Goal: Transaction & Acquisition: Purchase product/service

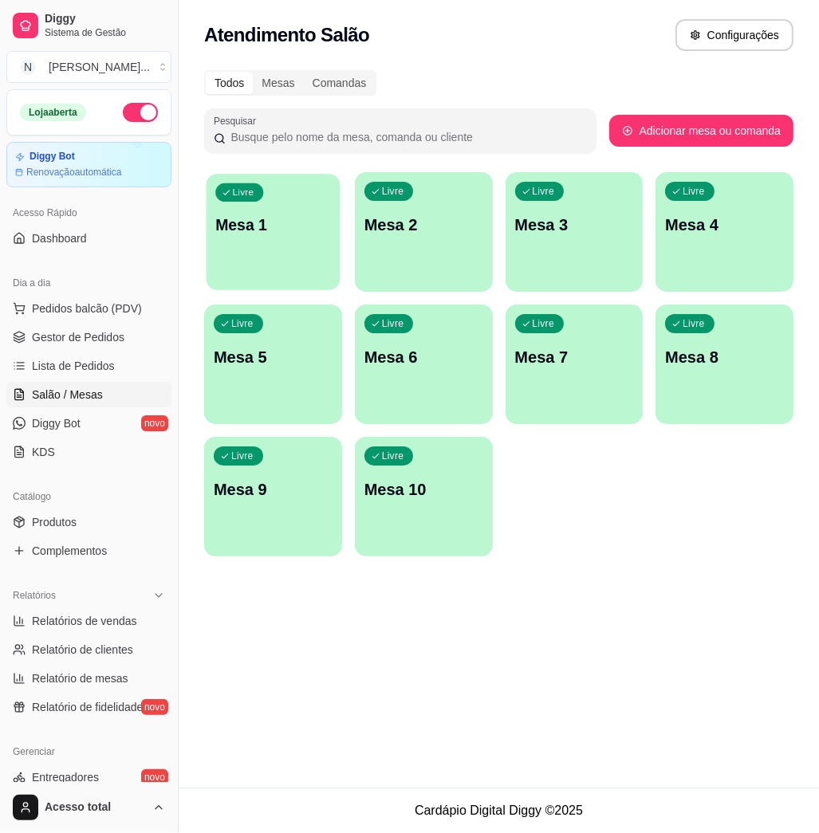
click at [278, 257] on div "Livre Mesa 1" at bounding box center [274, 222] width 134 height 97
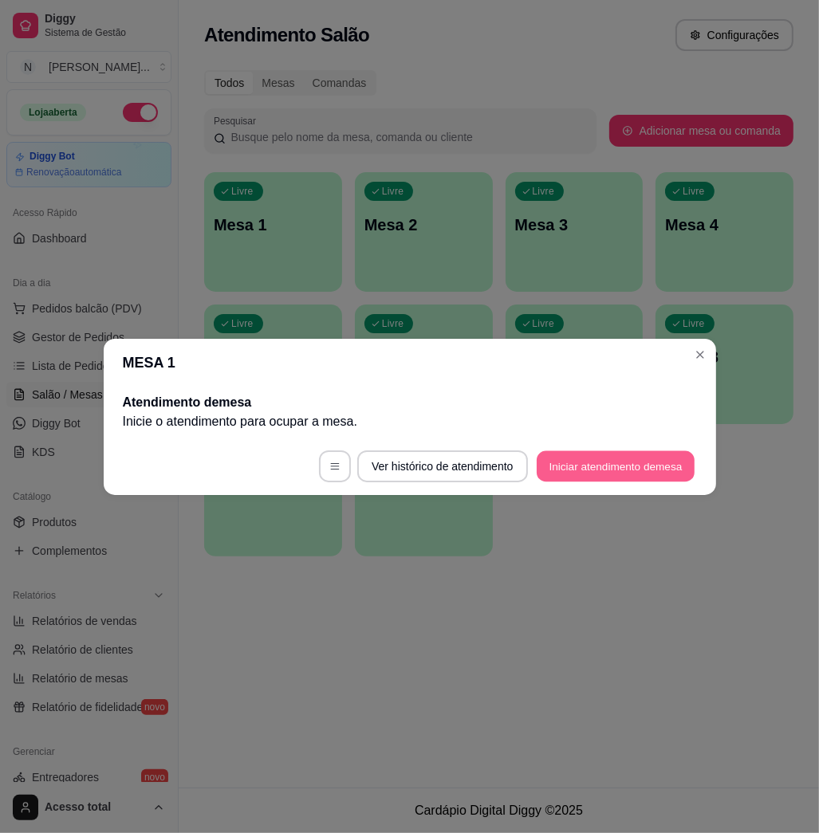
click at [617, 453] on button "Iniciar atendimento de mesa" at bounding box center [616, 466] width 158 height 31
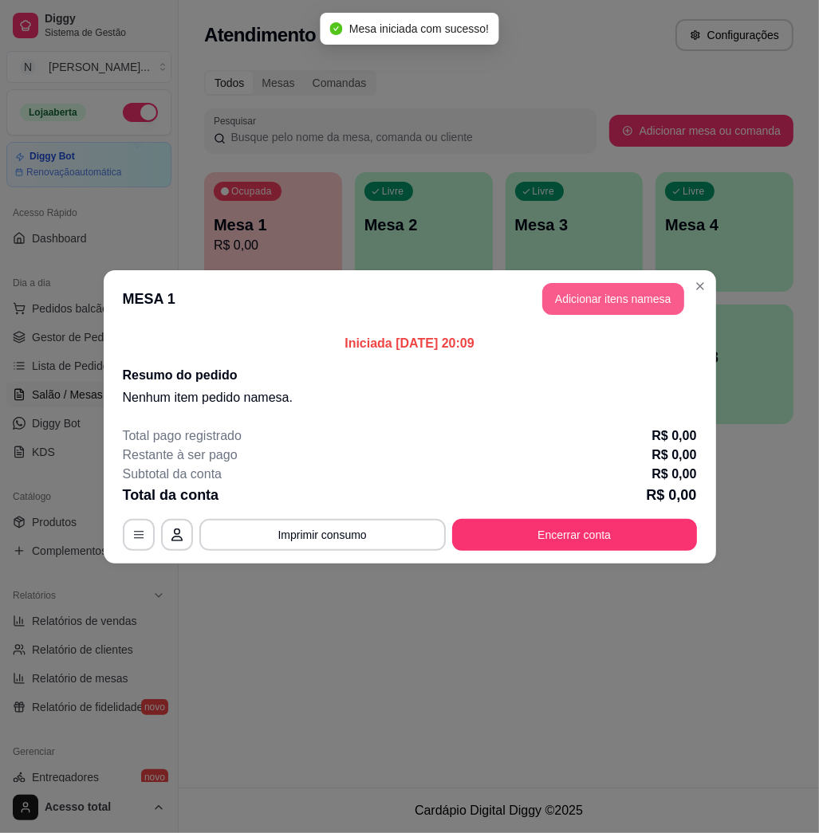
click at [601, 297] on button "Adicionar itens na mesa" at bounding box center [613, 299] width 142 height 32
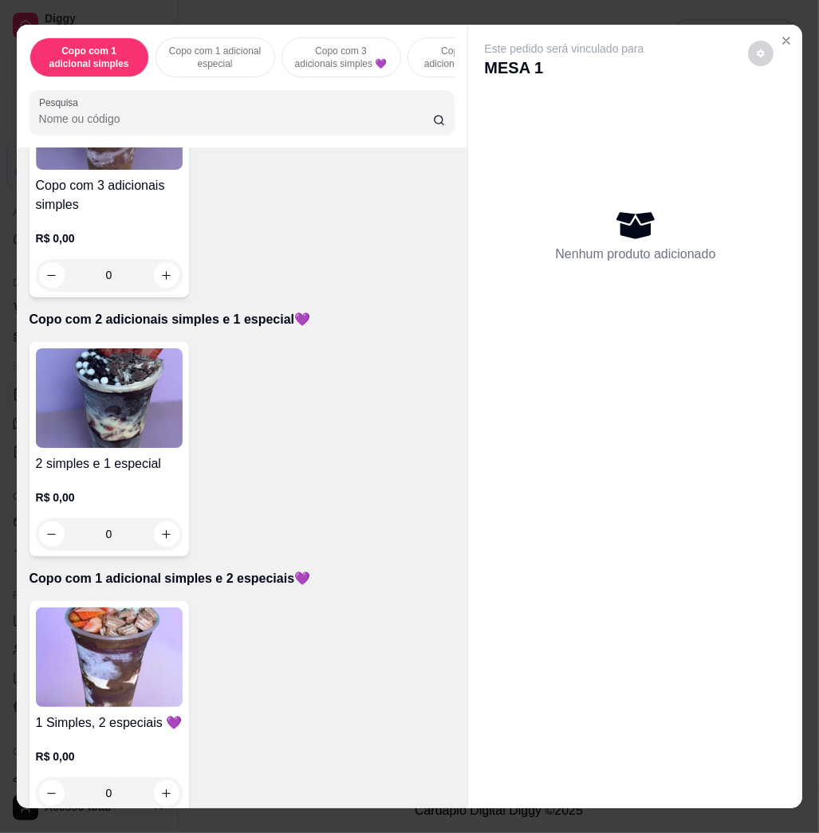
scroll to position [531, 0]
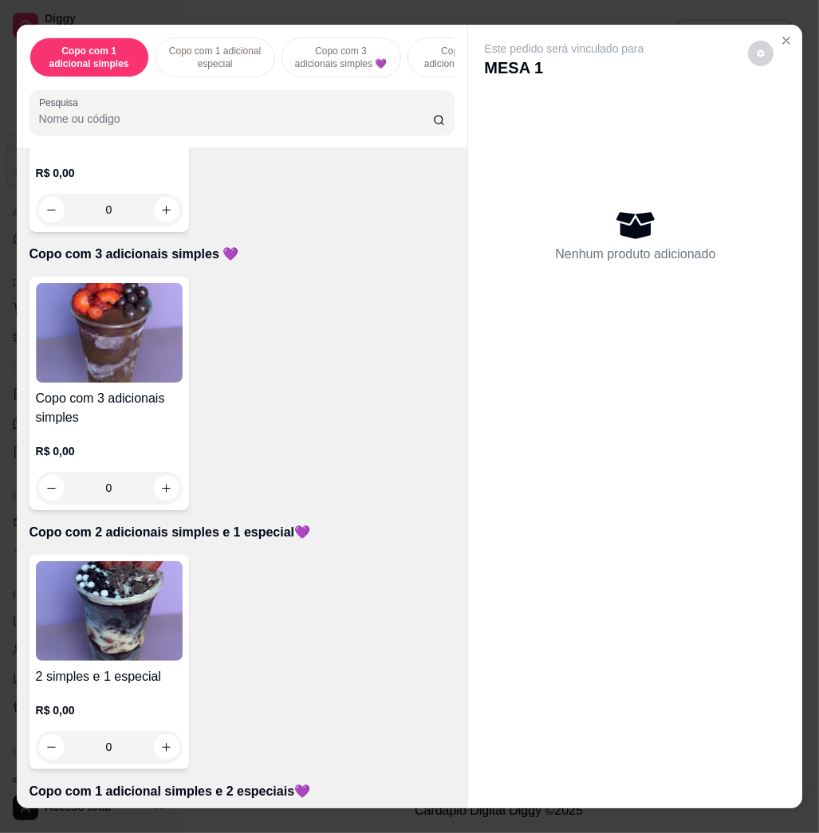
click at [118, 624] on img at bounding box center [109, 611] width 147 height 100
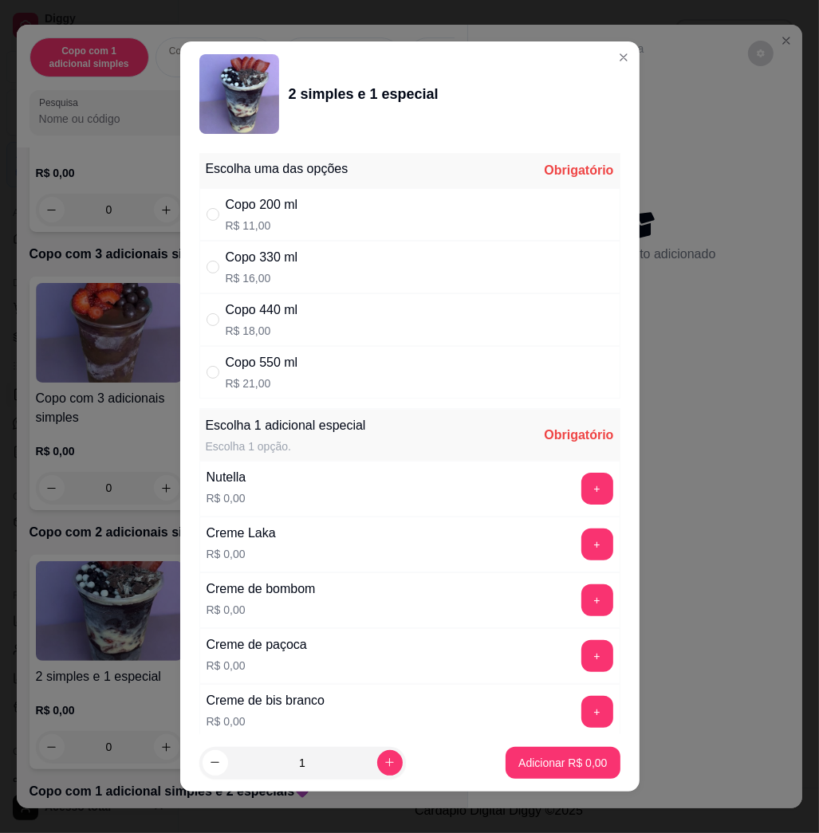
click at [337, 266] on div "Copo 330 ml R$ 16,00" at bounding box center [409, 267] width 421 height 53
radio input "true"
click at [581, 496] on button "+" at bounding box center [597, 489] width 32 height 32
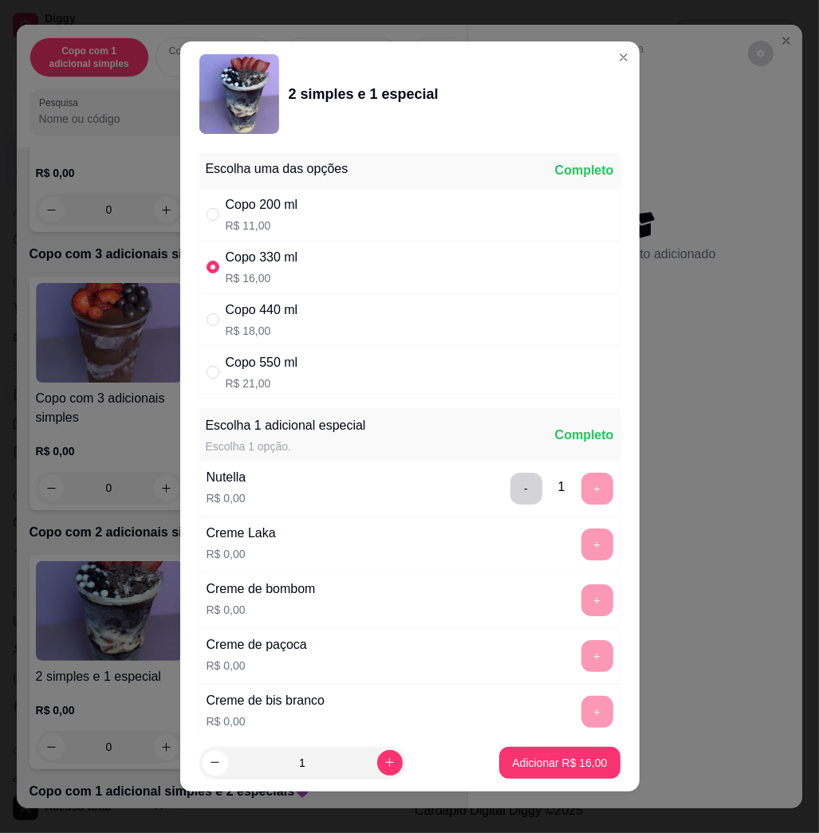
scroll to position [9, 0]
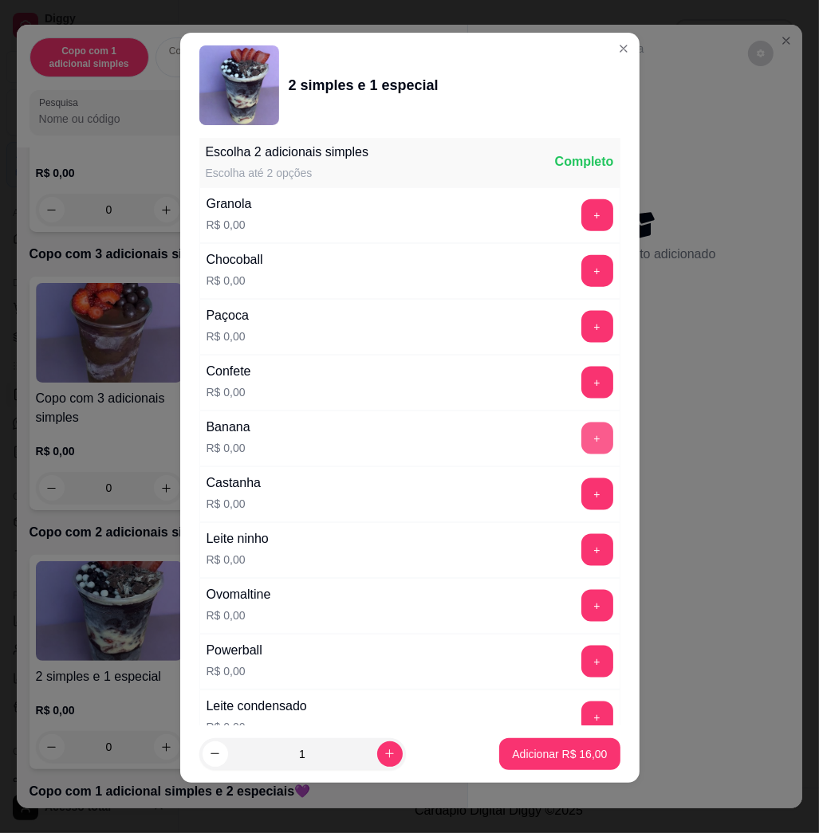
click at [581, 430] on button "+" at bounding box center [597, 439] width 32 height 32
click at [581, 616] on button "+" at bounding box center [596, 606] width 31 height 31
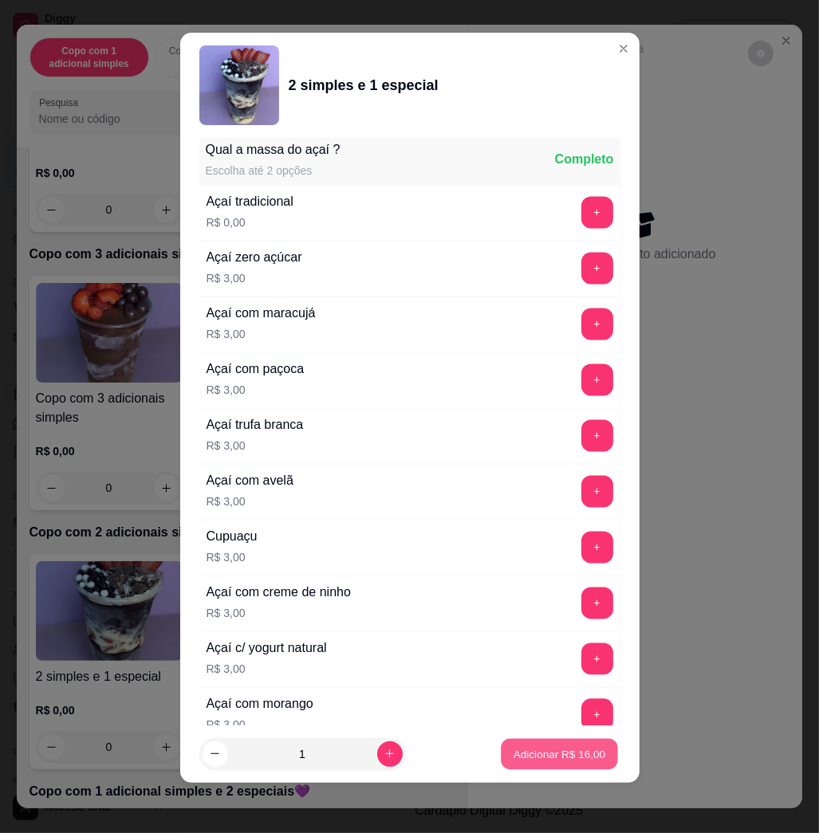
click at [559, 747] on p "Adicionar R$ 16,00" at bounding box center [560, 753] width 92 height 15
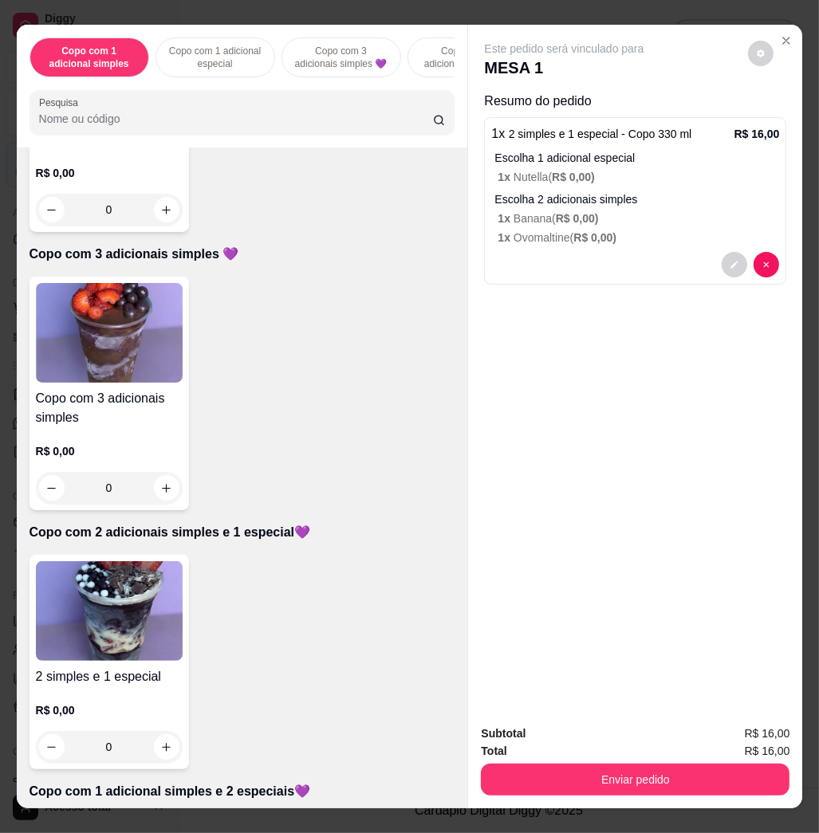
scroll to position [744, 0]
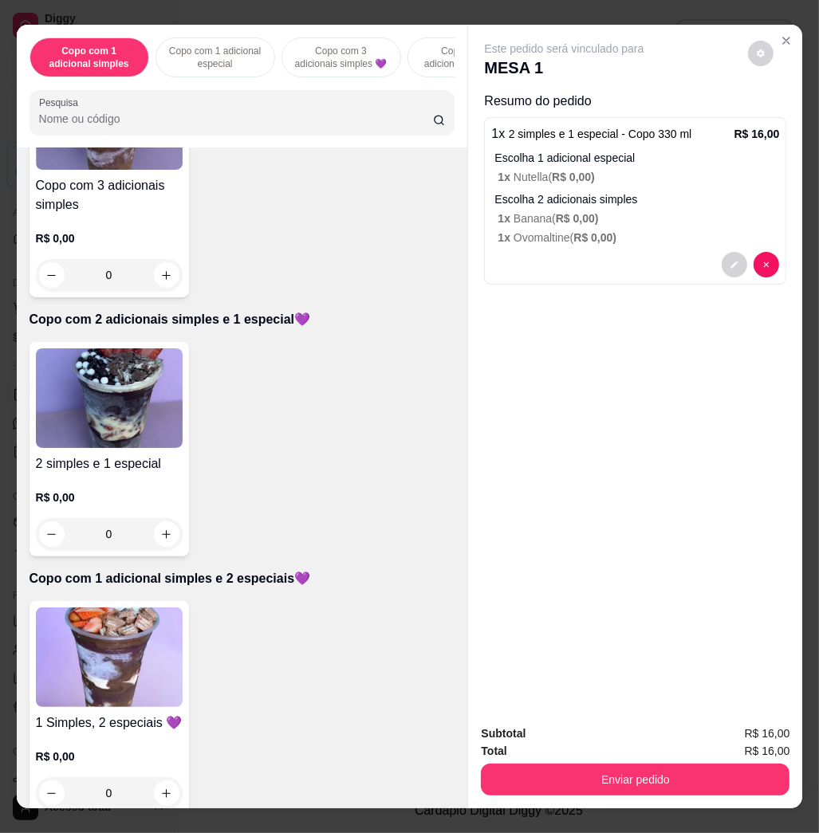
click at [147, 420] on img at bounding box center [109, 398] width 147 height 100
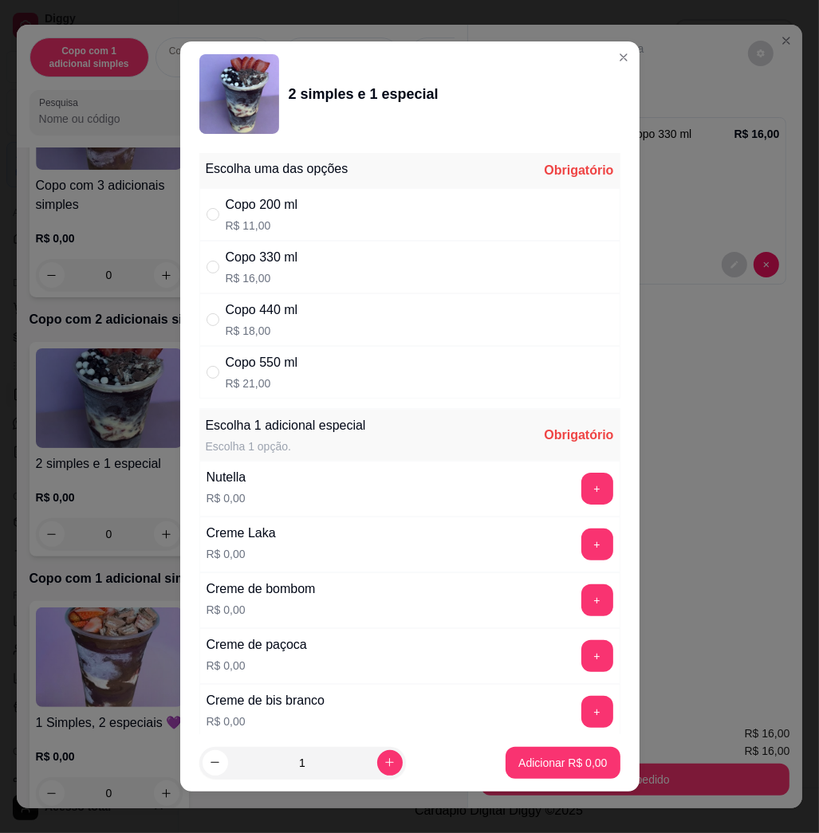
click at [381, 258] on div "Copo 330 ml R$ 16,00" at bounding box center [409, 267] width 421 height 53
radio input "true"
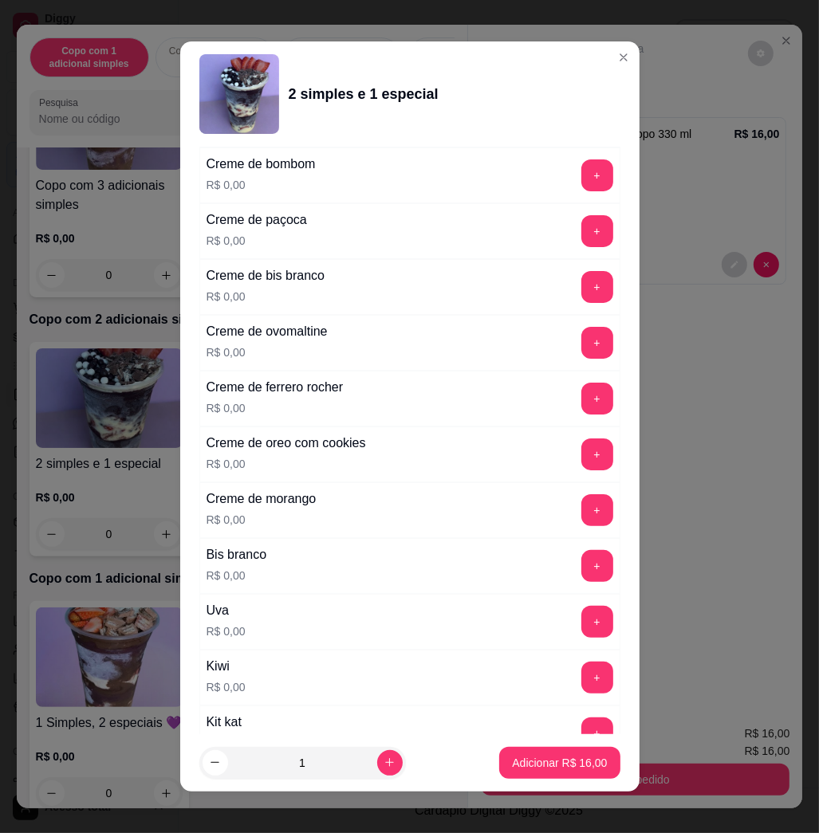
scroll to position [850, 0]
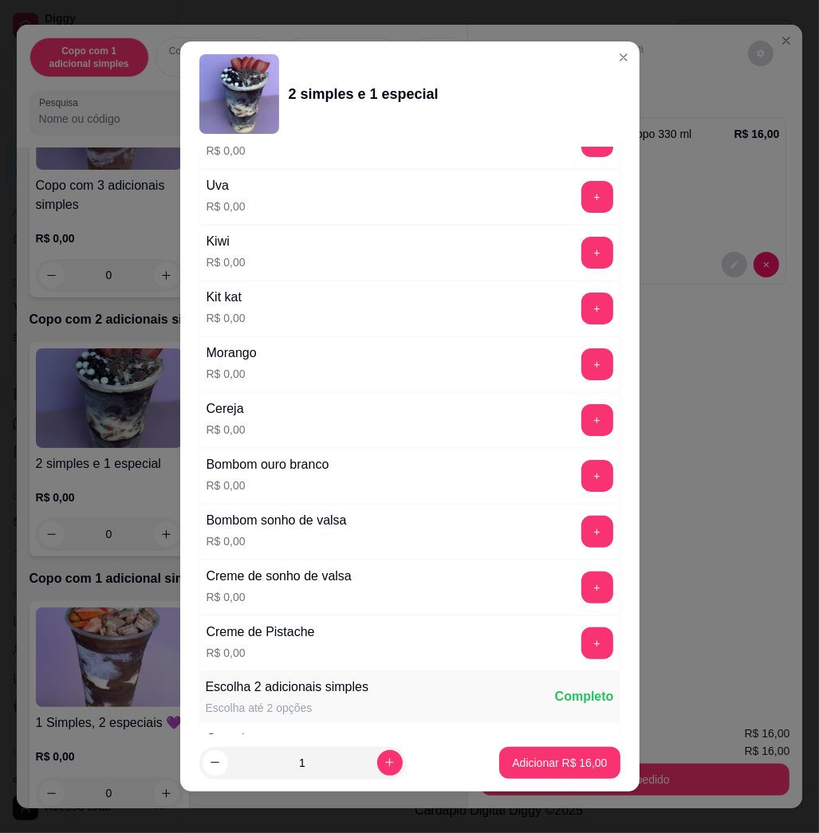
click at [581, 374] on button "+" at bounding box center [597, 364] width 32 height 32
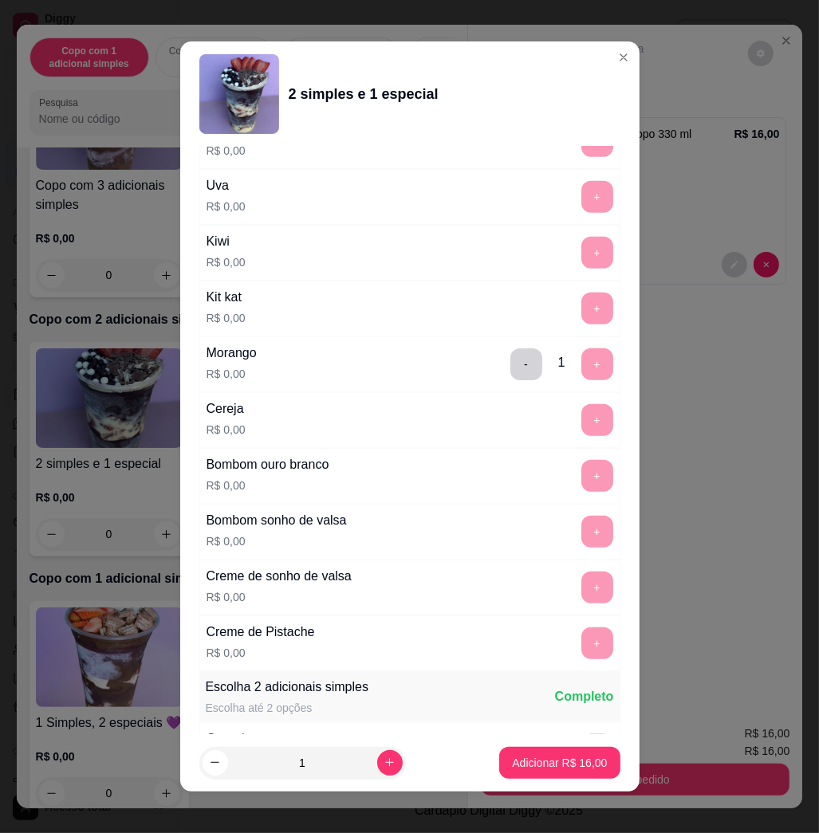
scroll to position [9, 0]
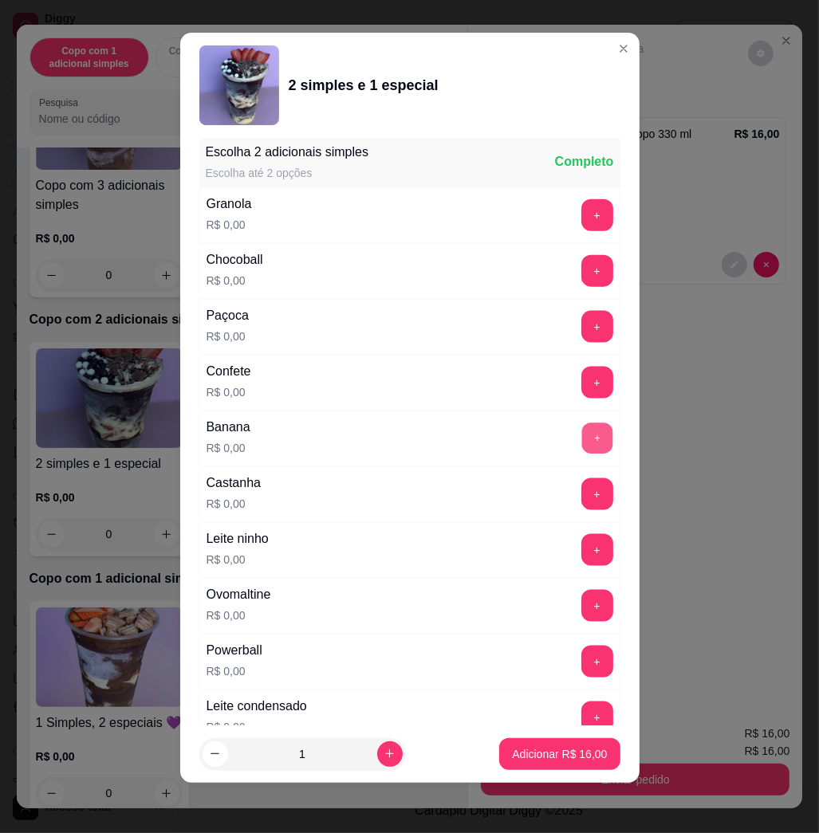
click at [581, 432] on button "+" at bounding box center [596, 438] width 31 height 31
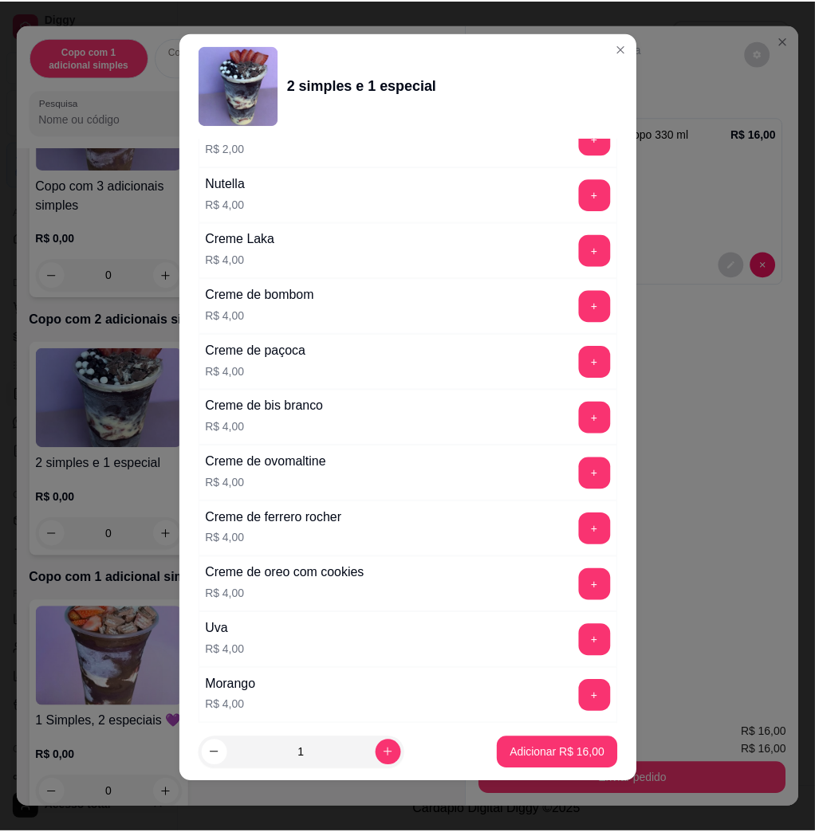
scroll to position [3970, 0]
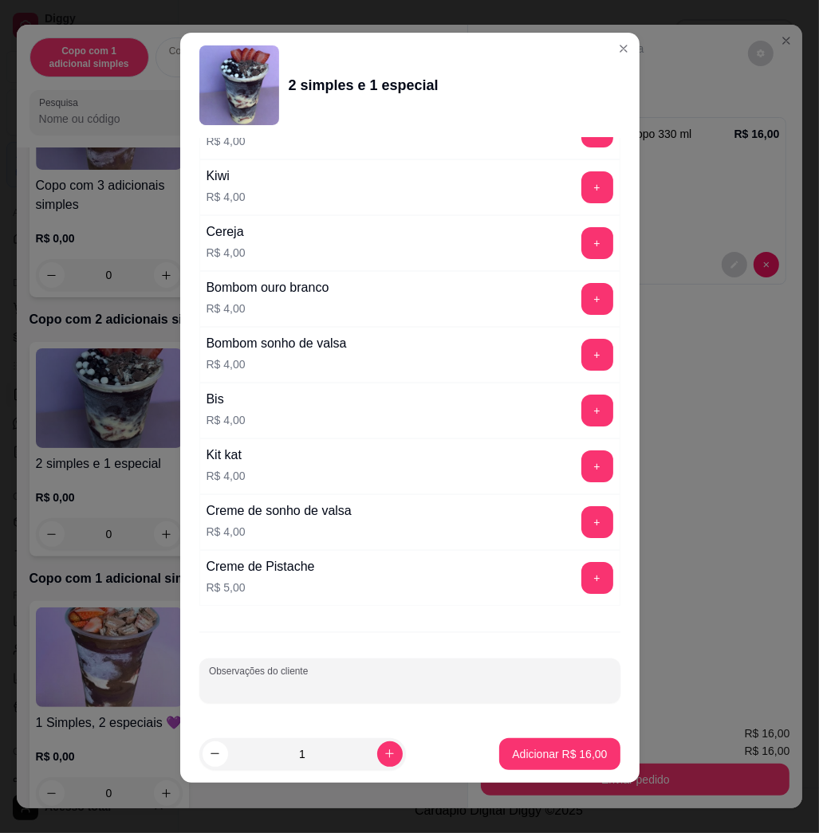
click at [504, 687] on input "Observações do cliente" at bounding box center [410, 687] width 402 height 16
type input "comer"
click at [579, 761] on button "Adicionar R$ 16,00" at bounding box center [560, 753] width 117 height 31
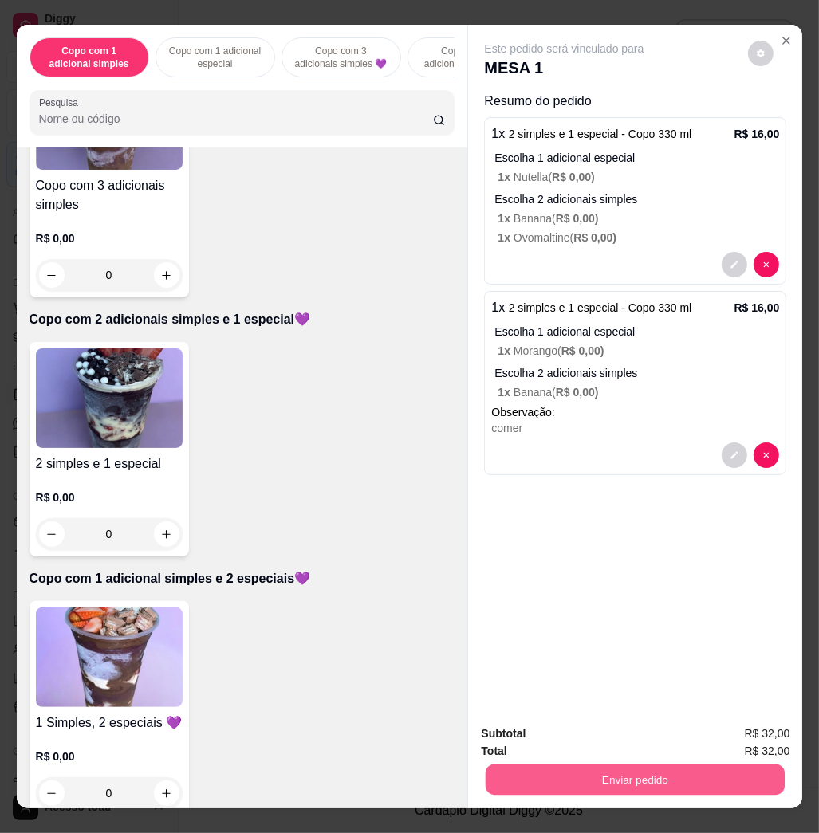
click at [734, 777] on button "Enviar pedido" at bounding box center [635, 779] width 299 height 31
click at [613, 733] on button "Não registrar e enviar pedido" at bounding box center [580, 733] width 161 height 30
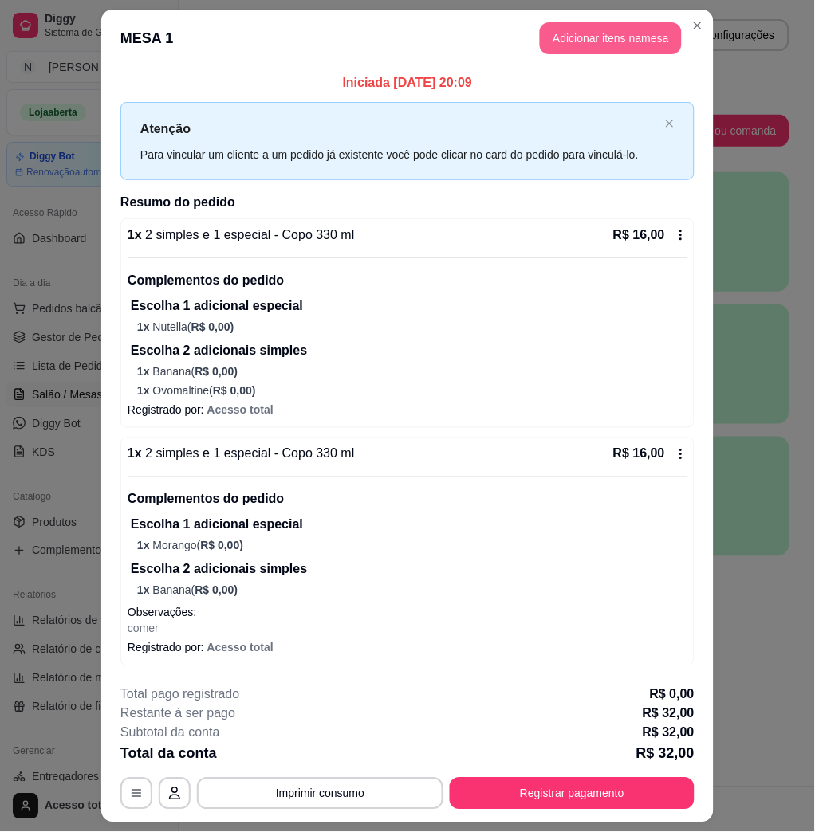
click at [632, 30] on button "Adicionar itens na mesa" at bounding box center [611, 38] width 142 height 32
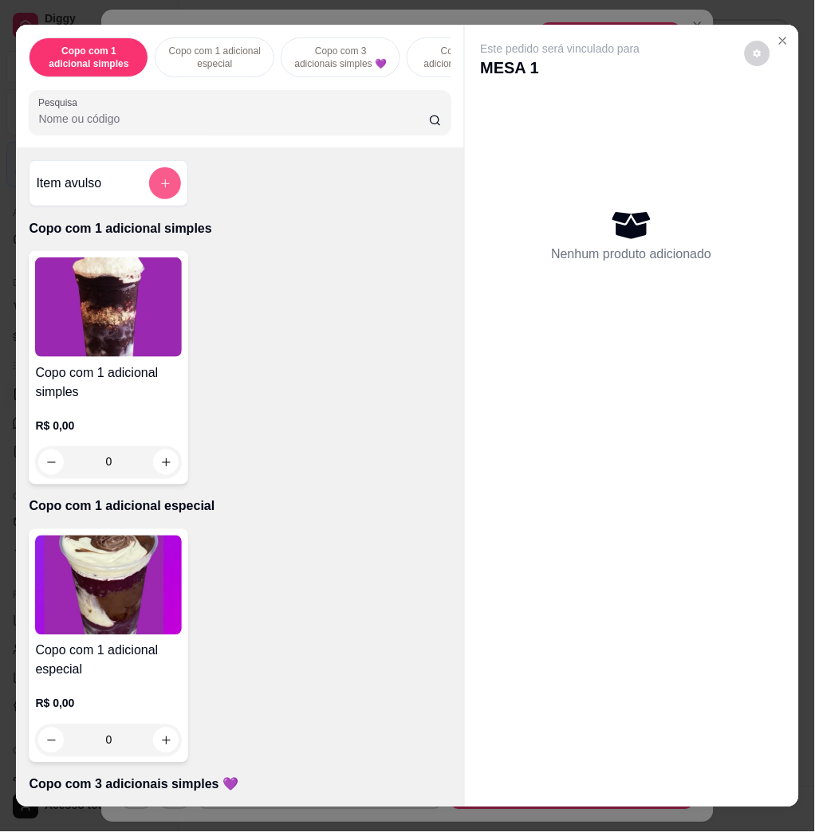
click at [160, 188] on icon "add-separate-item" at bounding box center [165, 184] width 12 height 12
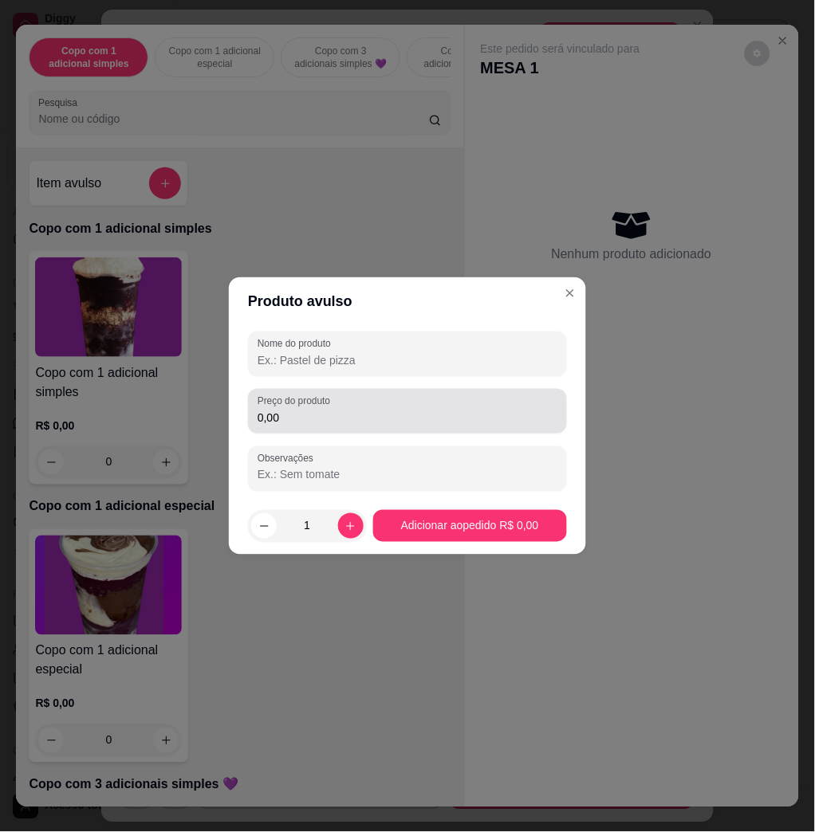
click at [317, 407] on label "Preço do produto" at bounding box center [297, 402] width 78 height 14
click at [317, 410] on input "0,00" at bounding box center [408, 418] width 300 height 16
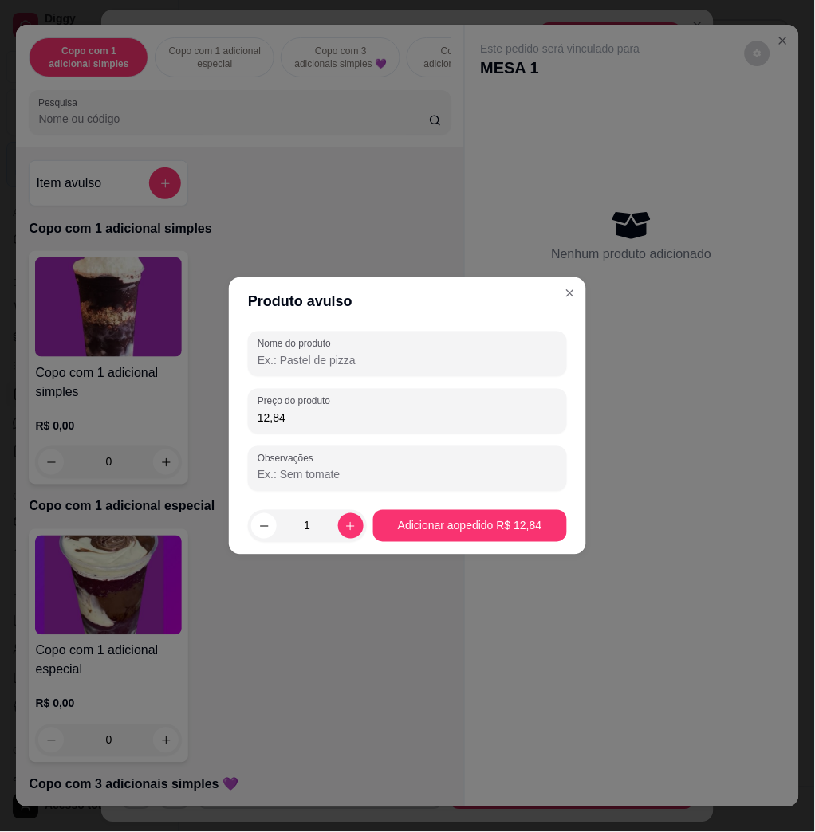
type input "12,84"
drag, startPoint x: 499, startPoint y: 380, endPoint x: 499, endPoint y: 366, distance: 13.6
click at [499, 376] on div "Nome do produto Preço do produto 12,84 Observações" at bounding box center [407, 411] width 319 height 159
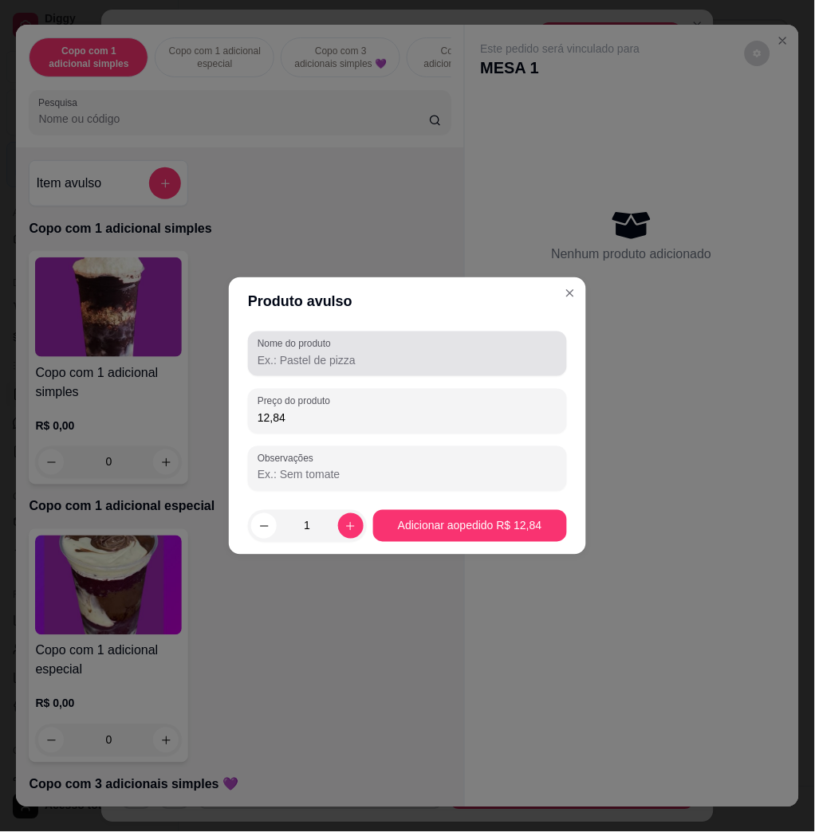
click at [510, 355] on input "Nome do produto" at bounding box center [408, 360] width 300 height 16
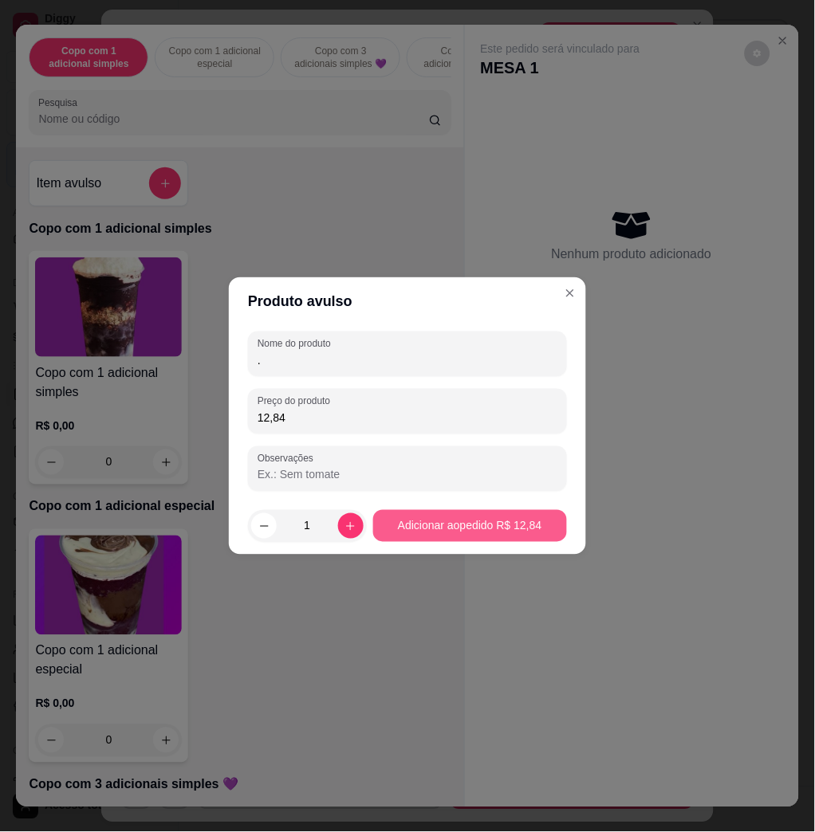
type input "."
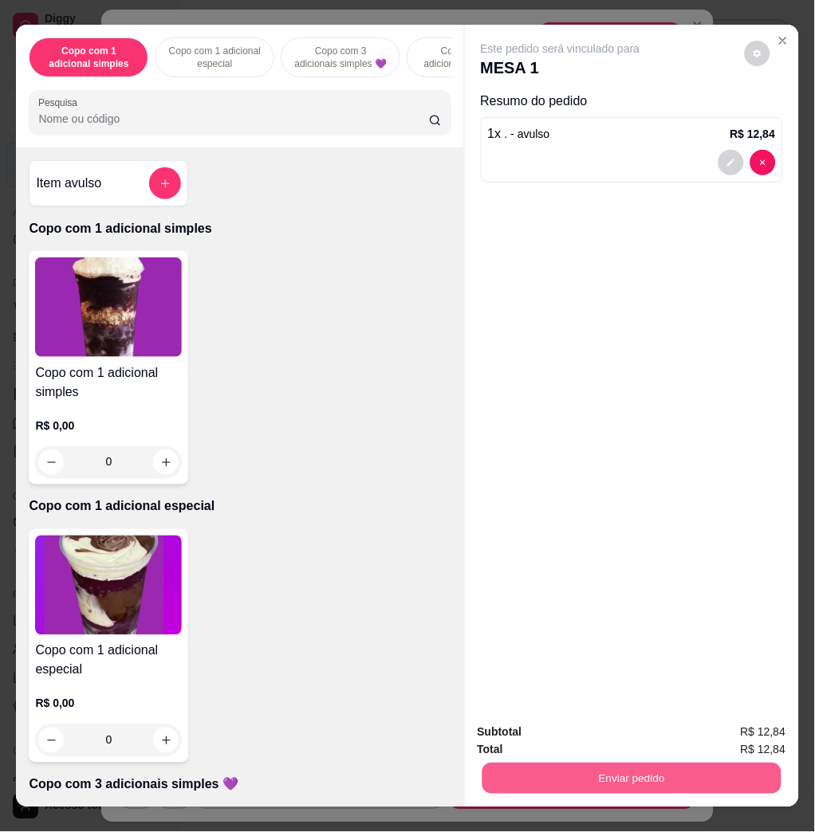
click at [644, 769] on button "Enviar pedido" at bounding box center [631, 778] width 299 height 31
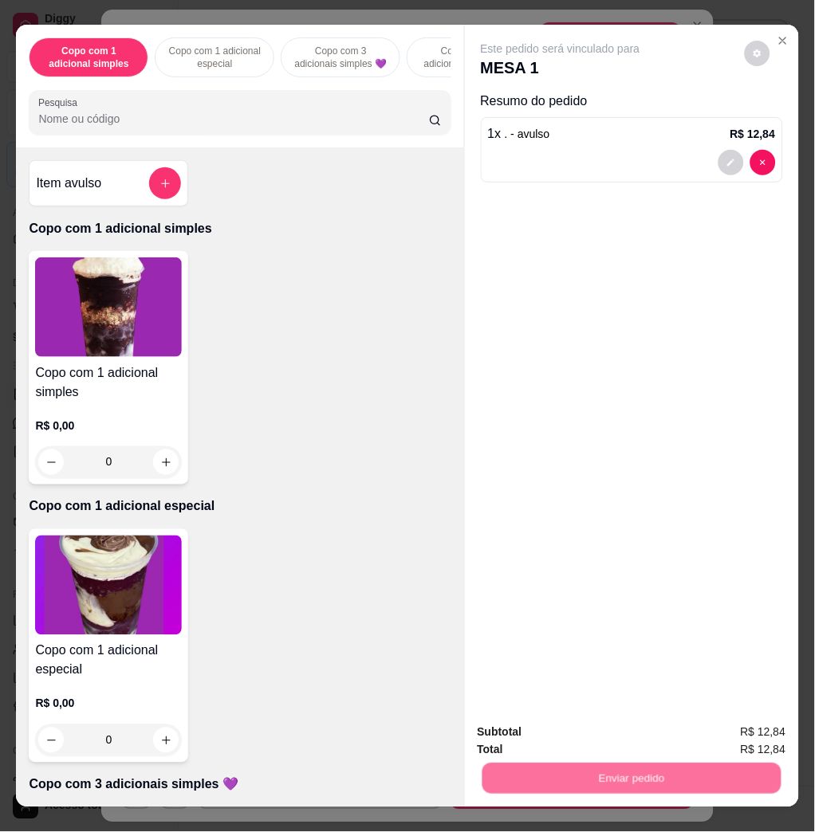
click at [627, 722] on button "Não registrar e enviar pedido" at bounding box center [577, 732] width 166 height 30
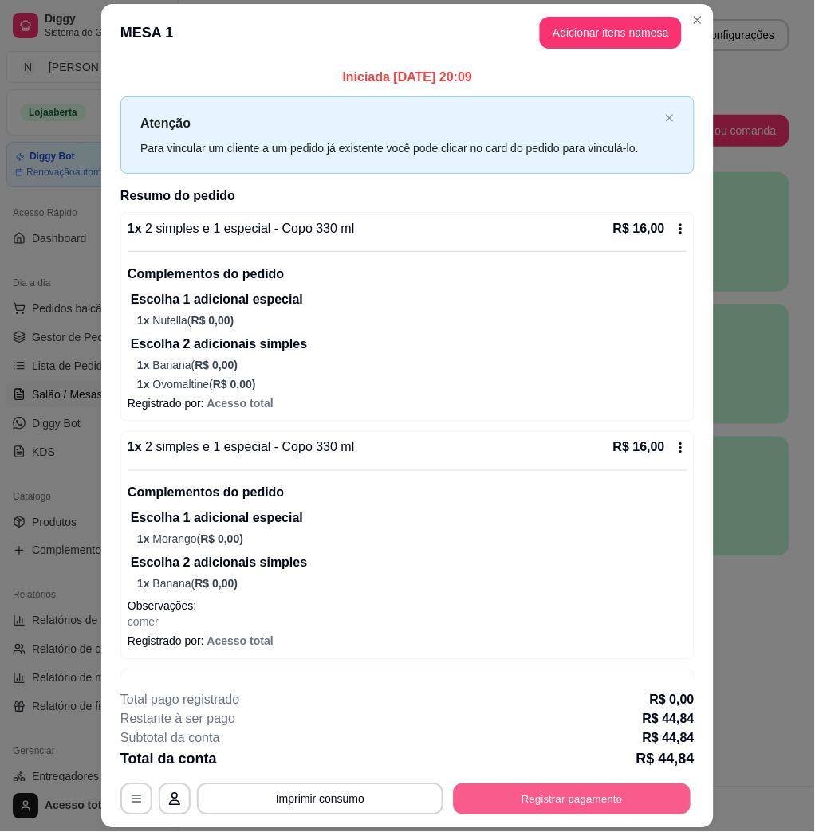
click at [576, 804] on button "Registrar pagamento" at bounding box center [573, 799] width 238 height 31
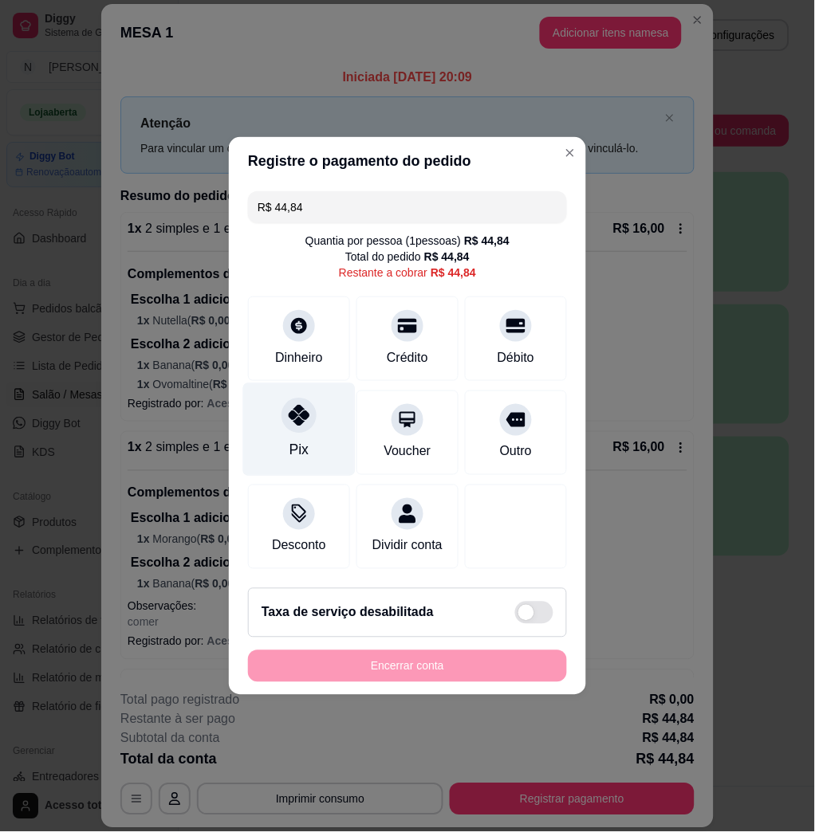
click at [313, 407] on div "Pix" at bounding box center [299, 430] width 112 height 93
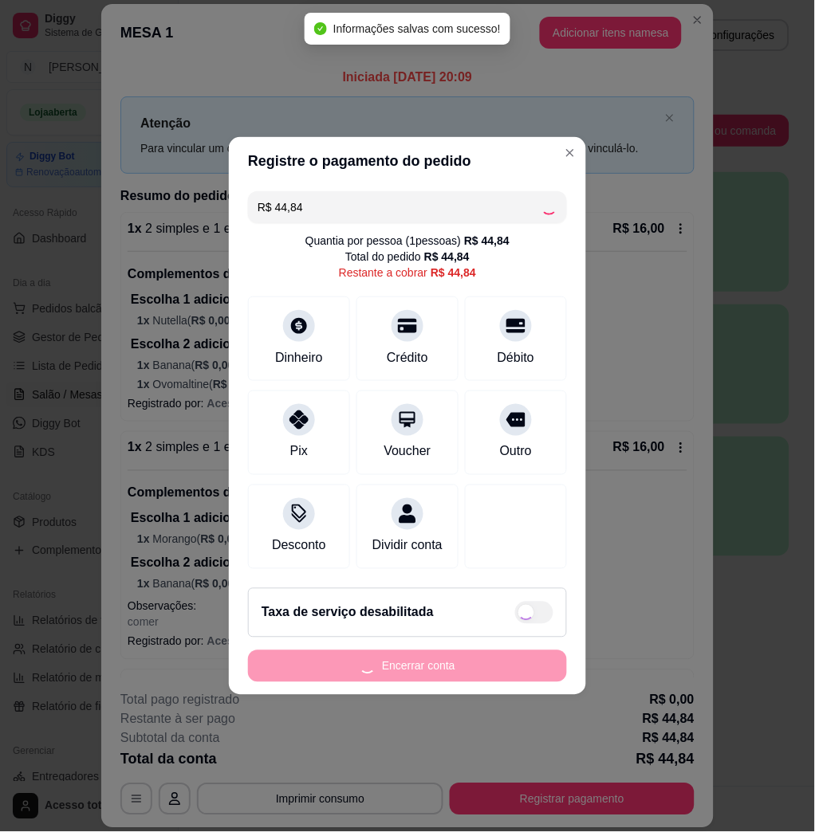
type input "R$ 0,00"
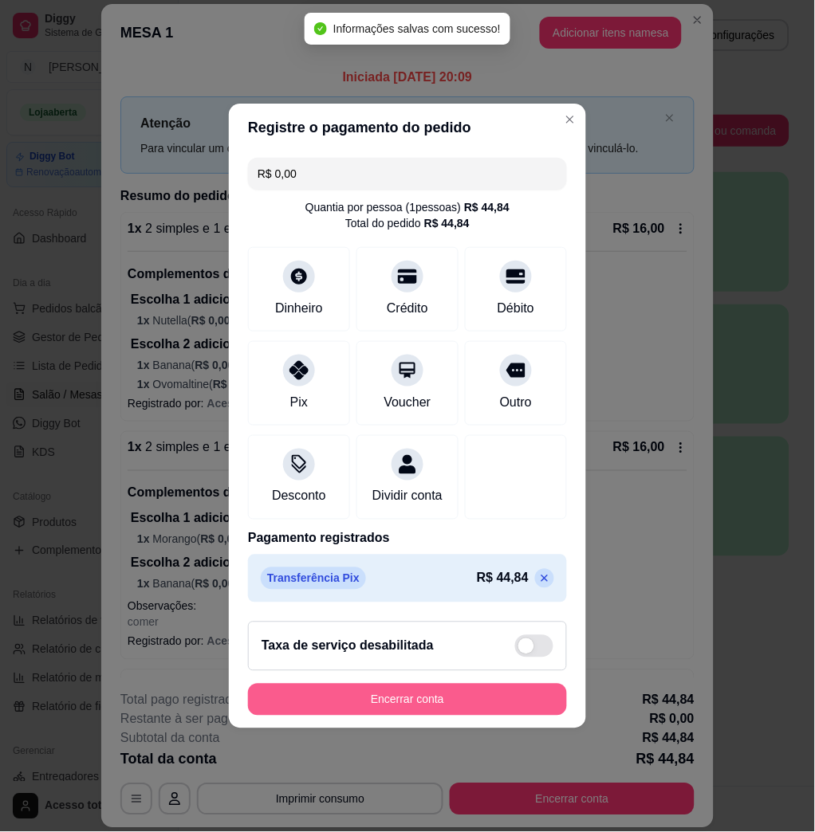
click at [445, 700] on button "Encerrar conta" at bounding box center [407, 700] width 319 height 32
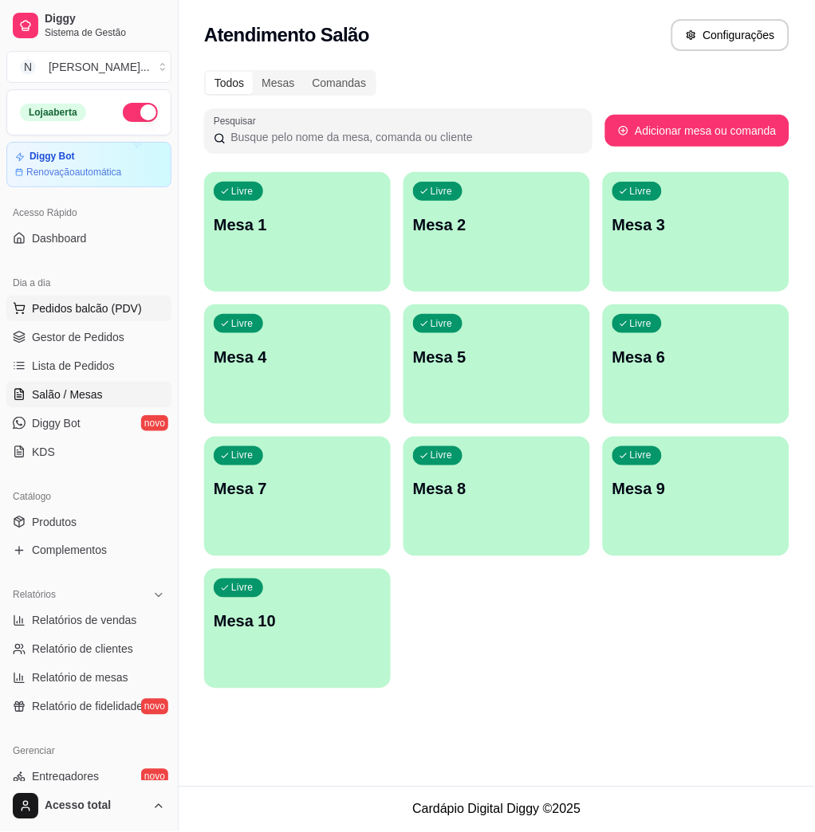
click at [59, 314] on span "Pedidos balcão (PDV)" at bounding box center [87, 309] width 110 height 16
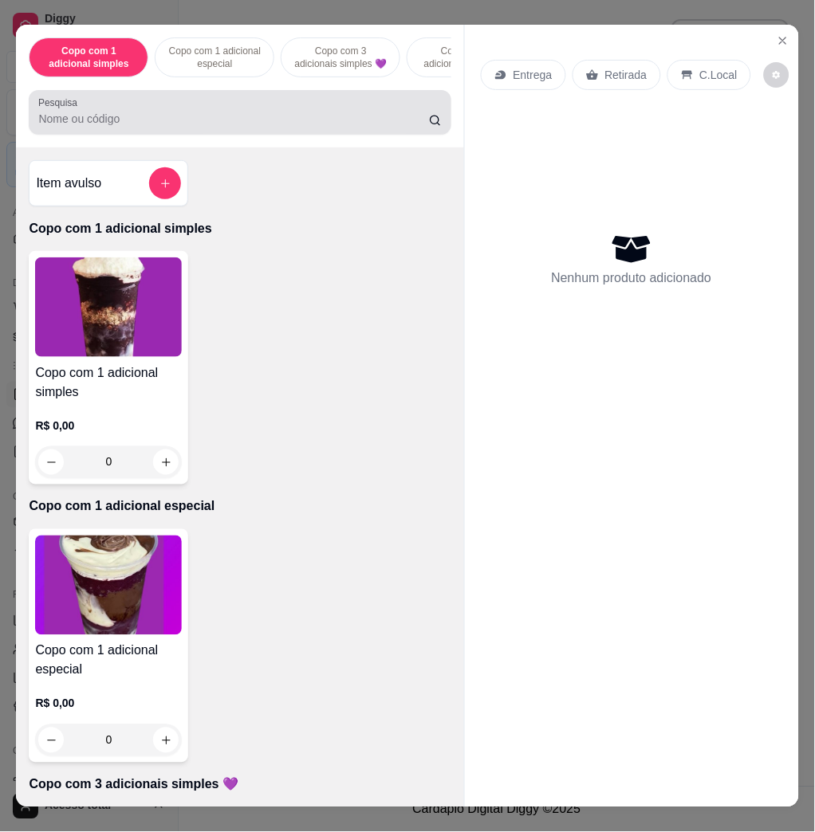
click at [197, 127] on input "Pesquisa" at bounding box center [233, 119] width 391 height 16
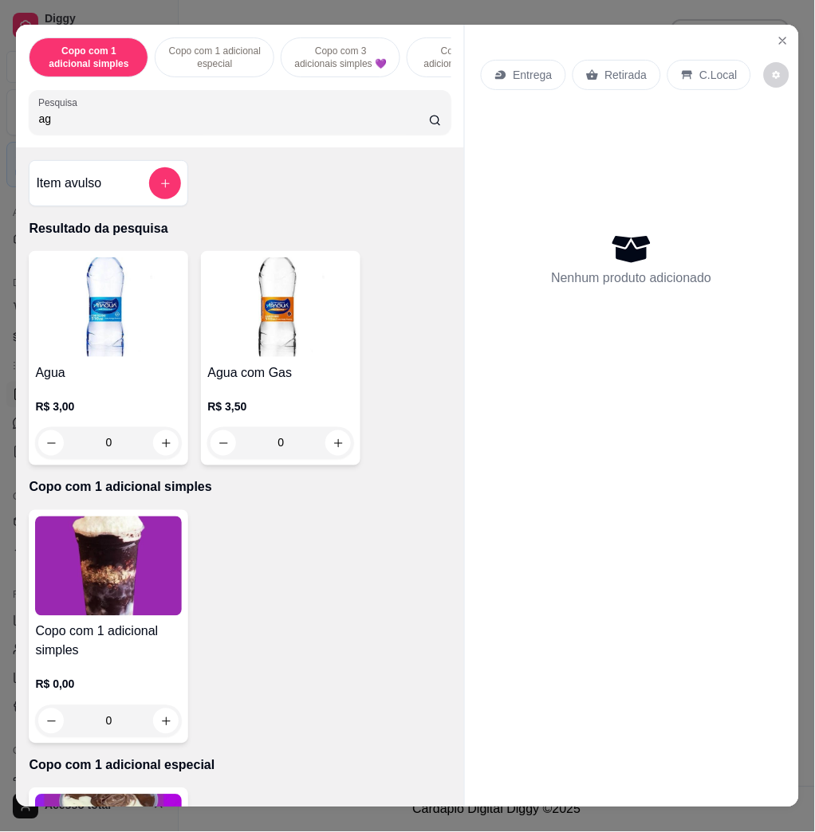
type input "ag"
click at [73, 357] on img at bounding box center [108, 308] width 147 height 100
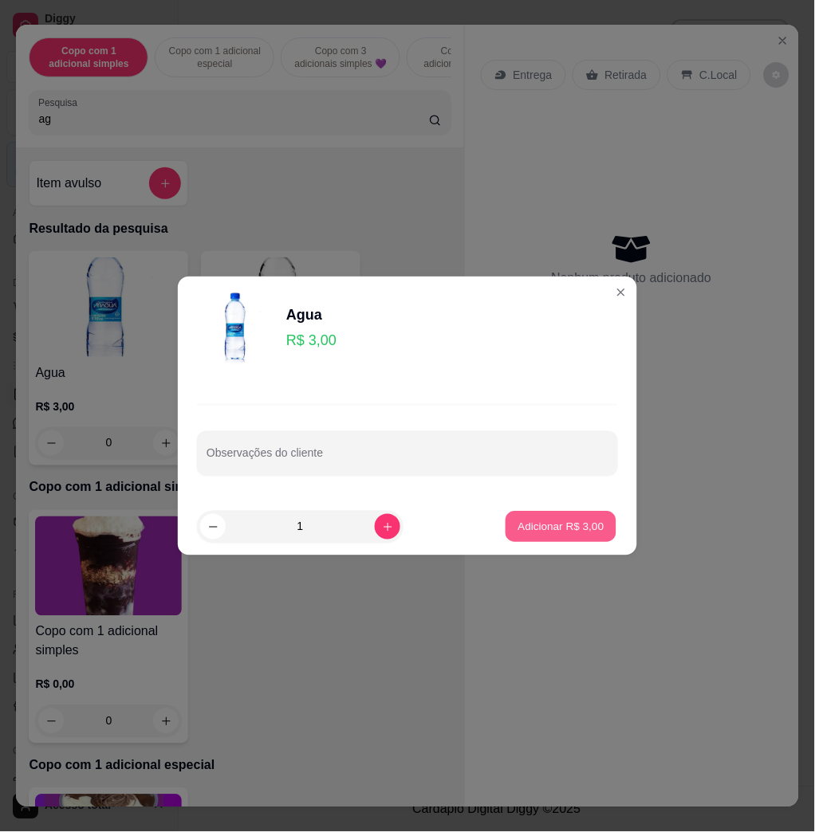
click at [547, 532] on p "Adicionar R$ 3,00" at bounding box center [560, 526] width 86 height 15
type input "1"
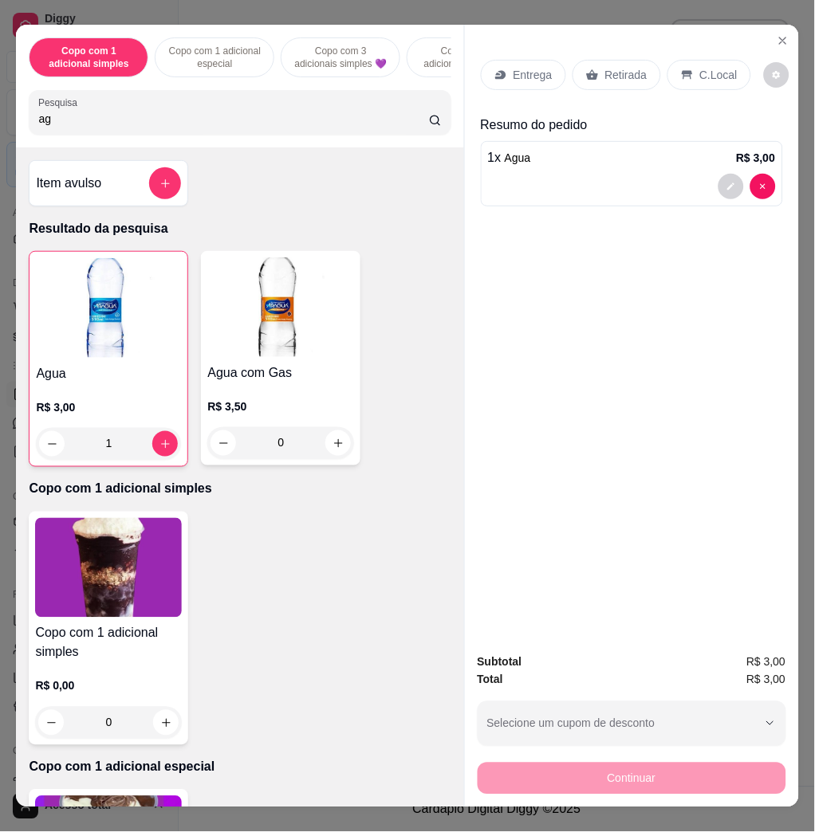
click at [710, 67] on p "C.Local" at bounding box center [718, 75] width 37 height 16
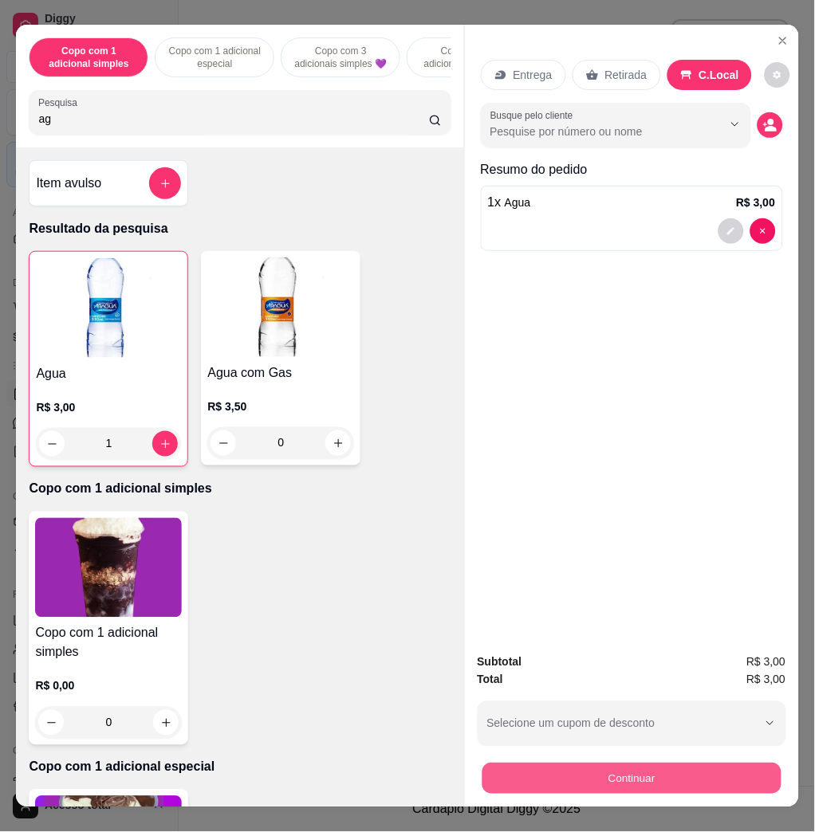
click at [746, 763] on button "Continuar" at bounding box center [631, 778] width 299 height 31
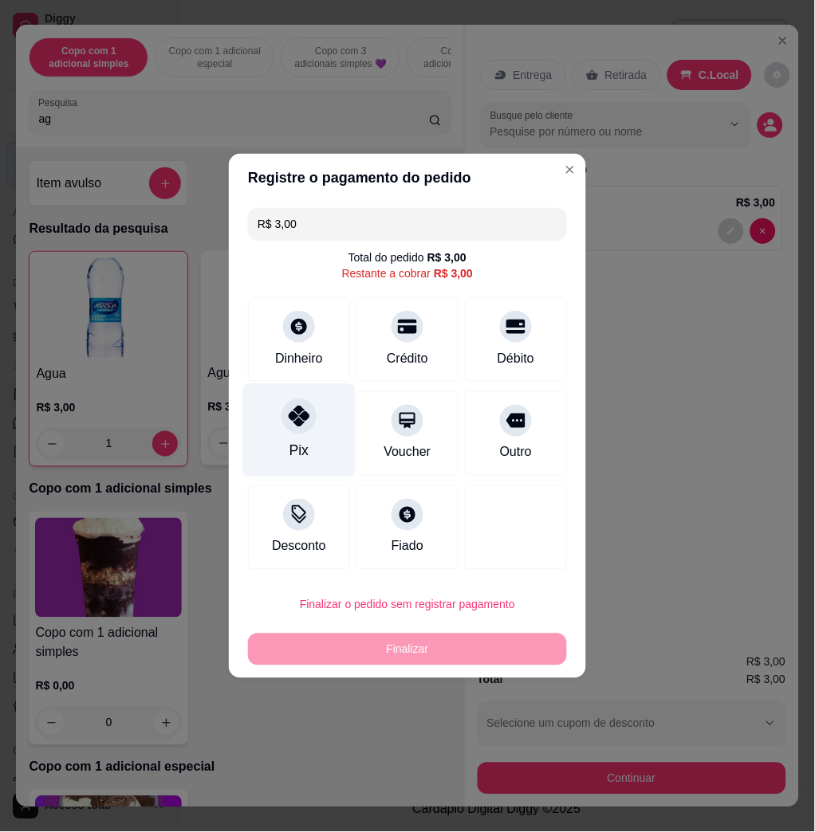
click at [302, 409] on icon at bounding box center [299, 416] width 21 height 21
type input "R$ 0,00"
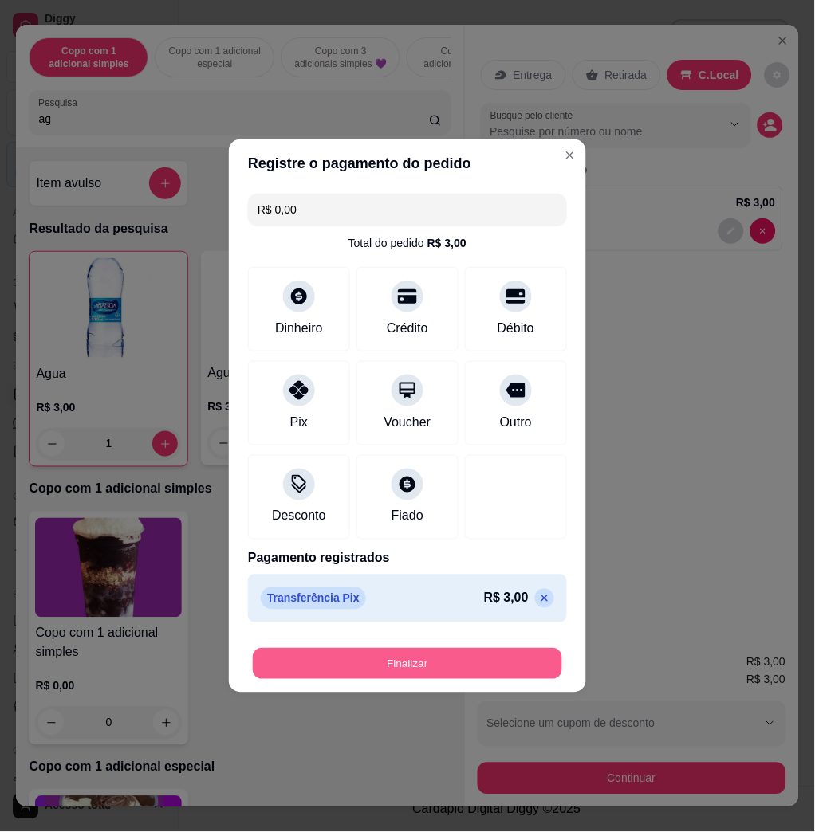
click at [377, 651] on button "Finalizar" at bounding box center [407, 664] width 309 height 31
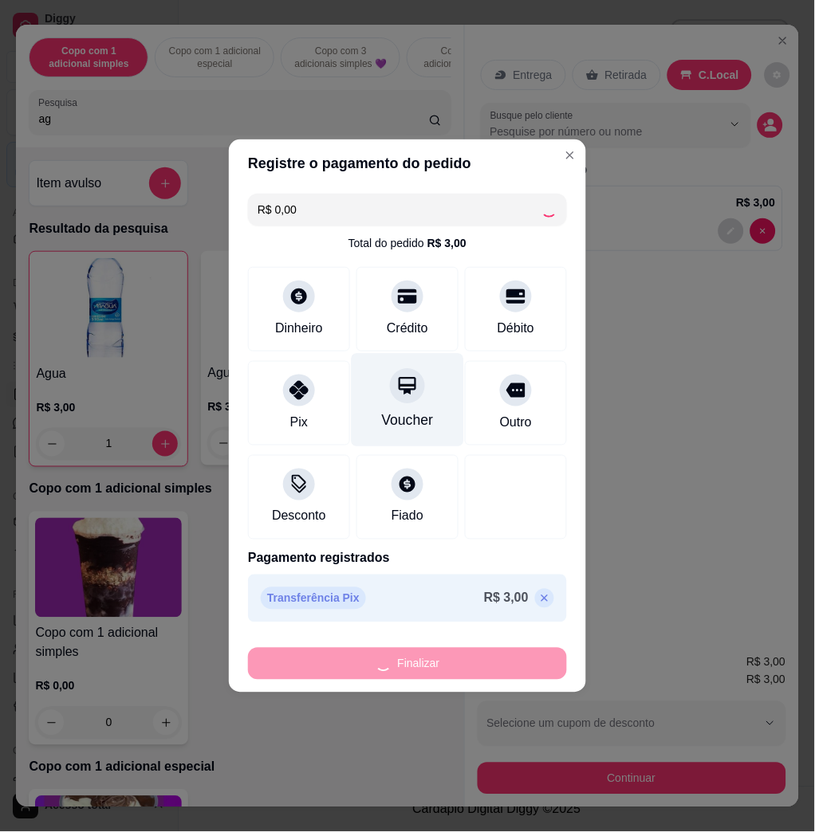
type input "0"
type input "-R$ 3,00"
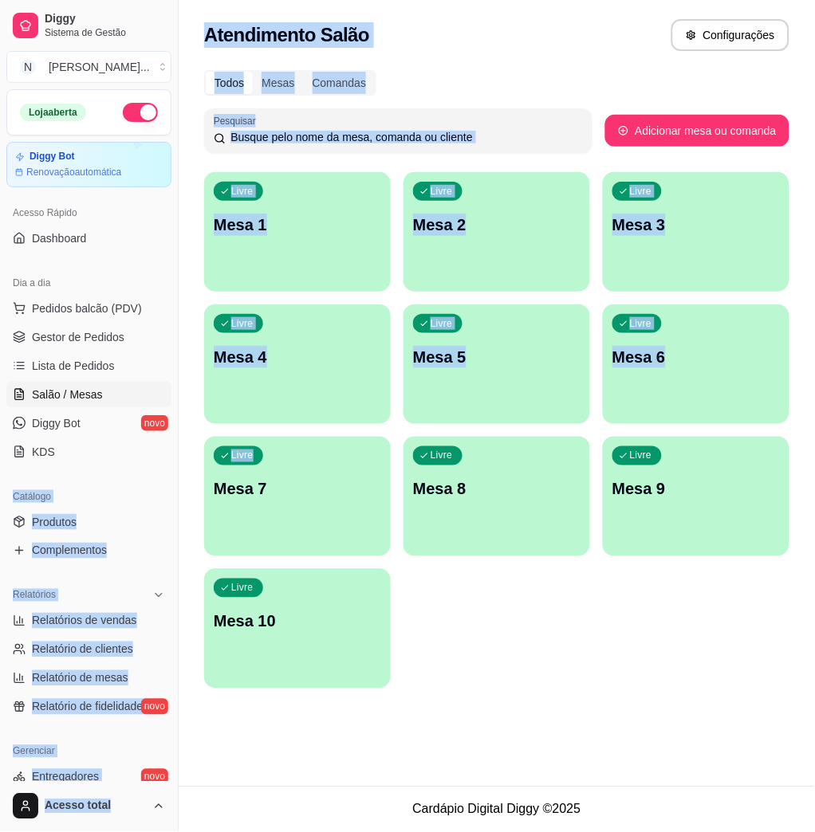
drag, startPoint x: 158, startPoint y: 447, endPoint x: 270, endPoint y: 450, distance: 111.7
click at [270, 450] on div "Diggy Sistema de Gestão N Nalita Açaite ... Loja aberta Diggy Bot Renovação aut…" at bounding box center [407, 416] width 815 height 832
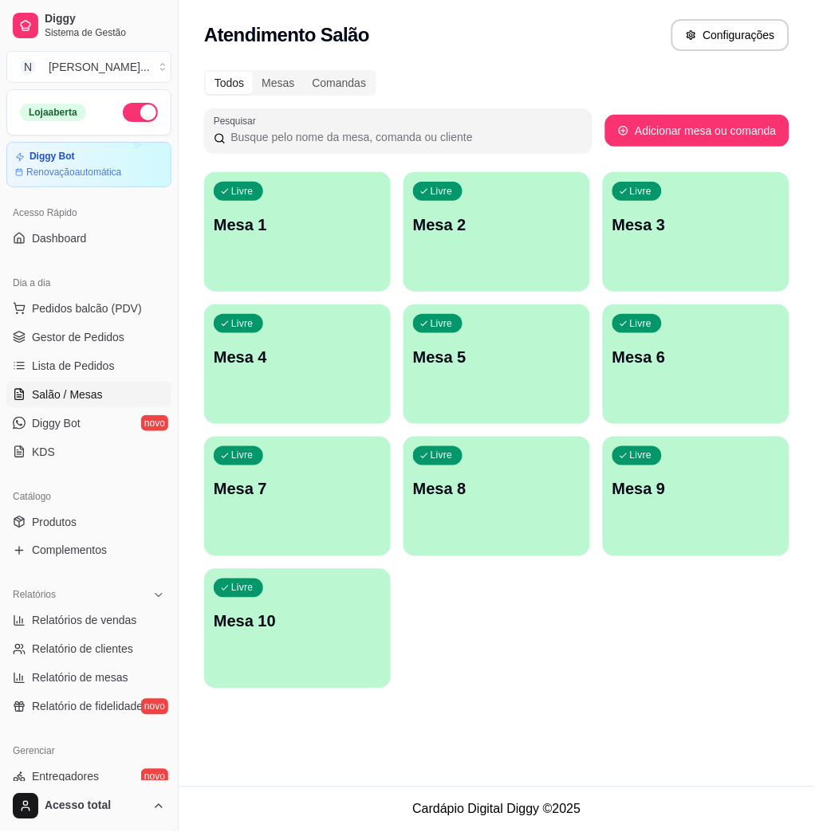
click at [483, 633] on div "Livre Mesa 1 Livre Mesa 2 Livre Mesa 3 Livre Mesa 4 Livre Mesa 5 Livre Mesa 6 L…" at bounding box center [496, 430] width 585 height 517
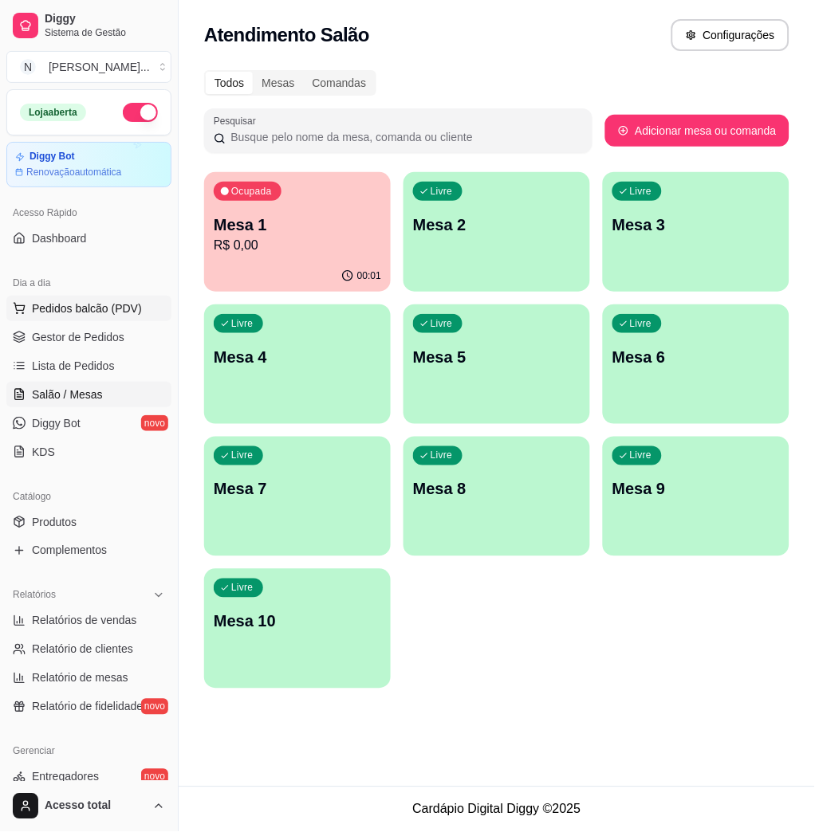
click at [117, 313] on span "Pedidos balcão (PDV)" at bounding box center [87, 309] width 110 height 16
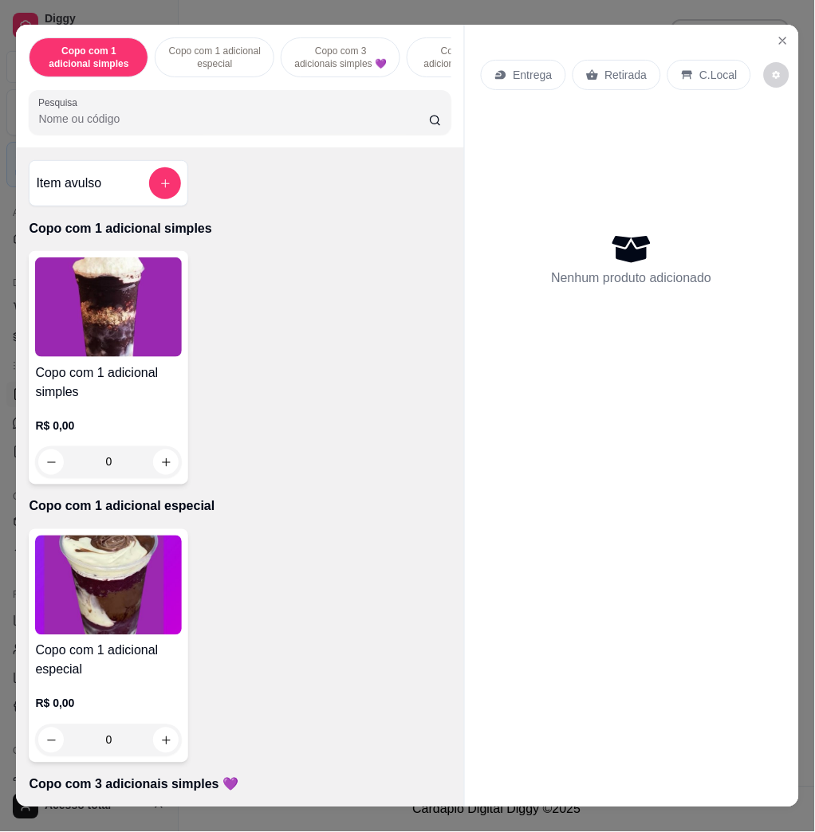
click at [177, 293] on div "Copo com 1 adicional simples R$ 0,00 0" at bounding box center [108, 368] width 159 height 234
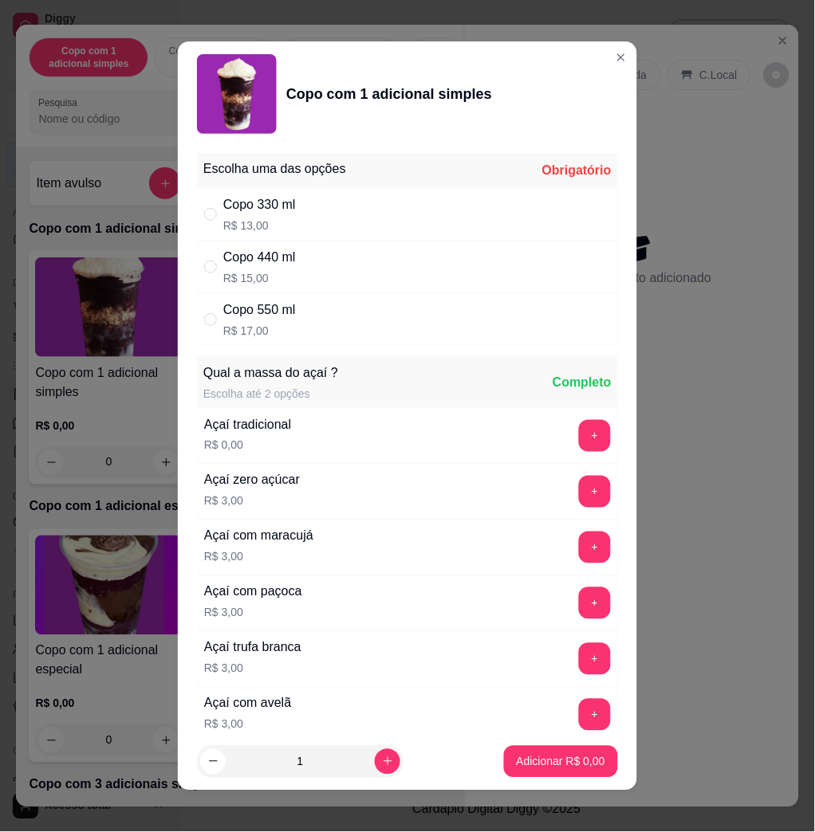
click at [344, 322] on div "Copo 550 ml R$ 17,00" at bounding box center [407, 319] width 421 height 53
radio input "true"
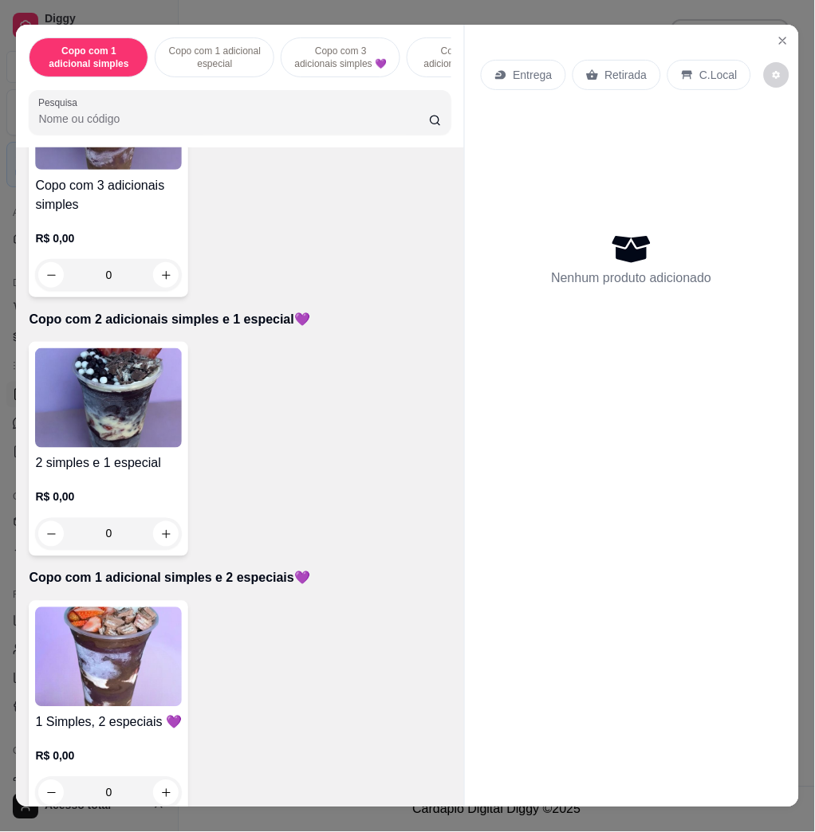
scroll to position [850, 0]
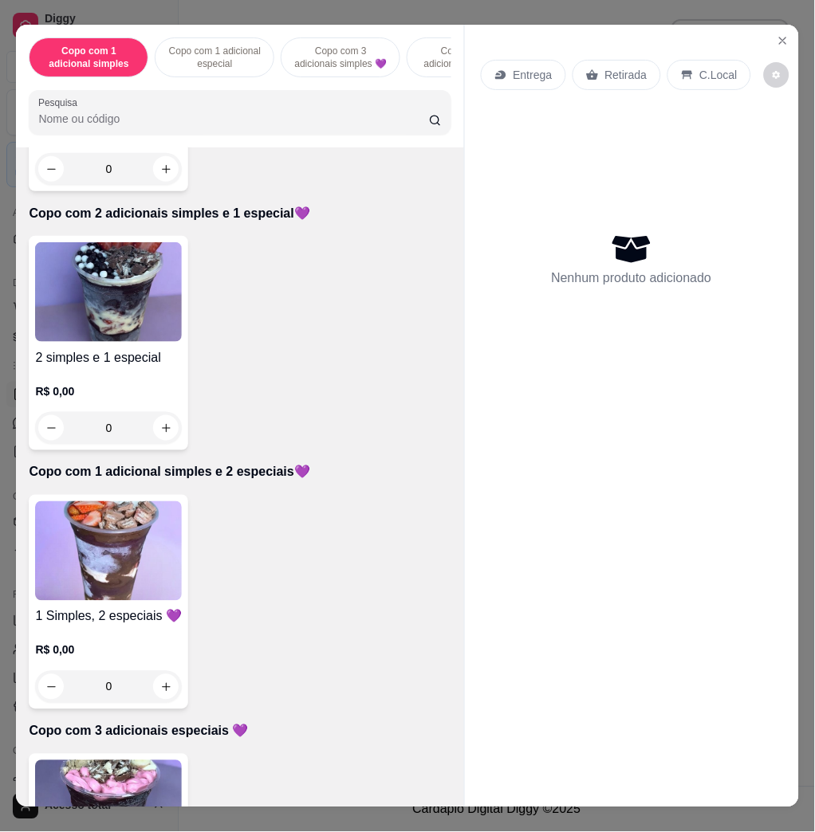
click at [136, 577] on img at bounding box center [108, 552] width 147 height 100
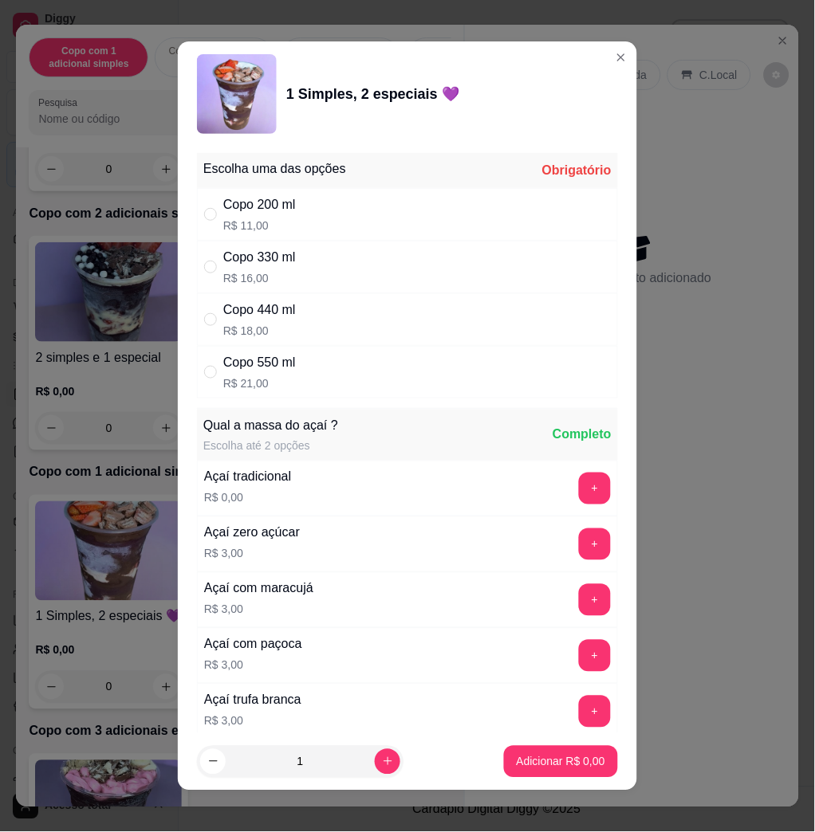
click at [308, 350] on div "Copo 550 ml R$ 21,00" at bounding box center [407, 372] width 421 height 53
radio input "true"
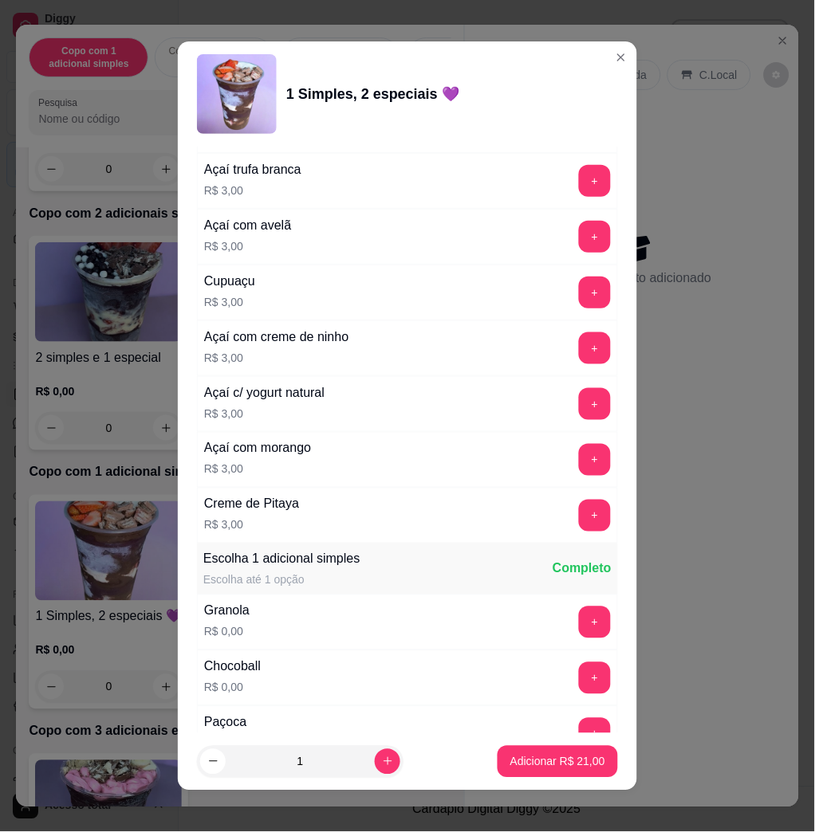
scroll to position [957, 0]
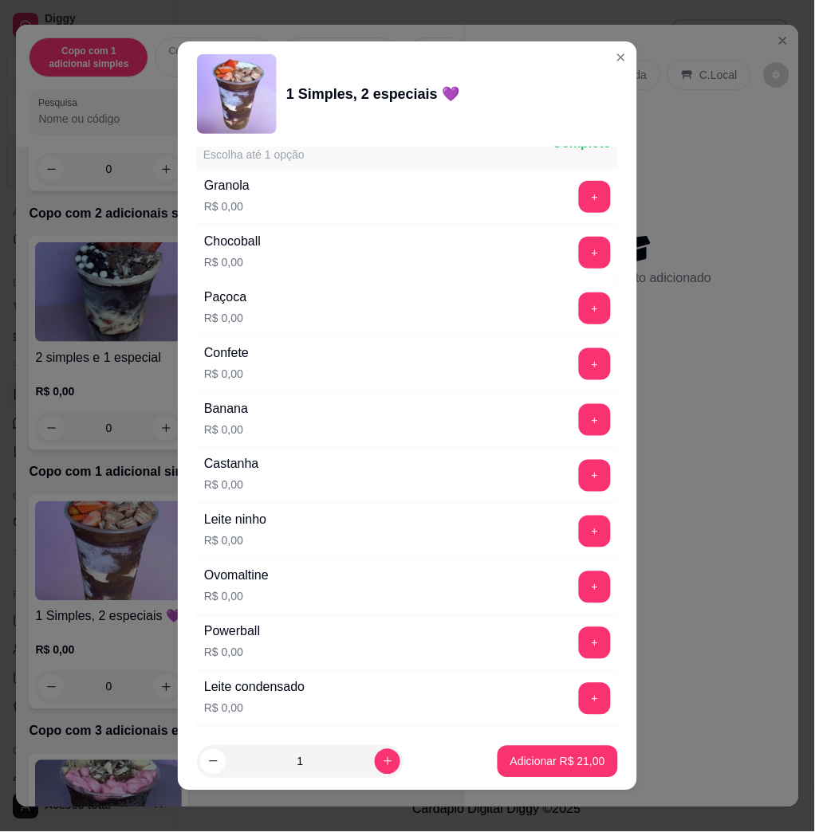
click at [579, 534] on button "+" at bounding box center [595, 532] width 32 height 32
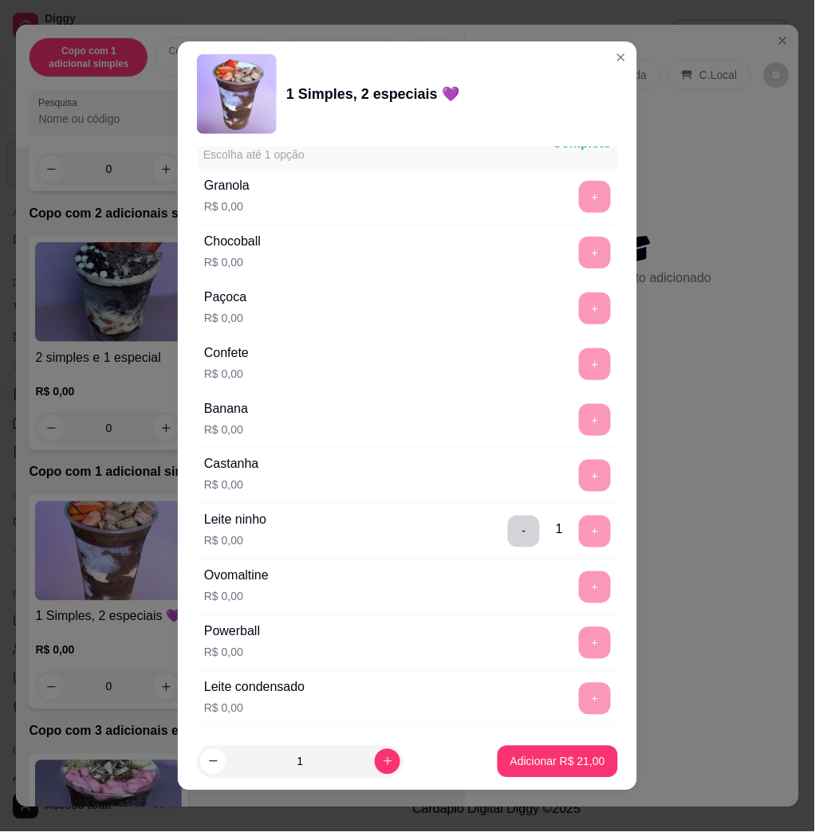
click at [567, 535] on div "- 1 +" at bounding box center [560, 532] width 116 height 32
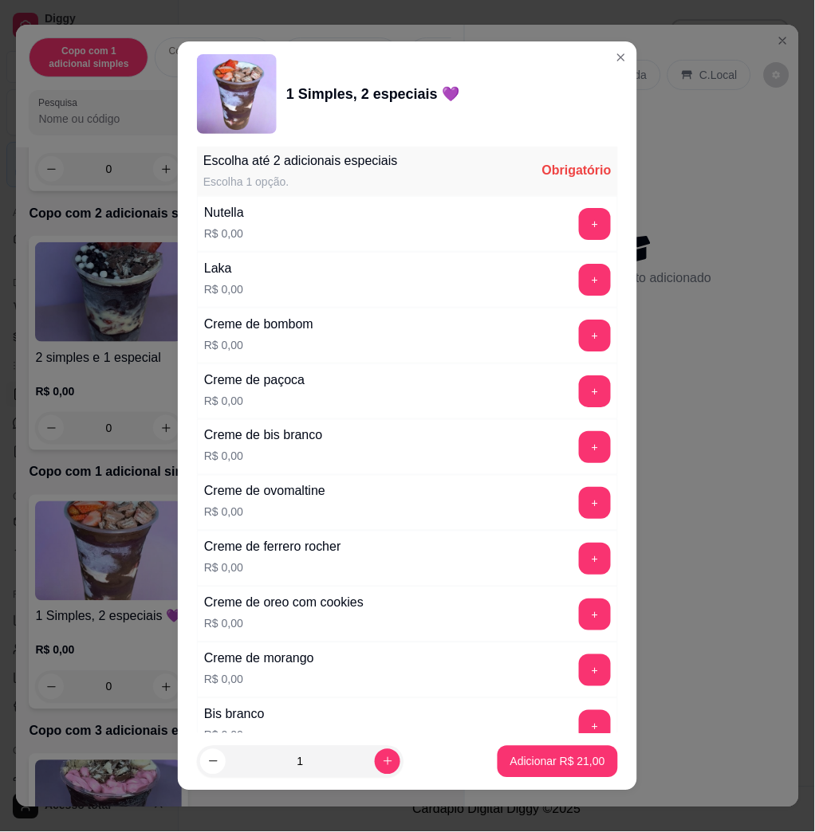
click at [564, 260] on div "Laka R$ 0,00 +" at bounding box center [407, 280] width 421 height 56
click at [580, 269] on button "+" at bounding box center [595, 280] width 31 height 31
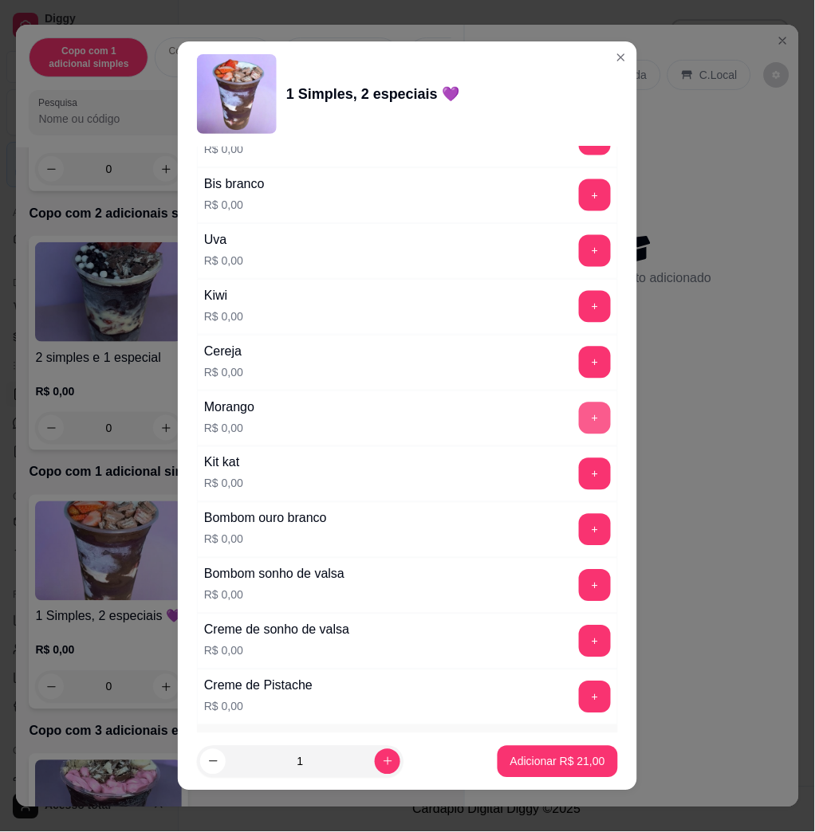
click at [579, 417] on button "+" at bounding box center [595, 419] width 32 height 32
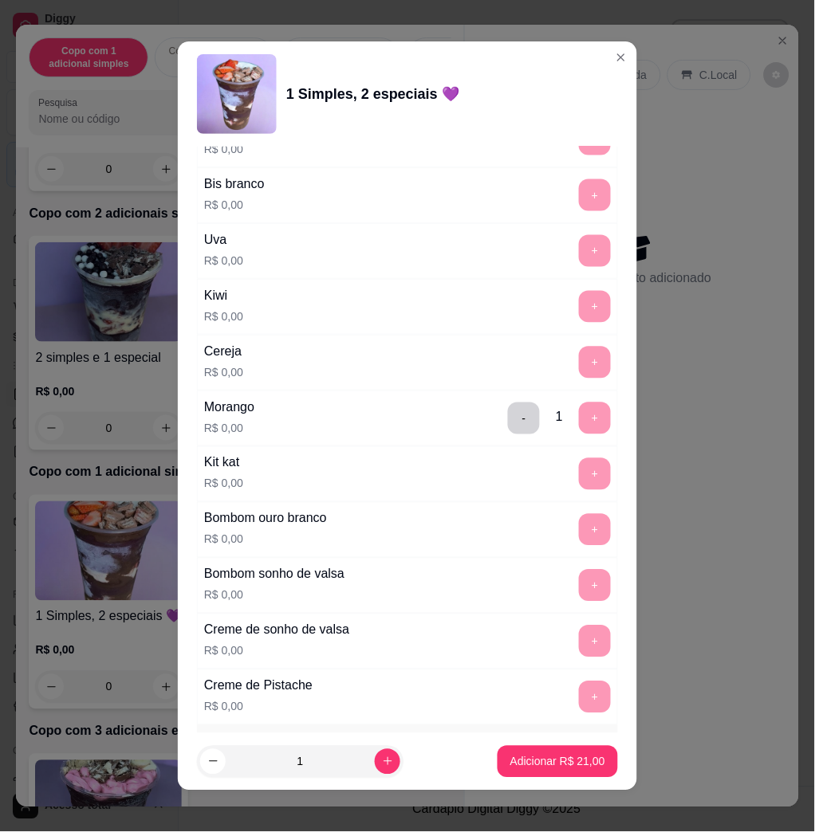
click at [553, 753] on button "Adicionar R$ 21,00" at bounding box center [558, 762] width 120 height 32
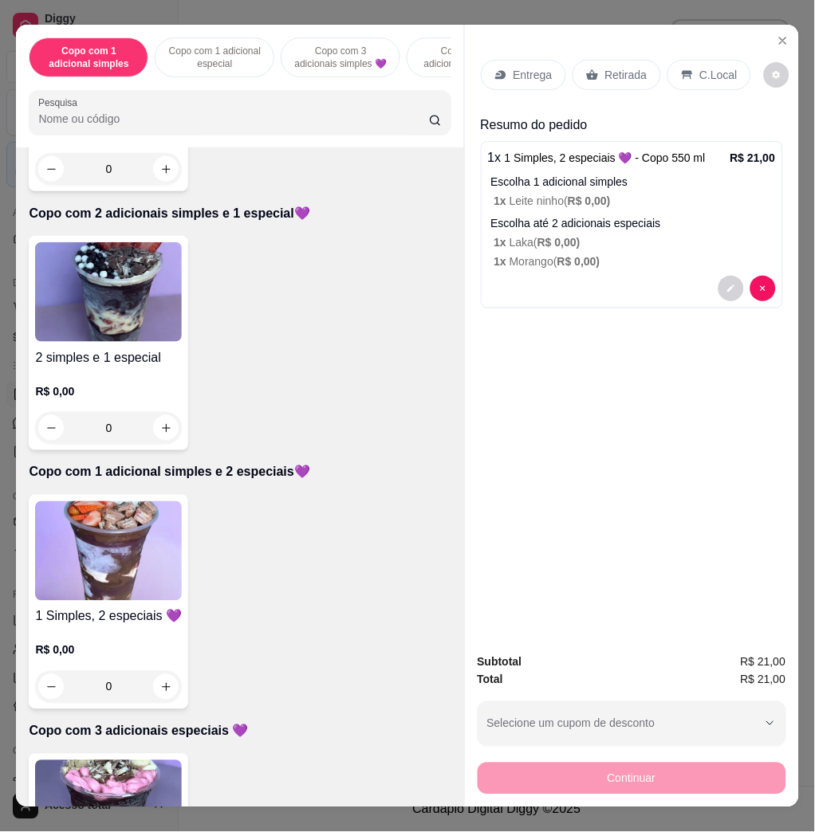
drag, startPoint x: 559, startPoint y: 63, endPoint x: 550, endPoint y: 65, distance: 8.9
click at [559, 63] on div "Entrega Retirada C.Local" at bounding box center [616, 75] width 270 height 30
click at [545, 65] on div "Entrega" at bounding box center [523, 75] width 85 height 30
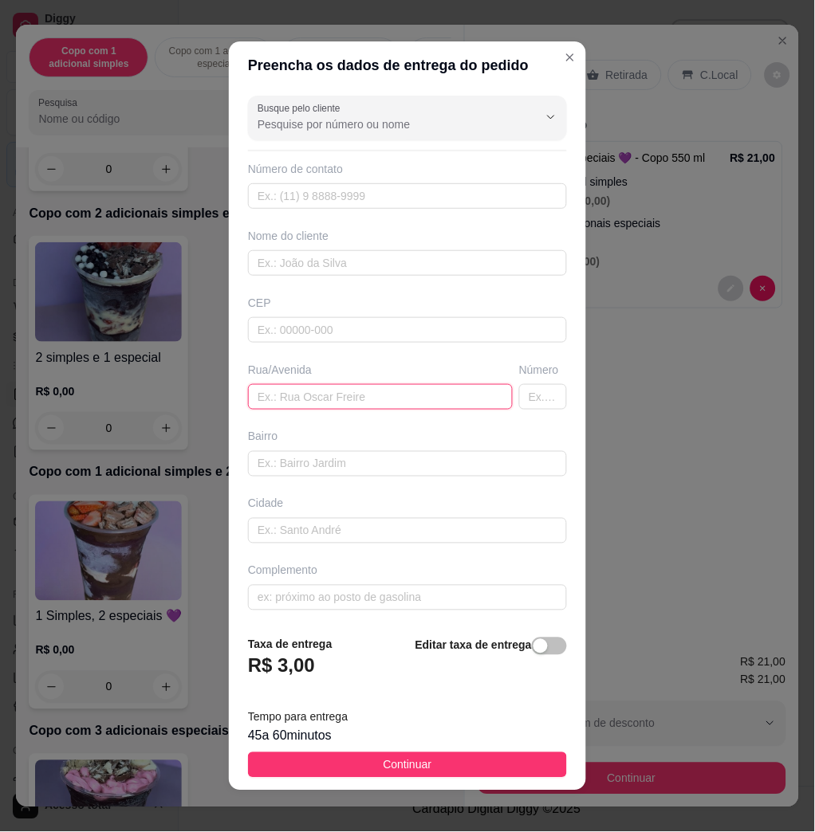
click at [321, 402] on input "text" at bounding box center [380, 397] width 265 height 26
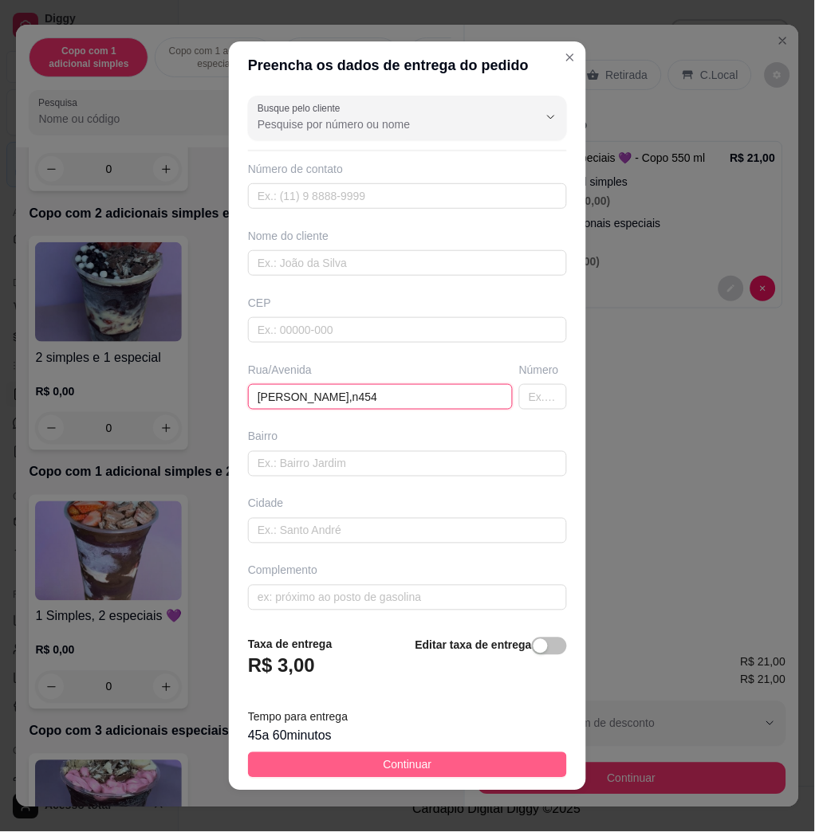
type input "[PERSON_NAME],n454"
click at [450, 754] on button "Continuar" at bounding box center [407, 766] width 319 height 26
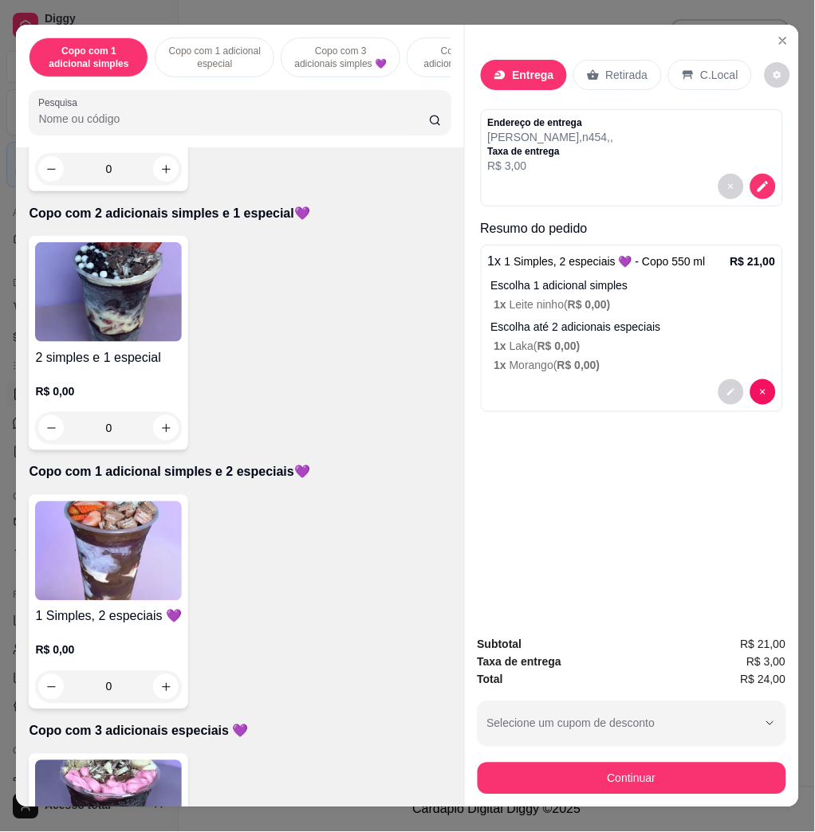
click at [530, 800] on div "Copo com 1 adicional simples Copo com 1 adicional especial Copo com 3 adicionai…" at bounding box center [407, 416] width 815 height 832
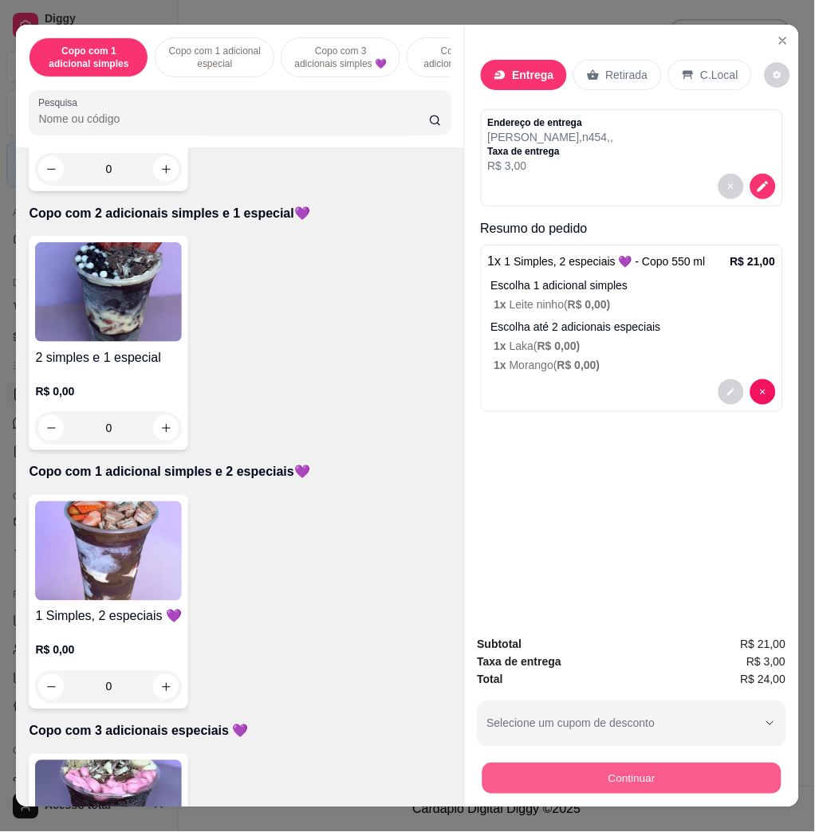
click at [542, 773] on button "Continuar" at bounding box center [631, 778] width 299 height 31
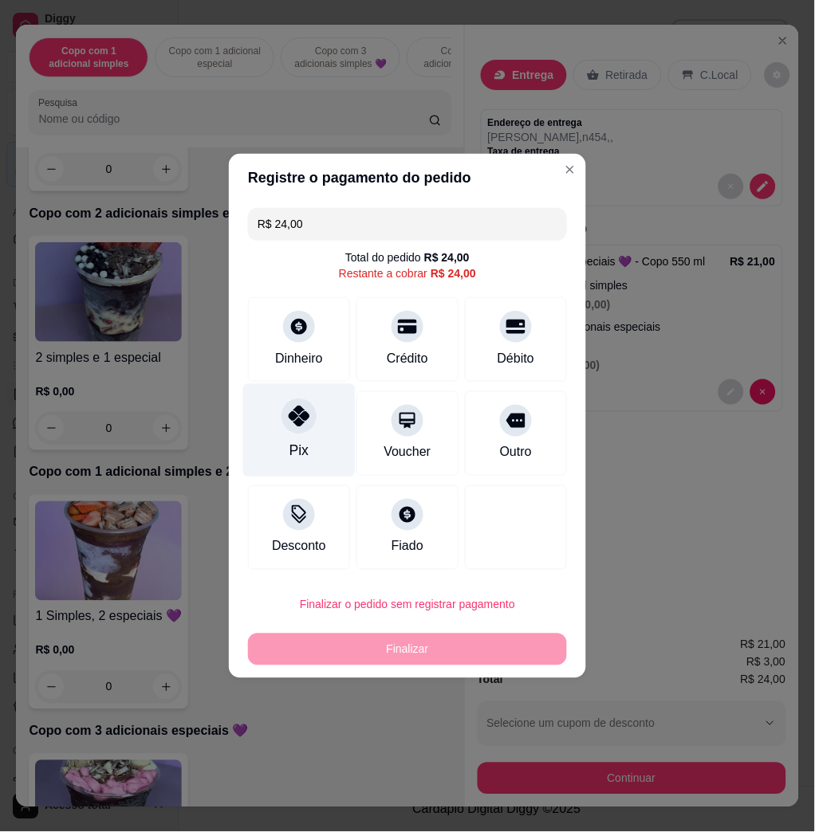
click at [274, 442] on div "Pix" at bounding box center [299, 430] width 112 height 93
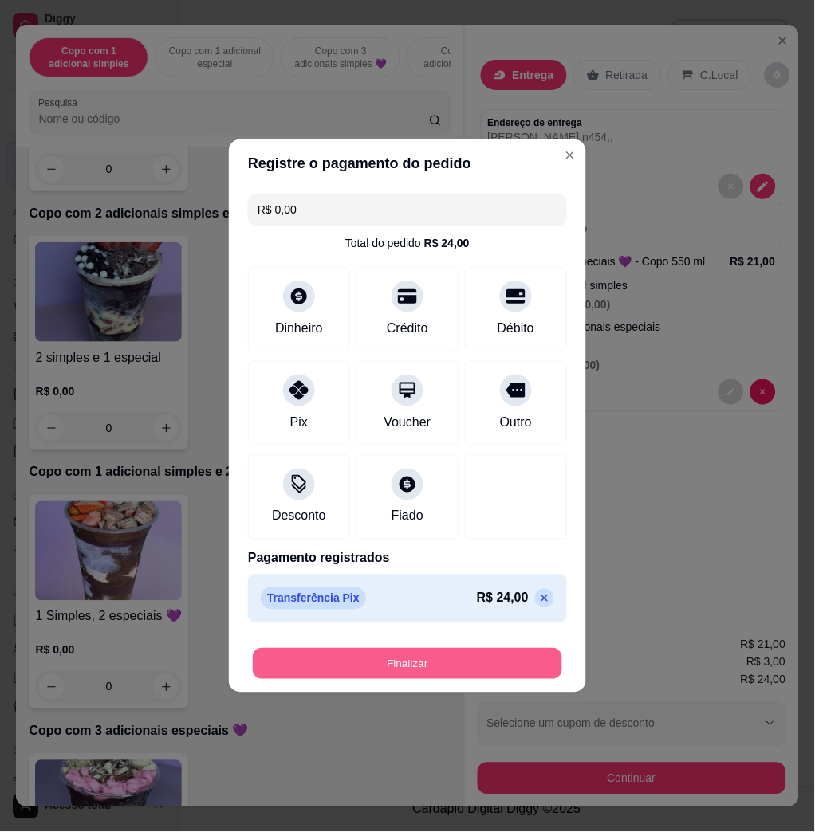
click at [440, 678] on button "Finalizar" at bounding box center [407, 664] width 309 height 31
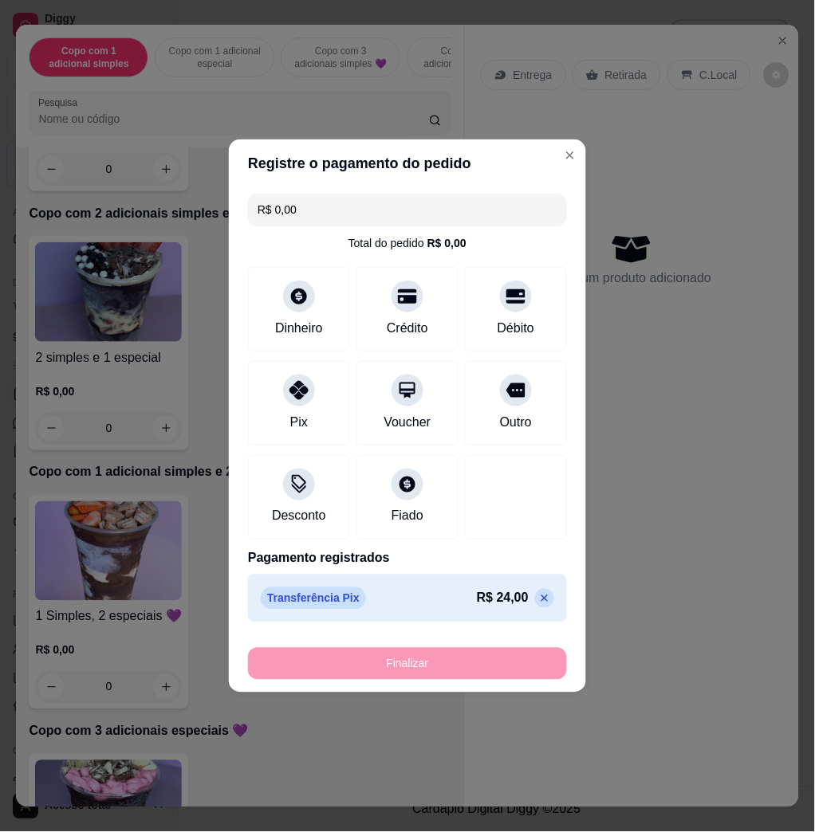
type input "-R$ 24,00"
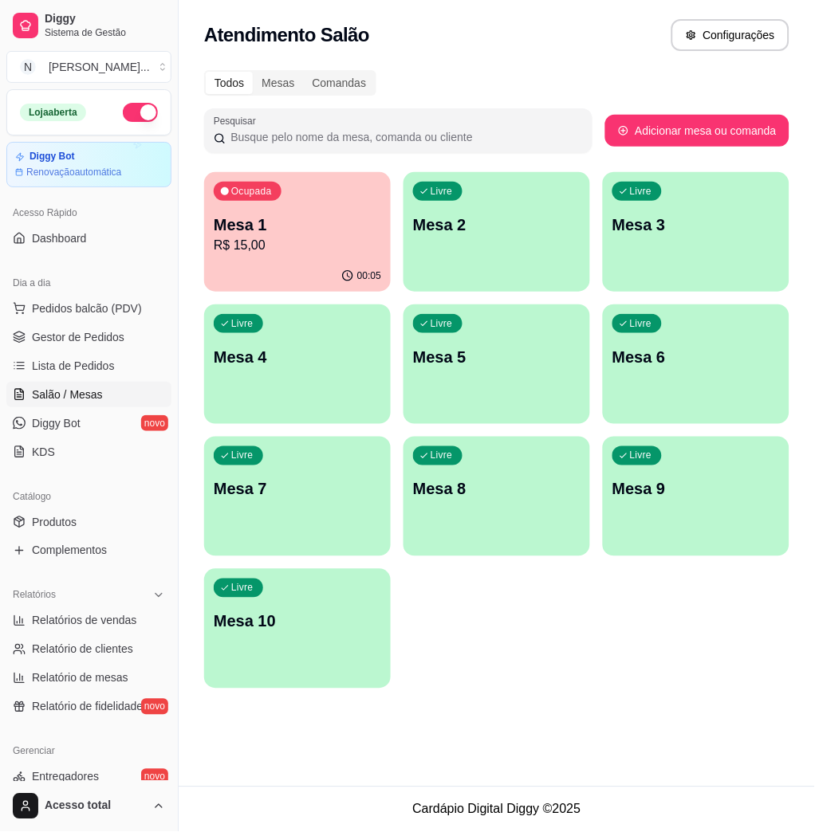
click at [308, 211] on div "Ocupada Mesa 1 R$ 15,00" at bounding box center [297, 216] width 187 height 89
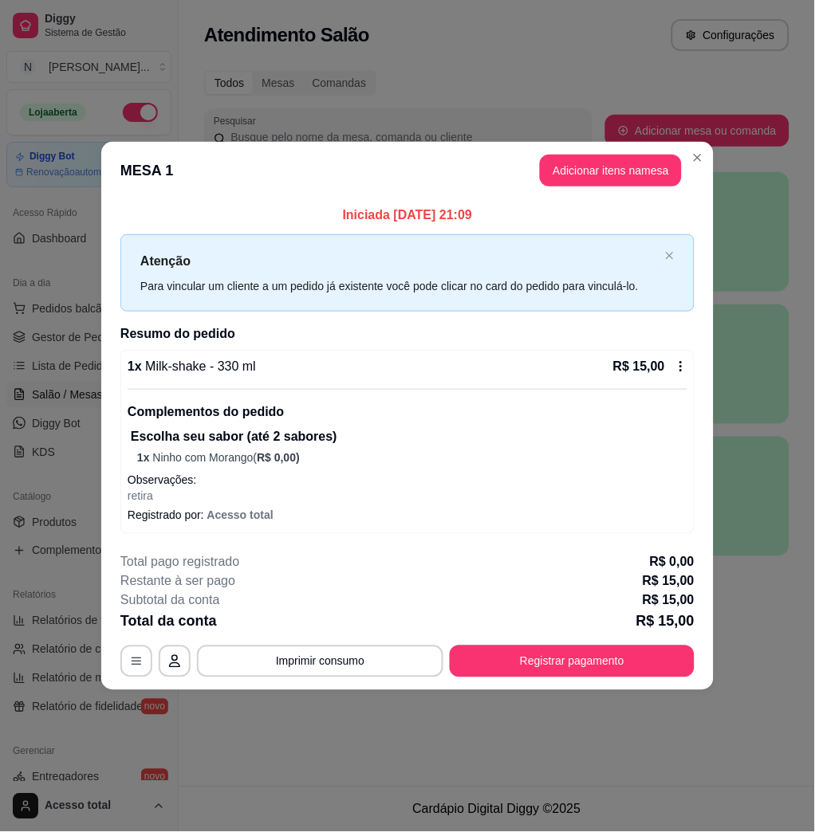
click at [686, 366] on div "1 x Milk-shake - 330 ml R$ 15,00 Complementos do pedido Escolha seu sabor (até …" at bounding box center [407, 442] width 574 height 184
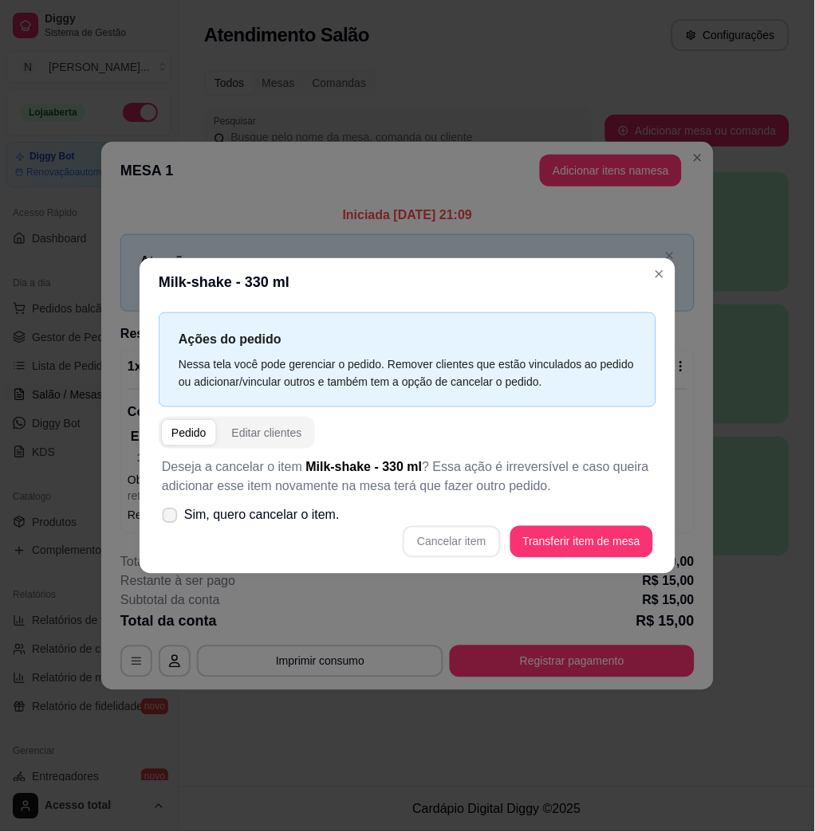
click at [195, 509] on span "Sim, quero cancelar o item." at bounding box center [261, 515] width 155 height 19
click at [171, 519] on input "Sim, quero cancelar o item." at bounding box center [166, 524] width 10 height 10
checkbox input "true"
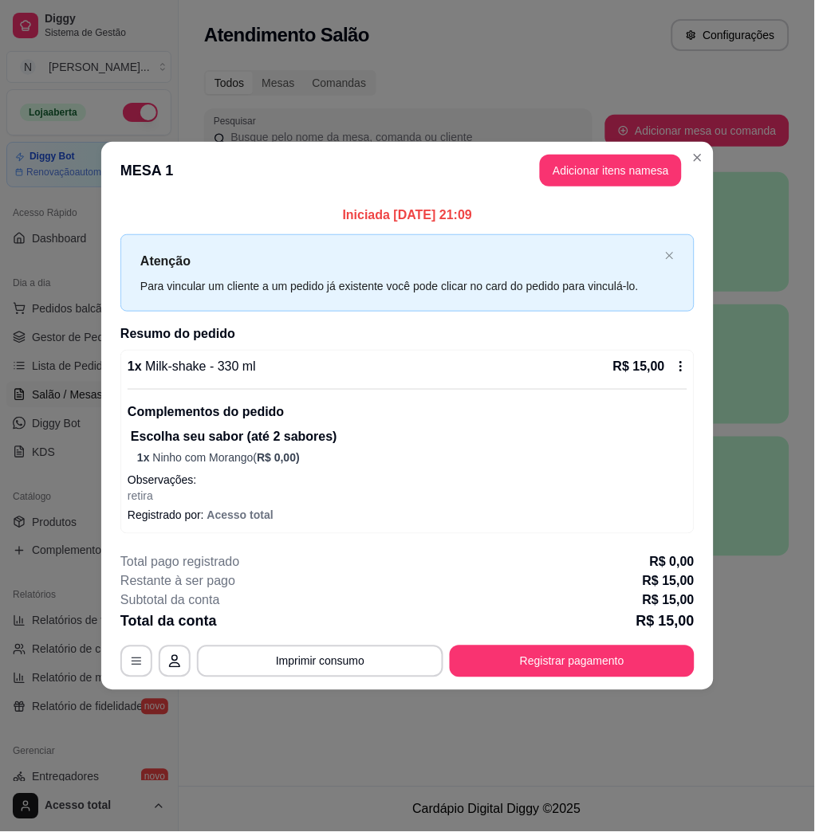
click at [689, 354] on div "1 x Milk-shake - 330 ml R$ 15,00 Complementos do pedido Escolha seu sabor (até …" at bounding box center [407, 442] width 574 height 184
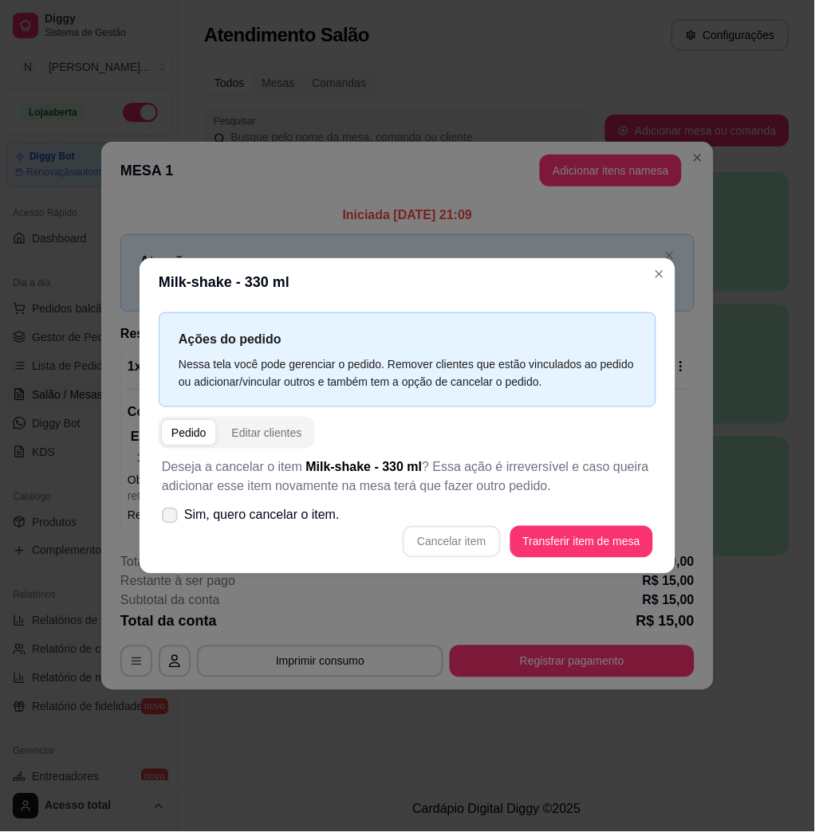
click at [277, 511] on span "Sim, quero cancelar o item." at bounding box center [261, 515] width 155 height 19
click at [171, 519] on input "Sim, quero cancelar o item." at bounding box center [166, 524] width 10 height 10
checkbox input "true"
click at [483, 541] on button "Cancelar item" at bounding box center [451, 542] width 95 height 31
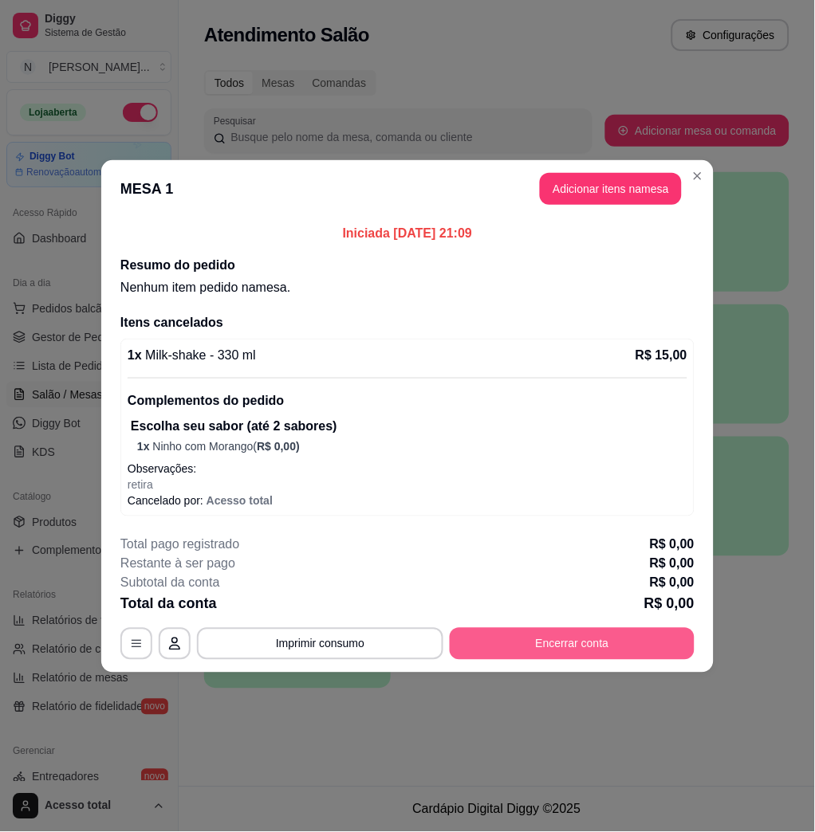
click at [602, 646] on button "Encerrar conta" at bounding box center [572, 644] width 245 height 32
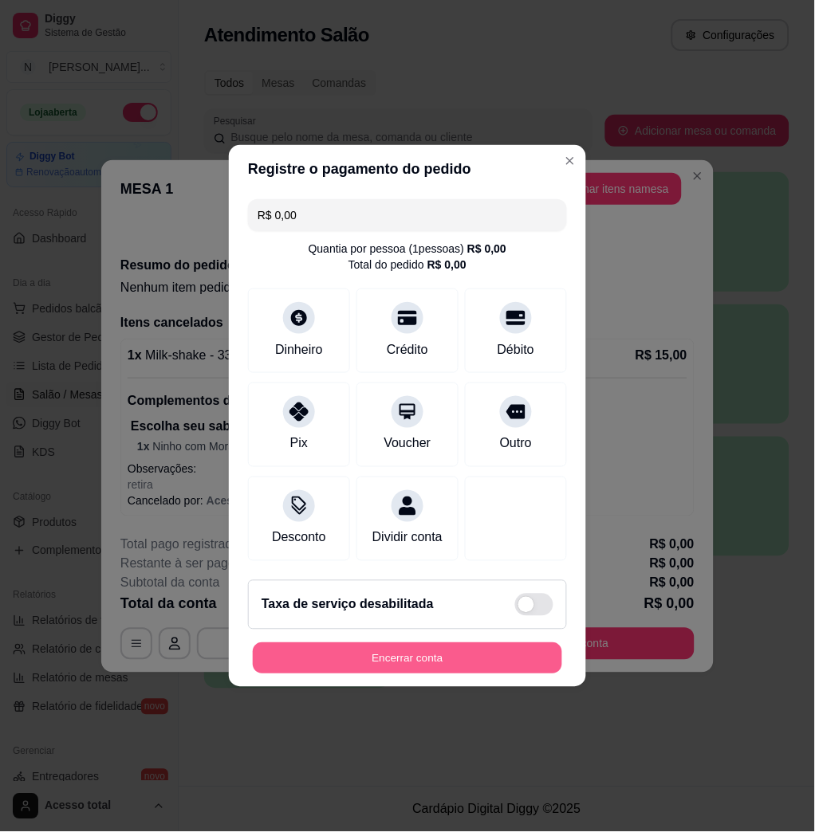
click at [349, 673] on button "Encerrar conta" at bounding box center [407, 658] width 309 height 31
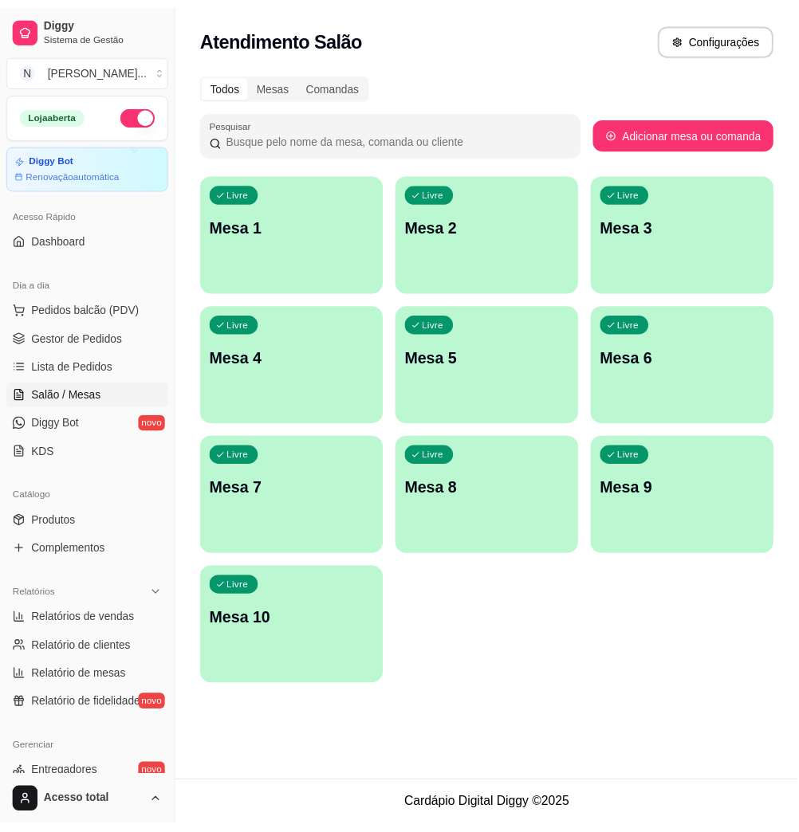
scroll to position [314, 0]
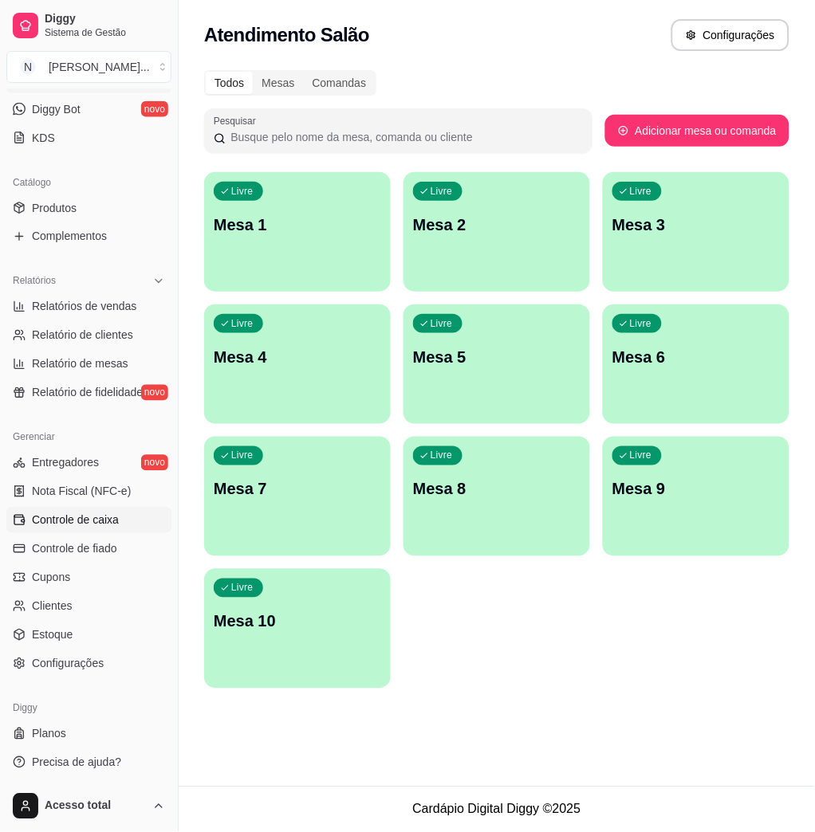
click at [105, 529] on link "Controle de caixa" at bounding box center [88, 521] width 165 height 26
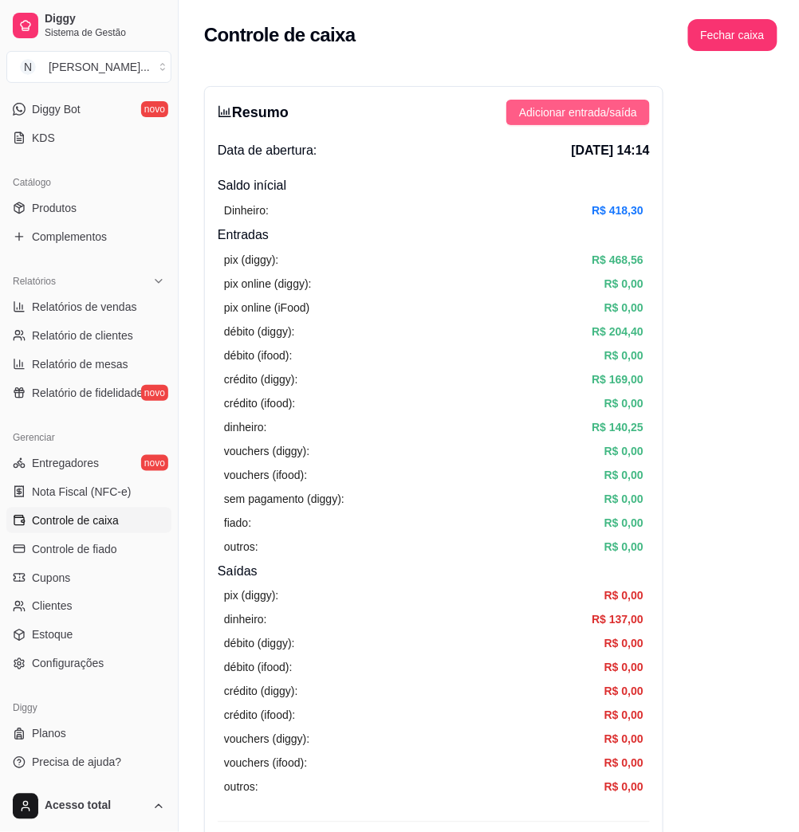
click at [617, 106] on span "Adicionar entrada/saída" at bounding box center [578, 113] width 118 height 18
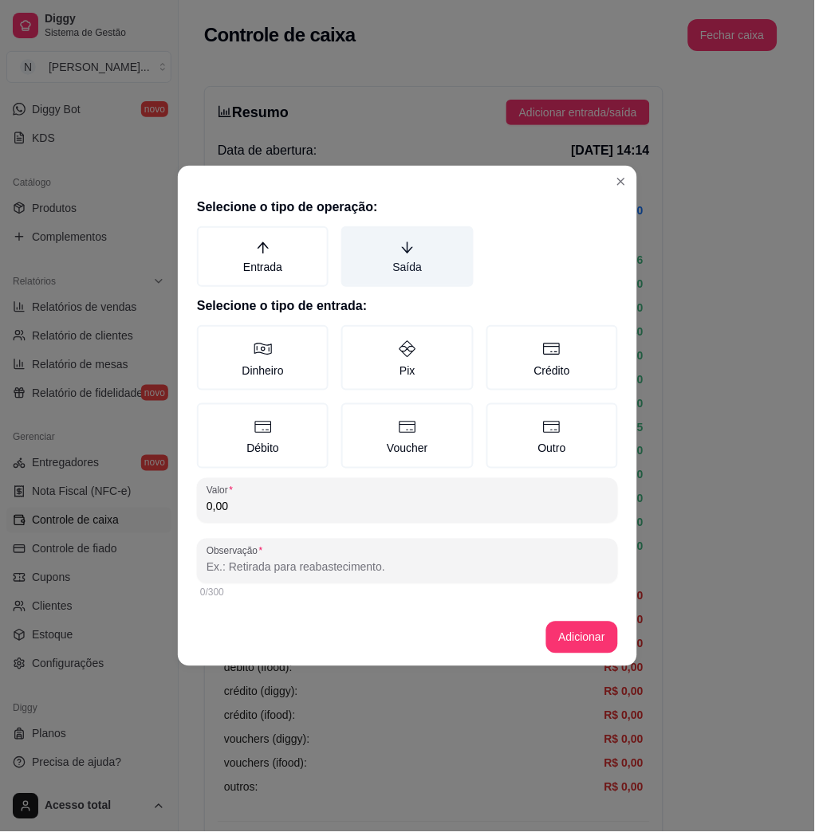
click at [427, 266] on label "Saída" at bounding box center [407, 256] width 132 height 61
click at [353, 238] on button "Saída" at bounding box center [346, 232] width 13 height 13
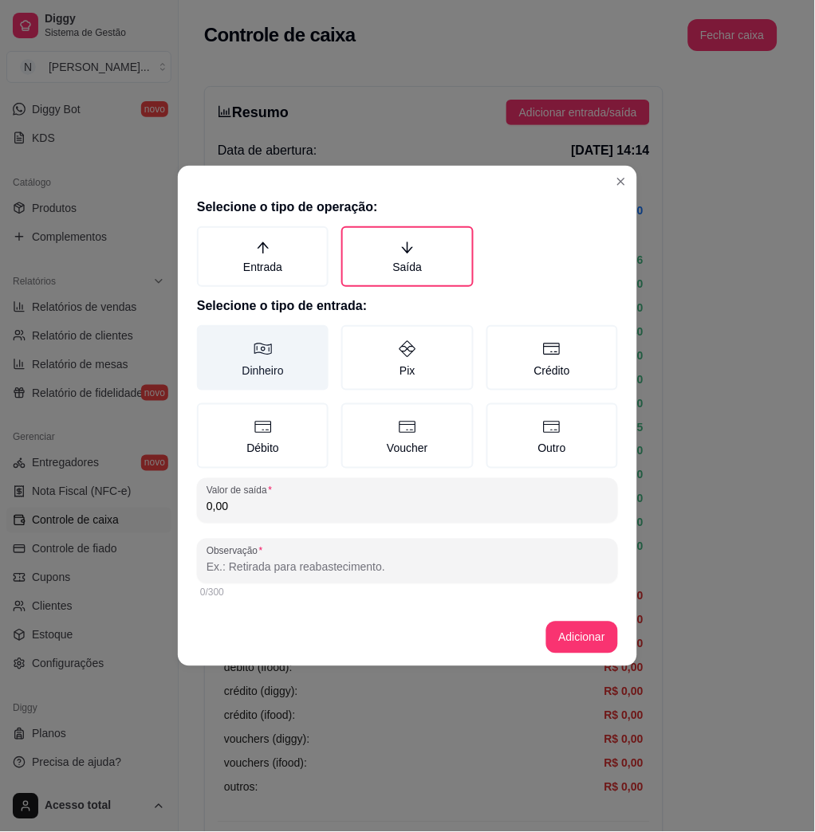
click at [271, 354] on icon at bounding box center [263, 349] width 19 height 19
click at [209, 337] on button "Dinheiro" at bounding box center [202, 331] width 13 height 13
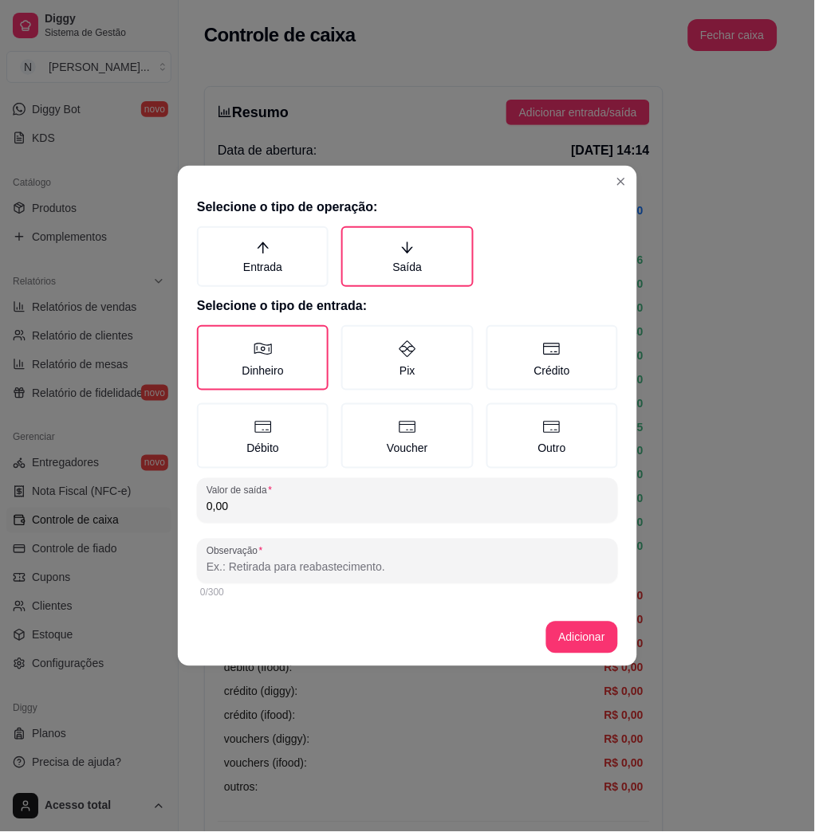
click at [257, 510] on input "0,00" at bounding box center [408, 507] width 402 height 16
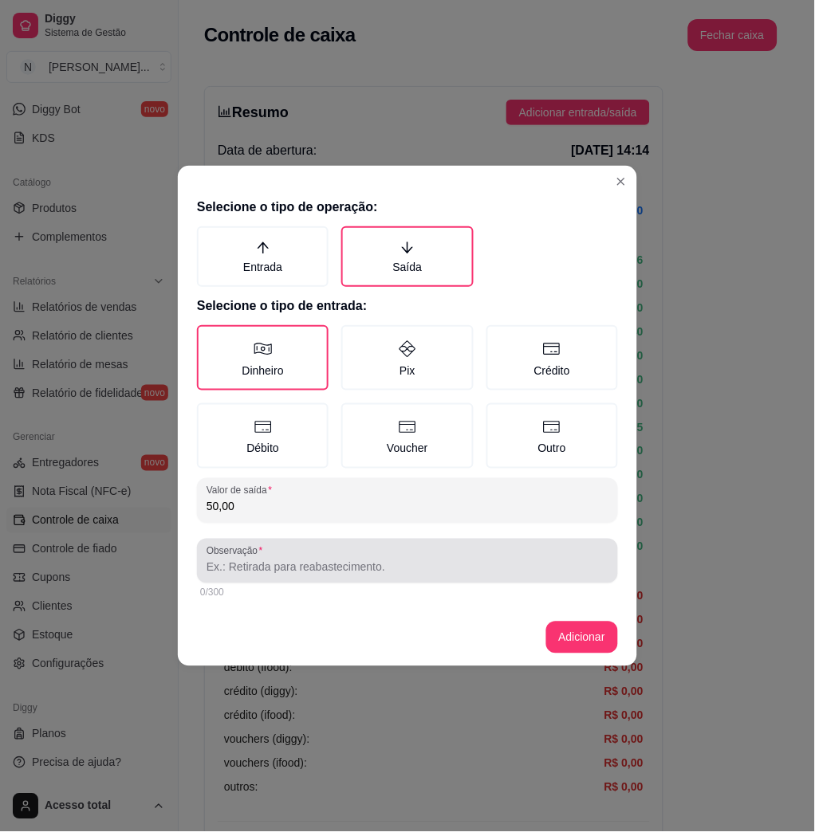
type input "50,00"
click at [324, 549] on div at bounding box center [408, 561] width 402 height 32
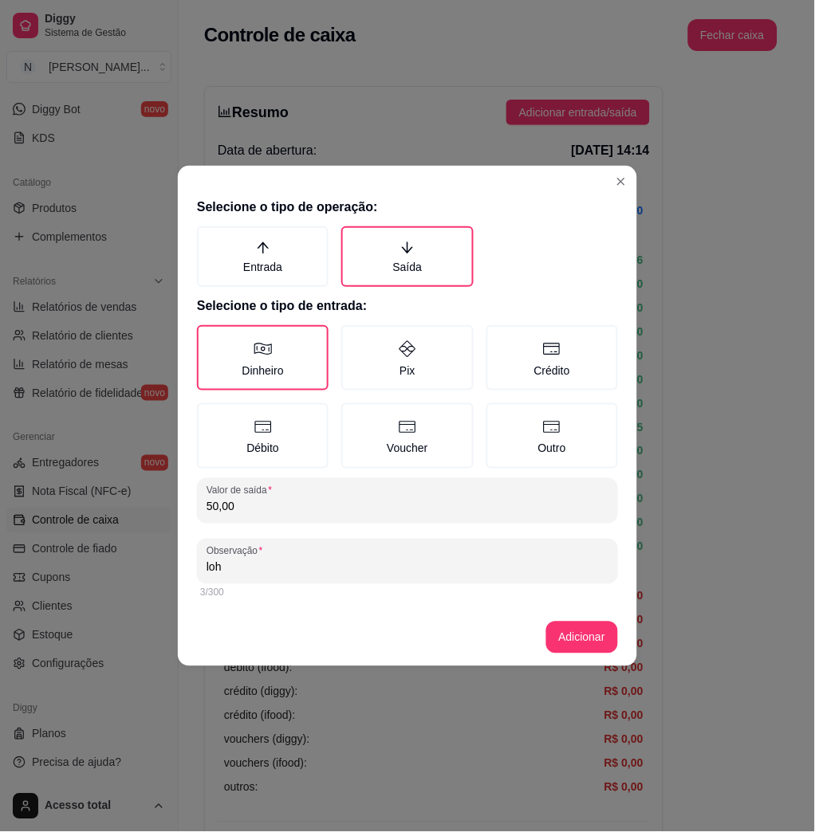
type input "loh"
click at [541, 638] on footer "Adicionar" at bounding box center [407, 637] width 459 height 57
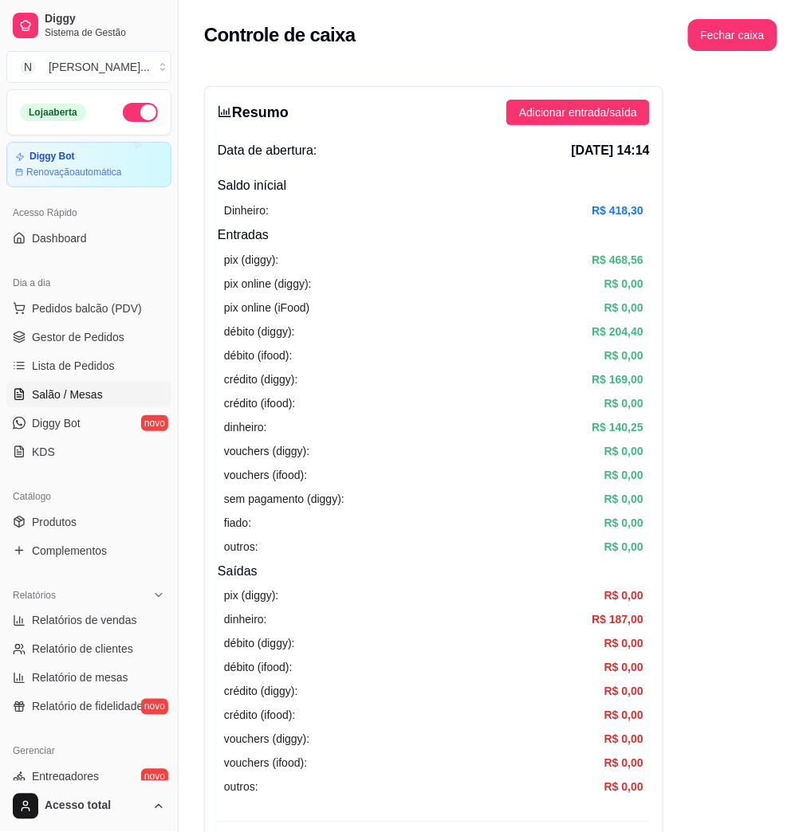
click at [120, 389] on link "Salão / Mesas" at bounding box center [88, 395] width 165 height 26
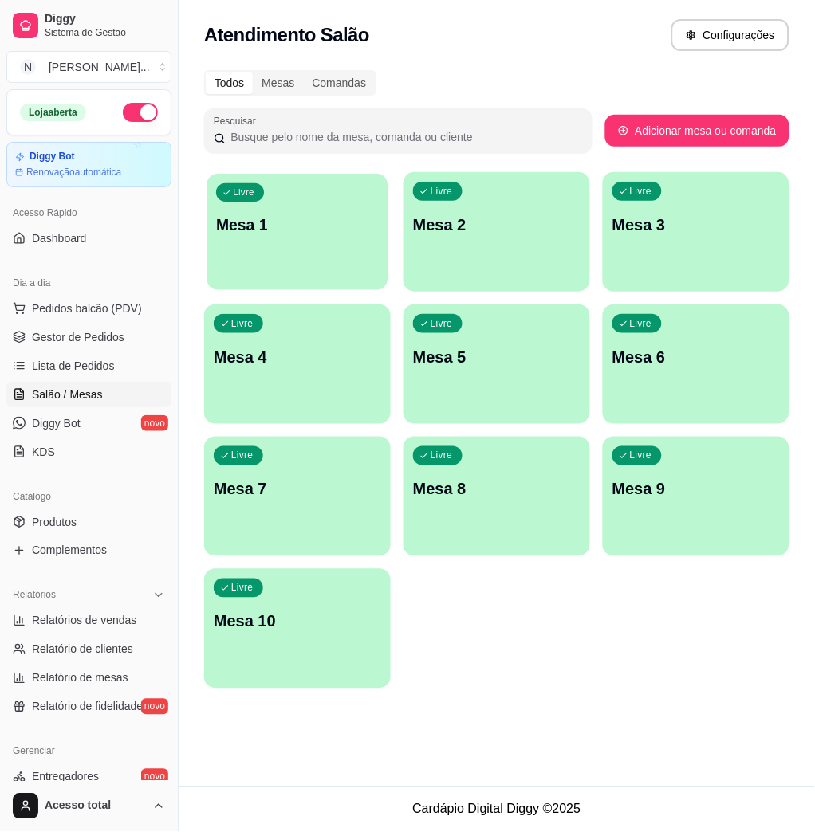
click at [325, 277] on div "button" at bounding box center [297, 280] width 181 height 18
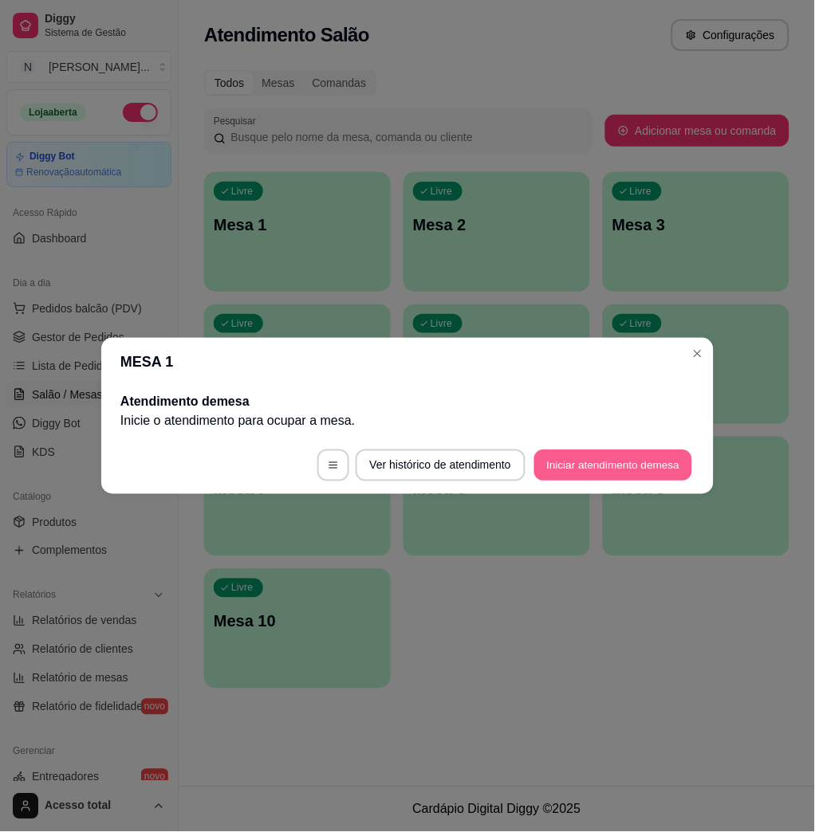
click at [589, 472] on button "Iniciar atendimento de mesa" at bounding box center [613, 466] width 158 height 31
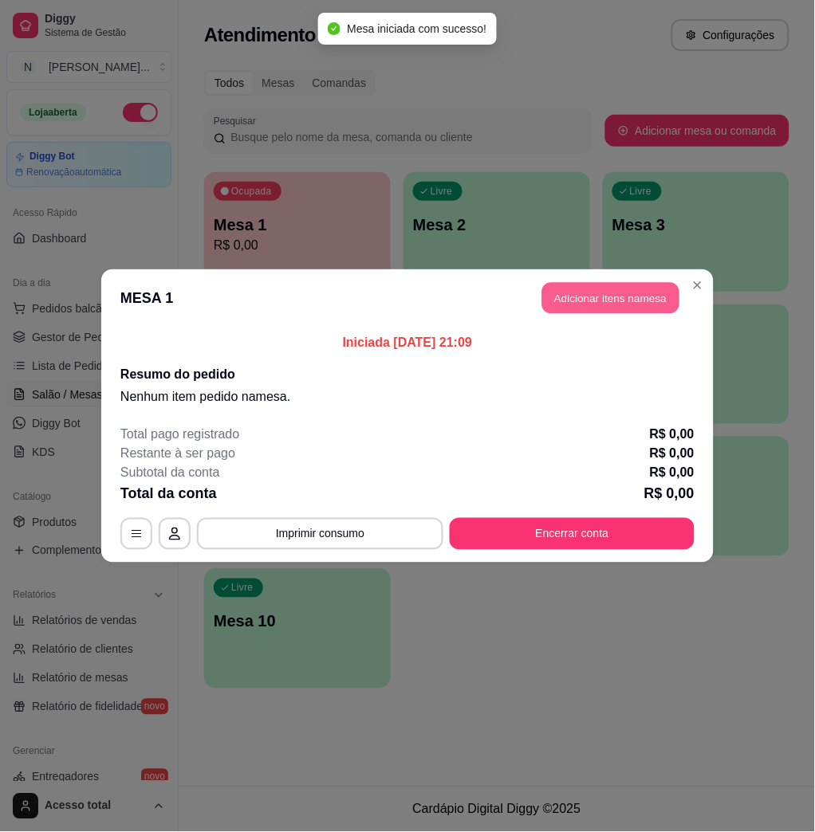
click at [580, 291] on button "Adicionar itens na mesa" at bounding box center [610, 298] width 137 height 31
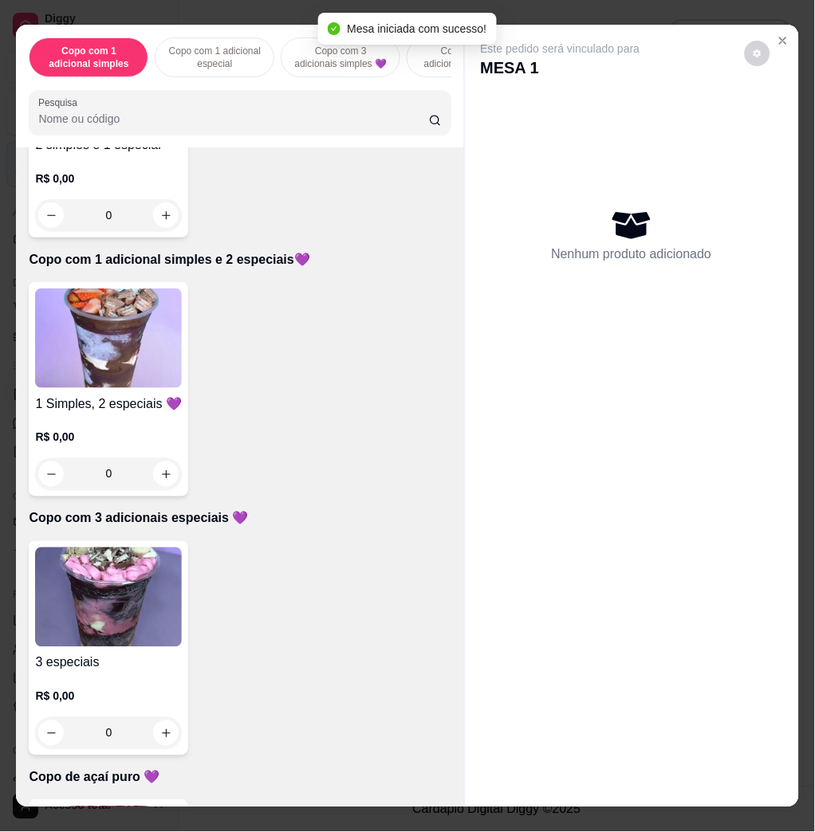
scroll to position [1276, 0]
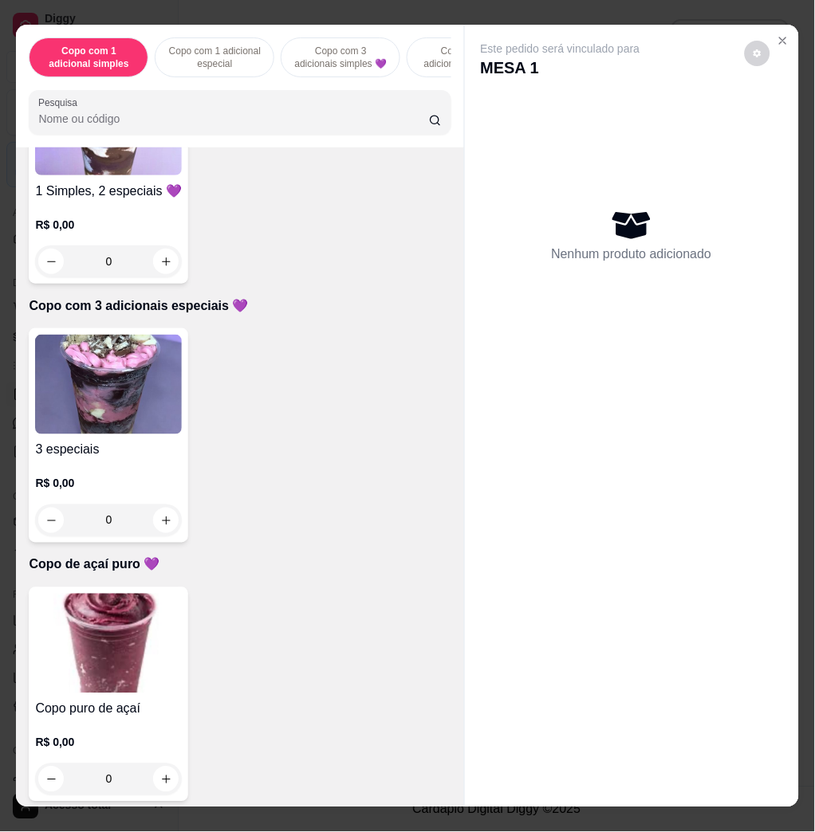
click at [96, 155] on img at bounding box center [108, 126] width 147 height 100
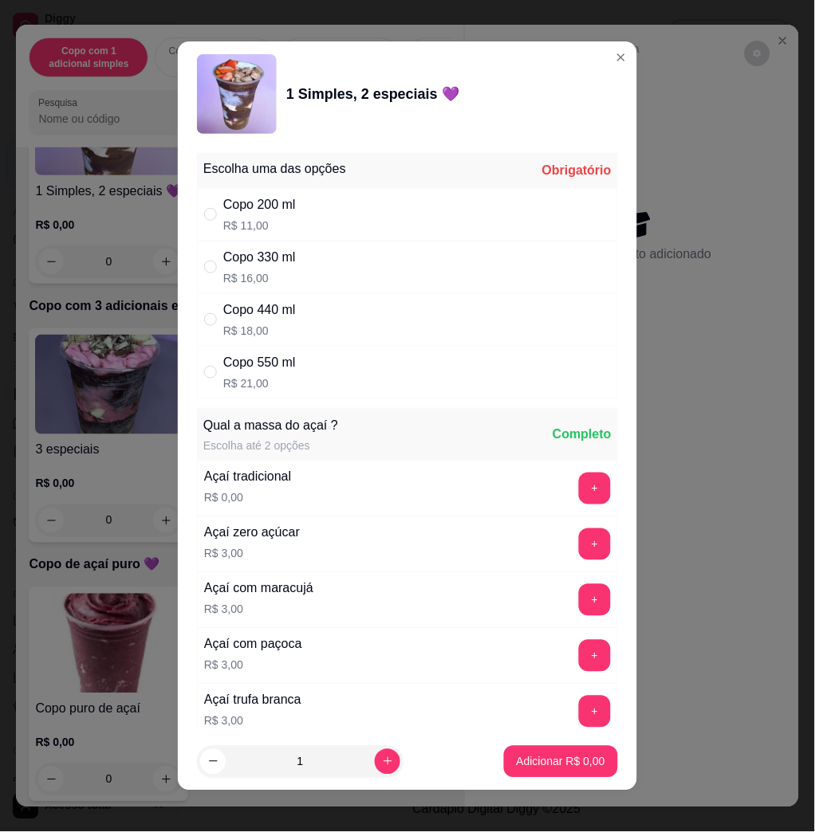
click at [321, 314] on div "Copo 440 ml R$ 18,00" at bounding box center [407, 319] width 421 height 53
radio input "true"
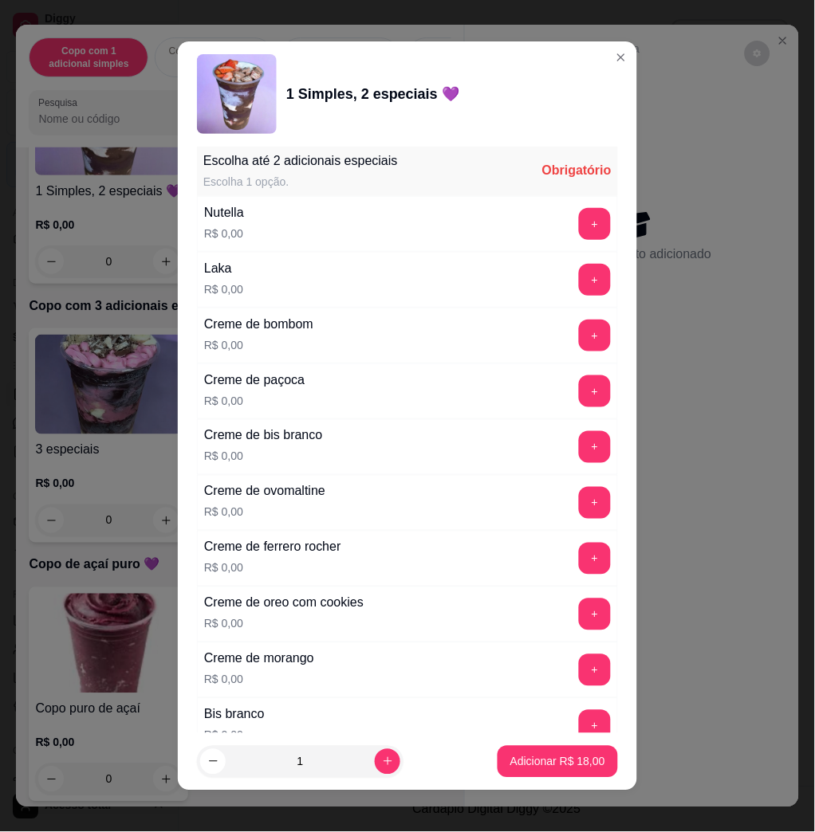
scroll to position [1701, 0]
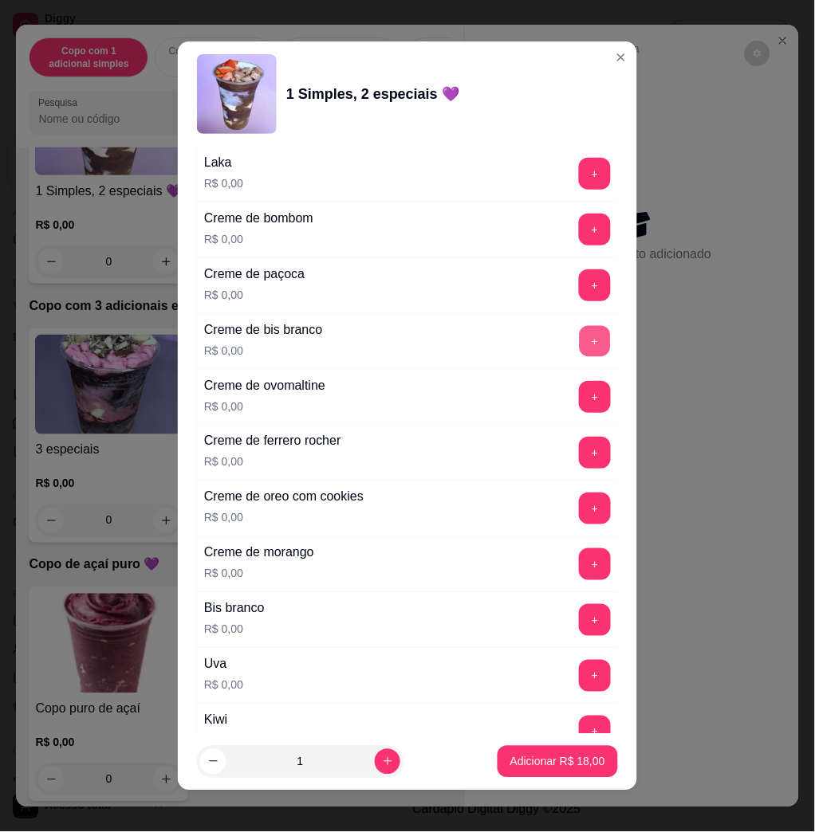
click at [580, 338] on button "+" at bounding box center [595, 341] width 31 height 31
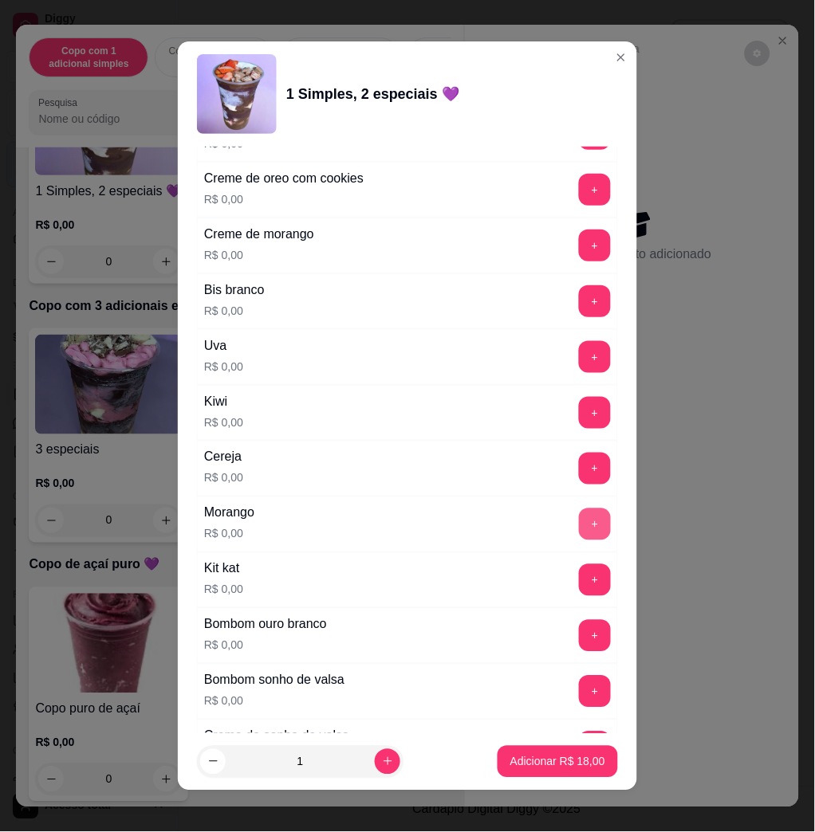
click at [579, 520] on button "+" at bounding box center [595, 525] width 32 height 32
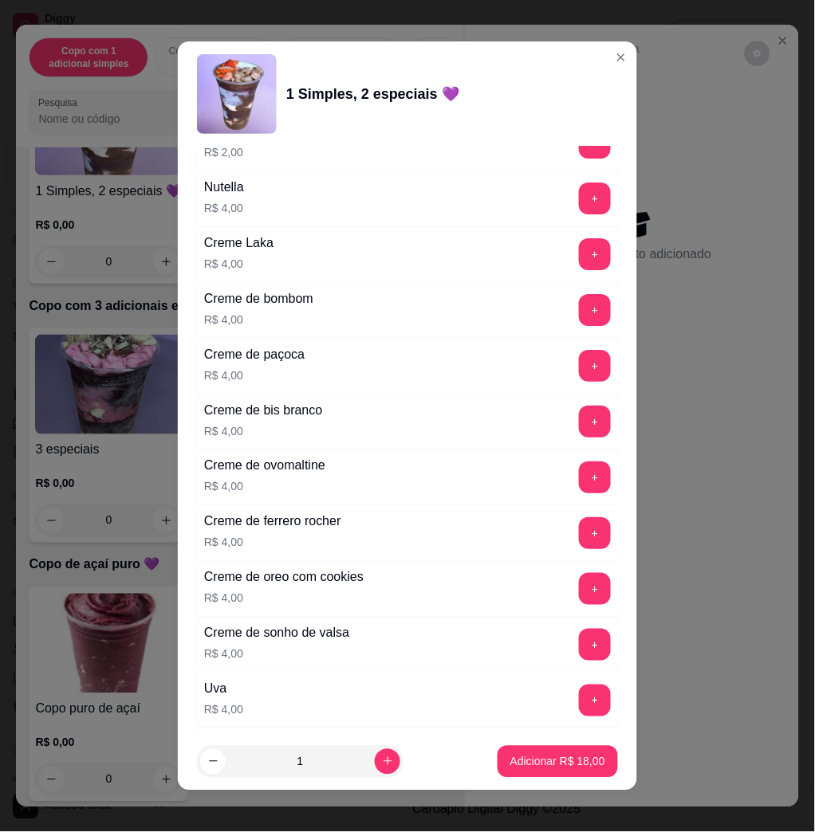
scroll to position [3971, 0]
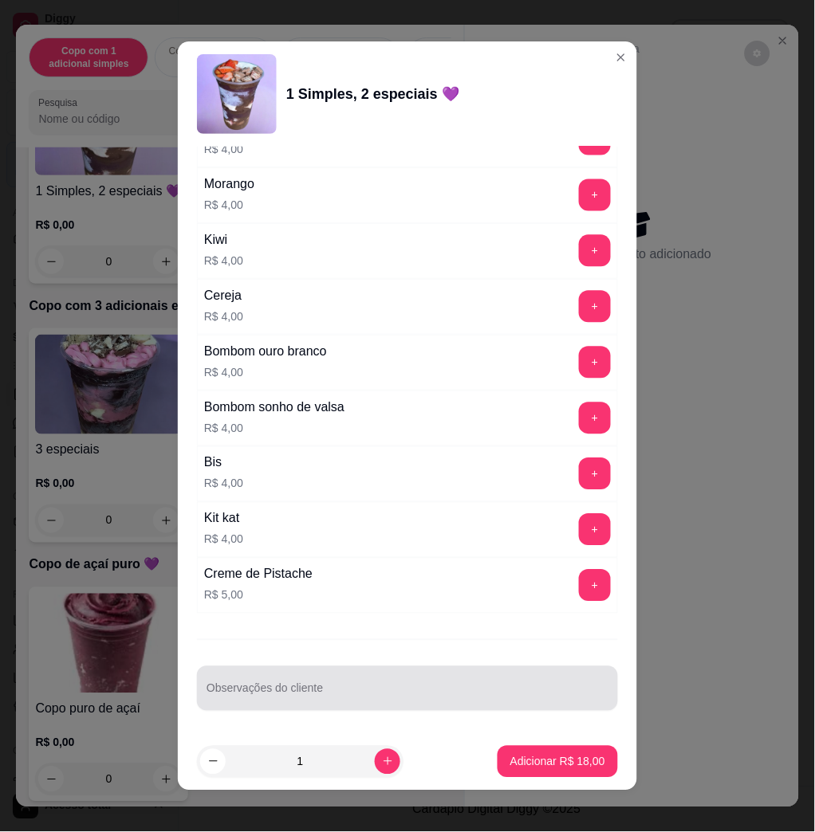
click at [486, 685] on div at bounding box center [408, 689] width 402 height 32
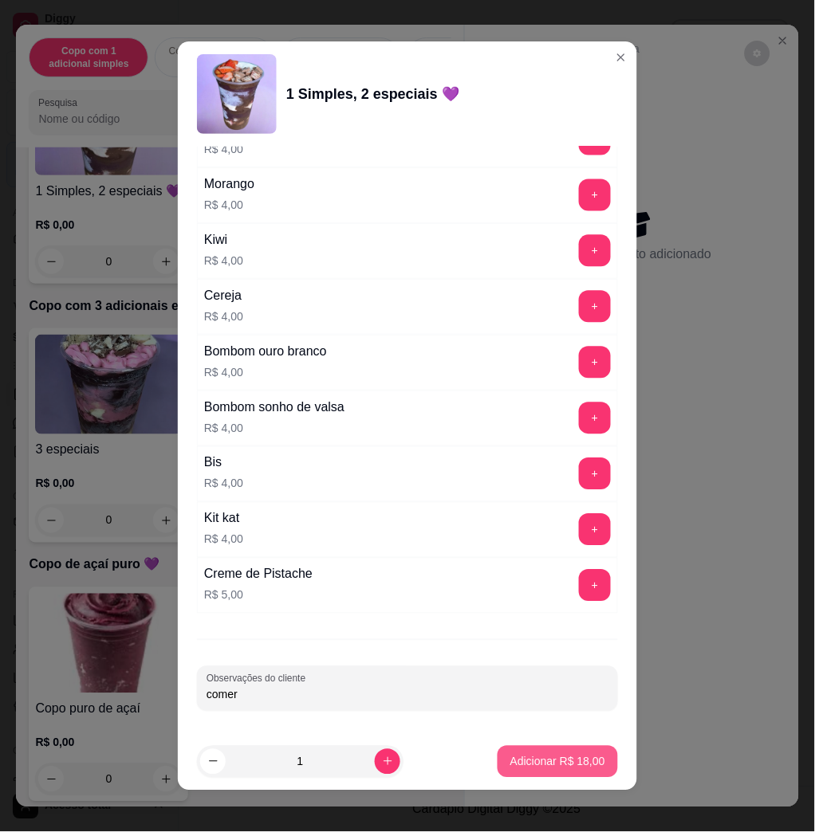
type input "comer"
click at [560, 765] on p "Adicionar R$ 18,00" at bounding box center [557, 762] width 95 height 16
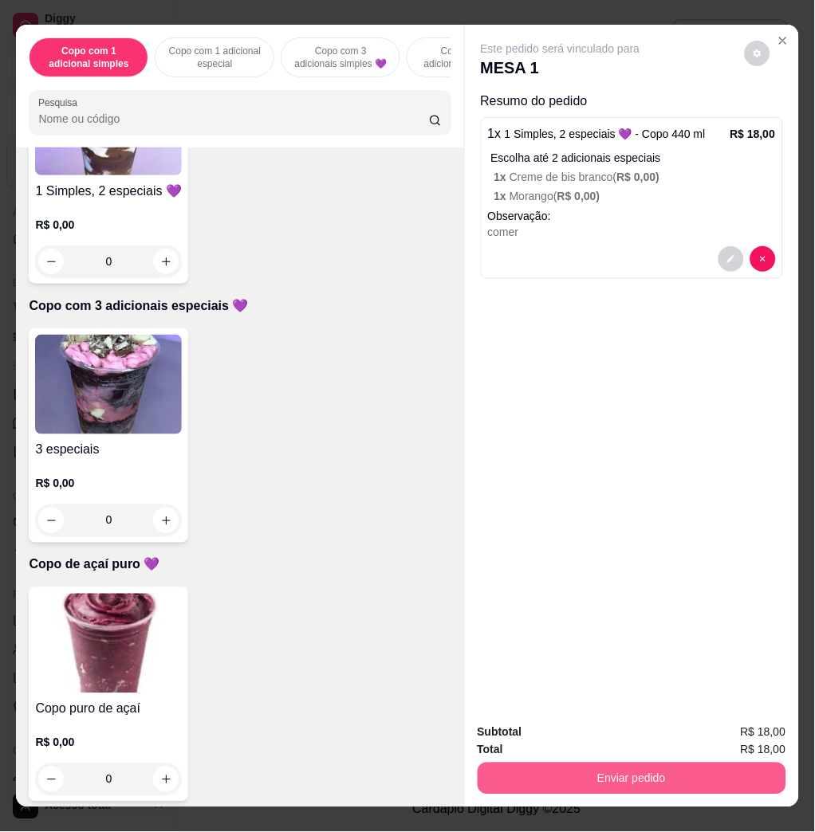
click at [651, 763] on button "Enviar pedido" at bounding box center [632, 779] width 309 height 32
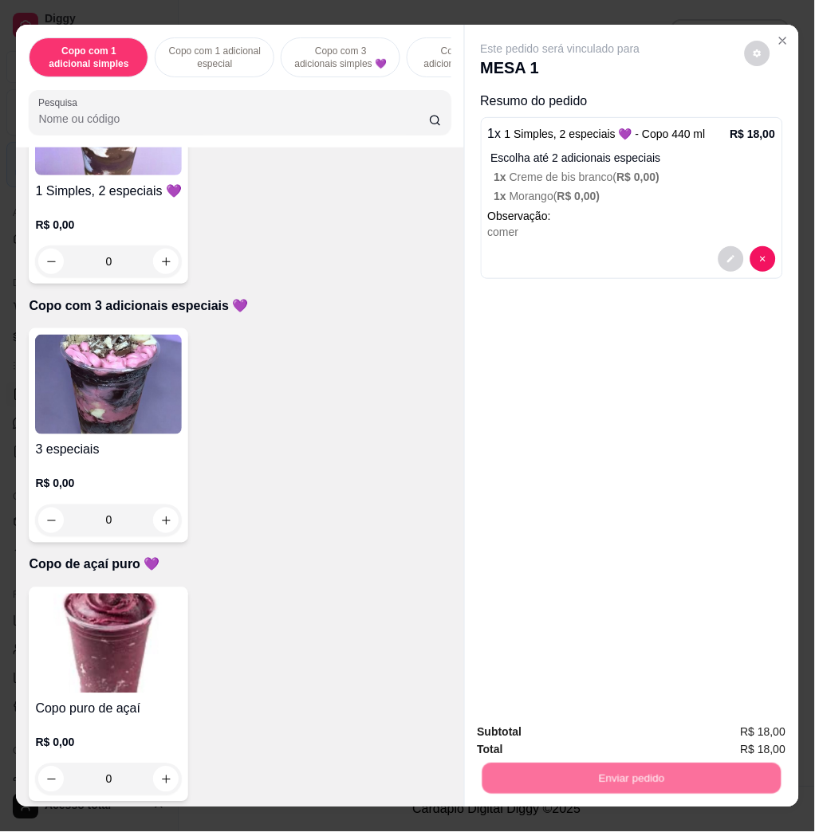
click at [627, 727] on button "Não registrar e enviar pedido" at bounding box center [577, 732] width 161 height 30
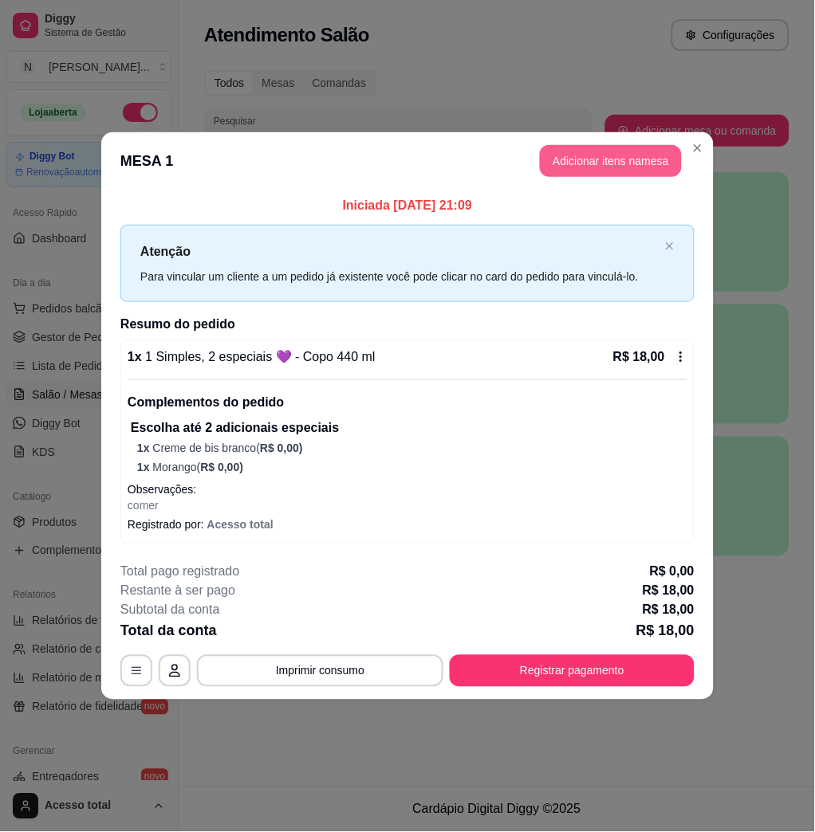
click at [648, 160] on button "Adicionar itens na mesa" at bounding box center [611, 161] width 142 height 32
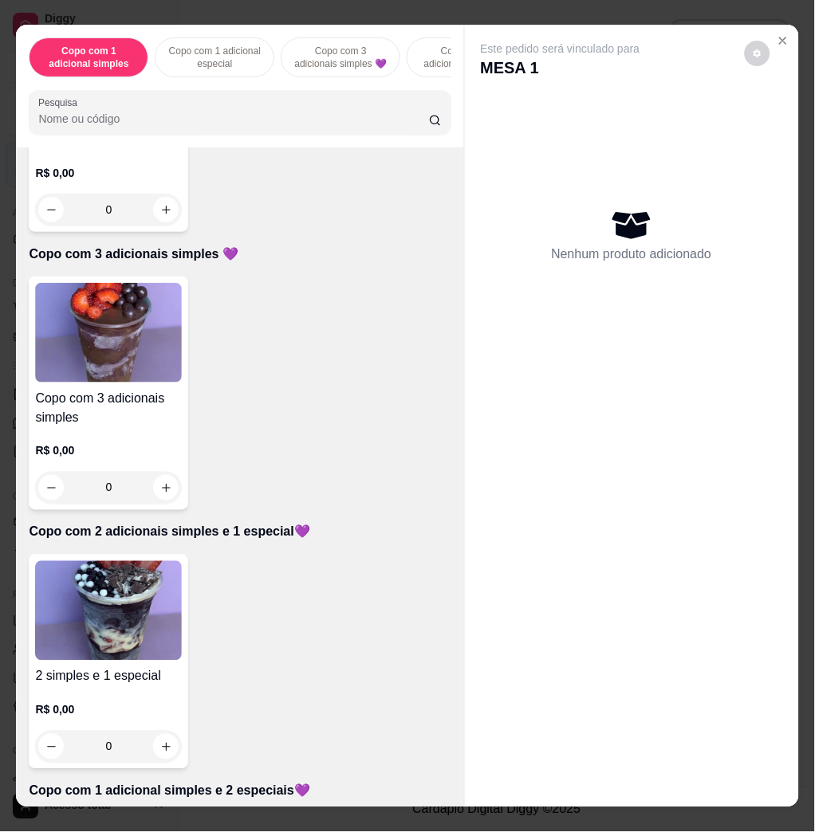
scroll to position [957, 0]
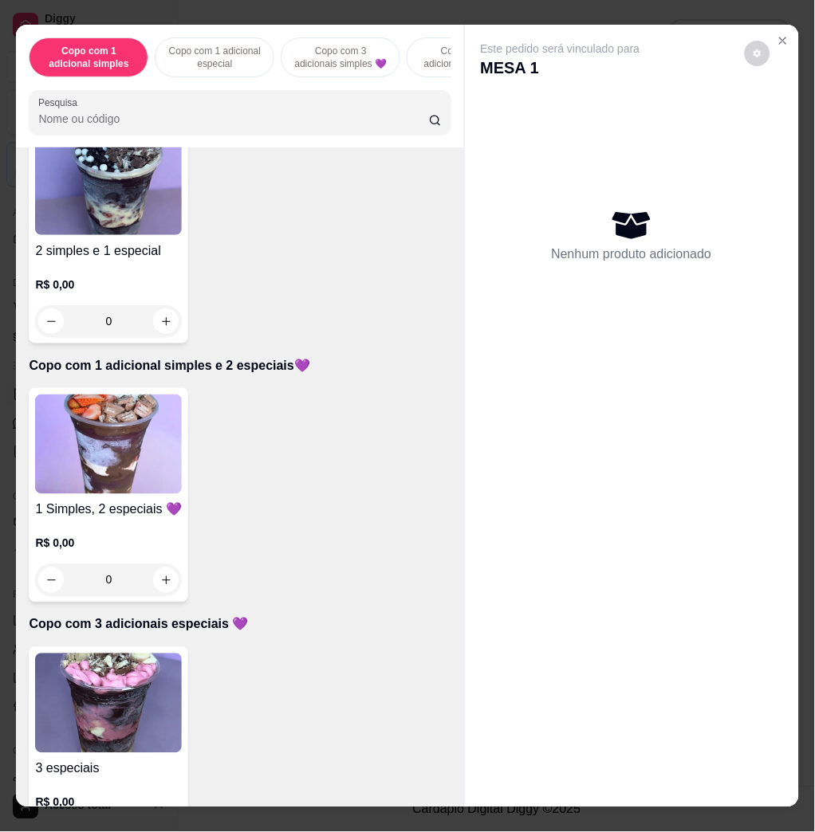
click at [111, 434] on img at bounding box center [108, 445] width 147 height 100
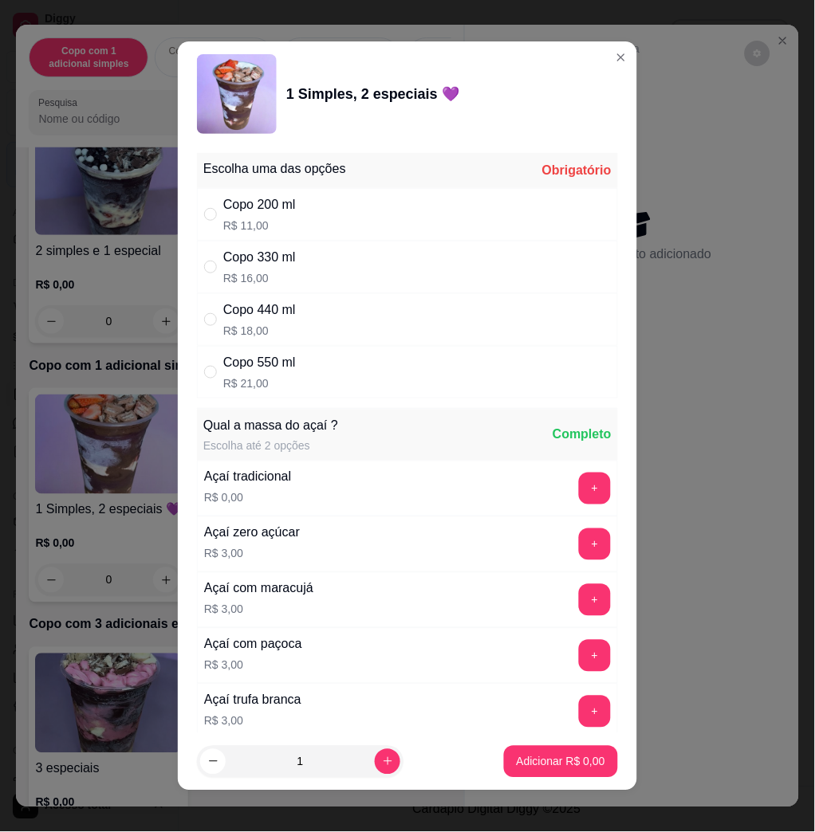
click at [344, 288] on div "Copo 330 ml R$ 16,00" at bounding box center [407, 267] width 421 height 53
click at [350, 331] on div "Copo 440 ml R$ 18,00" at bounding box center [407, 319] width 421 height 53
radio input "false"
radio input "true"
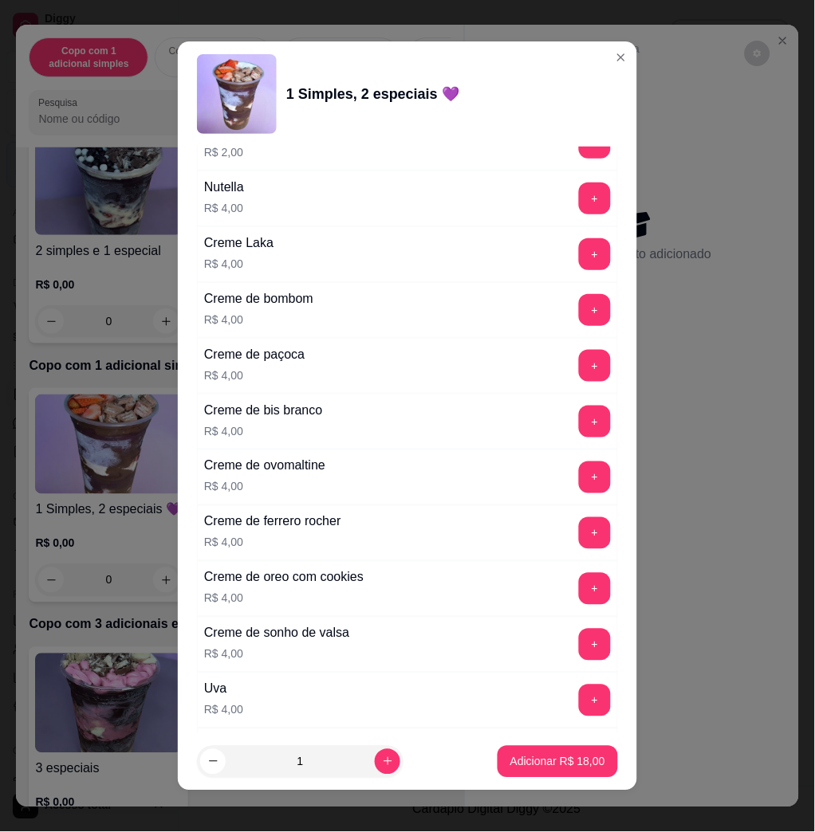
scroll to position [3971, 0]
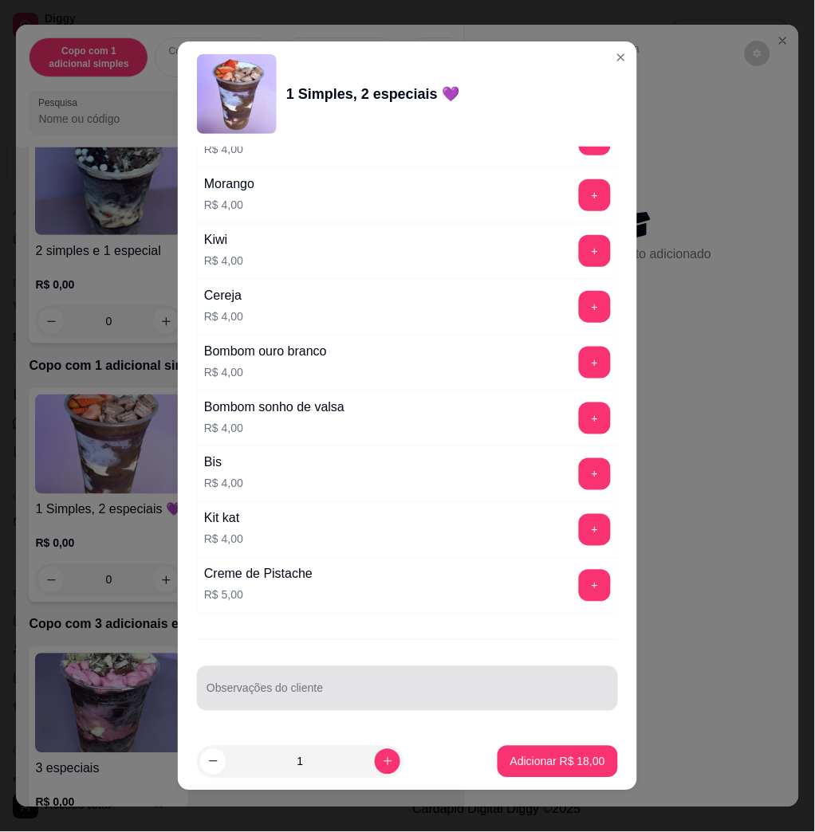
click at [448, 681] on div at bounding box center [408, 689] width 402 height 32
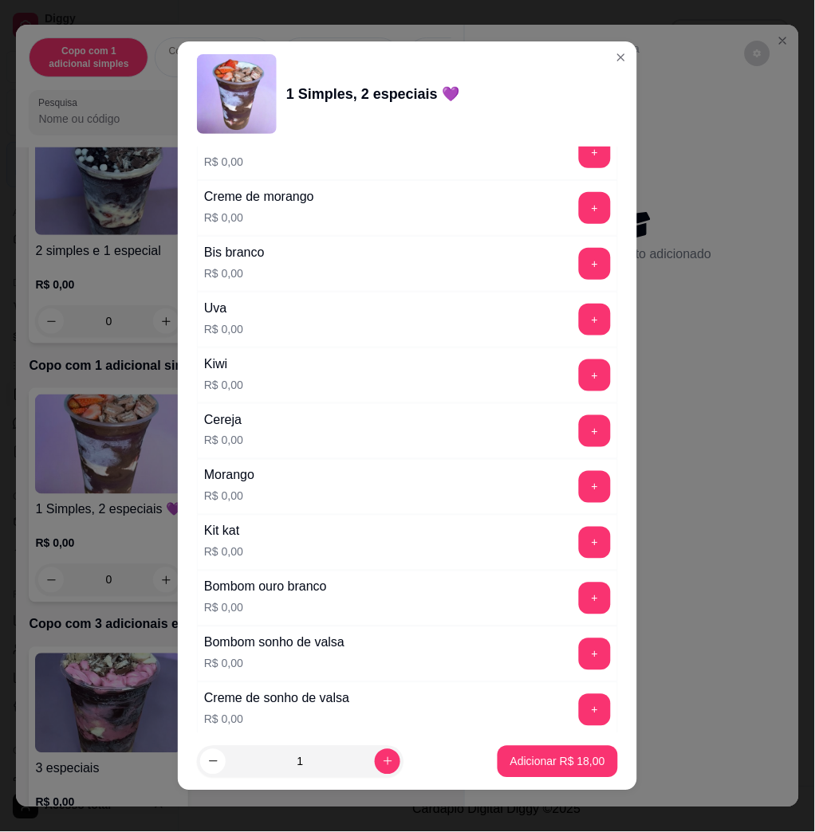
scroll to position [1631, 0]
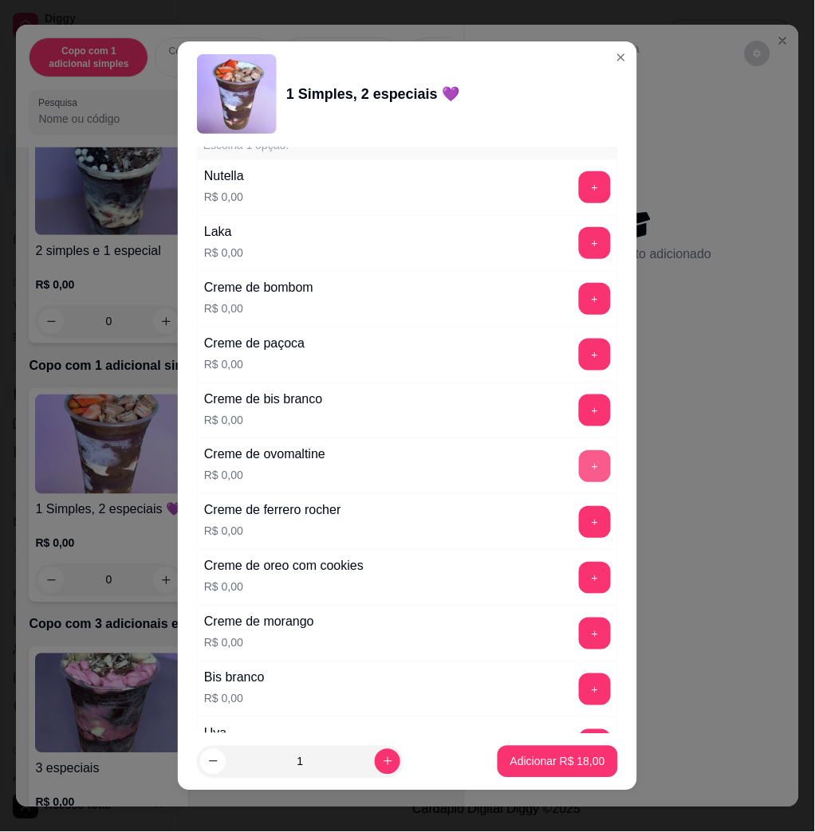
type input "comer"
click at [579, 458] on button "+" at bounding box center [595, 467] width 32 height 32
click at [508, 458] on div "- 1 +" at bounding box center [560, 467] width 116 height 32
click at [579, 512] on button "+" at bounding box center [595, 522] width 32 height 32
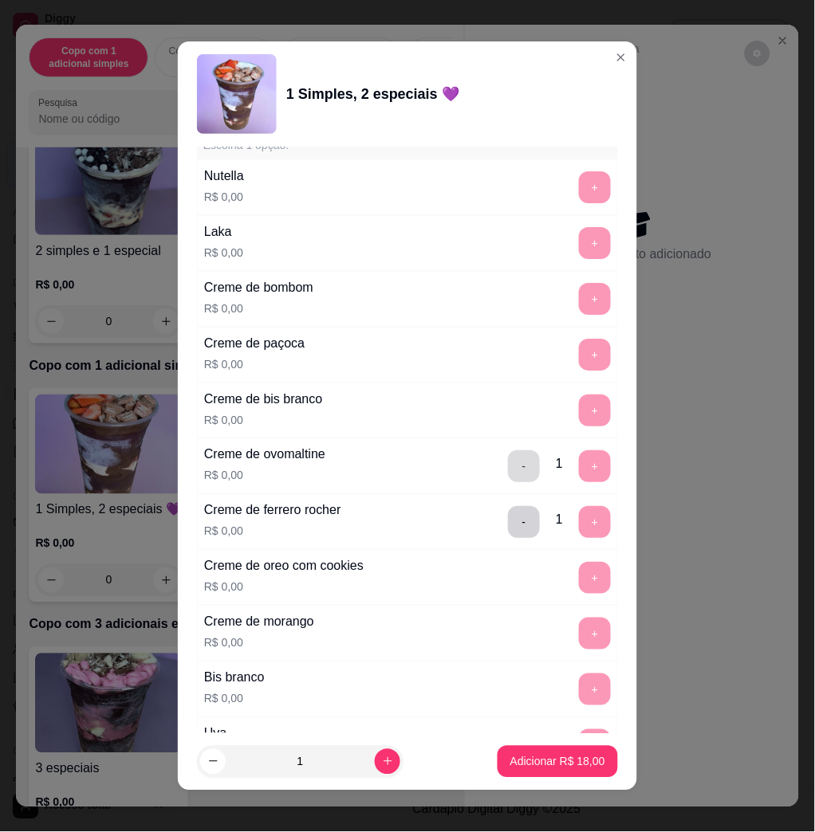
click at [508, 467] on button "-" at bounding box center [524, 467] width 32 height 32
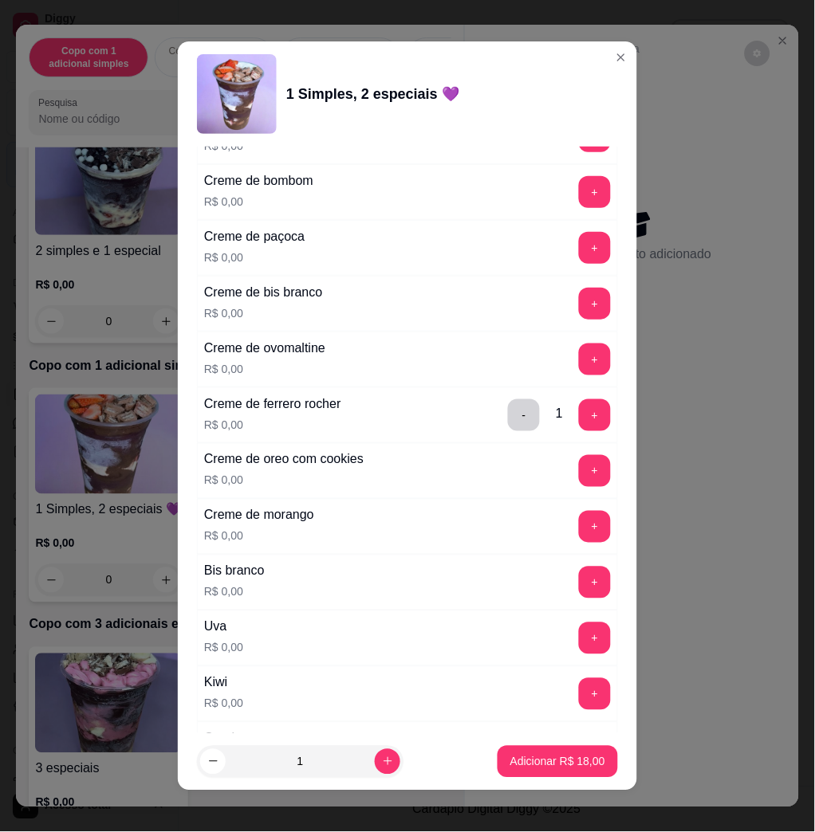
scroll to position [1950, 0]
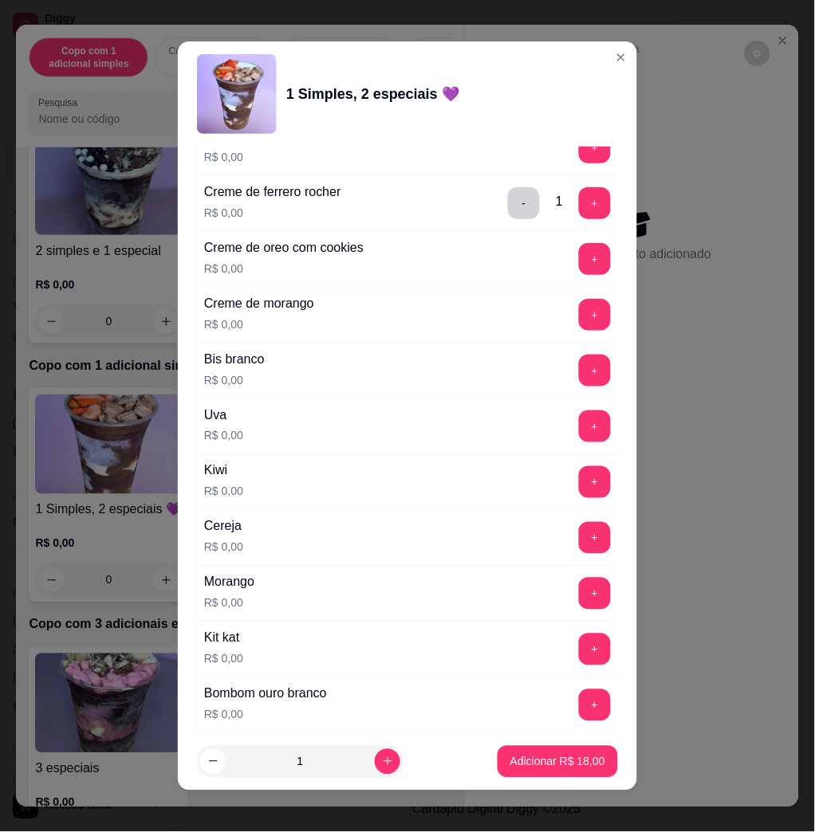
click at [579, 428] on button "+" at bounding box center [595, 427] width 32 height 32
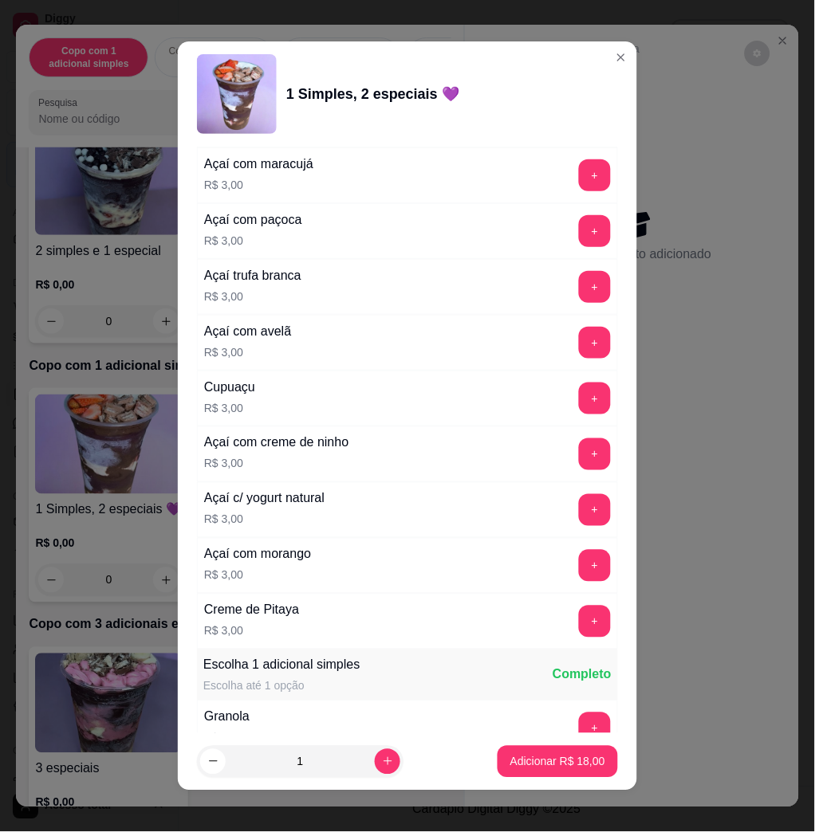
scroll to position [850, 0]
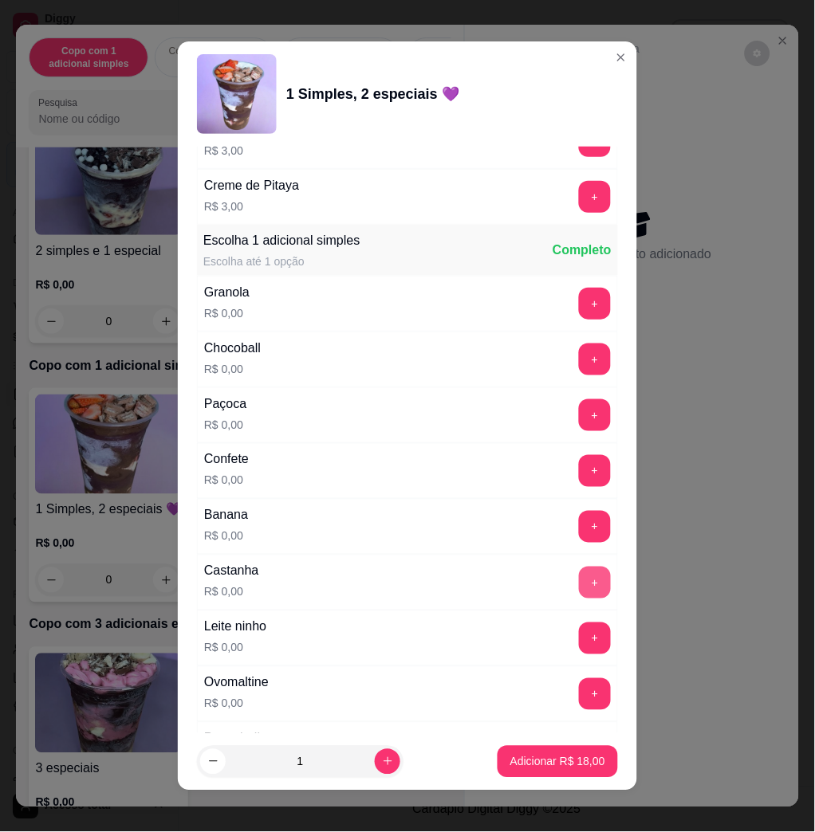
click at [579, 570] on button "+" at bounding box center [595, 583] width 32 height 32
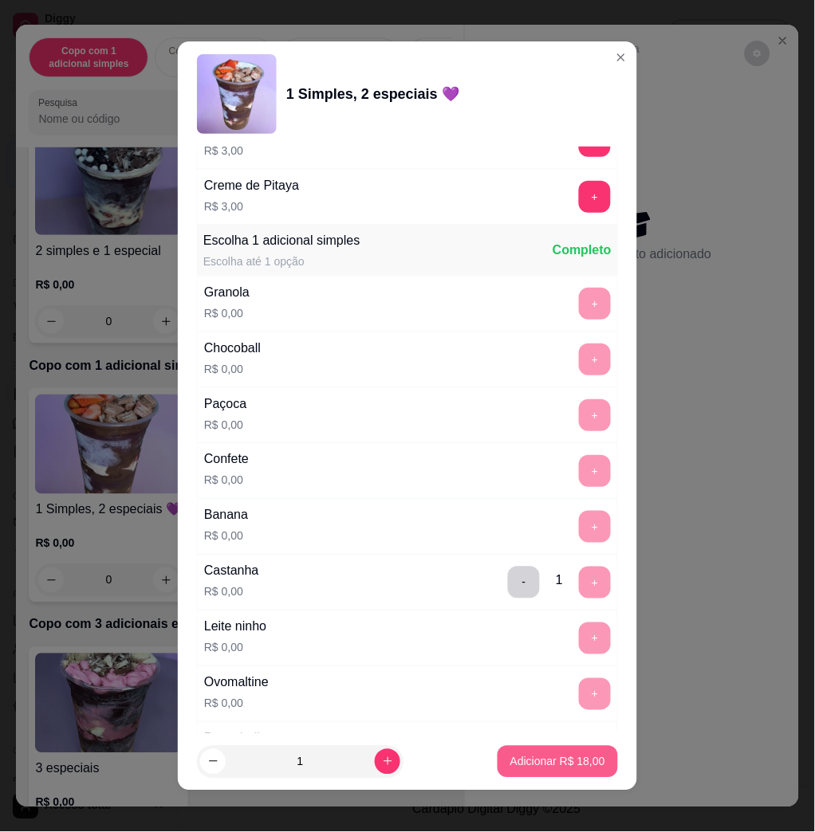
click at [558, 773] on button "Adicionar R$ 18,00" at bounding box center [558, 762] width 120 height 32
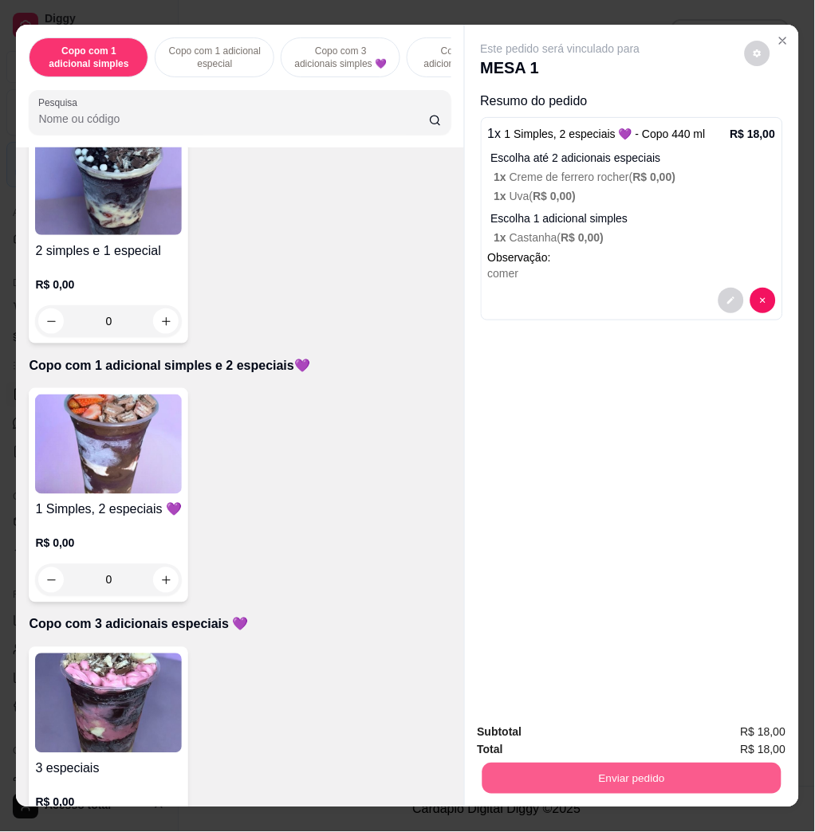
click at [596, 766] on button "Enviar pedido" at bounding box center [631, 778] width 299 height 31
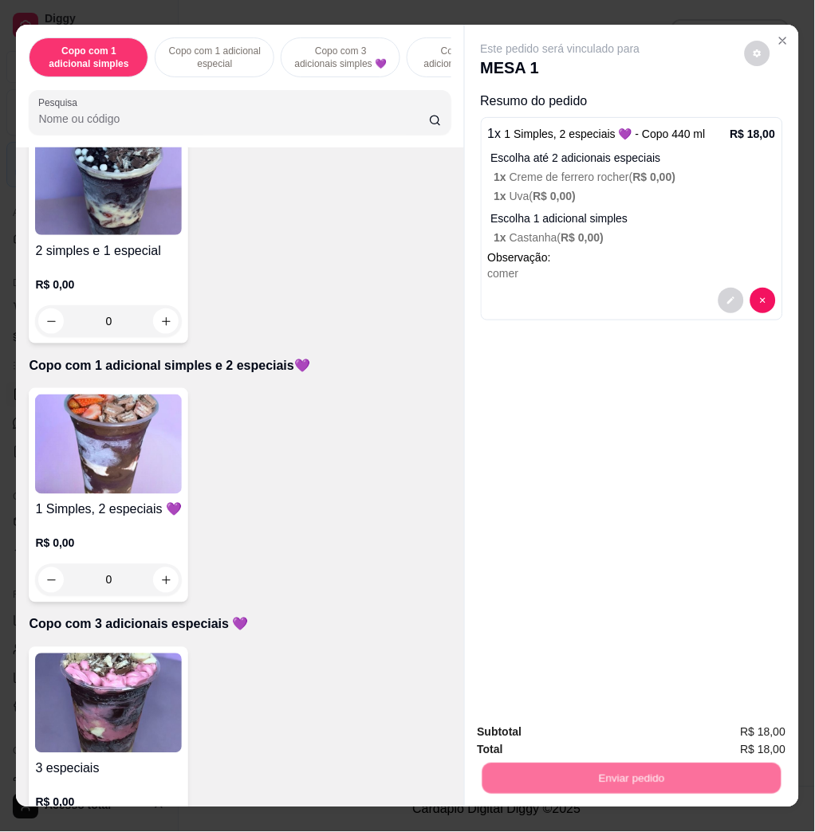
click at [545, 730] on button "Não registrar e enviar pedido" at bounding box center [577, 732] width 161 height 30
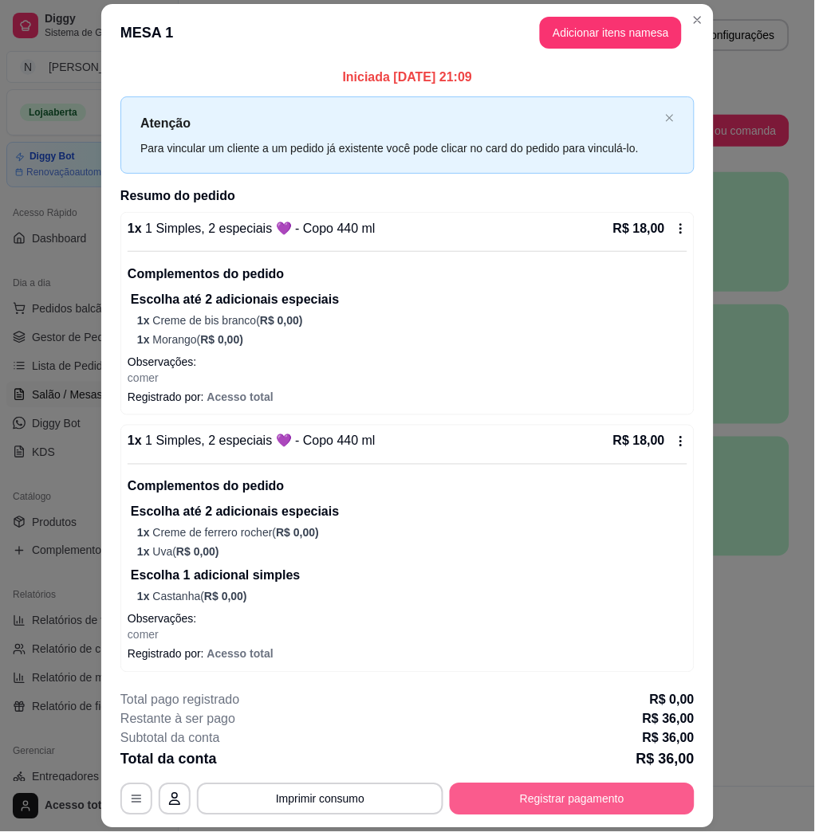
click at [592, 793] on button "Registrar pagamento" at bounding box center [572, 800] width 245 height 32
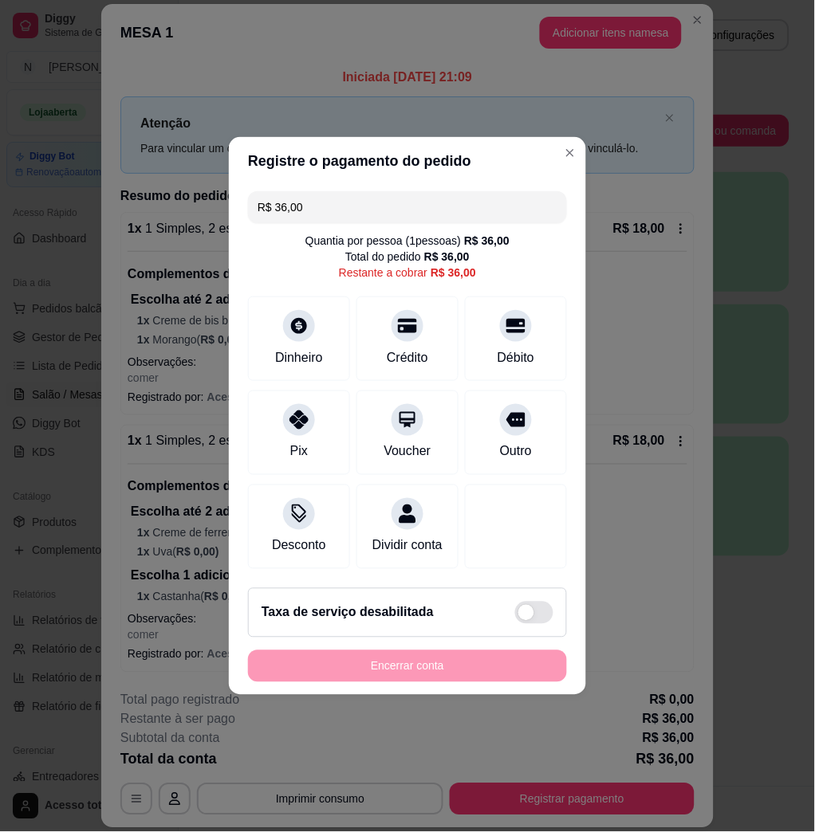
click at [354, 209] on input "R$ 36,00" at bounding box center [408, 207] width 300 height 32
type input "R$ 18,00"
click at [319, 325] on div "Dinheiro" at bounding box center [299, 335] width 112 height 93
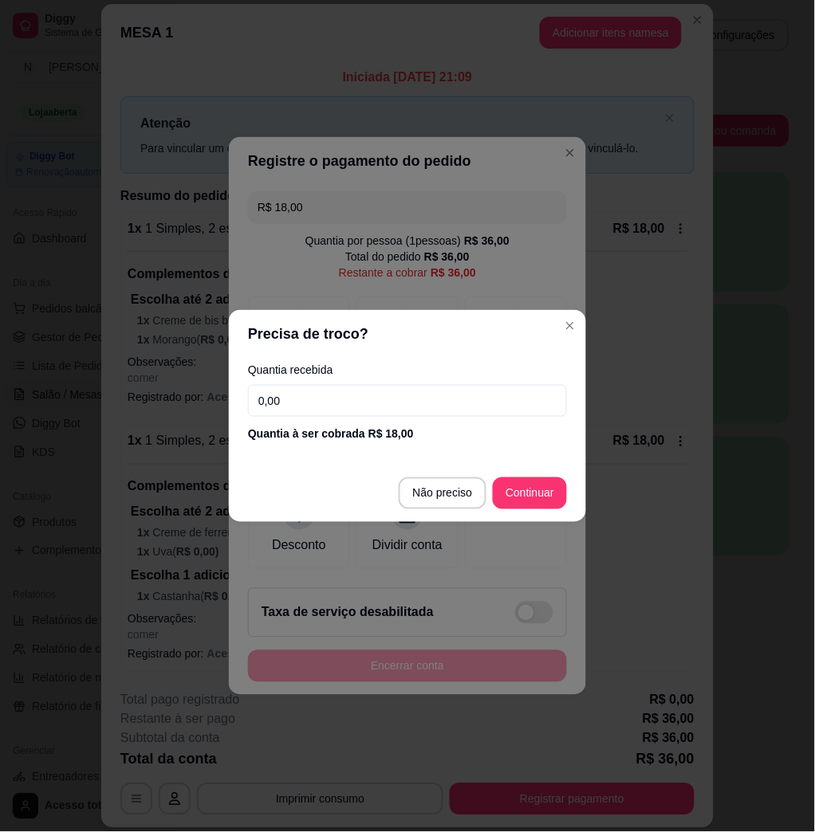
click at [340, 395] on input "0,00" at bounding box center [407, 401] width 319 height 32
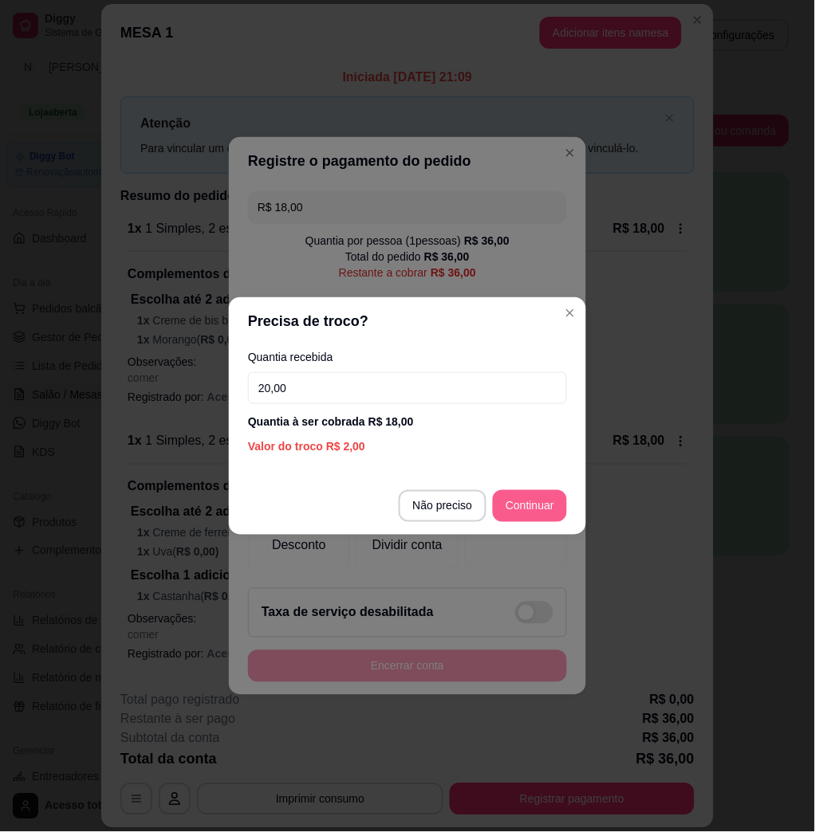
type input "20,00"
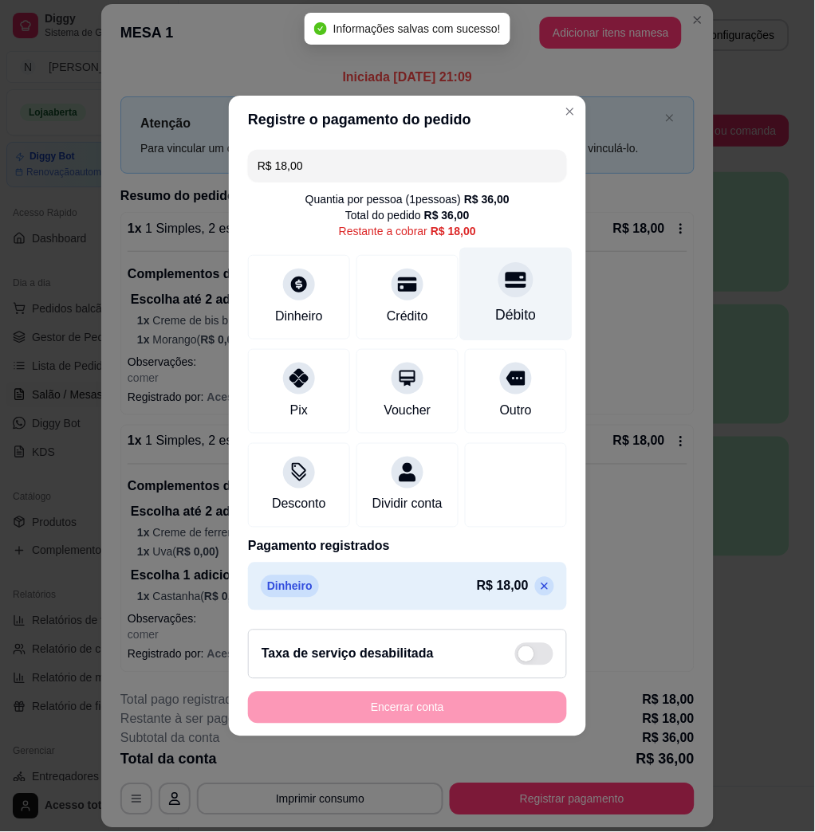
click at [529, 277] on div "Débito" at bounding box center [516, 294] width 112 height 93
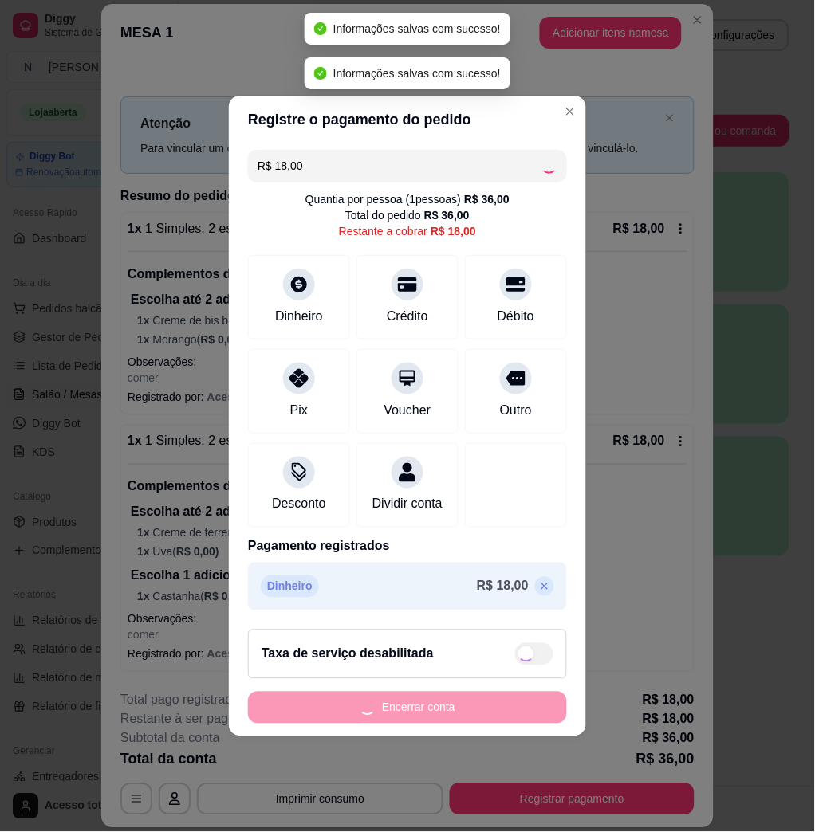
type input "R$ 0,00"
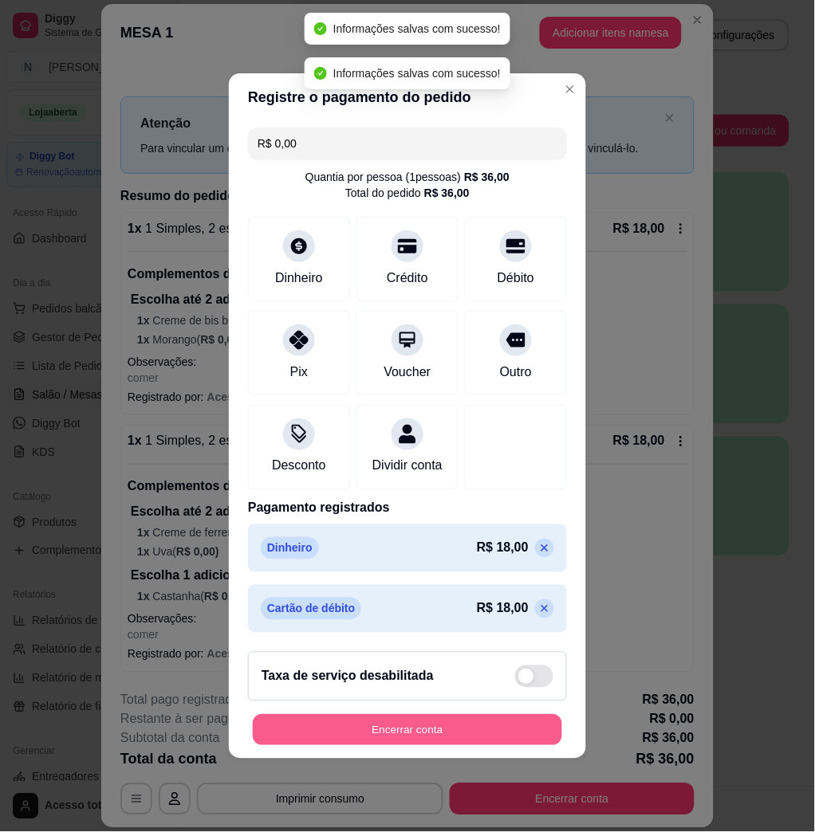
click at [489, 746] on button "Encerrar conta" at bounding box center [407, 730] width 309 height 31
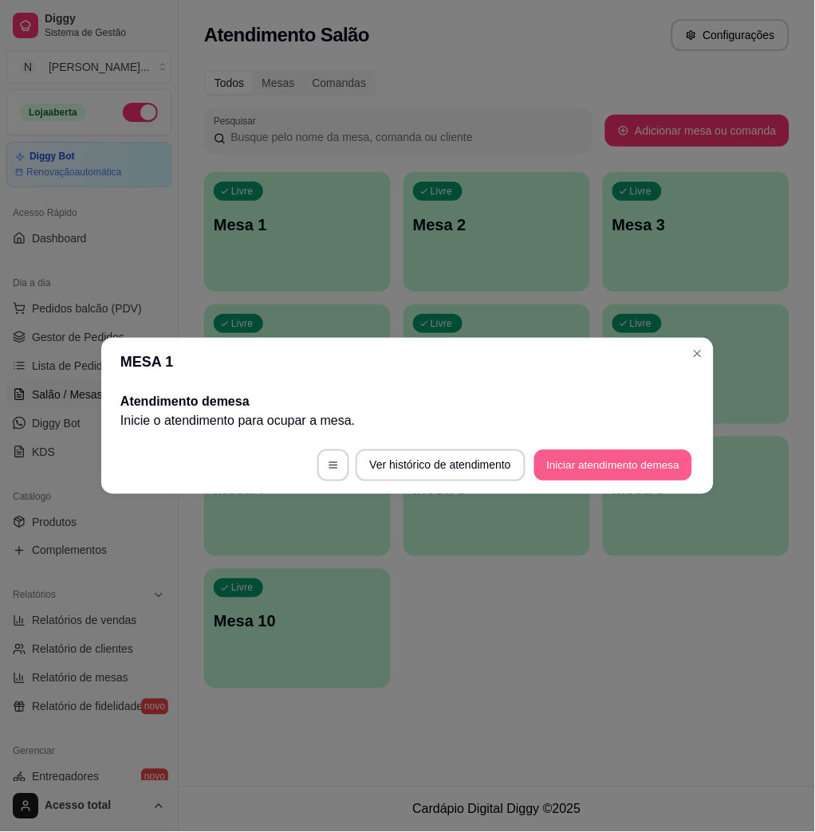
click at [639, 464] on button "Iniciar atendimento de mesa" at bounding box center [613, 466] width 158 height 31
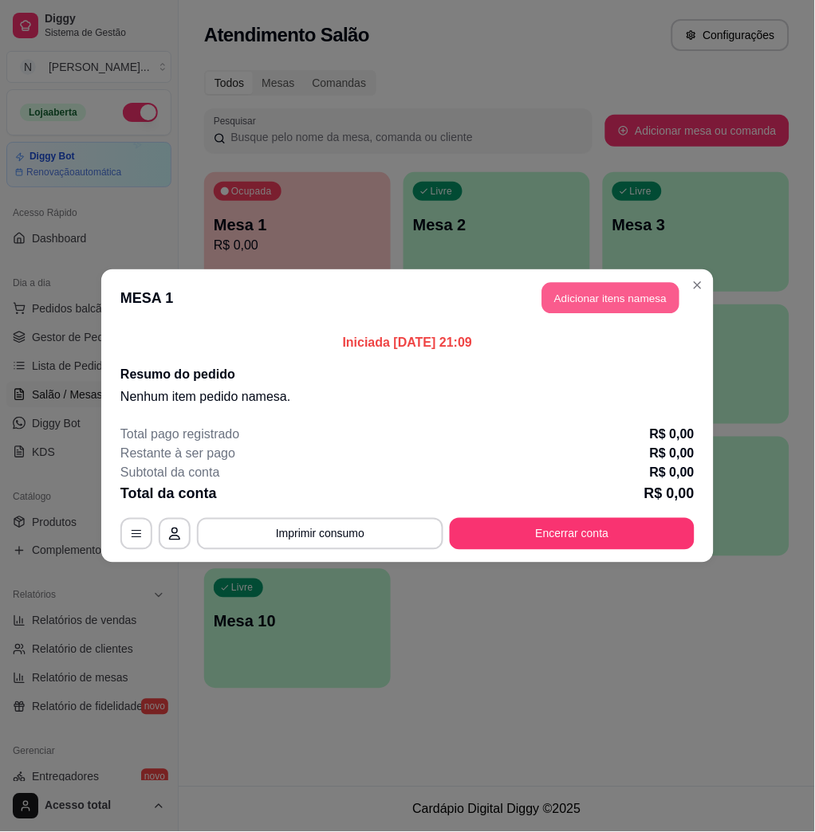
click at [600, 306] on button "Adicionar itens na mesa" at bounding box center [610, 298] width 137 height 31
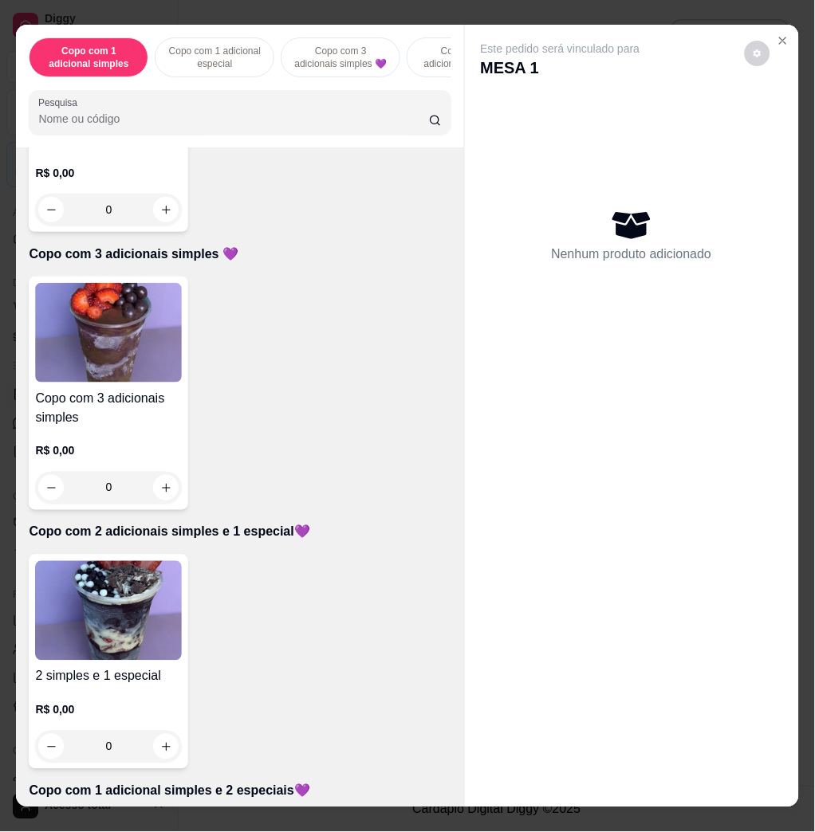
scroll to position [744, 0]
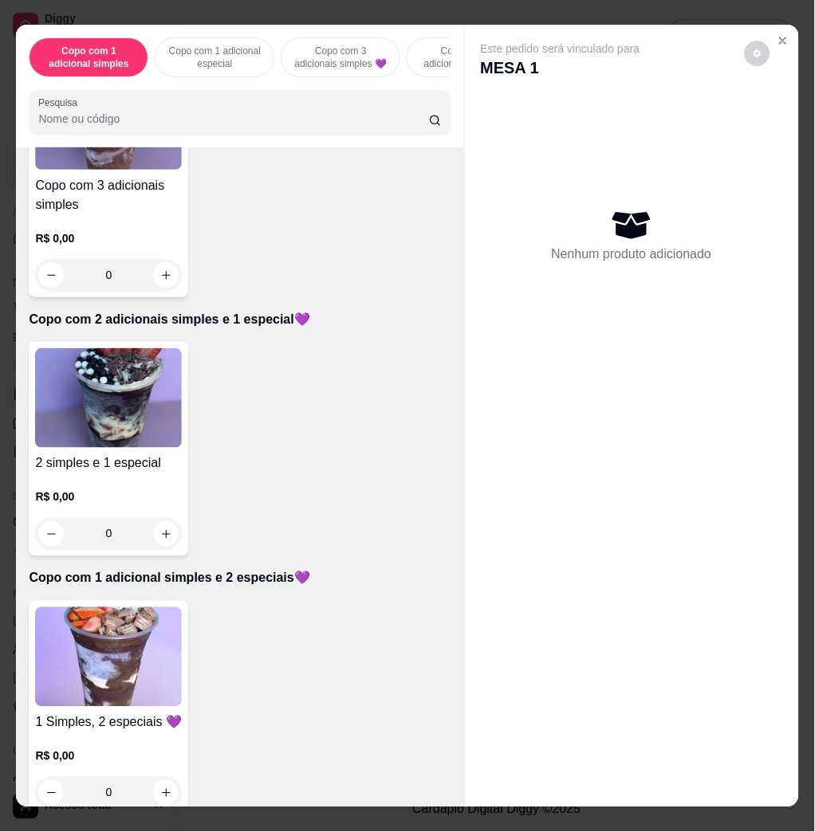
click at [84, 435] on img at bounding box center [108, 398] width 147 height 100
click at [135, 649] on img at bounding box center [108, 658] width 147 height 100
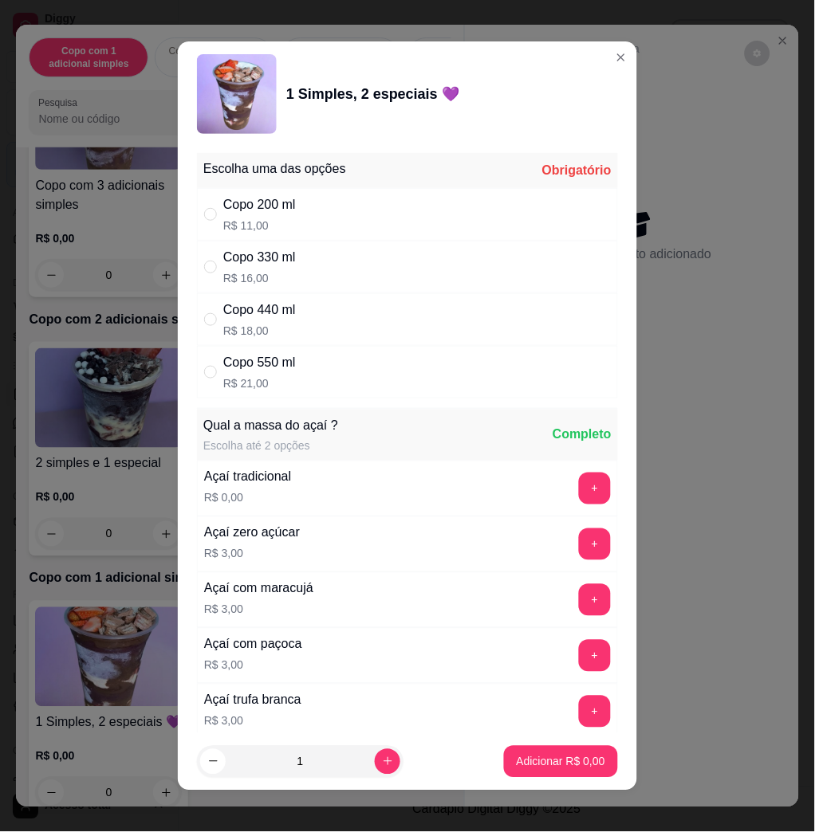
click at [392, 259] on div "Copo 330 ml R$ 16,00" at bounding box center [407, 267] width 421 height 53
radio input "true"
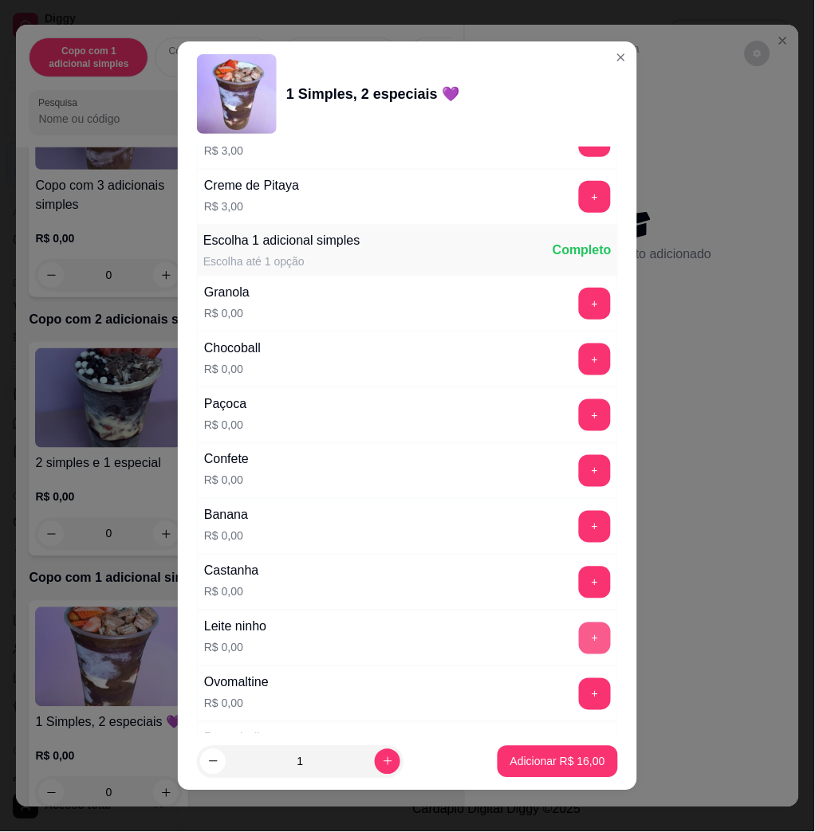
scroll to position [1063, 0]
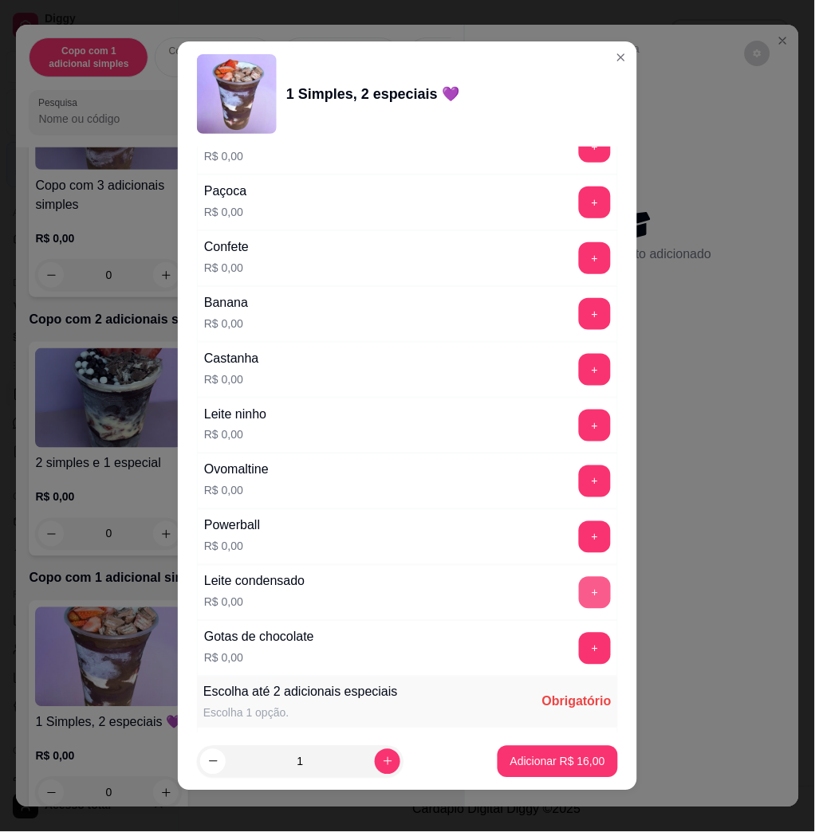
click at [579, 591] on button "+" at bounding box center [595, 593] width 32 height 32
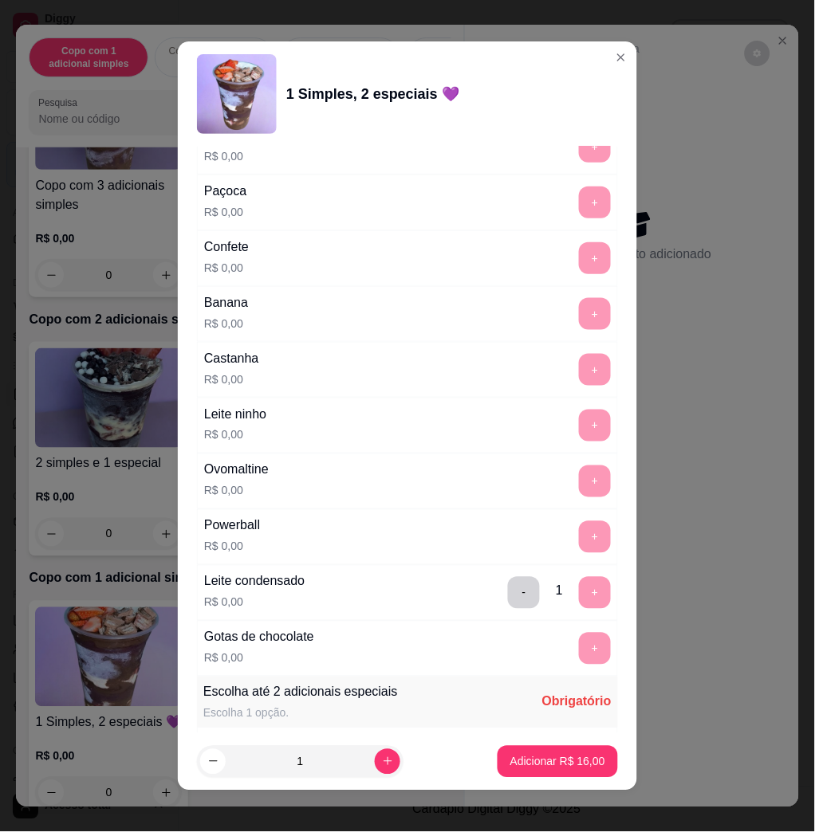
scroll to position [1595, 0]
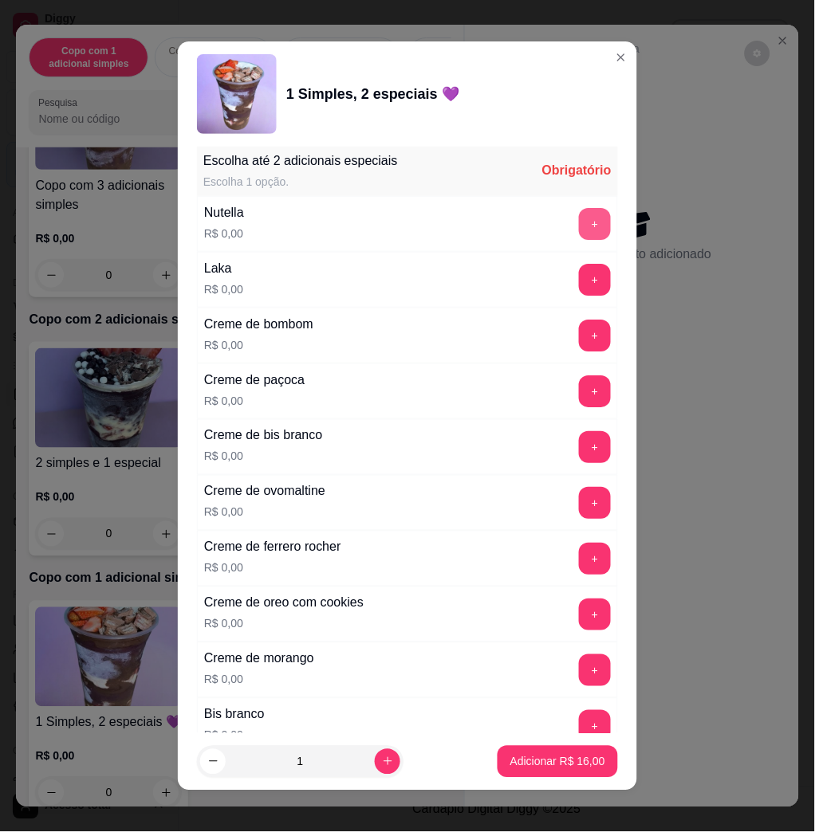
click at [579, 222] on button "+" at bounding box center [595, 224] width 32 height 32
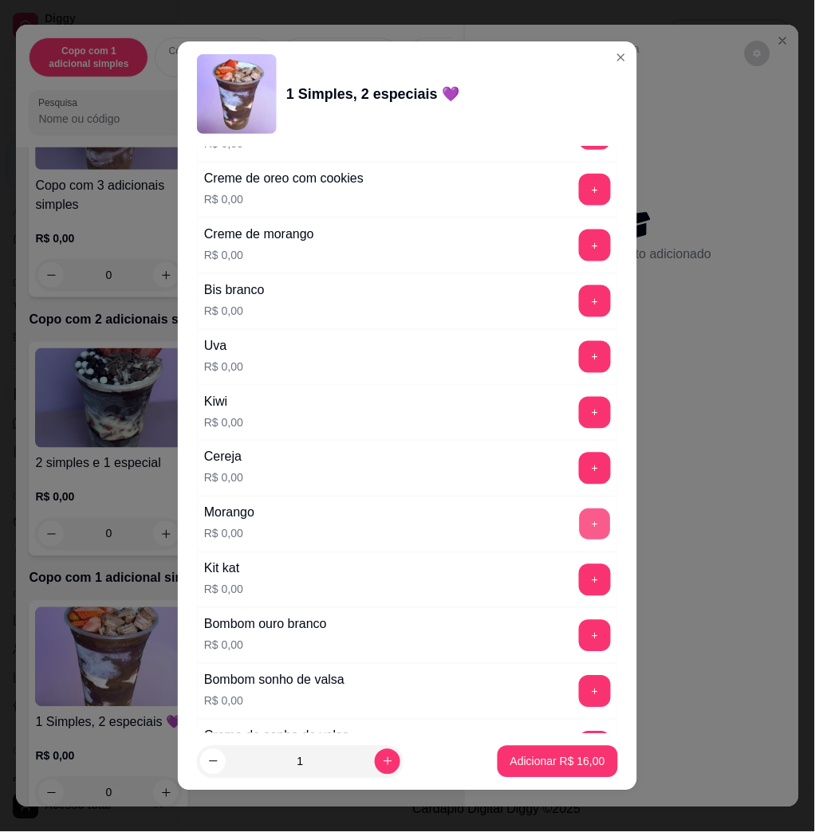
click at [550, 545] on div "Morango R$ 0,00 +" at bounding box center [407, 525] width 421 height 56
click at [579, 526] on button "+" at bounding box center [595, 525] width 32 height 32
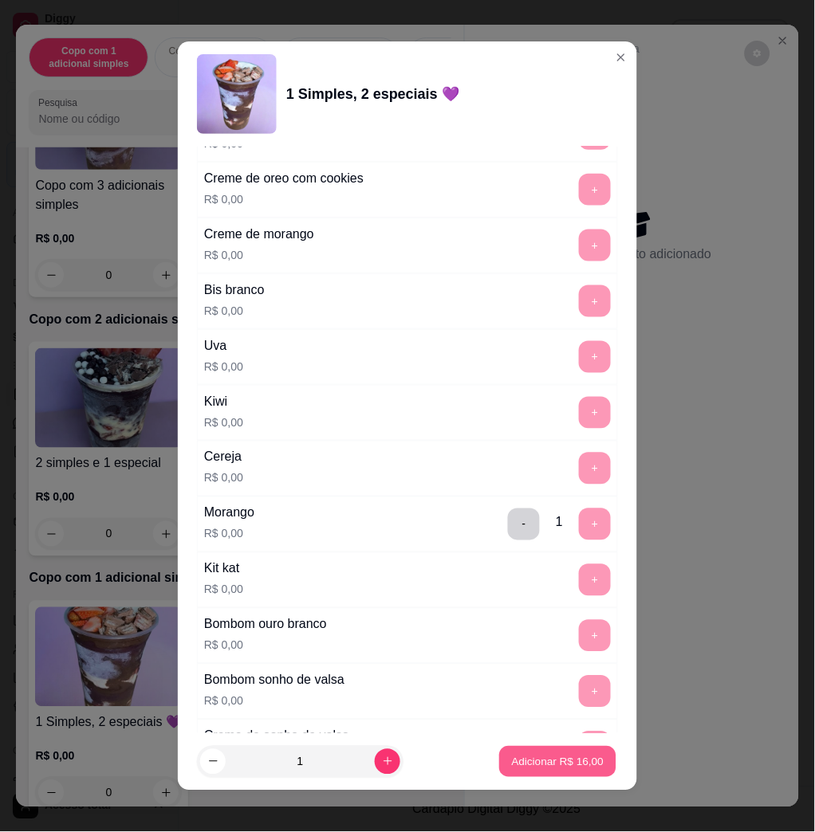
click at [537, 757] on p "Adicionar R$ 16,00" at bounding box center [558, 761] width 92 height 15
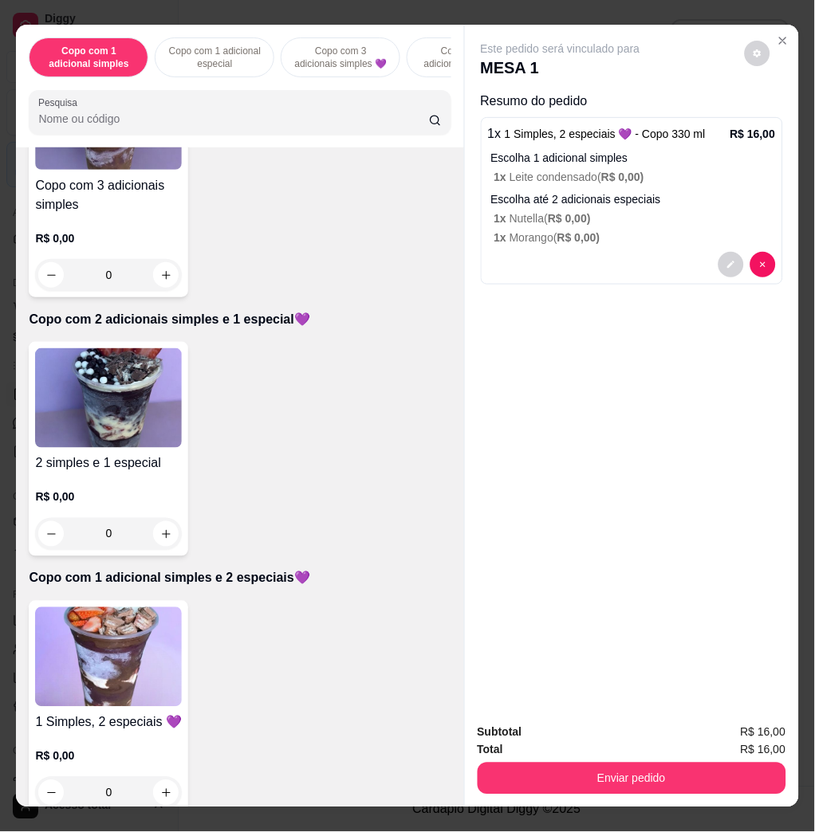
click at [120, 684] on img at bounding box center [108, 658] width 147 height 100
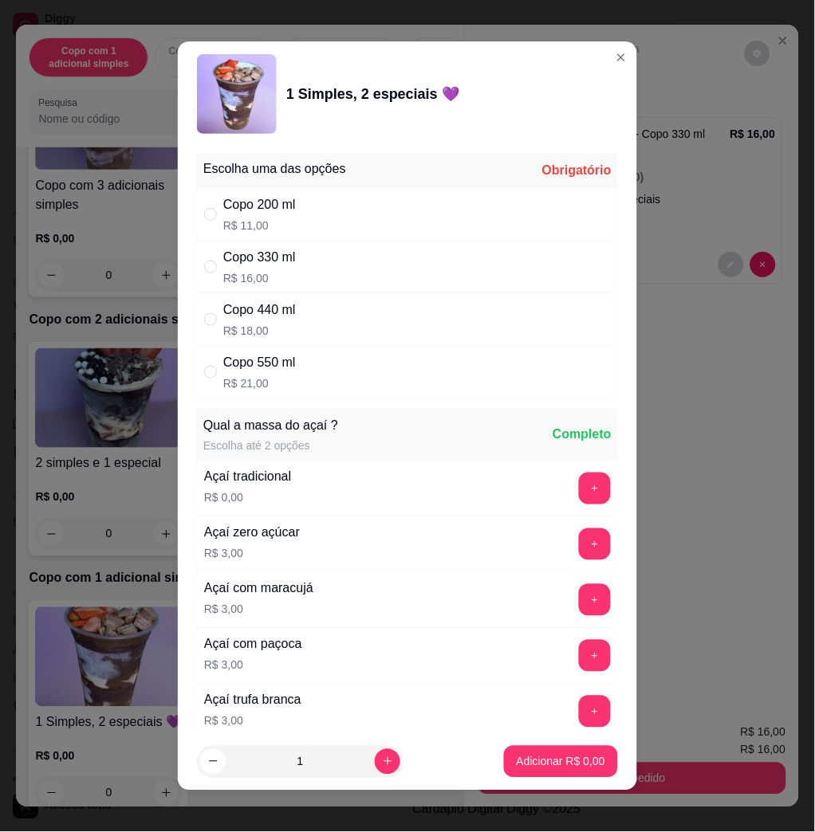
click at [350, 254] on div "Copo 330 ml R$ 16,00" at bounding box center [407, 267] width 421 height 53
radio input "true"
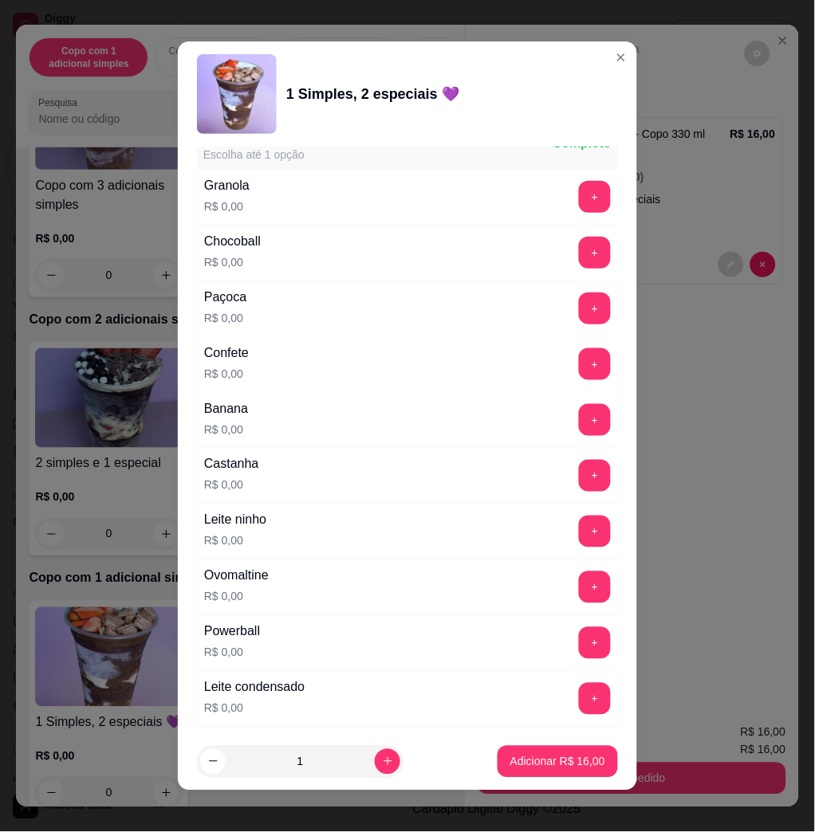
scroll to position [1382, 0]
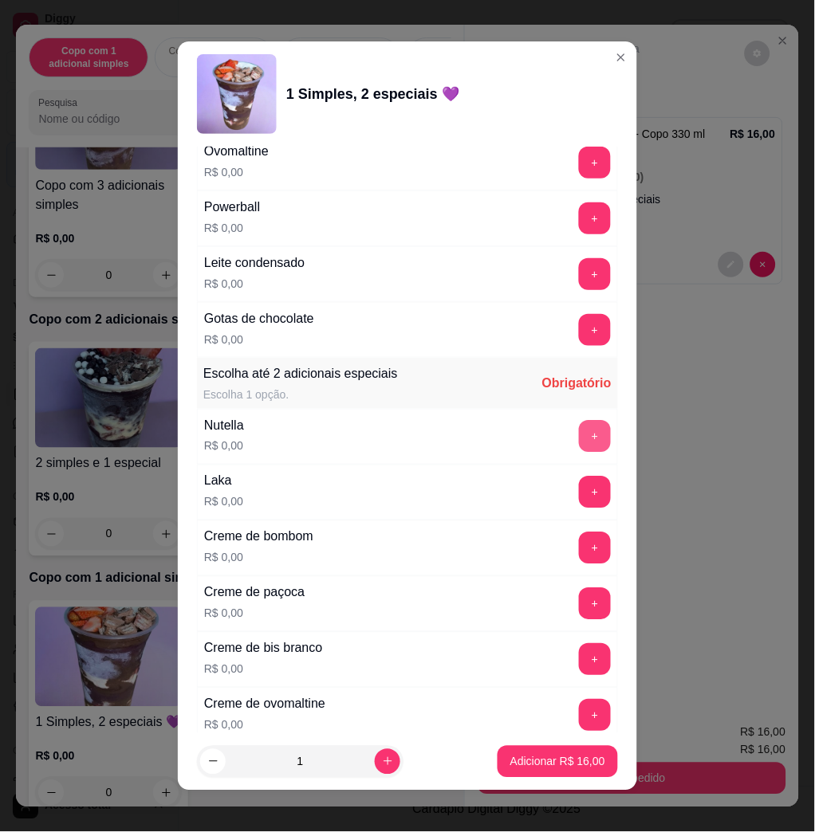
click at [579, 442] on button "+" at bounding box center [595, 437] width 32 height 32
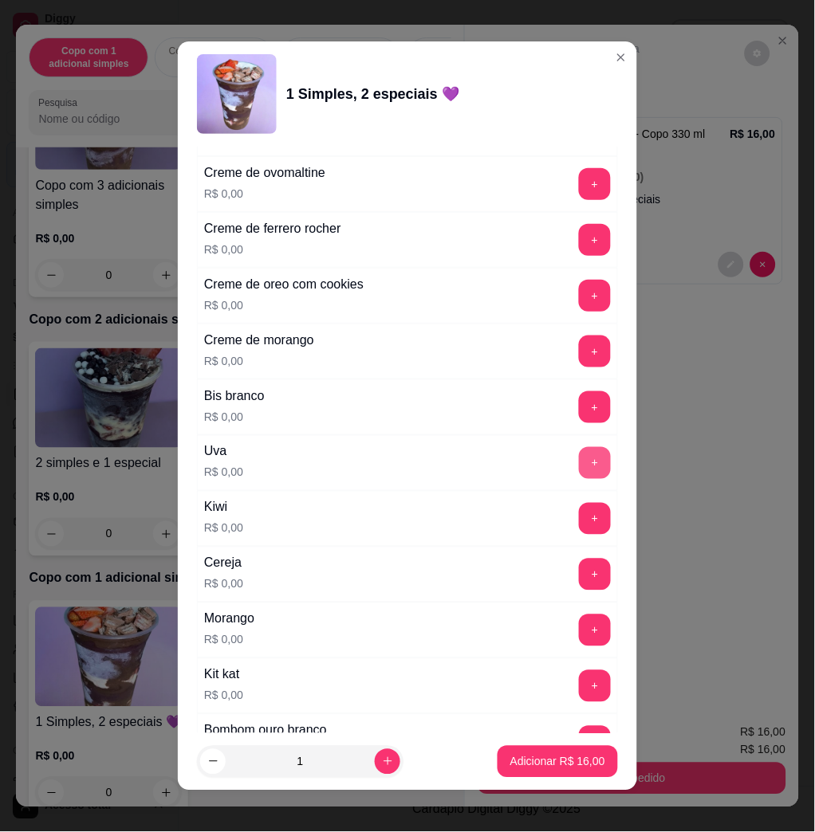
scroll to position [2020, 0]
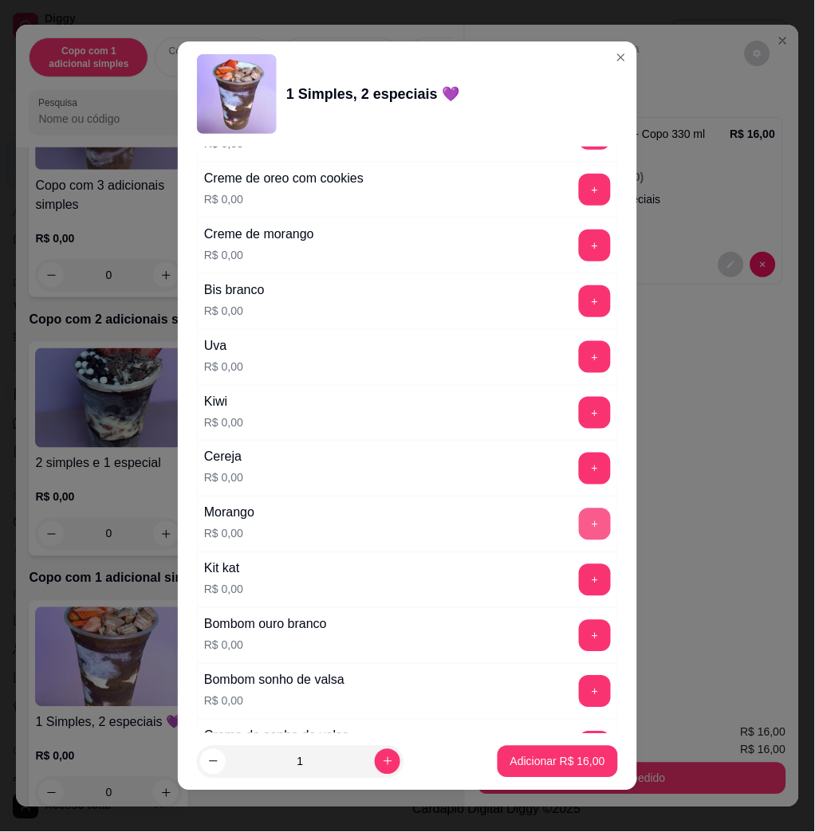
click at [579, 523] on button "+" at bounding box center [595, 525] width 32 height 32
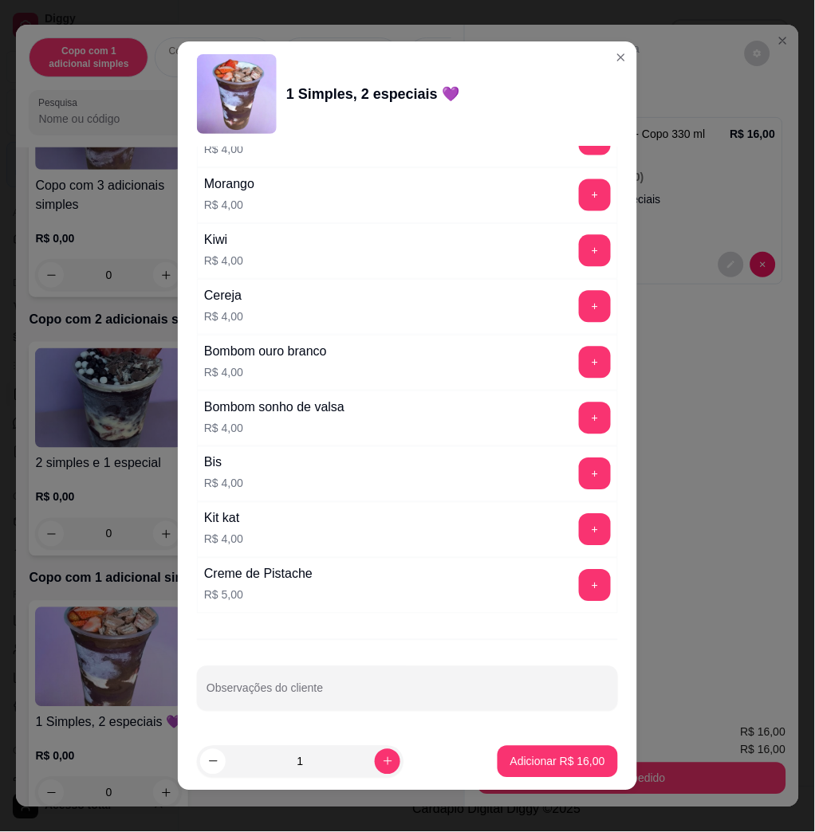
scroll to position [9, 0]
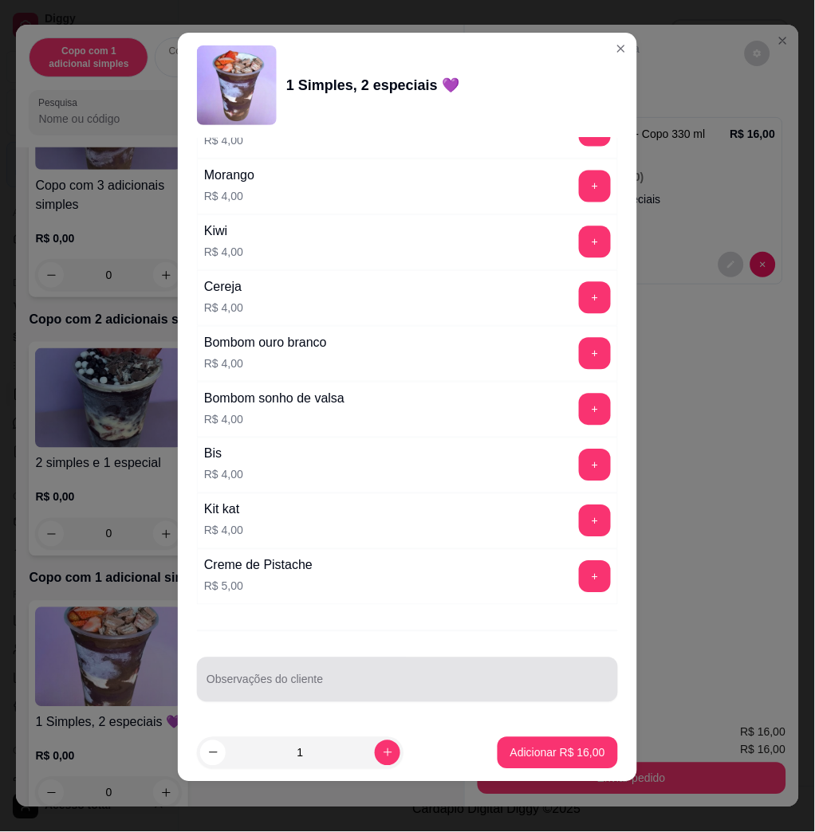
click at [499, 668] on div at bounding box center [408, 680] width 402 height 32
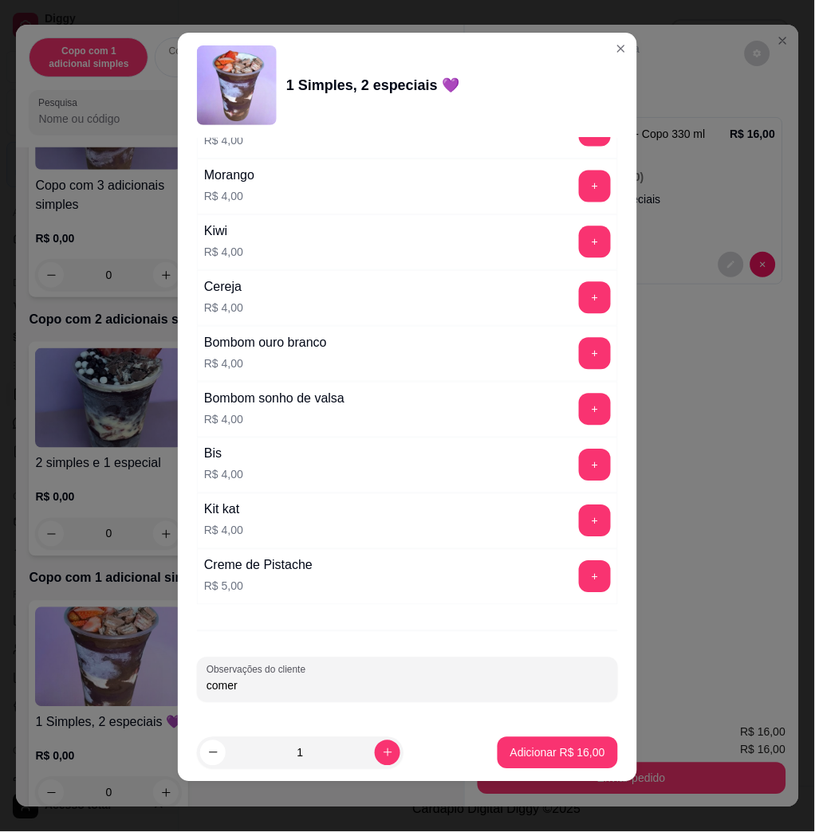
type input "comer"
click at [523, 773] on footer "1 Adicionar R$ 16,00" at bounding box center [407, 753] width 459 height 57
click at [534, 761] on button "Adicionar R$ 16,00" at bounding box center [557, 753] width 117 height 31
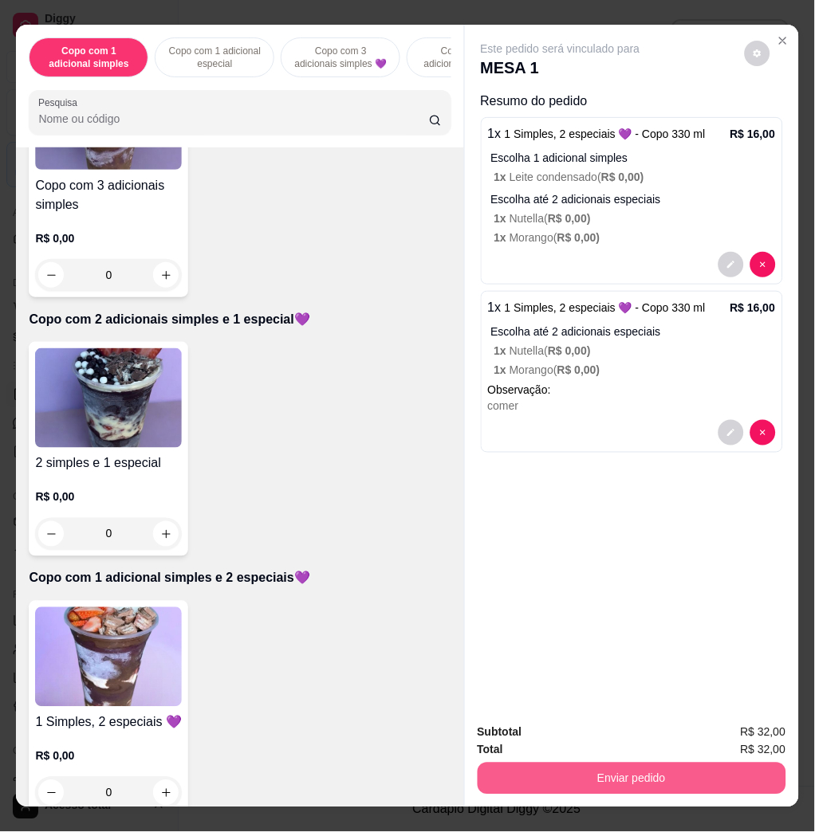
click at [566, 767] on button "Enviar pedido" at bounding box center [632, 779] width 309 height 32
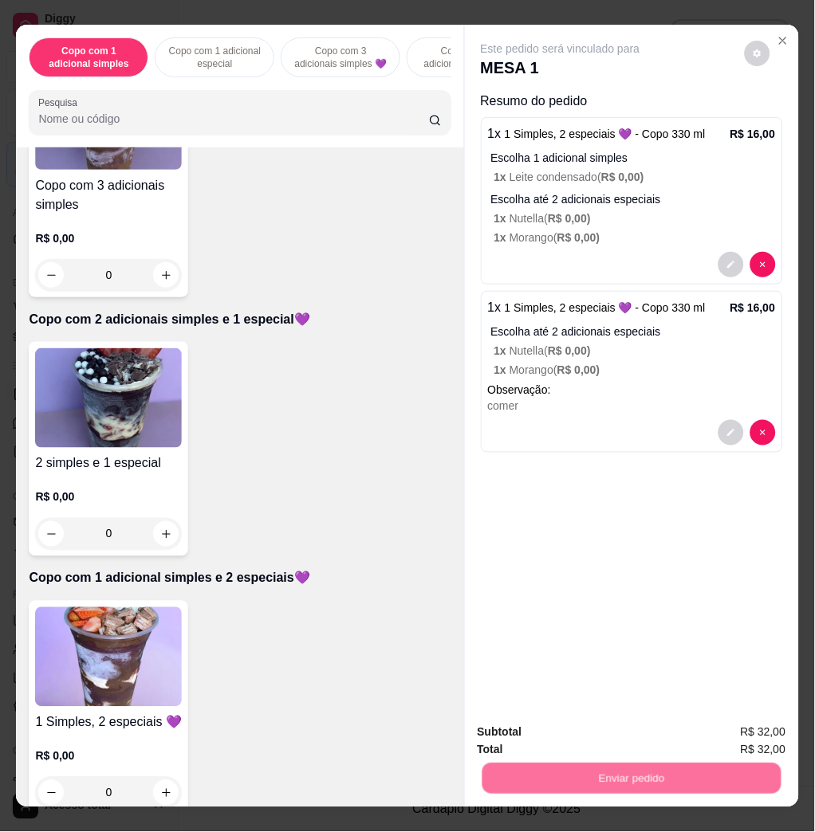
click at [551, 726] on button "Não registrar e enviar pedido" at bounding box center [577, 732] width 166 height 30
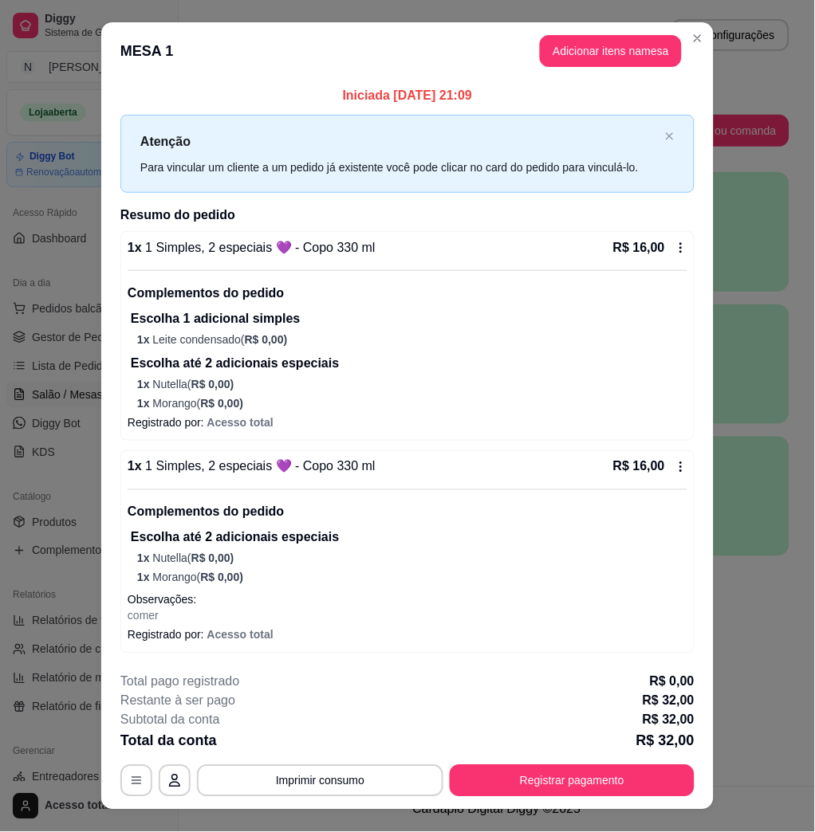
click at [652, 100] on p "Iniciada [DATE] 21:09" at bounding box center [407, 95] width 574 height 19
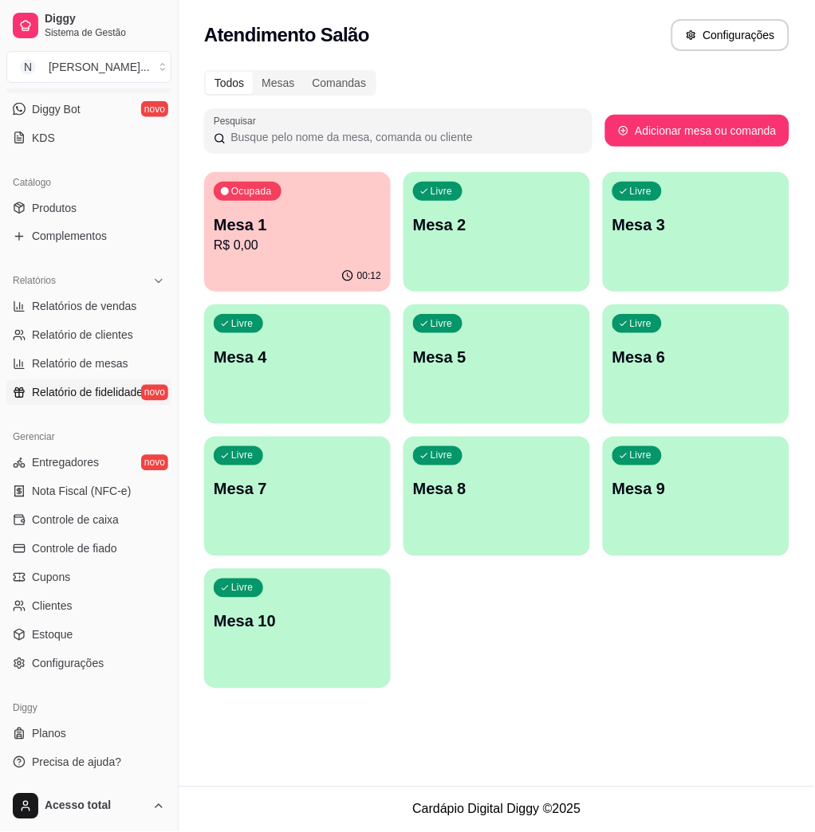
scroll to position [0, 0]
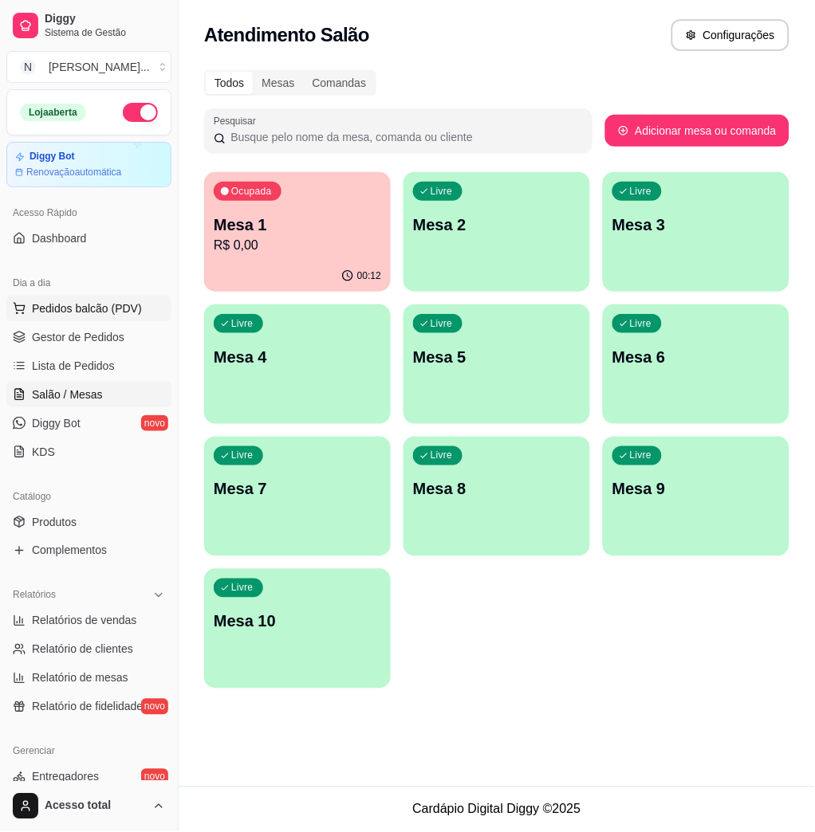
click at [117, 313] on span "Pedidos balcão (PDV)" at bounding box center [87, 309] width 110 height 16
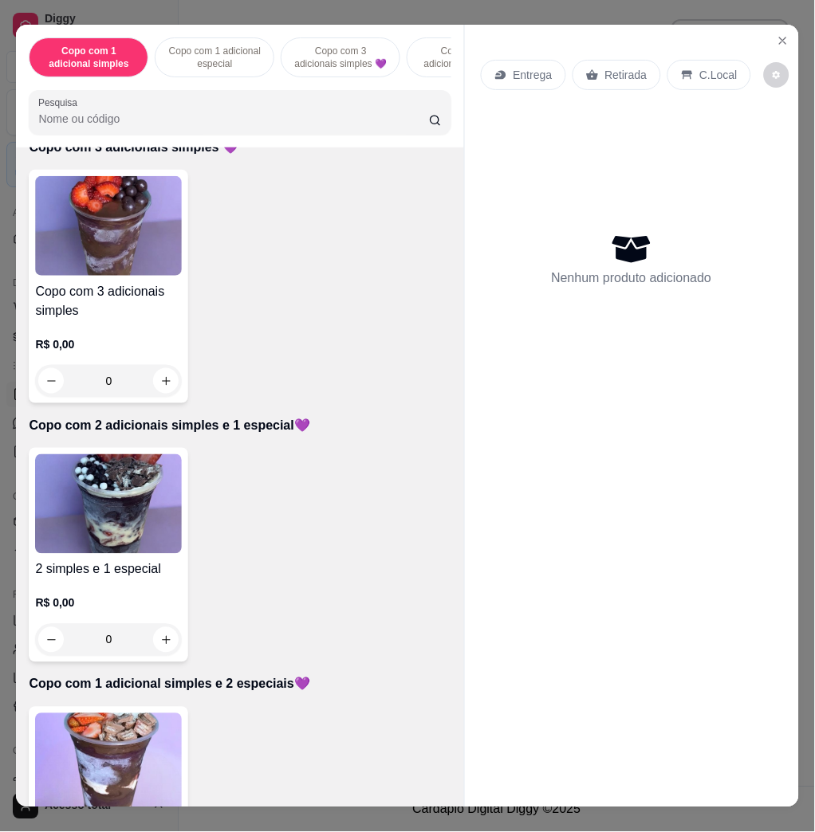
scroll to position [1169, 0]
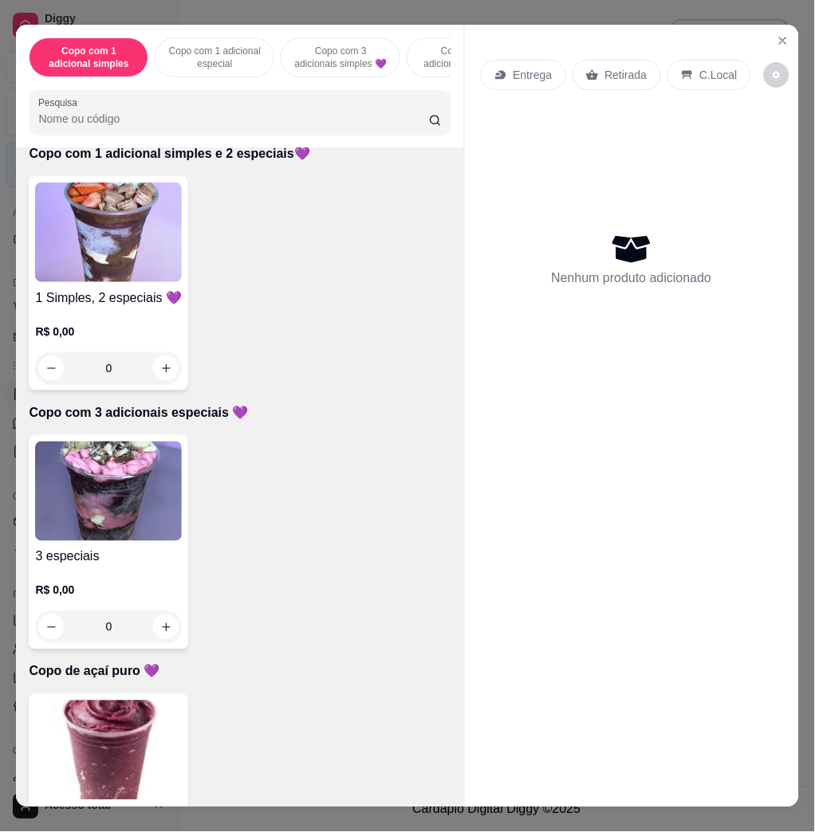
click at [131, 490] on img at bounding box center [108, 492] width 147 height 100
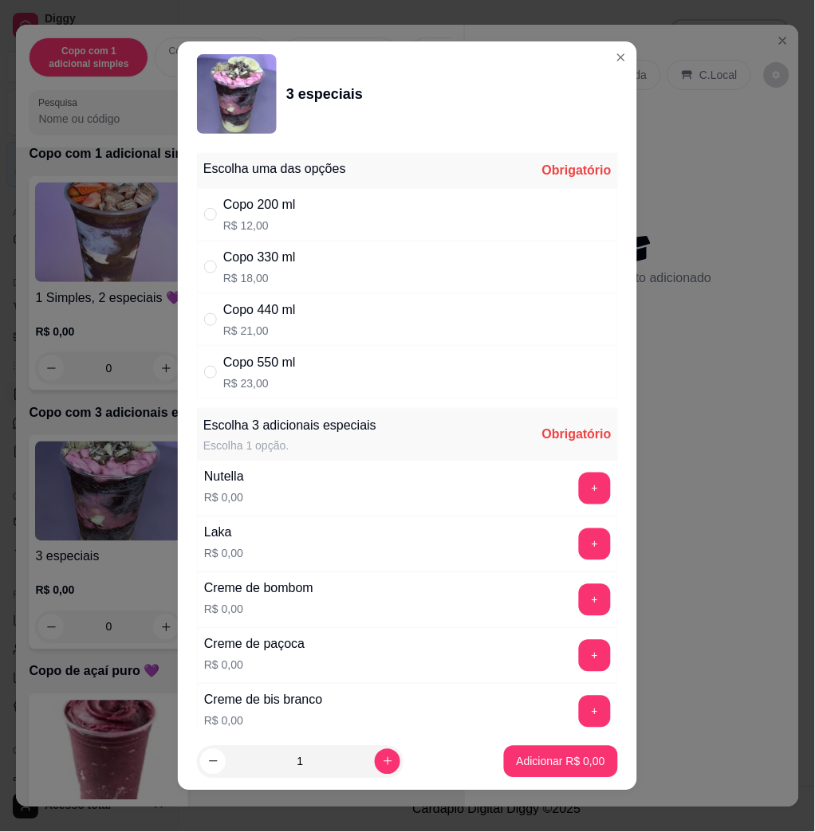
click at [371, 315] on div "Copo 440 ml R$ 21,00" at bounding box center [407, 319] width 421 height 53
radio input "true"
click at [580, 494] on button "+" at bounding box center [595, 489] width 31 height 31
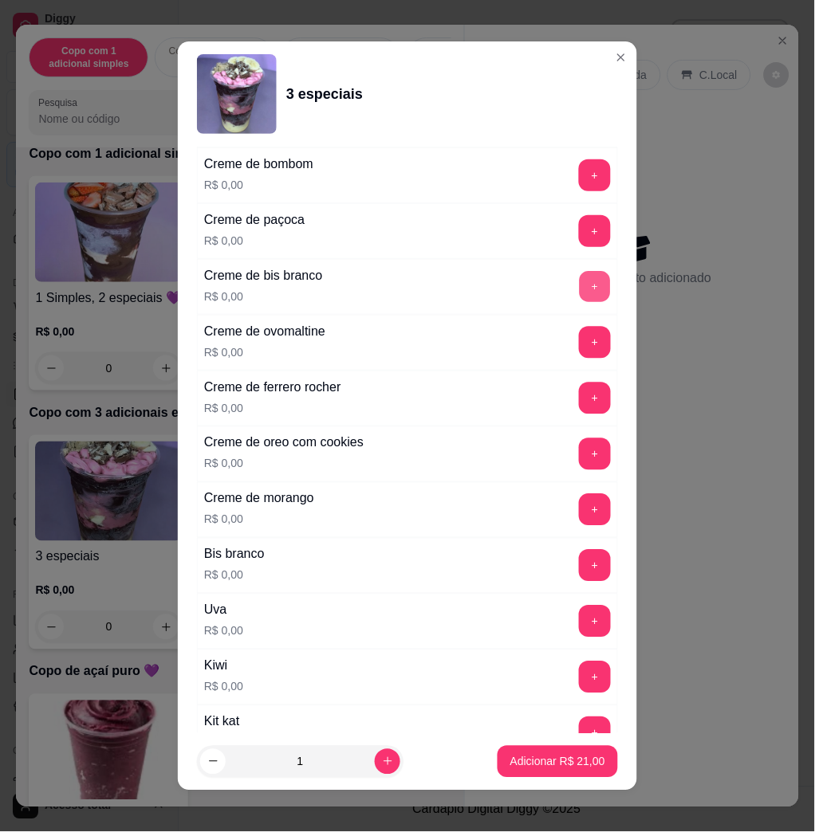
click at [580, 282] on button "+" at bounding box center [595, 287] width 31 height 31
click at [579, 620] on button "+" at bounding box center [595, 622] width 32 height 32
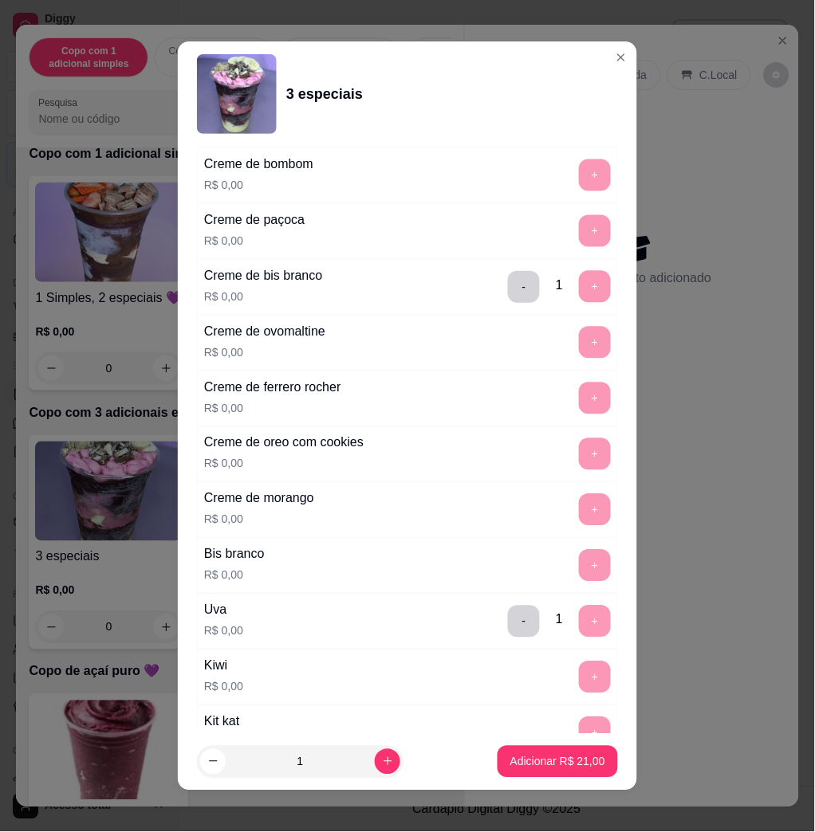
scroll to position [9, 0]
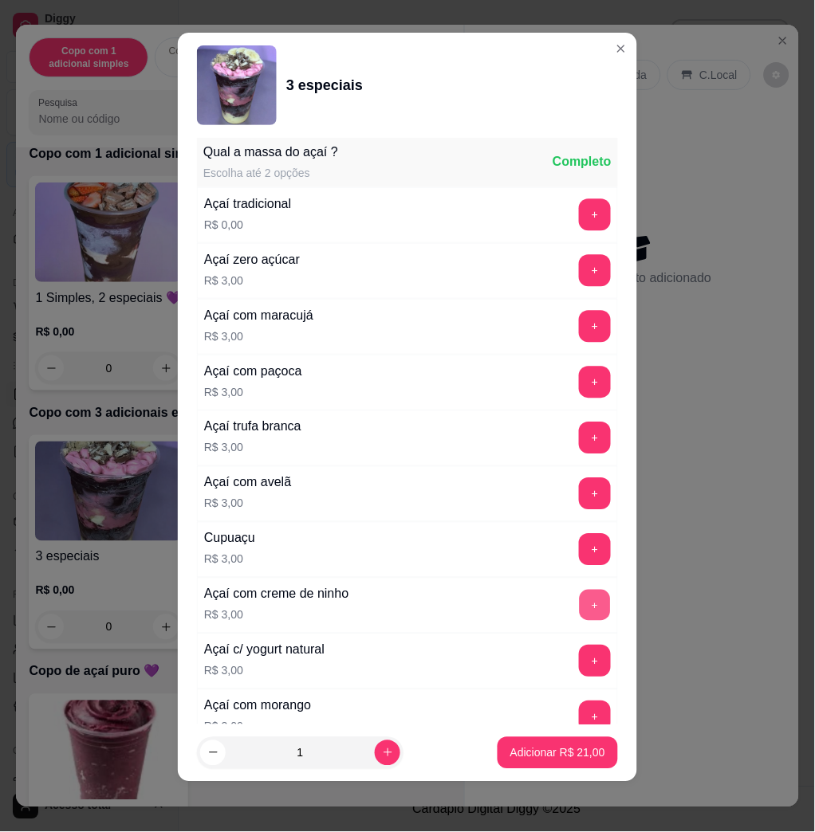
click at [580, 622] on button "+" at bounding box center [595, 606] width 31 height 31
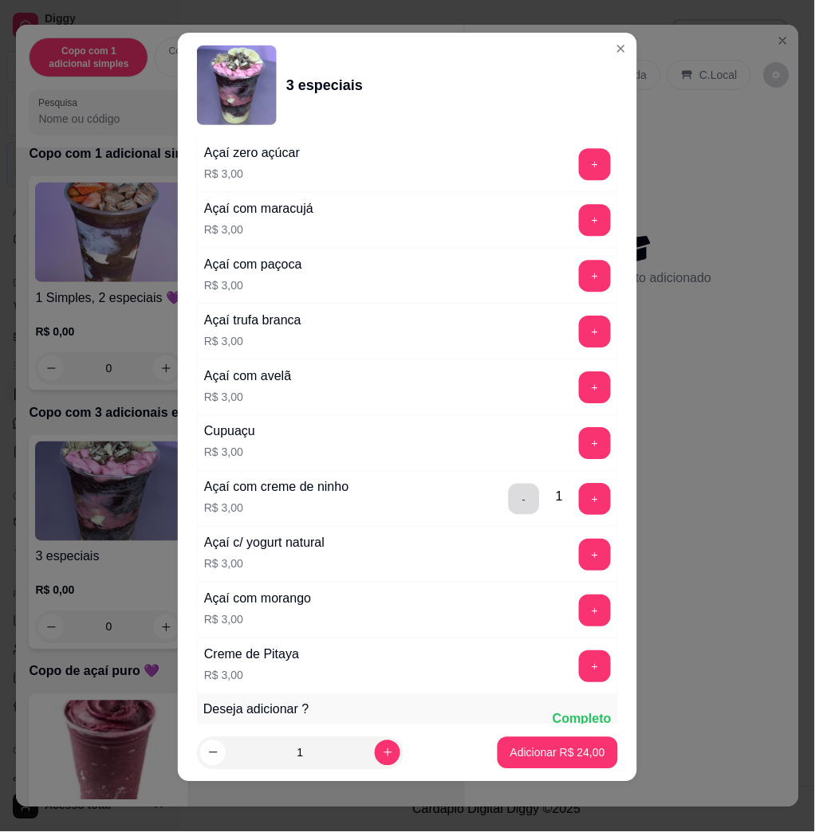
click at [509, 504] on button "-" at bounding box center [524, 499] width 31 height 31
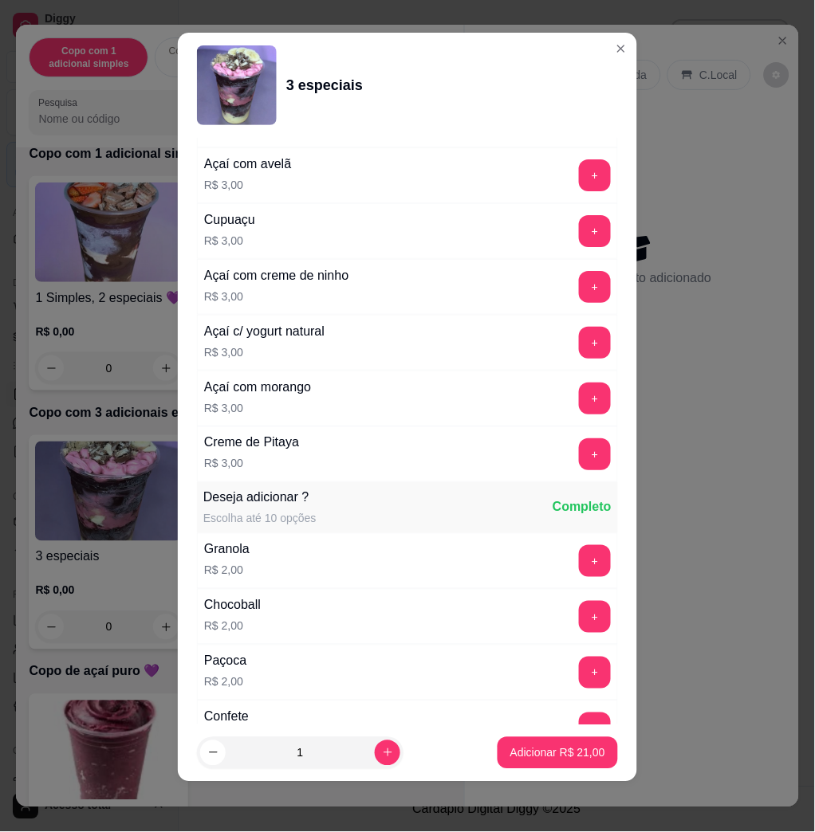
scroll to position [2014, 0]
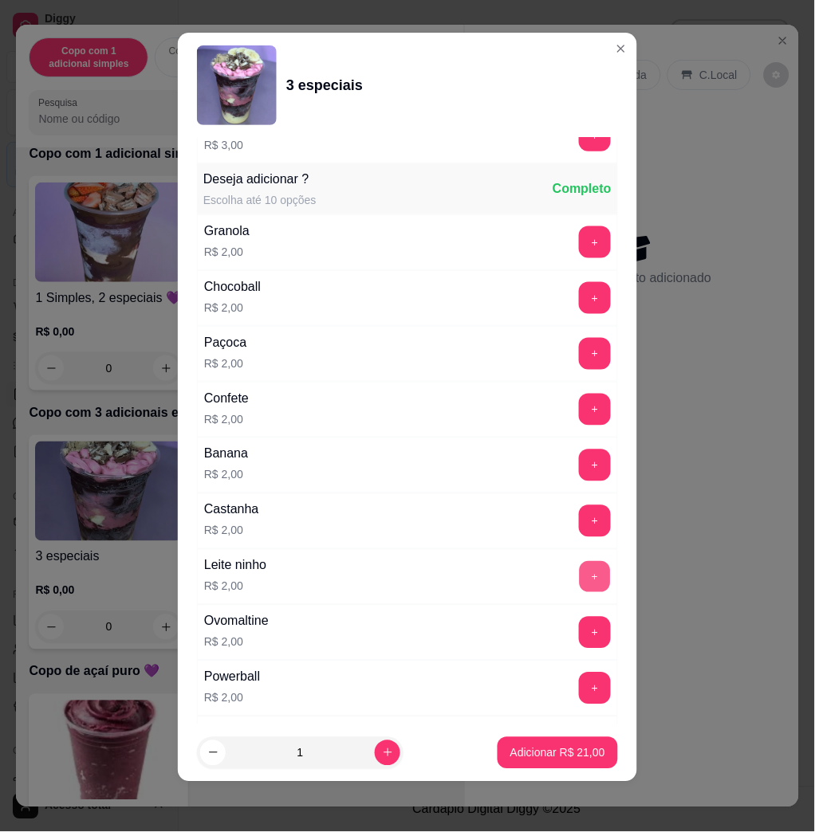
click at [580, 579] on button "+" at bounding box center [595, 577] width 31 height 31
click at [585, 757] on button "Adicionar R$ 23,00" at bounding box center [557, 753] width 117 height 31
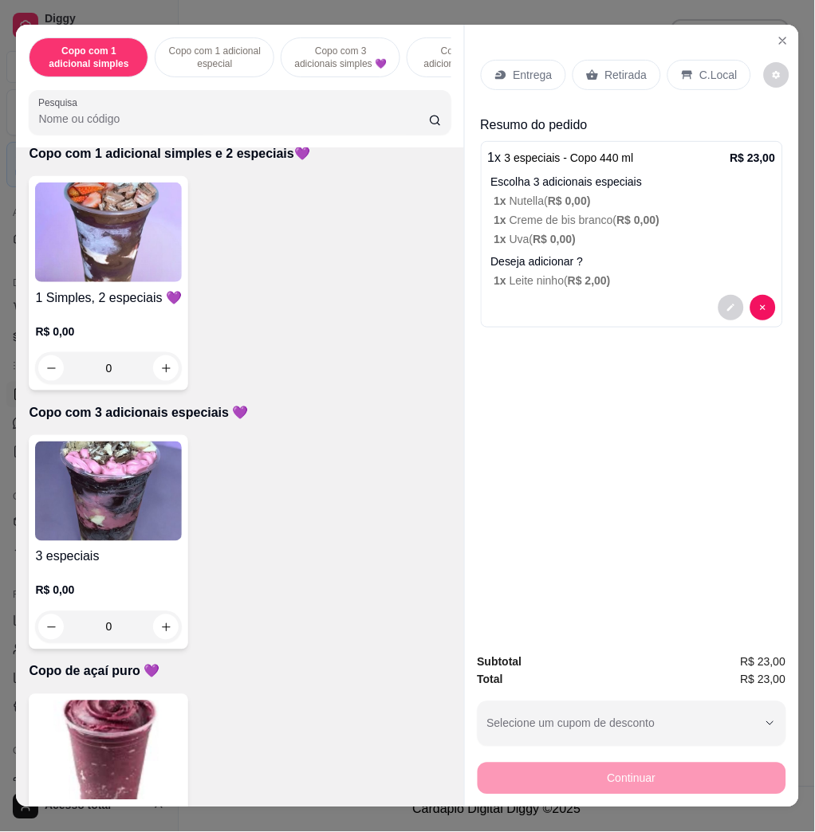
click at [531, 96] on div "Entrega Retirada C.Local Resumo do pedido 1 x 3 especiais - Copo 440 ml R$ 23,0…" at bounding box center [632, 190] width 302 height 287
click at [536, 73] on p "Entrega" at bounding box center [533, 75] width 39 height 16
click at [125, 96] on div "Copo com 1 adicional simples Copo com 1 adicional especial Copo com 3 adicionai…" at bounding box center [239, 86] width 447 height 123
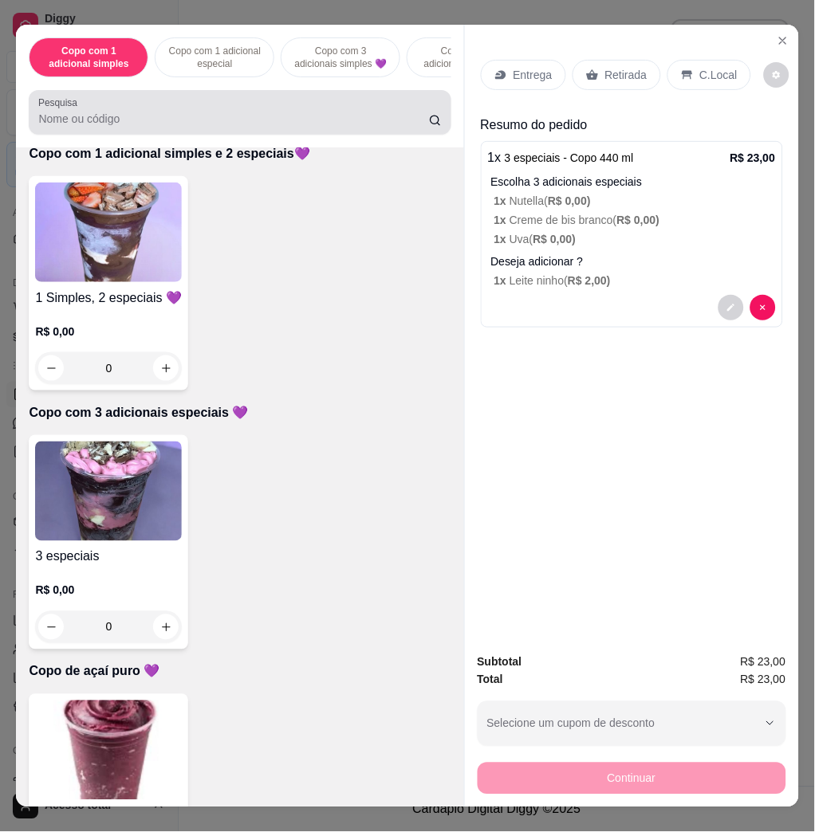
click at [128, 116] on div at bounding box center [239, 112] width 403 height 32
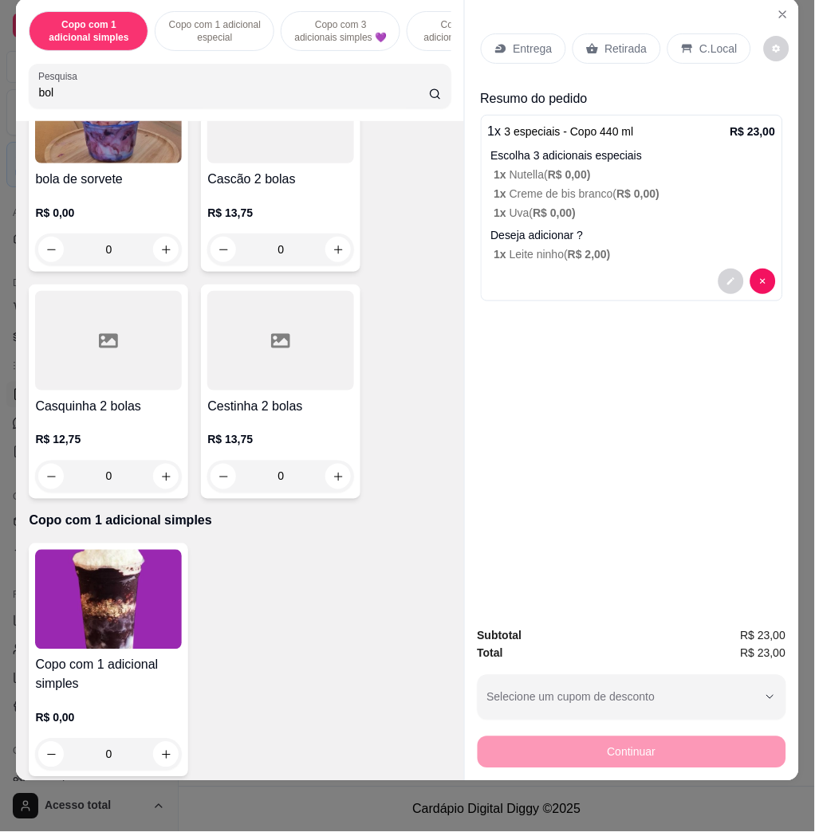
scroll to position [0, 0]
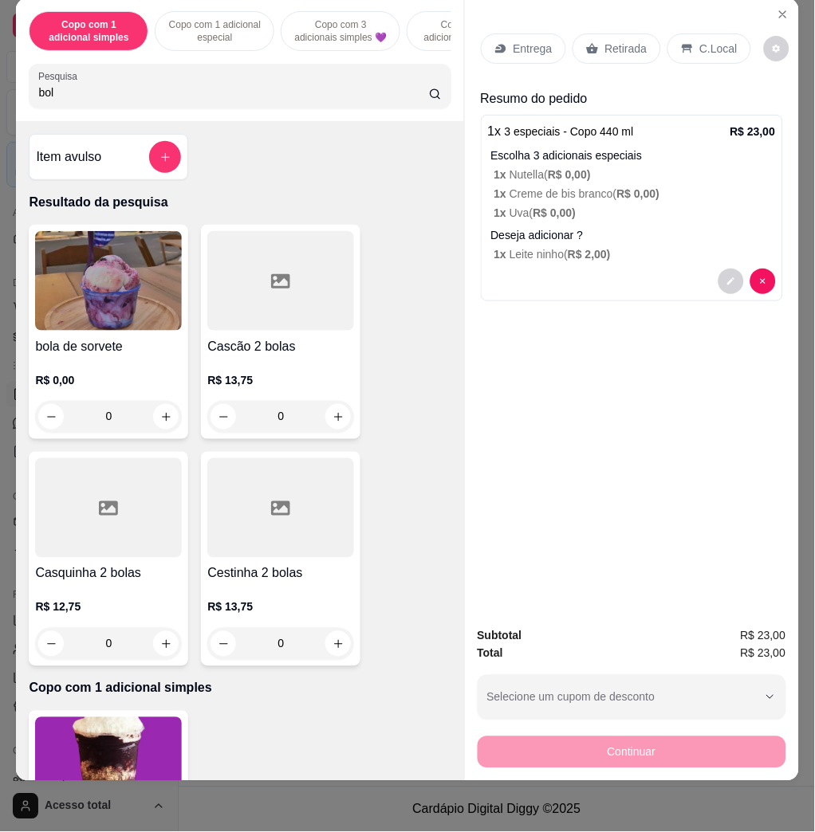
type input "bol"
click at [148, 276] on img at bounding box center [108, 281] width 147 height 100
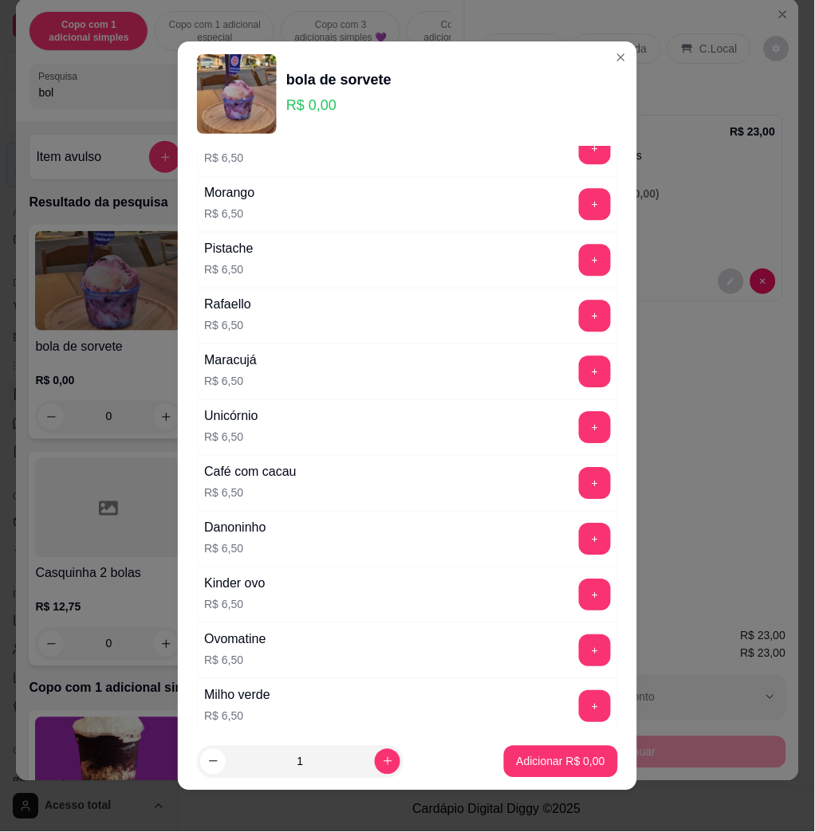
scroll to position [744, 0]
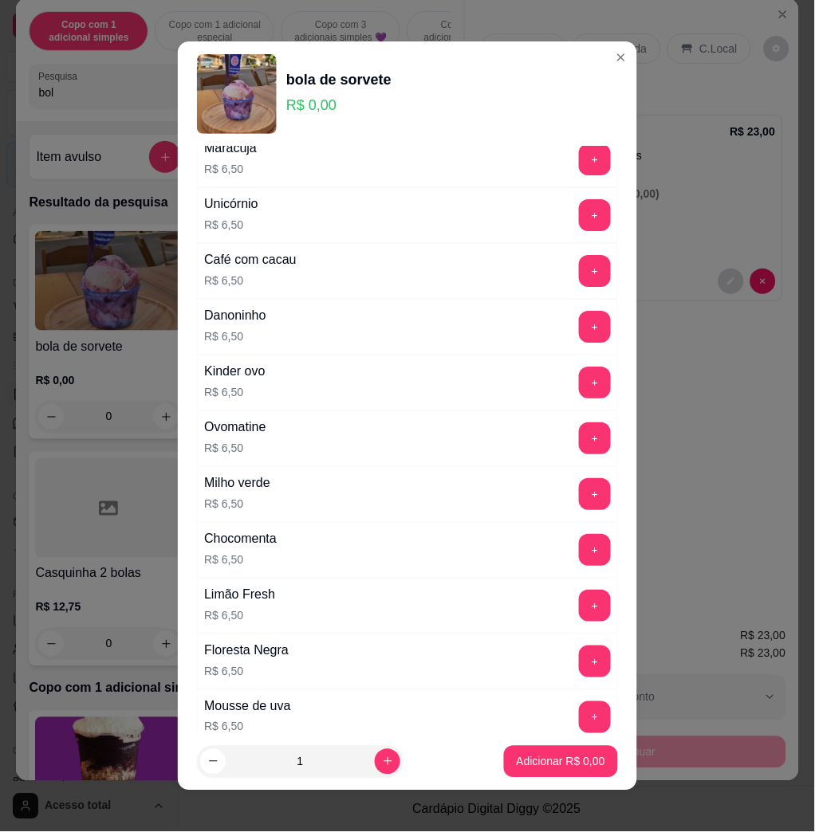
click at [573, 502] on div "+" at bounding box center [595, 494] width 45 height 32
click at [579, 503] on button "+" at bounding box center [595, 494] width 32 height 32
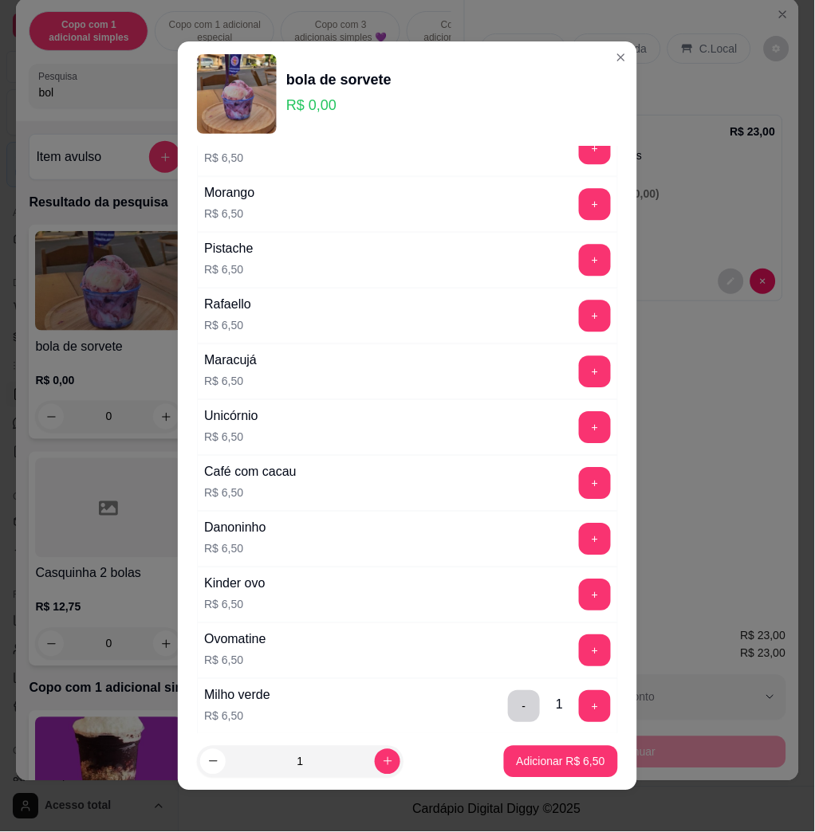
scroll to position [319, 0]
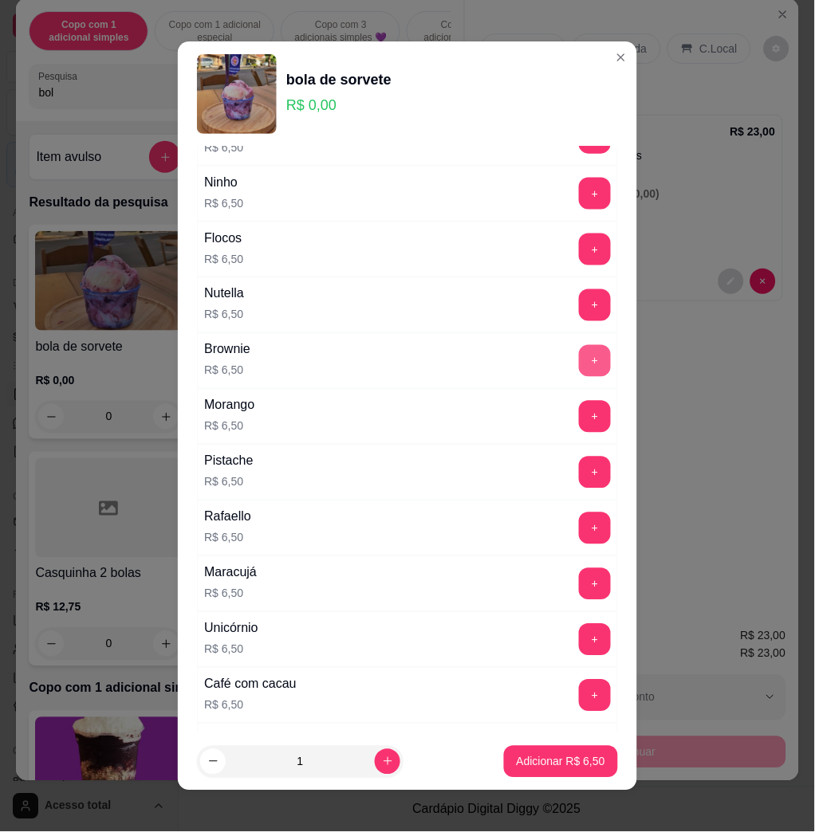
click at [579, 372] on button "+" at bounding box center [595, 361] width 32 height 32
click at [567, 759] on p "Adicionar R$ 13,00" at bounding box center [558, 761] width 92 height 15
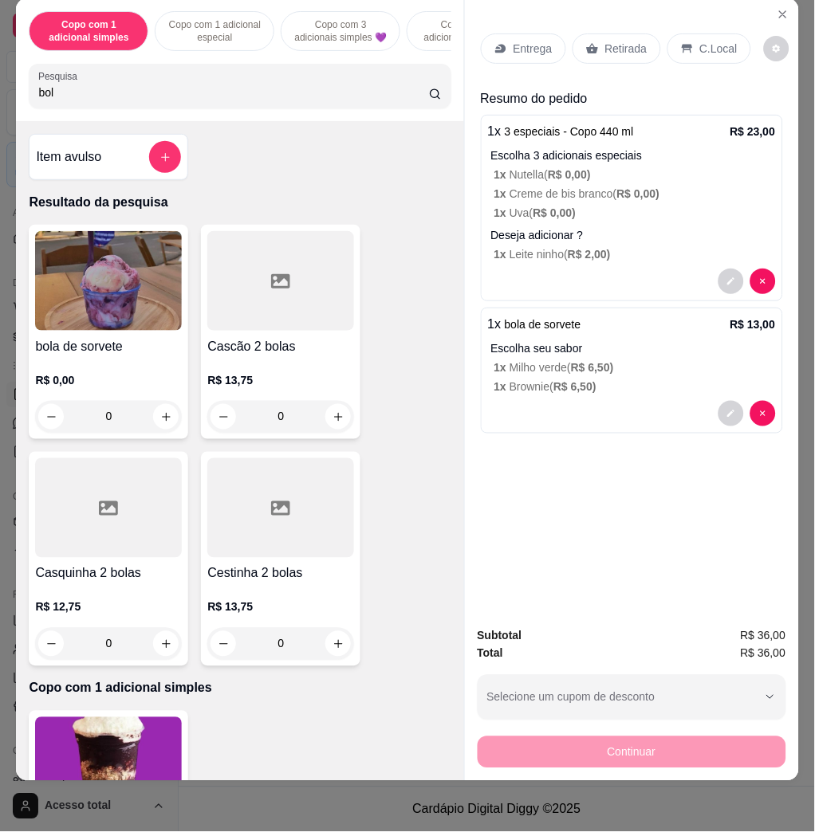
click at [519, 33] on div "Entrega" at bounding box center [523, 48] width 85 height 30
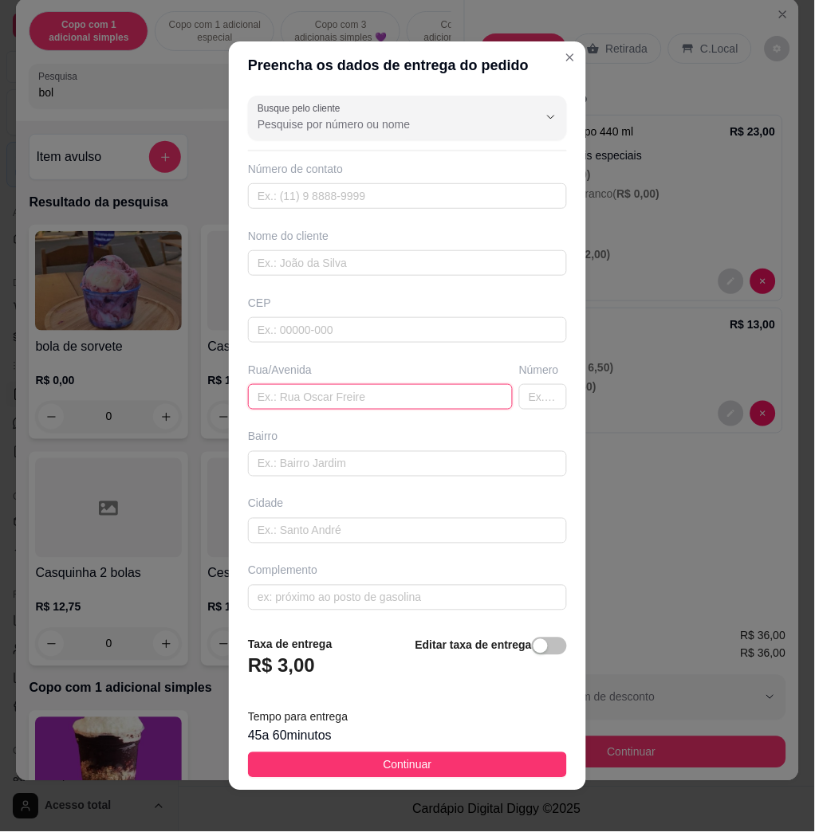
click at [329, 403] on input "text" at bounding box center [380, 397] width 265 height 26
click at [356, 384] on div "Rua/Avenida" at bounding box center [380, 386] width 271 height 48
click at [356, 390] on input "text" at bounding box center [380, 397] width 265 height 26
click at [405, 402] on input "[PERSON_NAME] , 203, nelsonborges" at bounding box center [380, 397] width 265 height 26
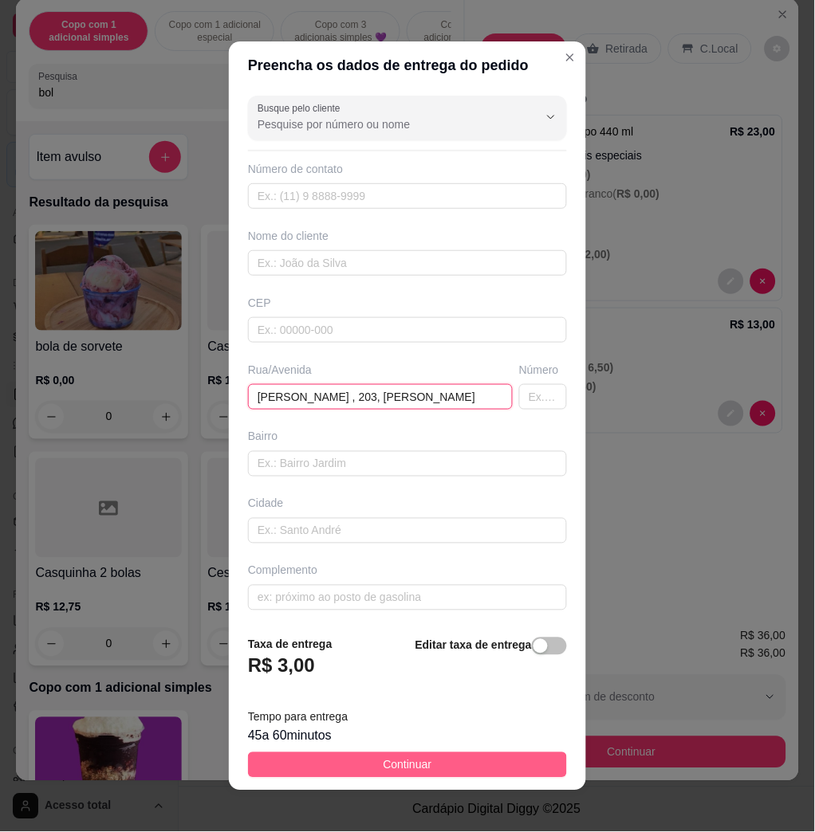
type input "[PERSON_NAME] , 203, [PERSON_NAME]"
click at [429, 762] on button "Continuar" at bounding box center [407, 766] width 319 height 26
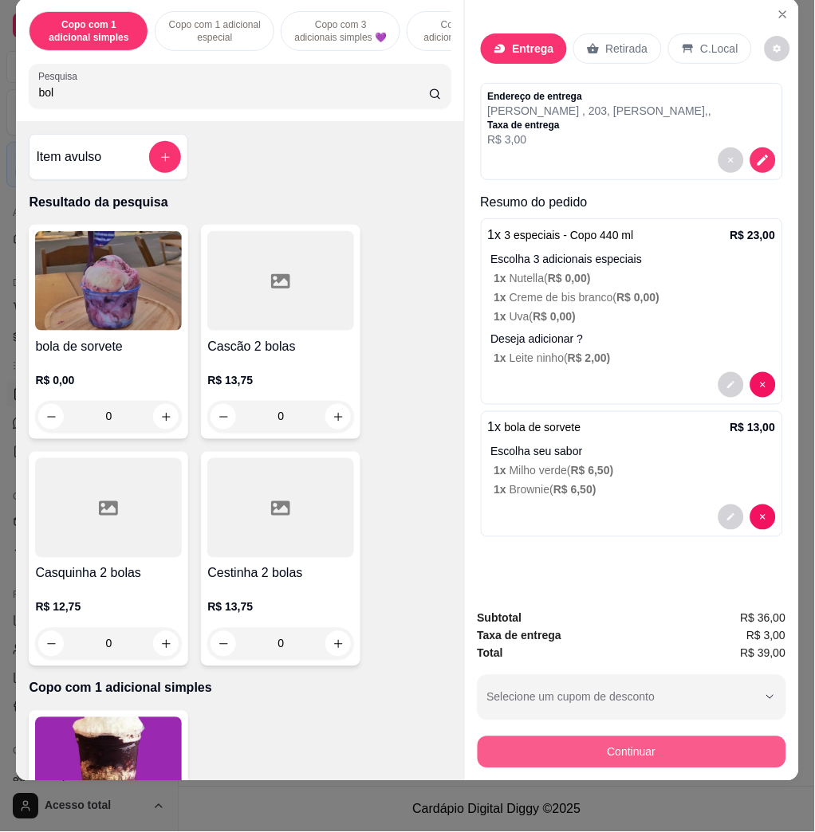
click at [528, 737] on button "Continuar" at bounding box center [632, 753] width 309 height 32
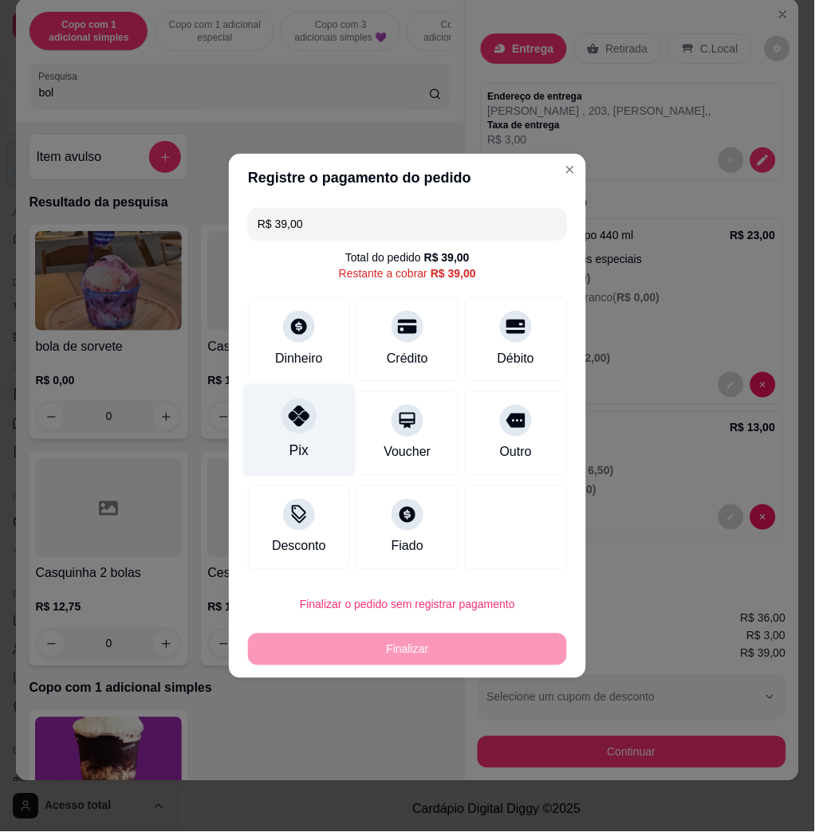
click at [289, 444] on div "Pix" at bounding box center [298, 451] width 19 height 21
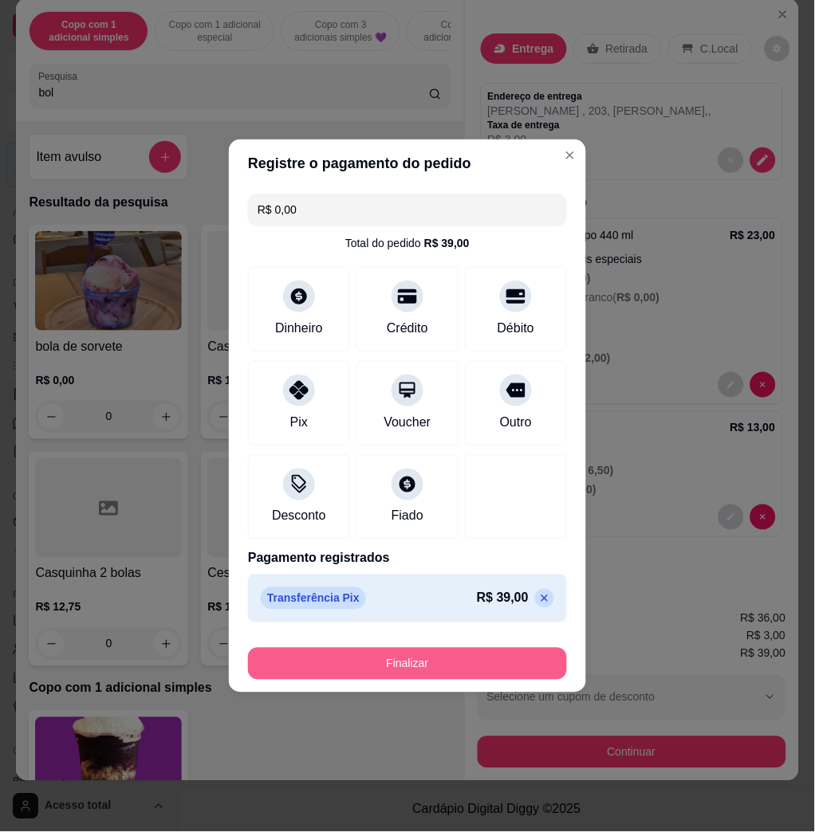
click at [472, 673] on button "Finalizar" at bounding box center [407, 664] width 319 height 32
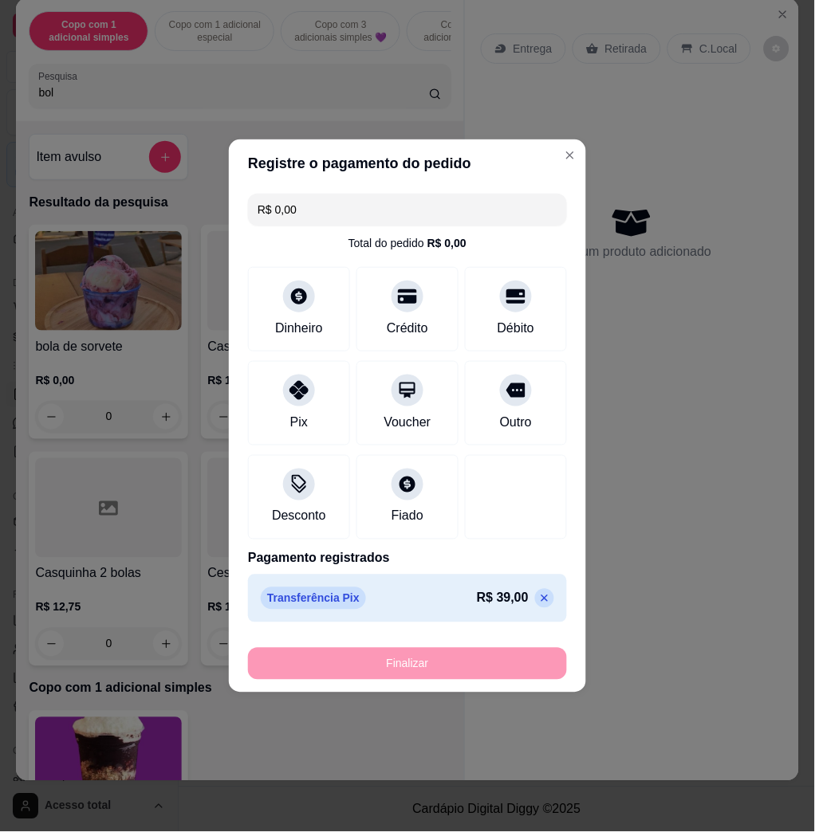
type input "-R$ 39,00"
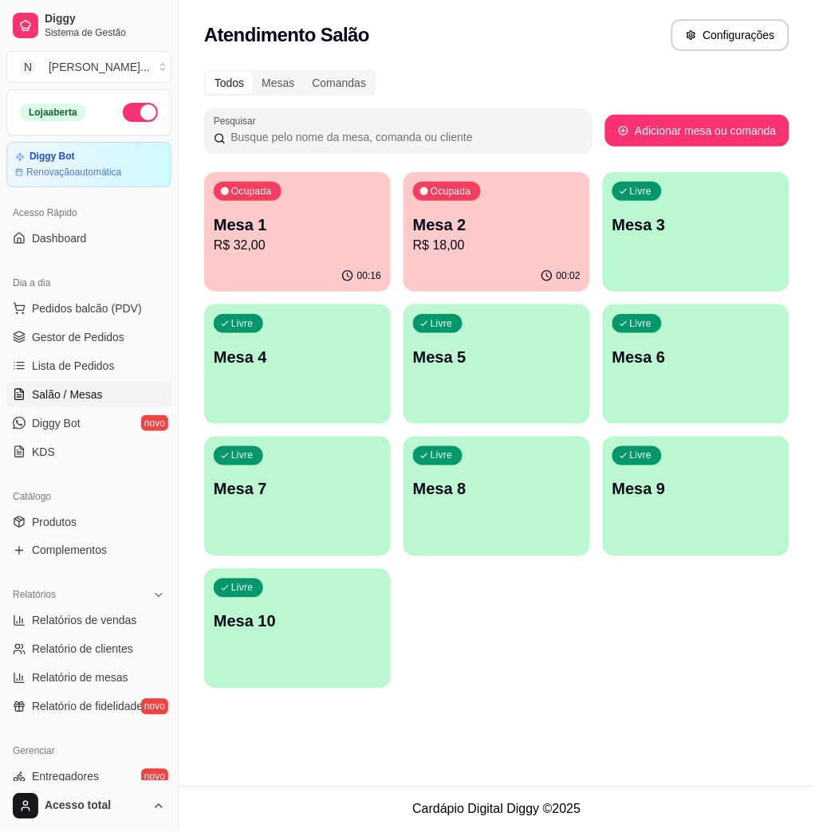
click at [472, 248] on p "R$ 18,00" at bounding box center [496, 245] width 167 height 19
click at [492, 254] on div "Ocupada Mesa 2 R$ 18,00" at bounding box center [496, 216] width 187 height 89
click at [358, 235] on div "Mesa 1 R$ 32,00" at bounding box center [297, 234] width 167 height 41
click at [466, 211] on div "Ocupada Mesa 2 R$ 18,00" at bounding box center [496, 216] width 187 height 89
click at [454, 228] on p "Mesa 2" at bounding box center [496, 225] width 163 height 22
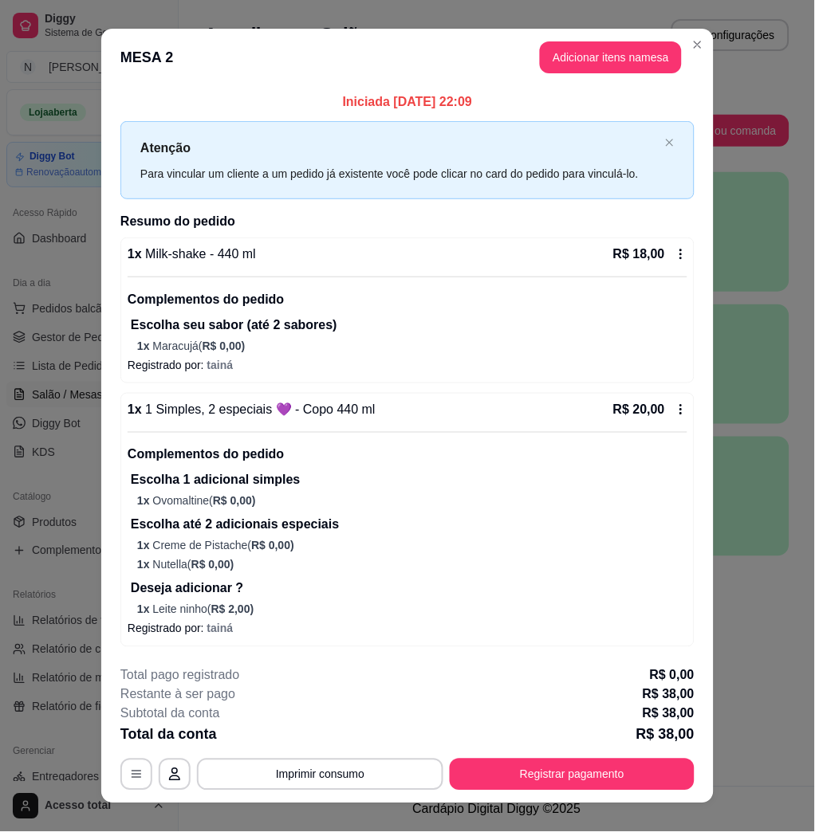
scroll to position [22, 0]
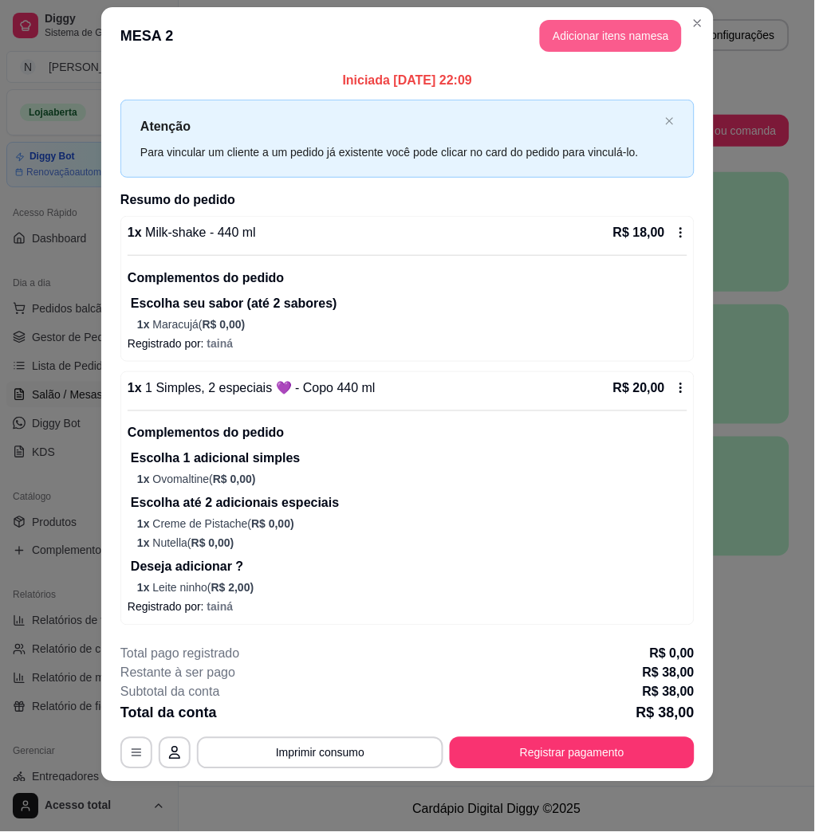
click at [604, 38] on button "Adicionar itens na mesa" at bounding box center [611, 36] width 142 height 32
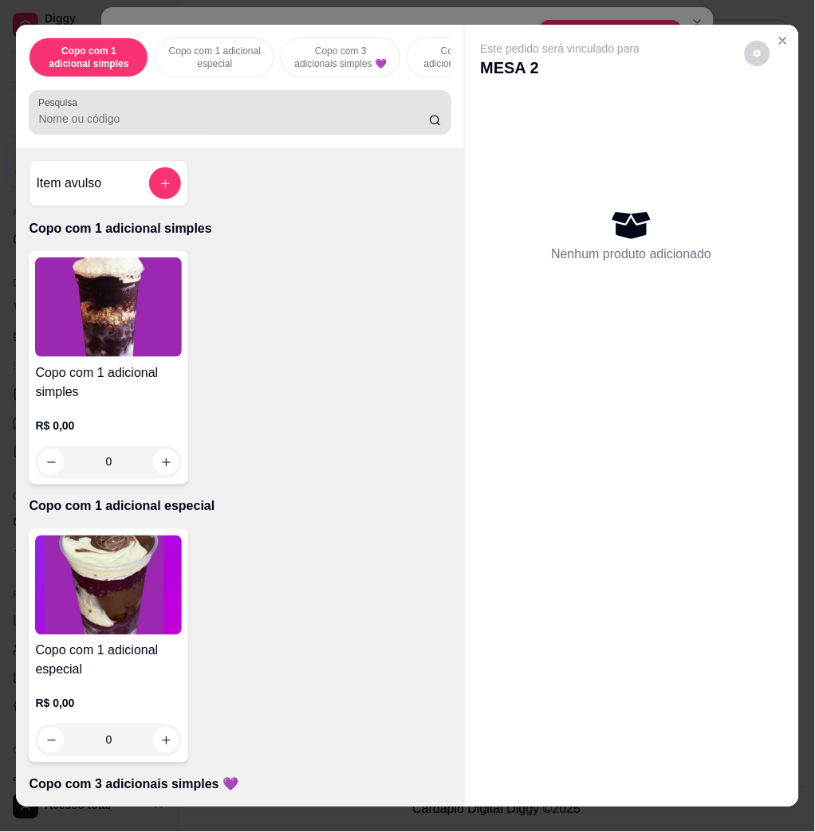
click at [315, 121] on input "Pesquisa" at bounding box center [233, 119] width 391 height 16
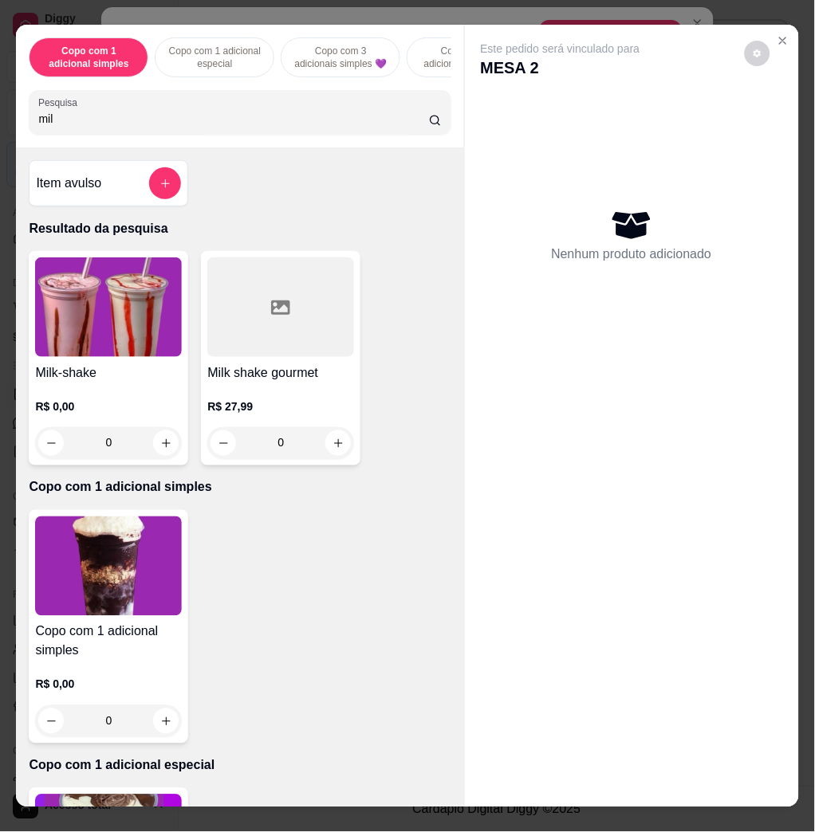
type input "mil"
click at [133, 315] on img at bounding box center [108, 308] width 147 height 100
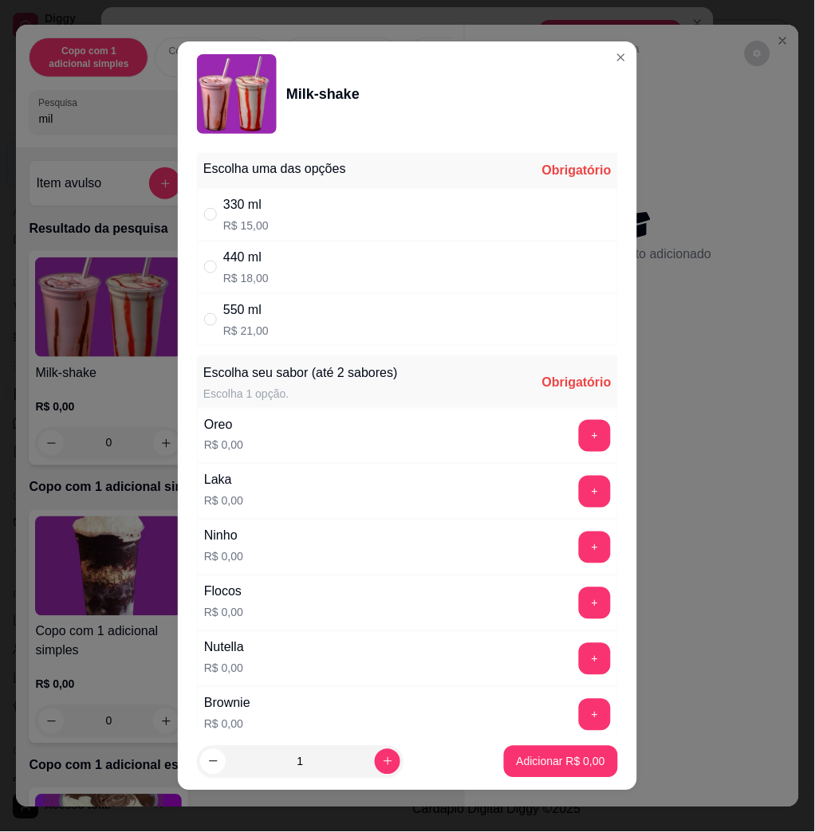
drag, startPoint x: 357, startPoint y: 271, endPoint x: 360, endPoint y: 288, distance: 17.0
click at [358, 276] on div "440 ml R$ 18,00" at bounding box center [407, 267] width 421 height 53
radio input "true"
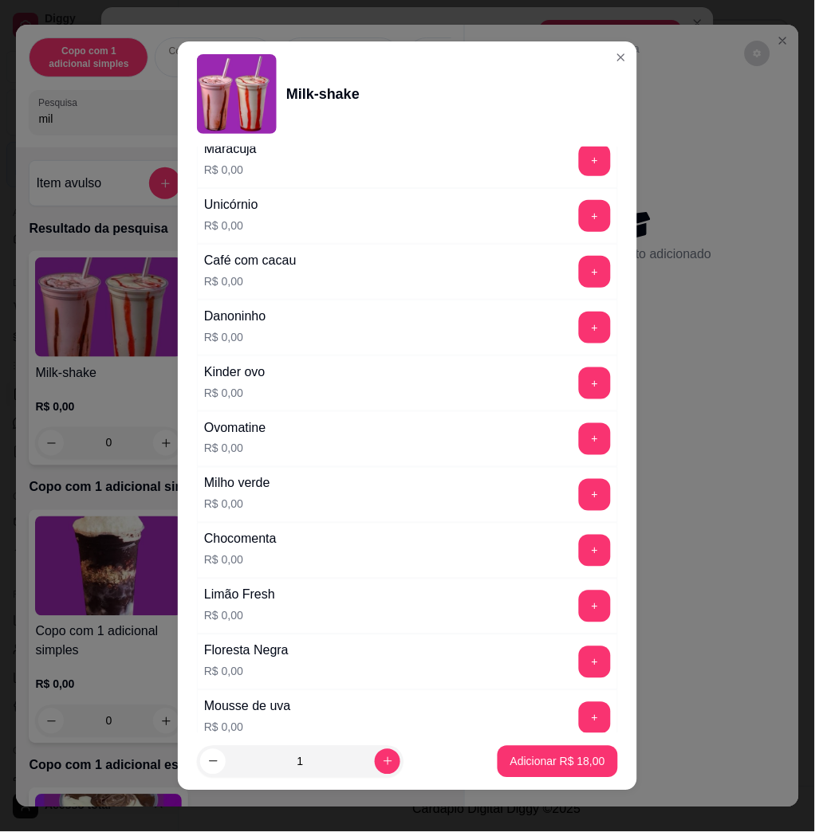
scroll to position [352, 0]
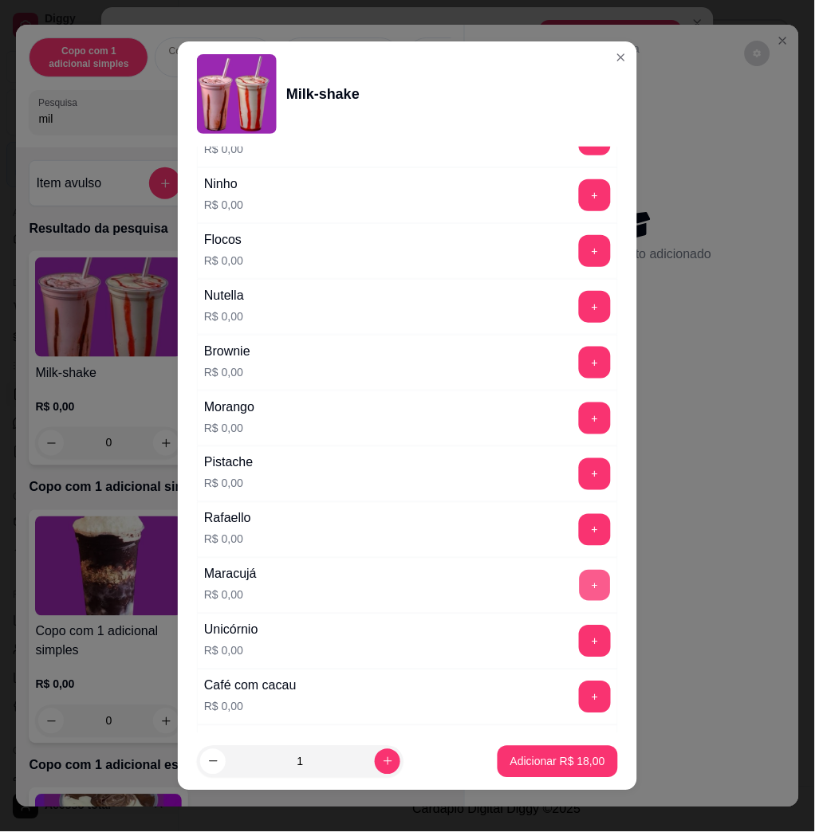
click at [580, 579] on button "+" at bounding box center [595, 586] width 31 height 31
click at [553, 753] on button "Adicionar R$ 18,00" at bounding box center [557, 761] width 117 height 31
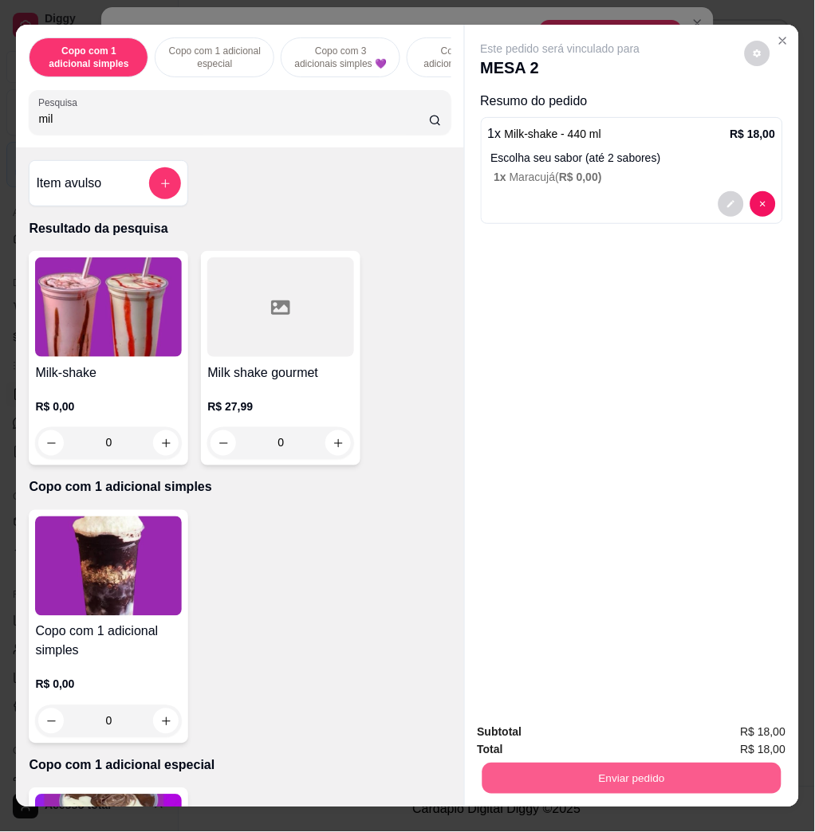
click at [609, 771] on button "Enviar pedido" at bounding box center [631, 778] width 299 height 31
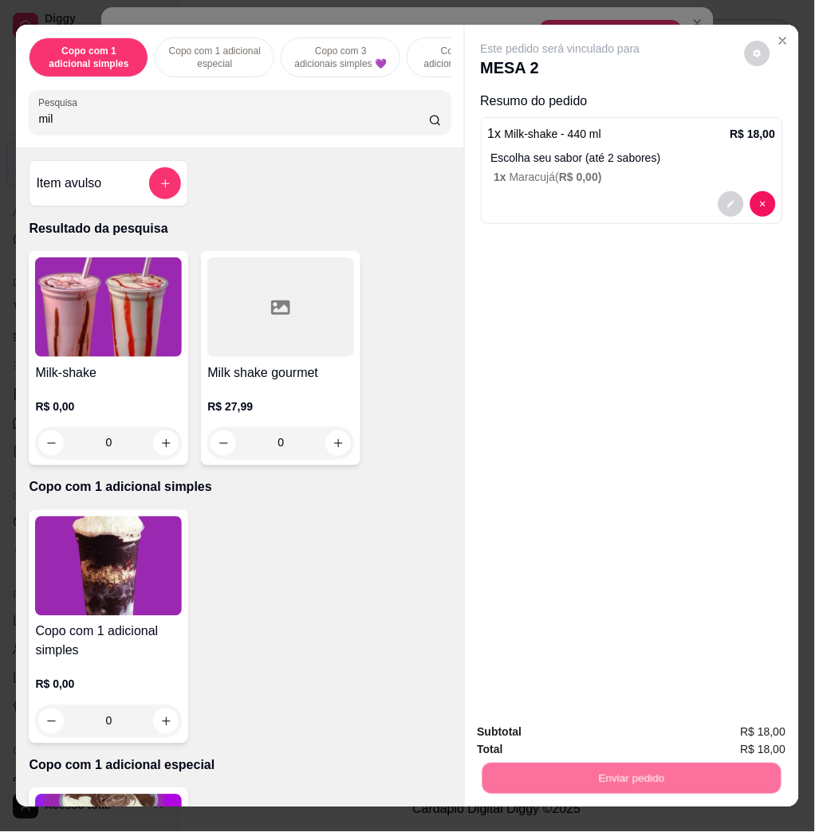
click at [556, 735] on button "Não registrar e enviar pedido" at bounding box center [577, 732] width 166 height 30
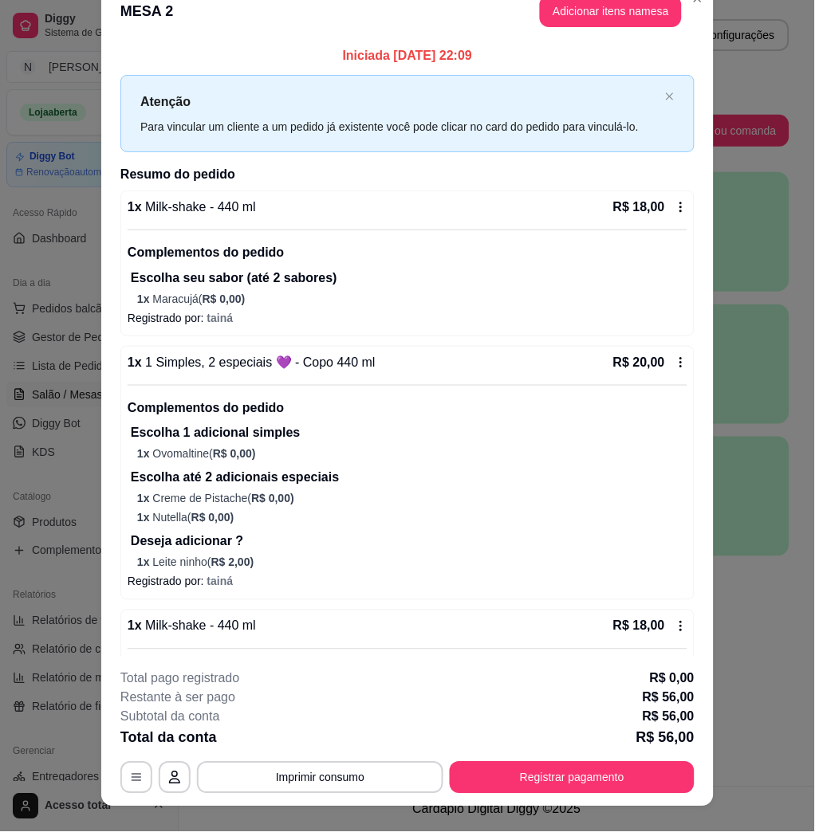
scroll to position [0, 0]
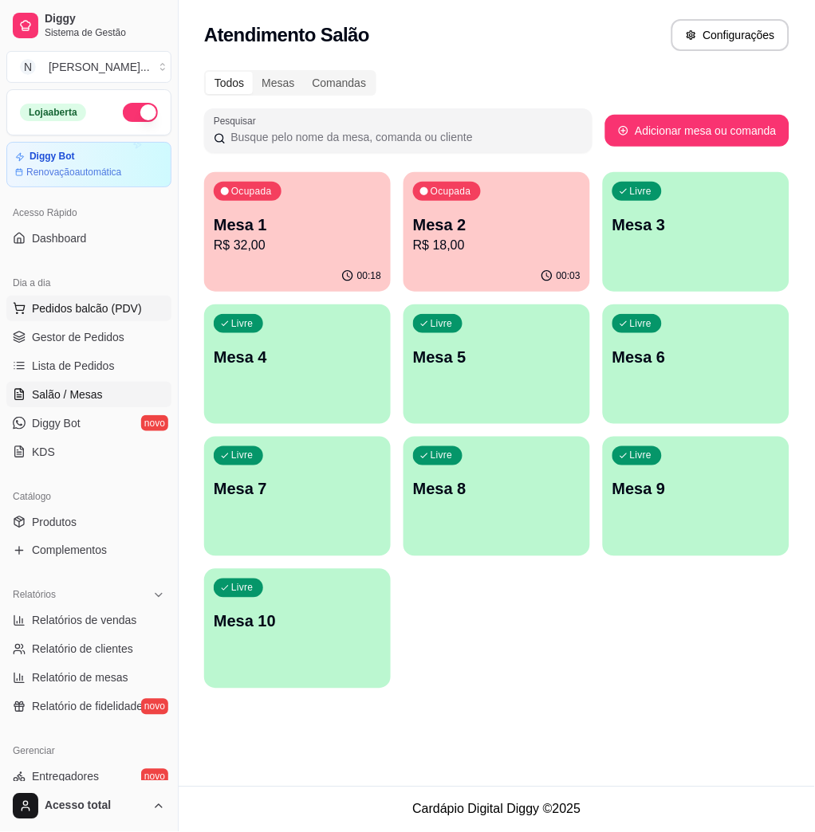
click at [81, 317] on button "Pedidos balcão (PDV)" at bounding box center [88, 309] width 165 height 26
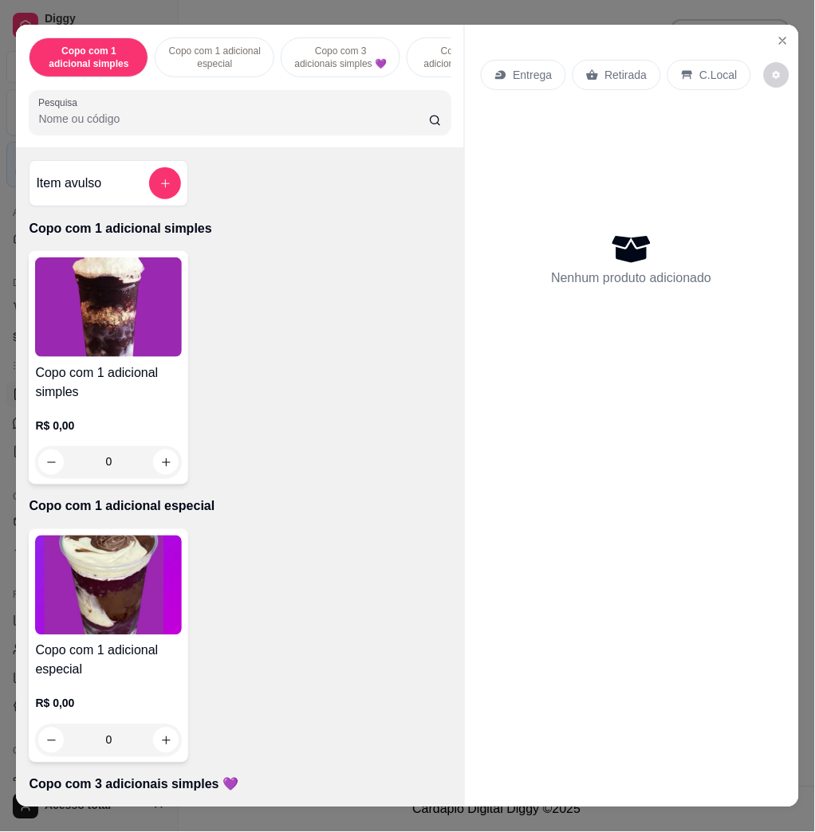
click at [188, 123] on input "Pesquisa" at bounding box center [233, 119] width 391 height 16
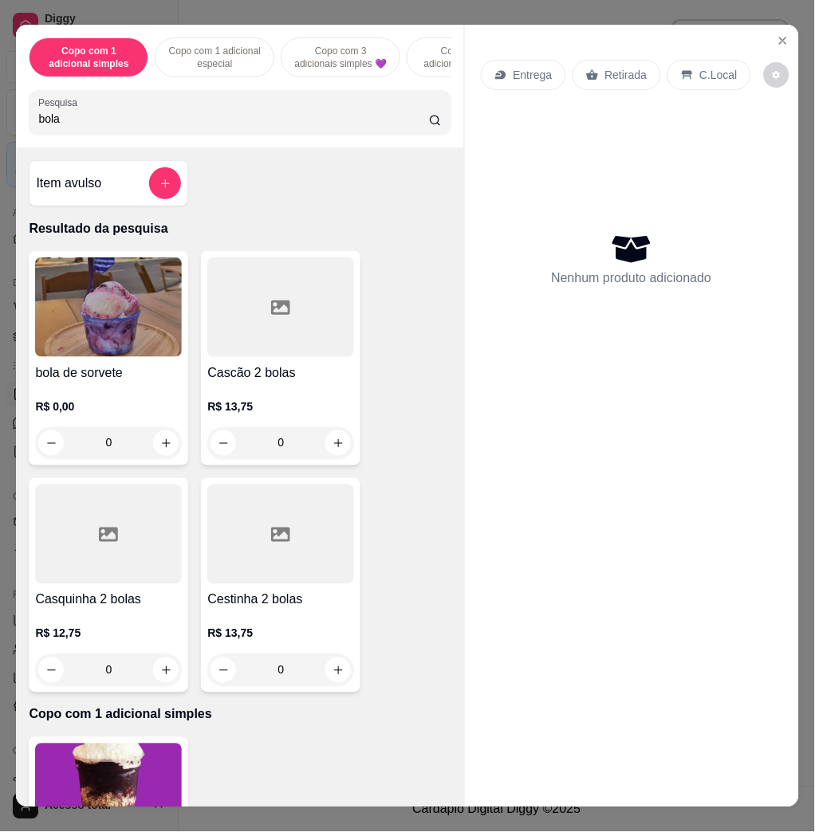
type input "bola"
click at [148, 322] on img at bounding box center [108, 308] width 147 height 100
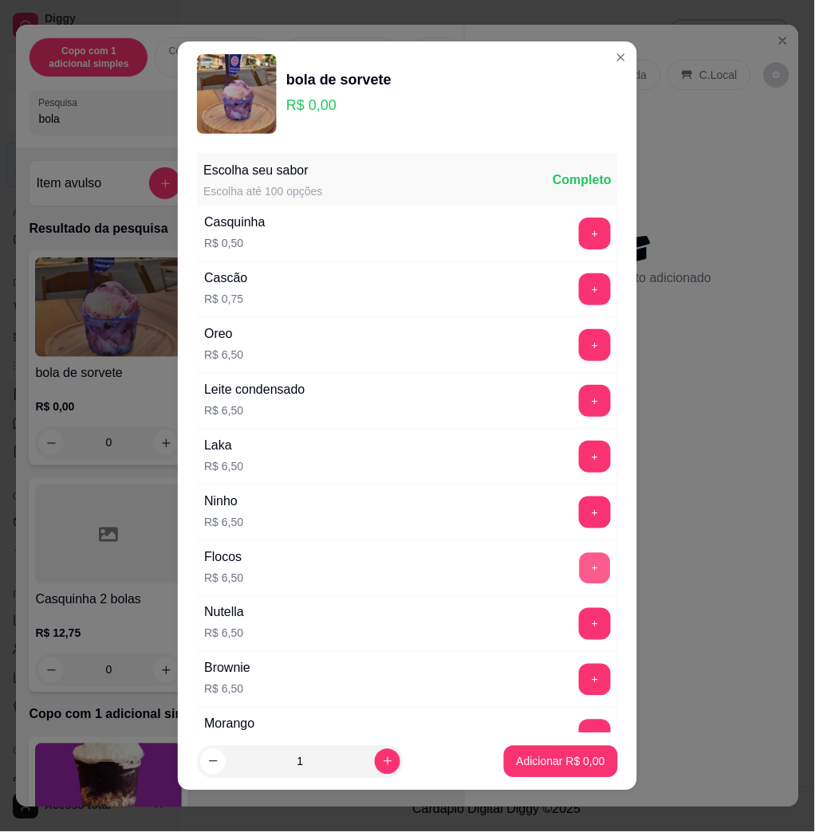
click at [580, 573] on button "+" at bounding box center [595, 568] width 31 height 31
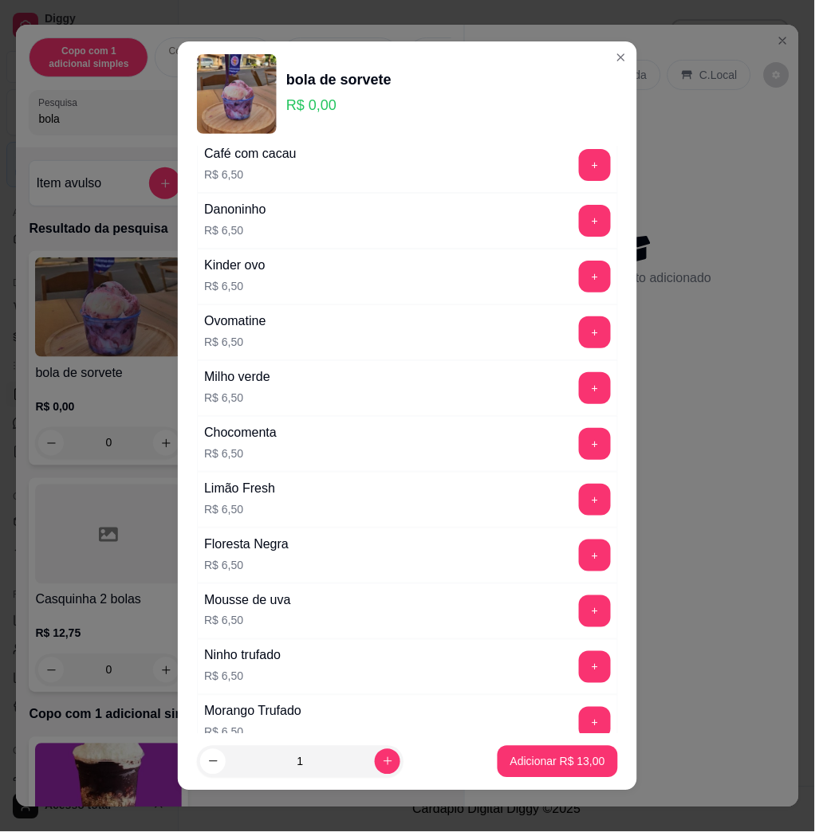
scroll to position [1063, 0]
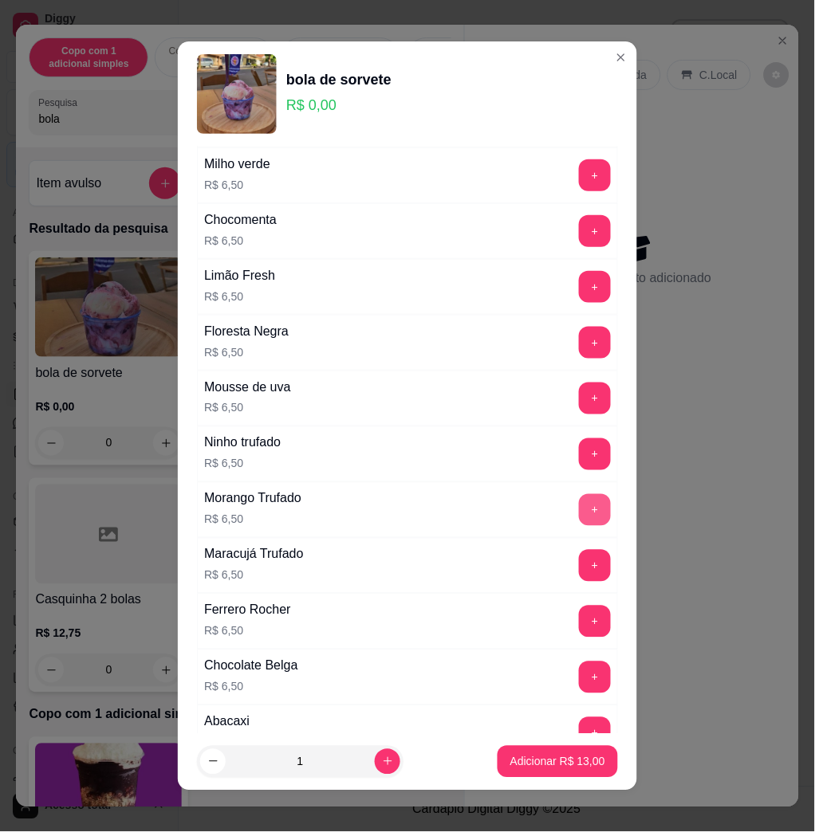
click at [579, 502] on button "+" at bounding box center [595, 510] width 32 height 32
click at [579, 504] on button "+" at bounding box center [595, 510] width 32 height 32
click at [560, 765] on p "Adicionar R$ 26,00" at bounding box center [557, 762] width 95 height 16
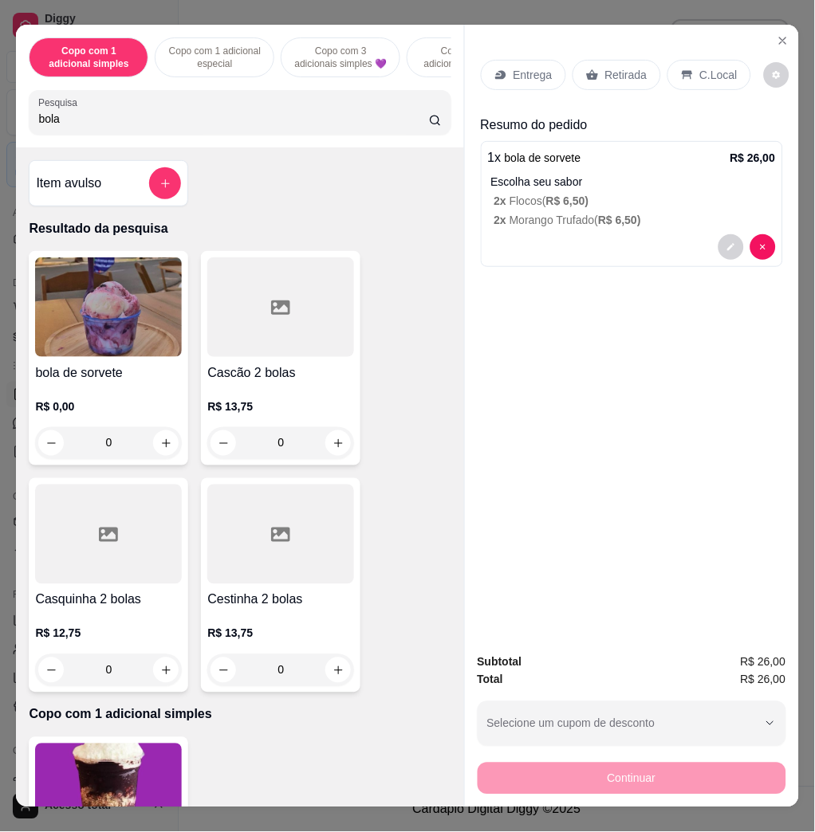
click at [547, 60] on div "Entrega" at bounding box center [523, 75] width 85 height 30
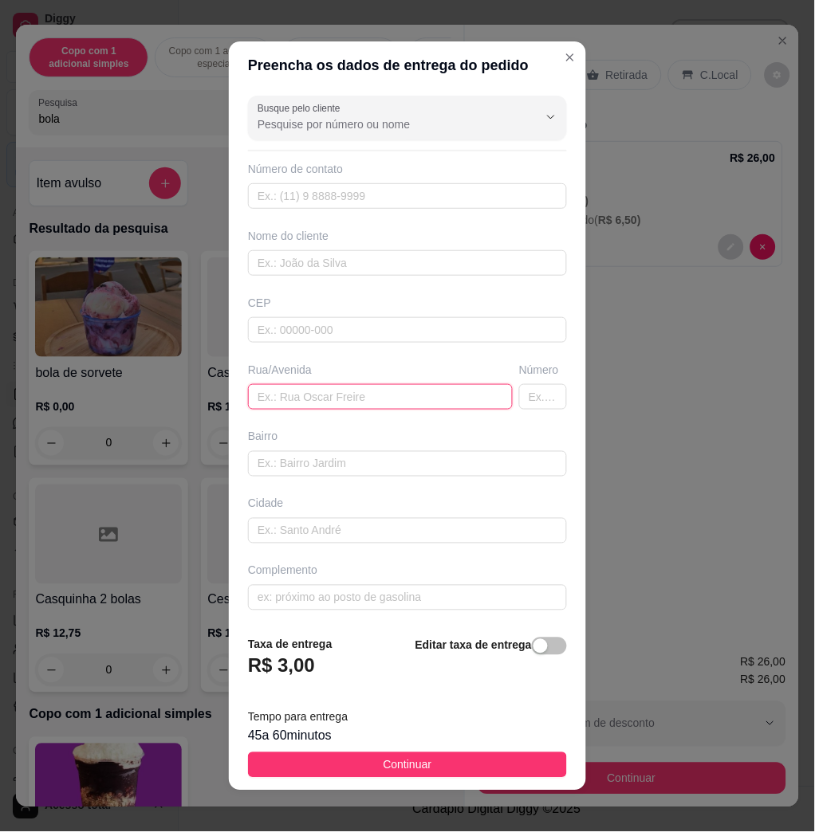
click at [328, 396] on input "text" at bounding box center [380, 397] width 265 height 26
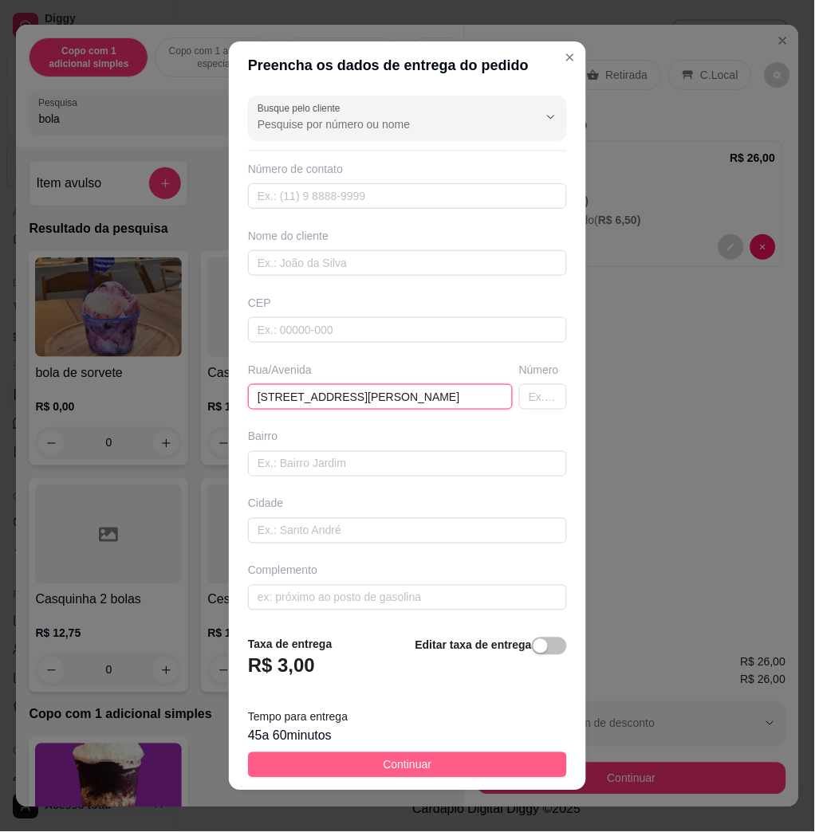
type input "[STREET_ADDRESS][PERSON_NAME]"
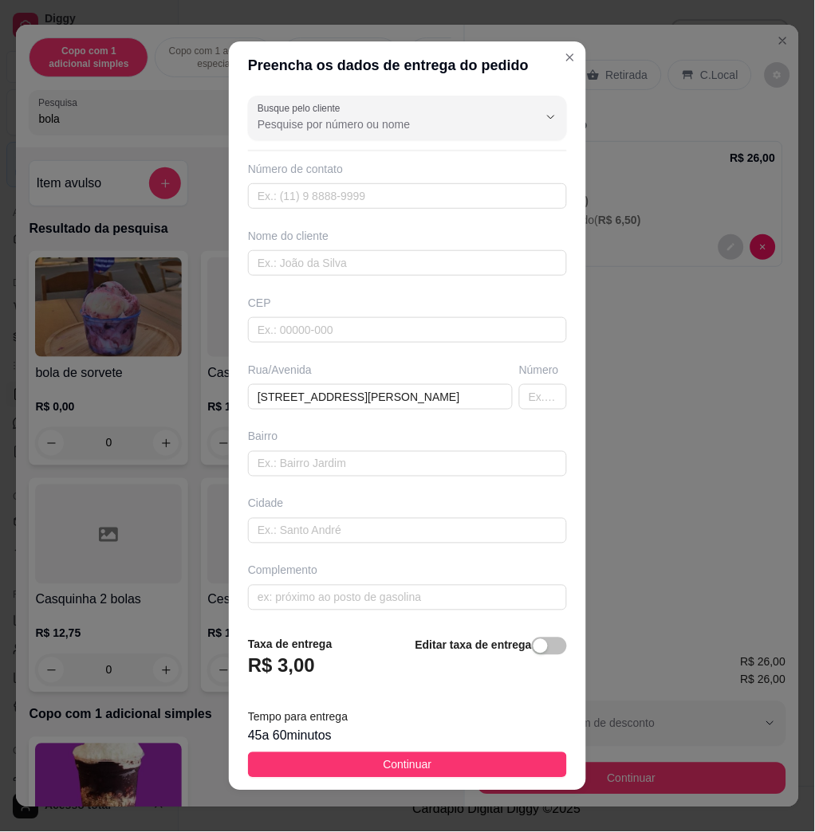
drag, startPoint x: 469, startPoint y: 766, endPoint x: 466, endPoint y: 752, distance: 14.6
click at [469, 765] on button "Continuar" at bounding box center [407, 766] width 319 height 26
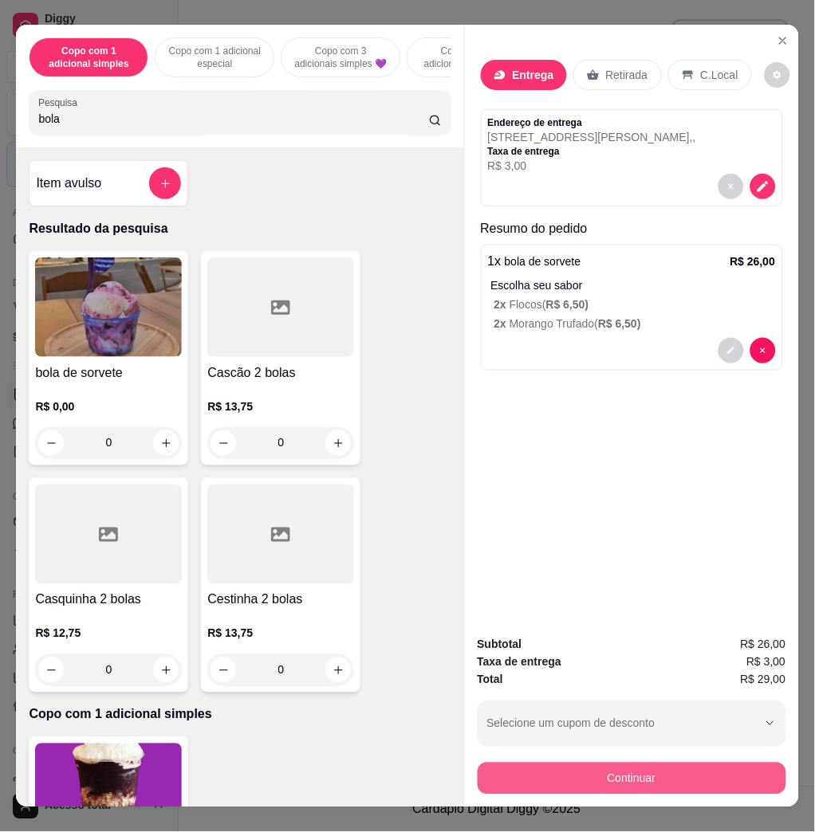
click at [681, 765] on button "Continuar" at bounding box center [632, 779] width 309 height 32
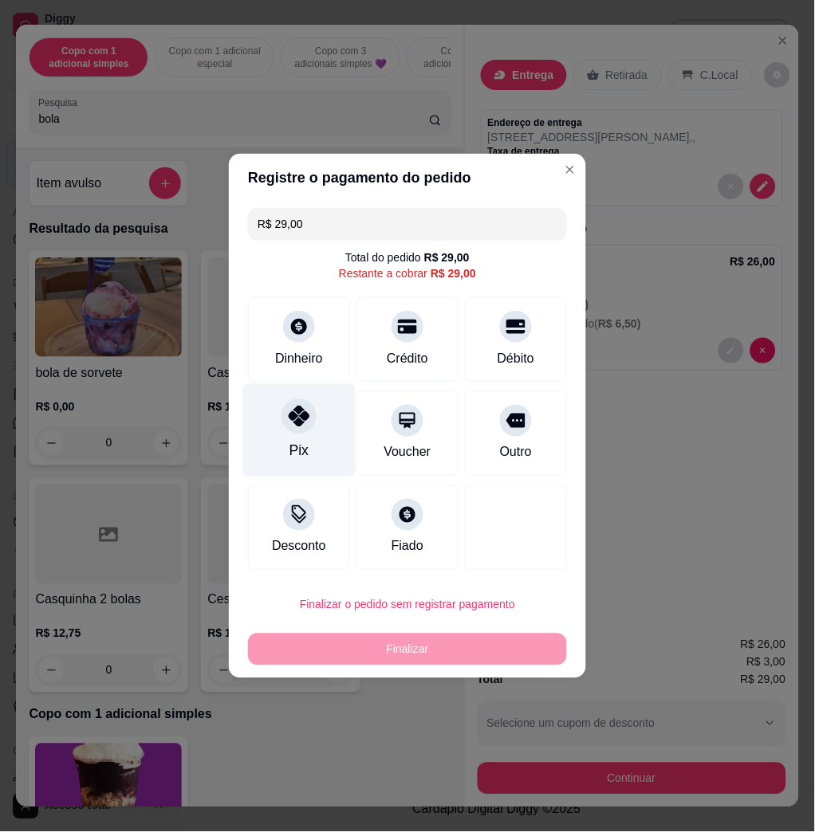
click at [279, 454] on div "Pix" at bounding box center [299, 430] width 112 height 93
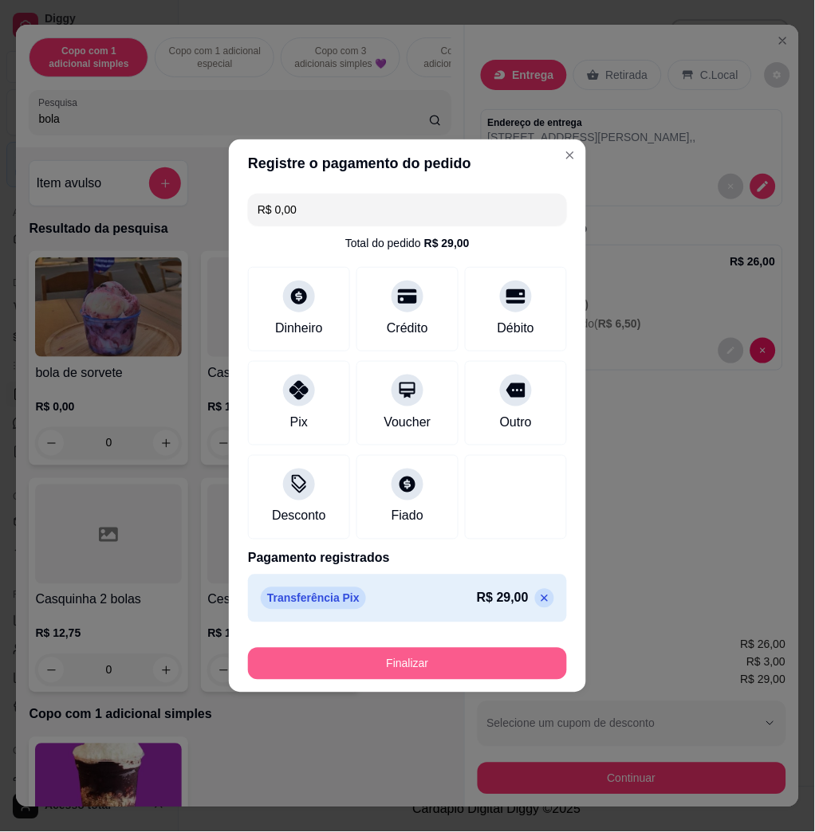
click at [431, 657] on button "Finalizar" at bounding box center [407, 664] width 319 height 32
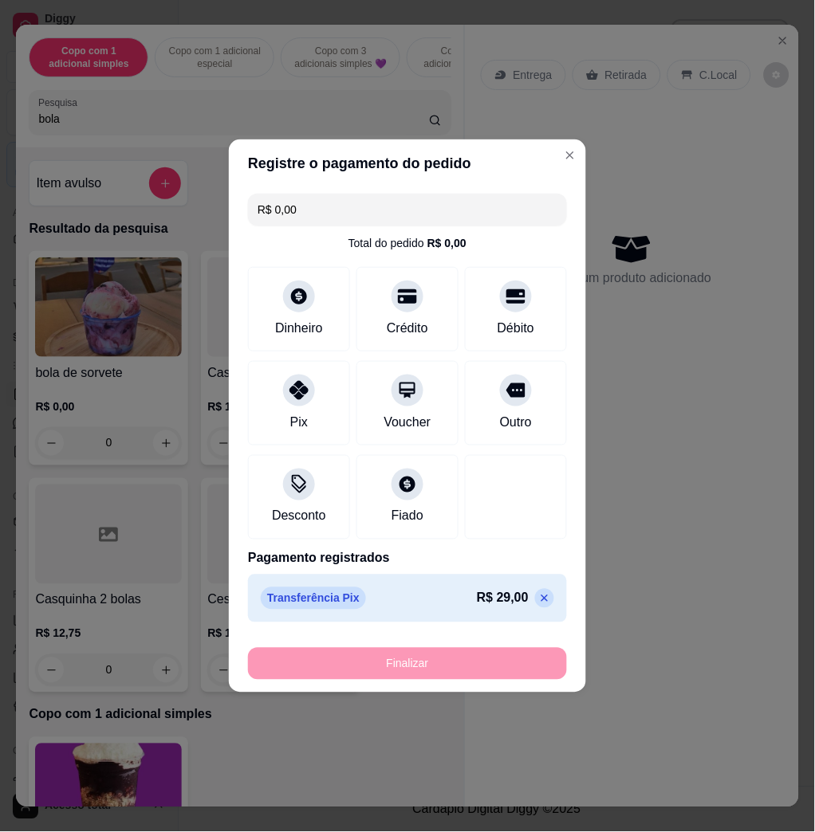
type input "-R$ 29,00"
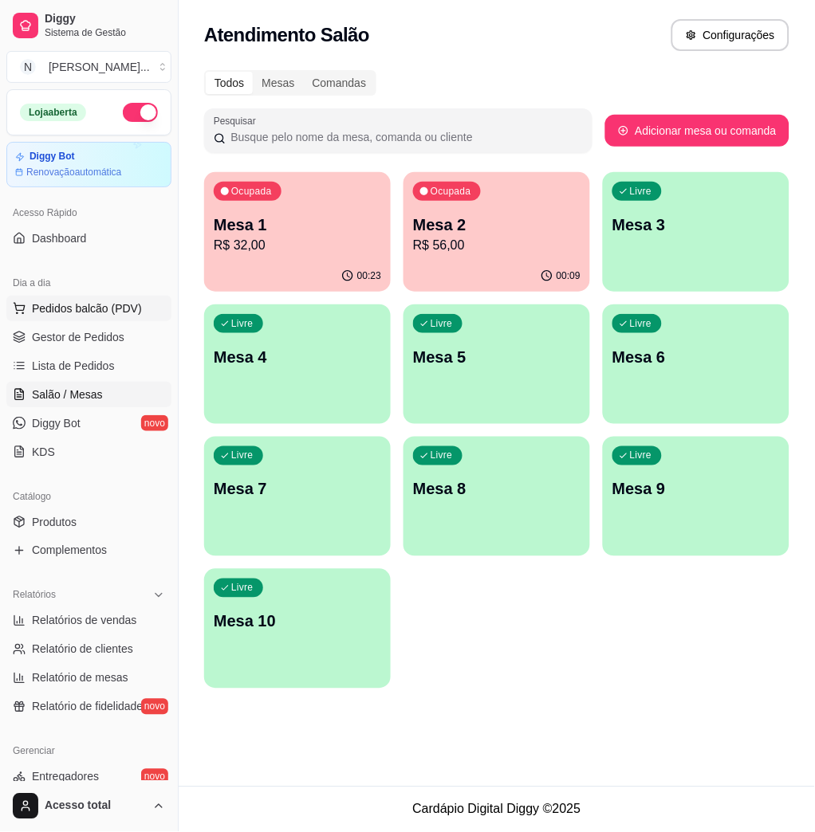
click at [112, 317] on button "Pedidos balcão (PDV)" at bounding box center [88, 309] width 165 height 26
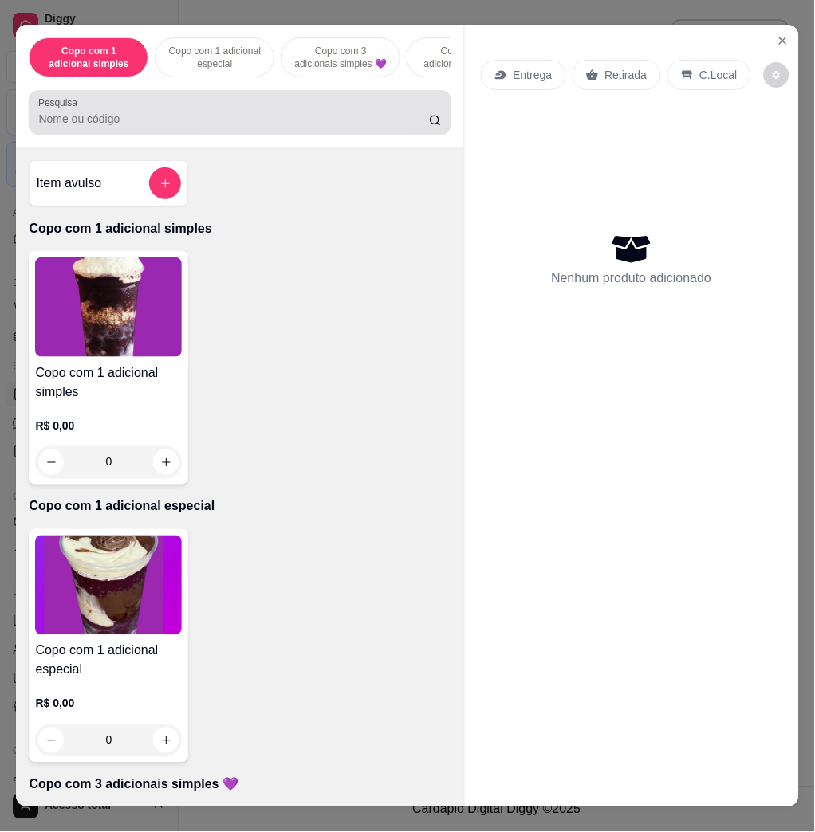
click at [238, 104] on div at bounding box center [239, 112] width 403 height 32
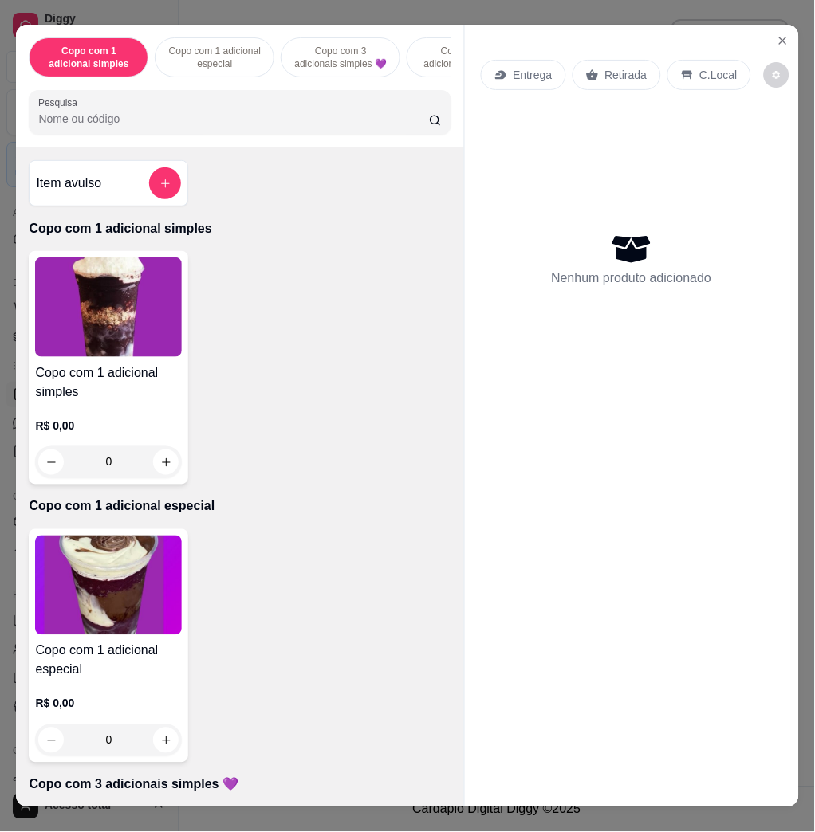
type input "p"
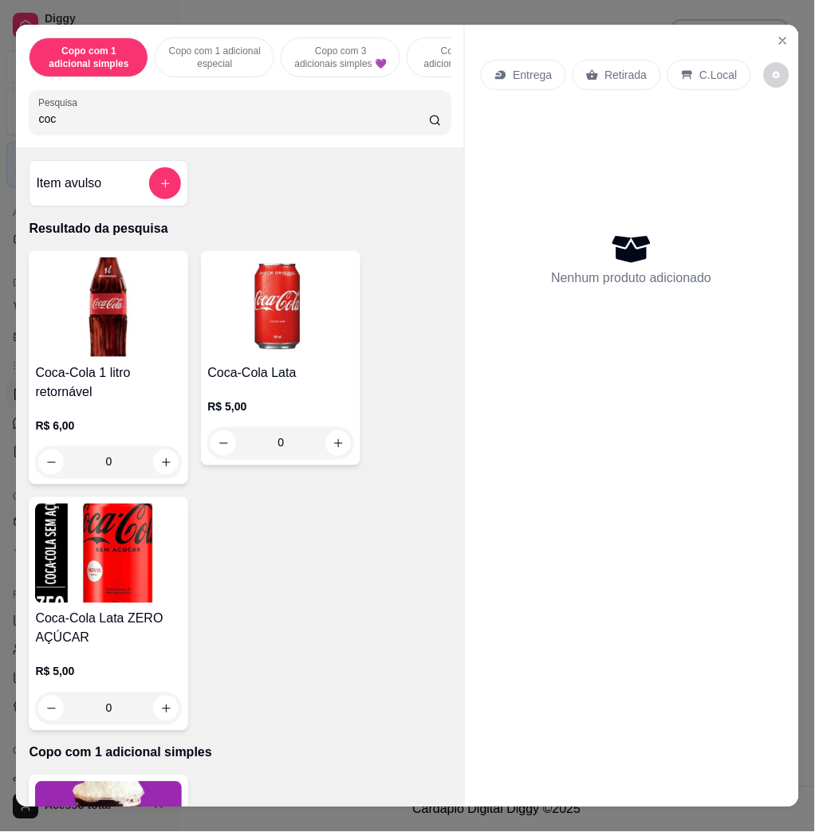
type input "coc"
click at [146, 300] on img at bounding box center [108, 308] width 147 height 100
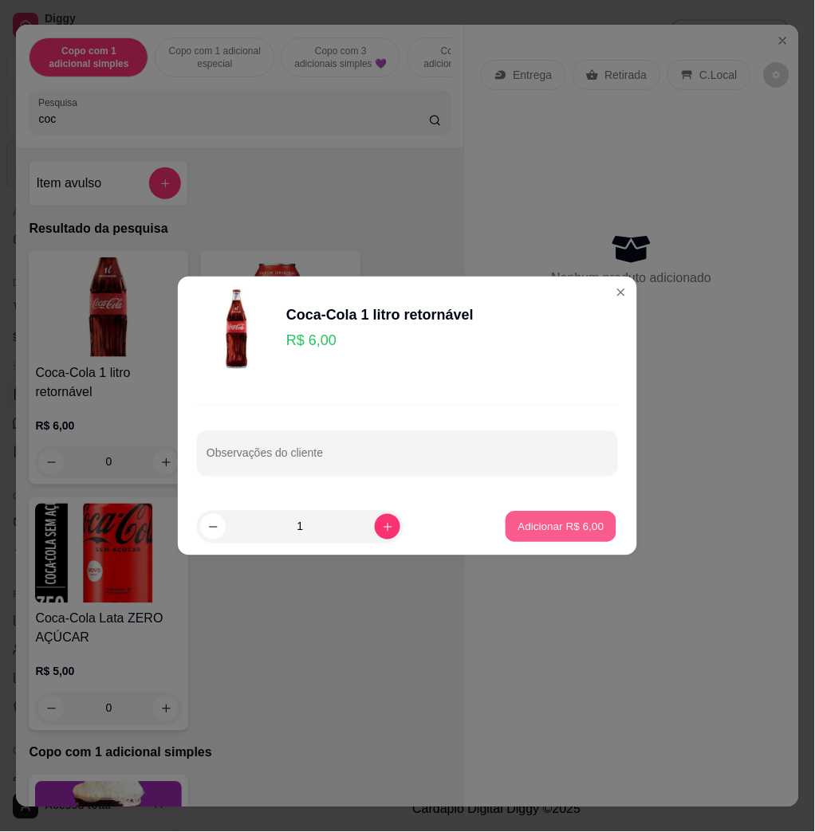
click at [517, 532] on p "Adicionar R$ 6,00" at bounding box center [560, 526] width 86 height 15
type input "1"
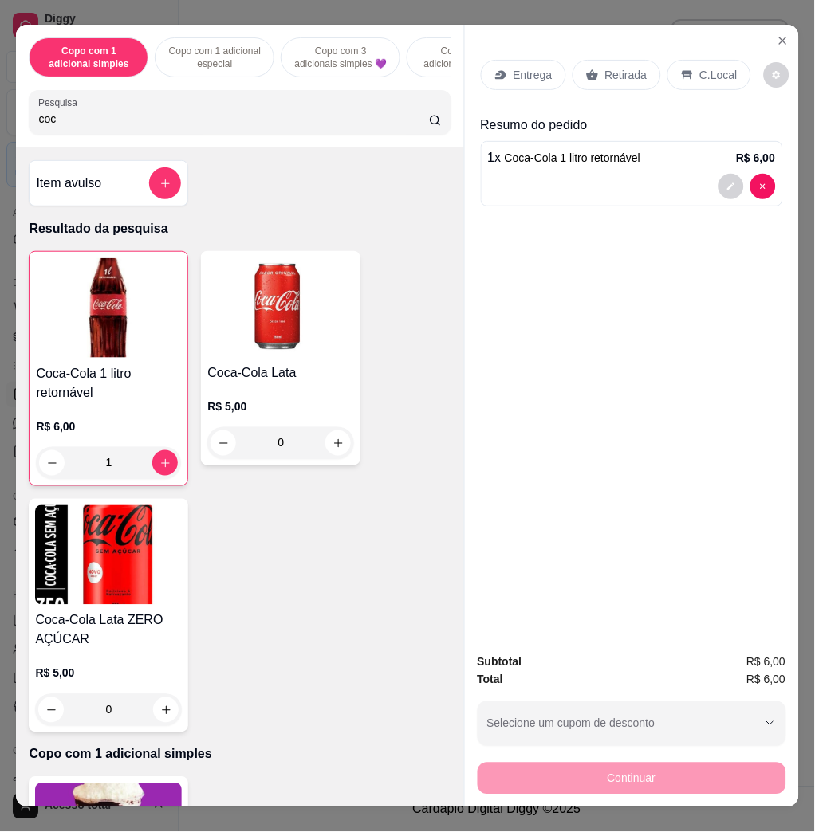
click at [700, 67] on p "C.Local" at bounding box center [718, 75] width 37 height 16
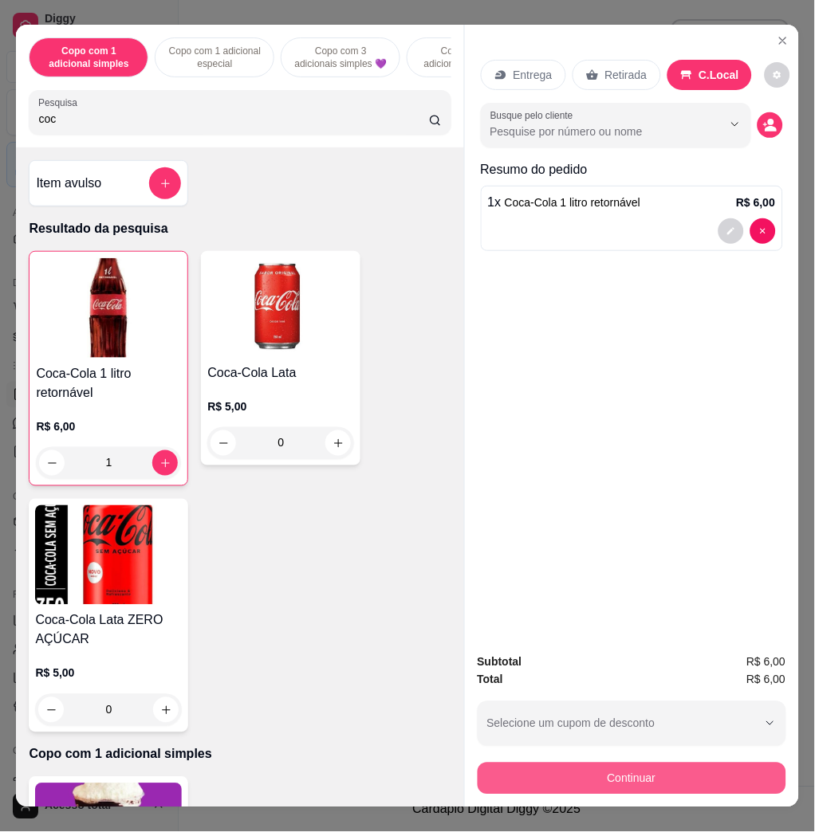
click at [721, 782] on button "Continuar" at bounding box center [632, 779] width 309 height 32
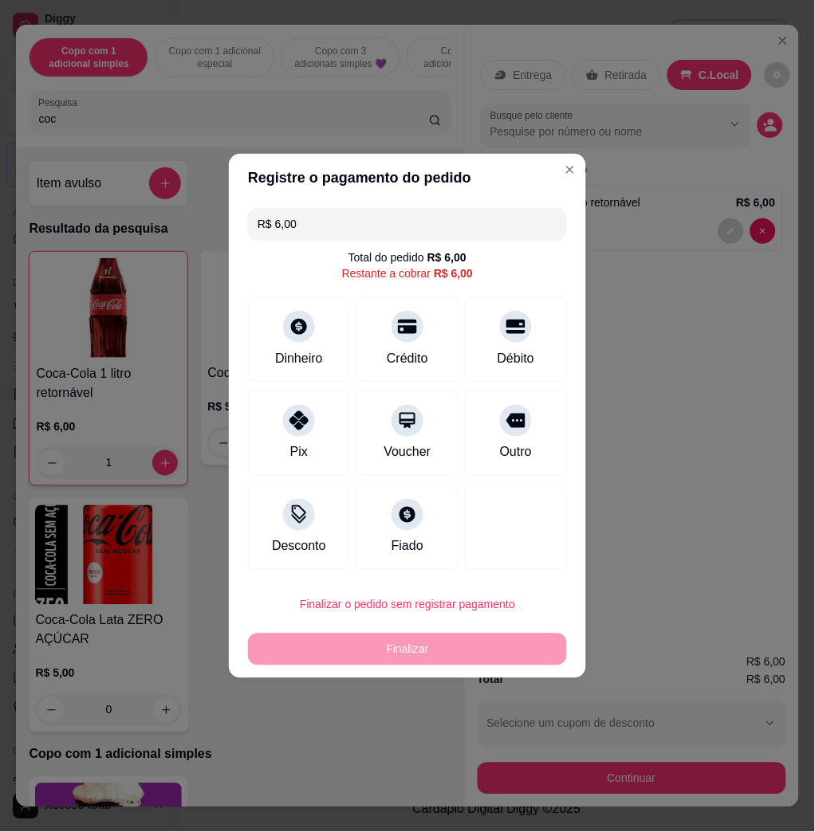
click at [244, 361] on div "R$ 6,00 Total do pedido R$ 6,00 Restante a cobrar R$ 6,00 Dinheiro Crédito Débi…" at bounding box center [407, 389] width 357 height 375
click at [301, 341] on div "Dinheiro" at bounding box center [299, 336] width 112 height 93
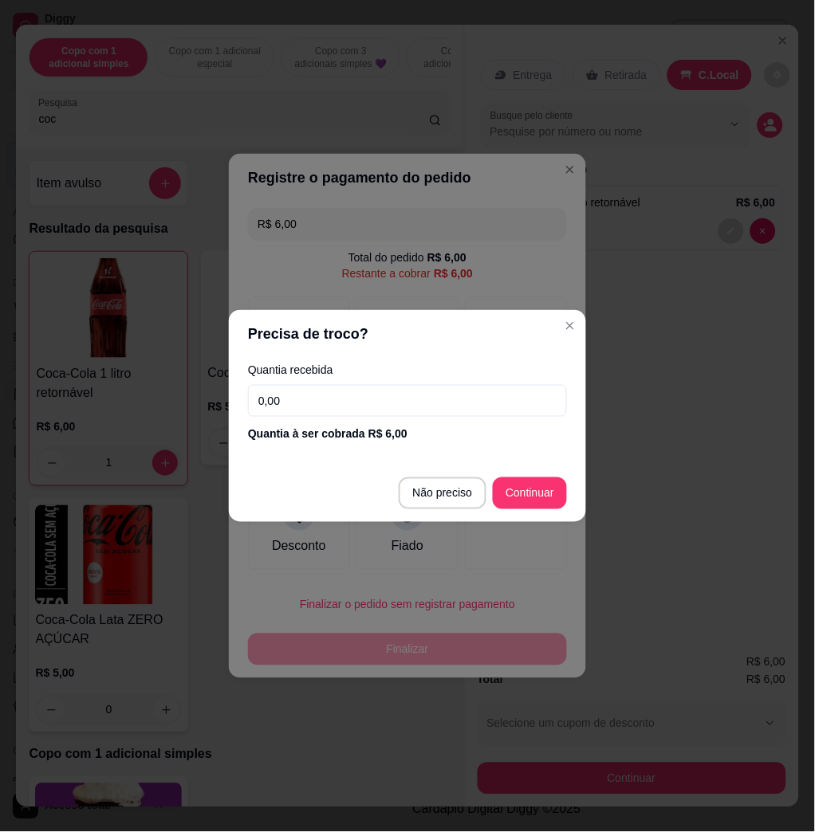
click at [368, 397] on input "0,00" at bounding box center [407, 401] width 319 height 32
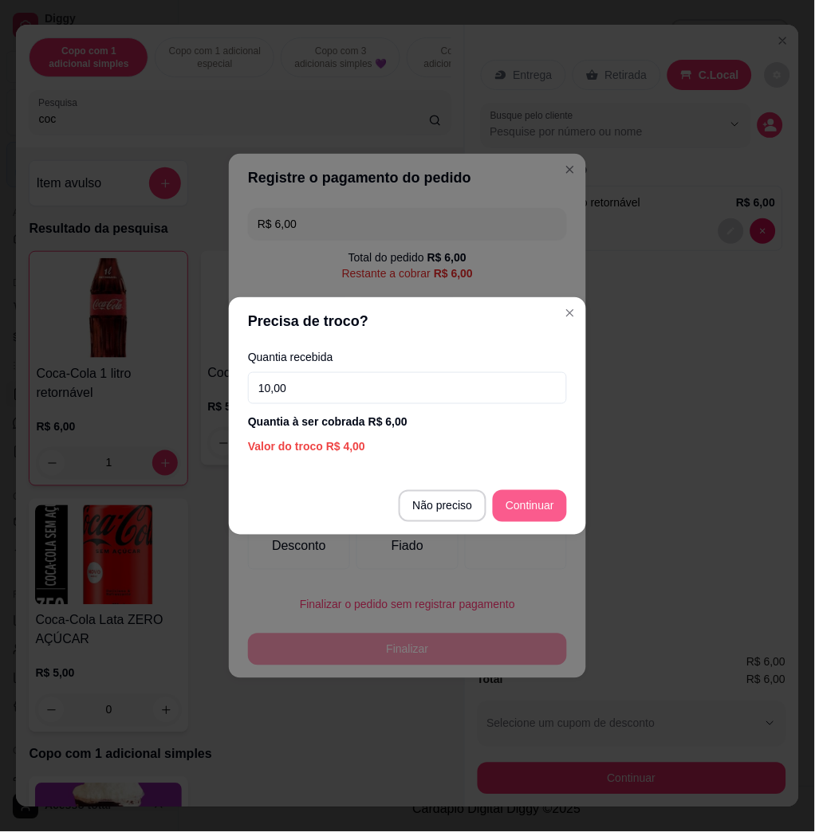
type input "10,00"
type input "R$ 0,00"
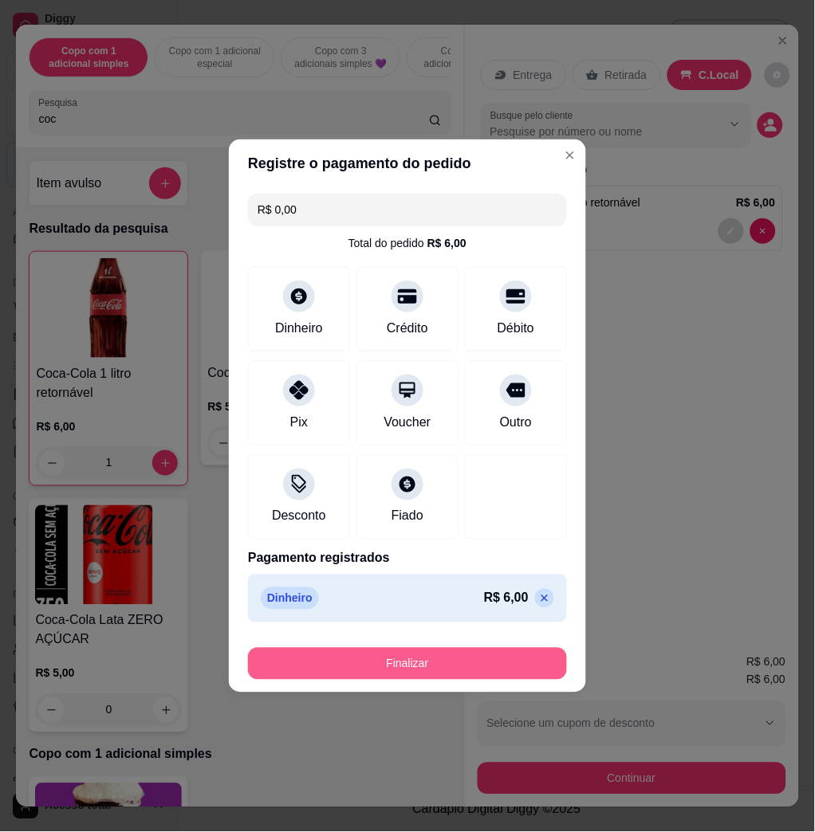
click at [507, 667] on button "Finalizar" at bounding box center [407, 664] width 319 height 32
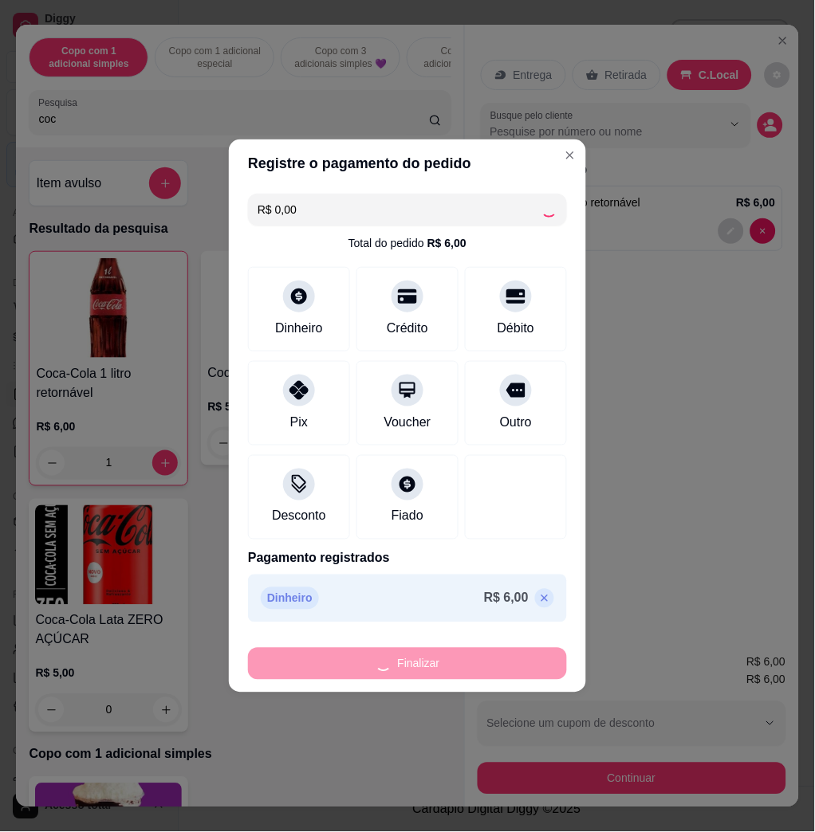
type input "0"
type input "-R$ 6,00"
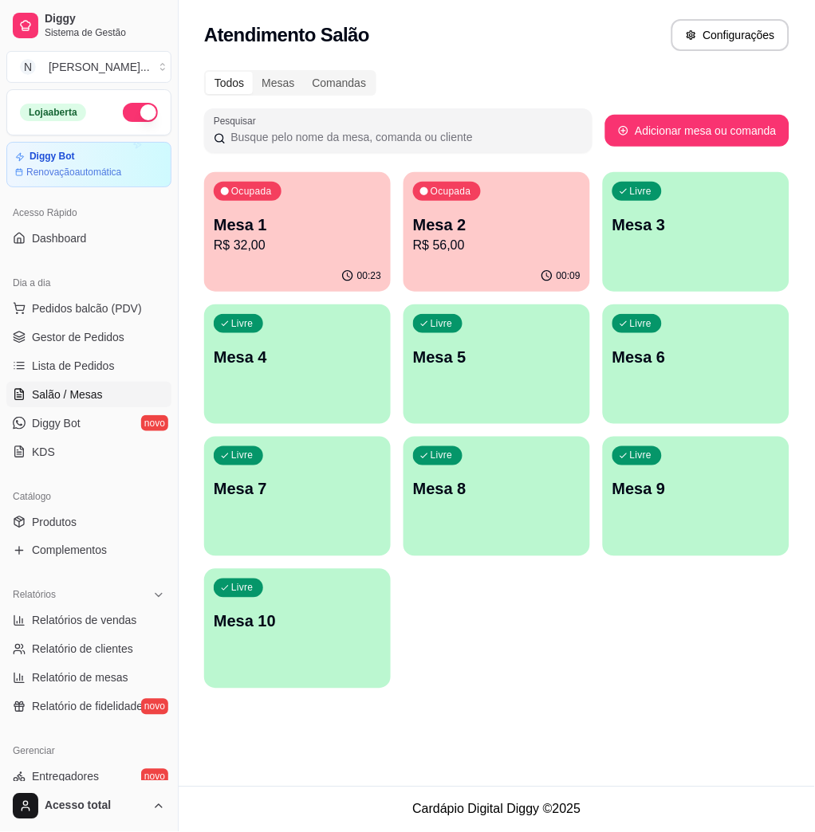
click at [511, 188] on div "Ocupada Mesa 2 R$ 56,00" at bounding box center [496, 216] width 187 height 89
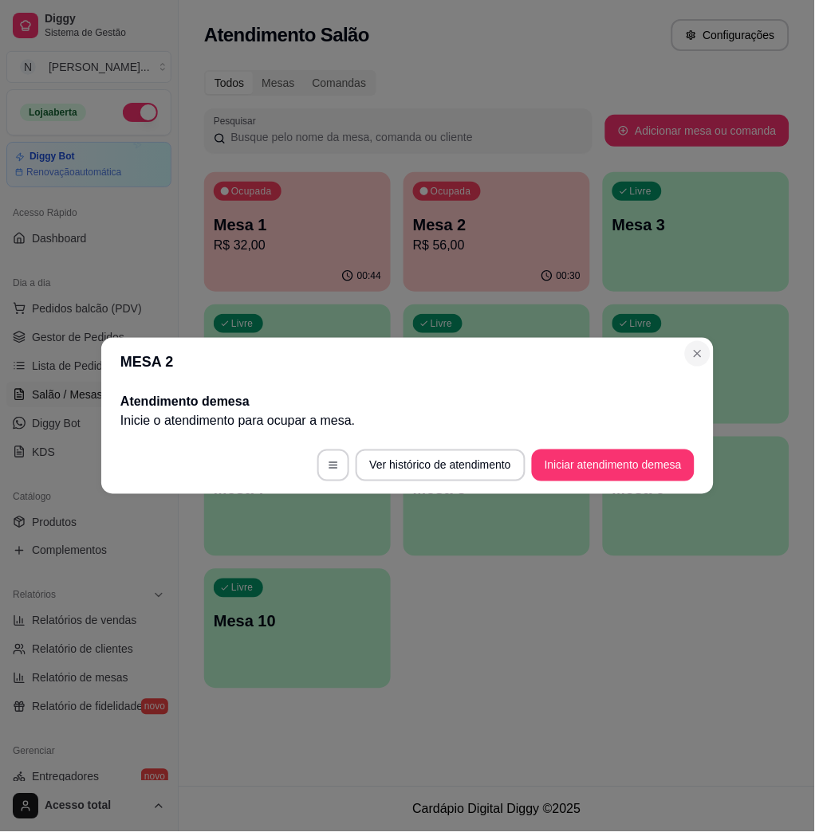
click at [706, 364] on header "MESA 2" at bounding box center [407, 362] width 612 height 48
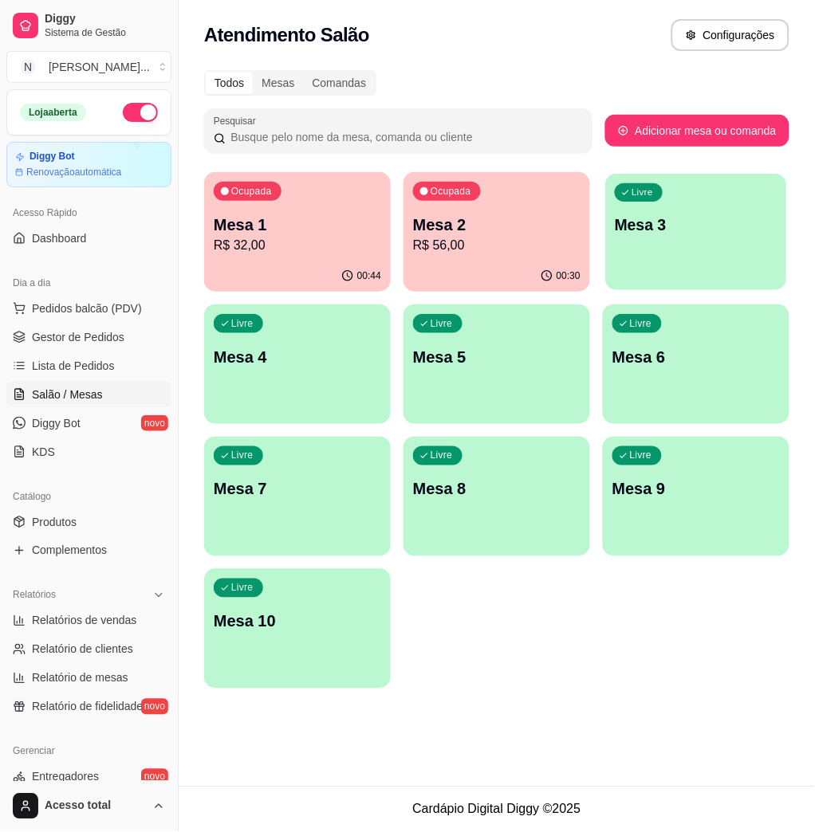
click at [668, 234] on p "Mesa 3" at bounding box center [696, 225] width 163 height 22
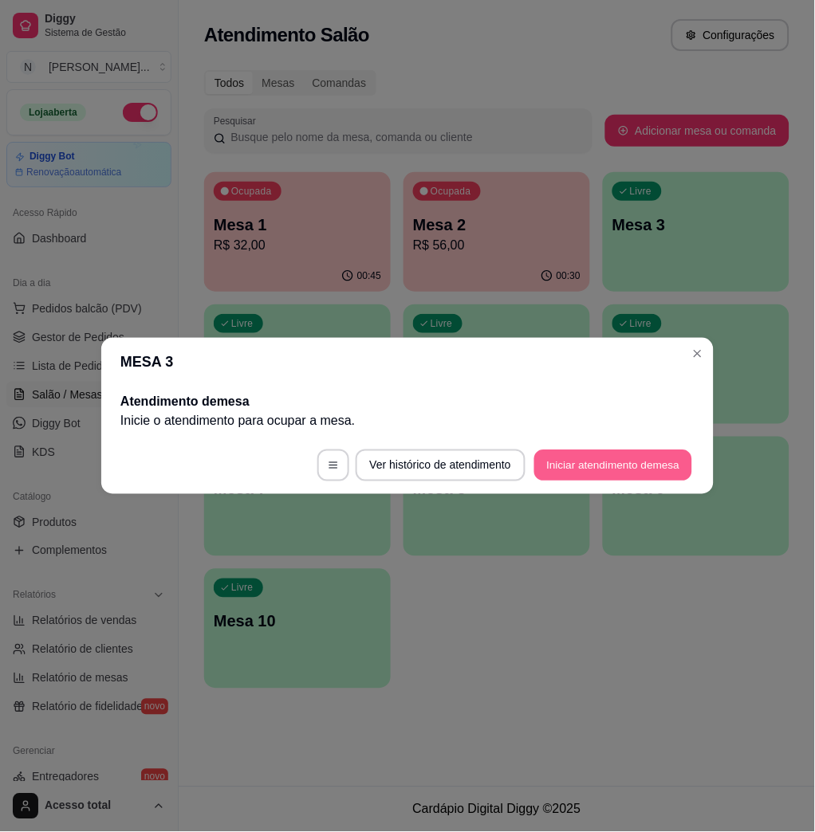
click at [570, 470] on button "Iniciar atendimento de mesa" at bounding box center [613, 466] width 158 height 31
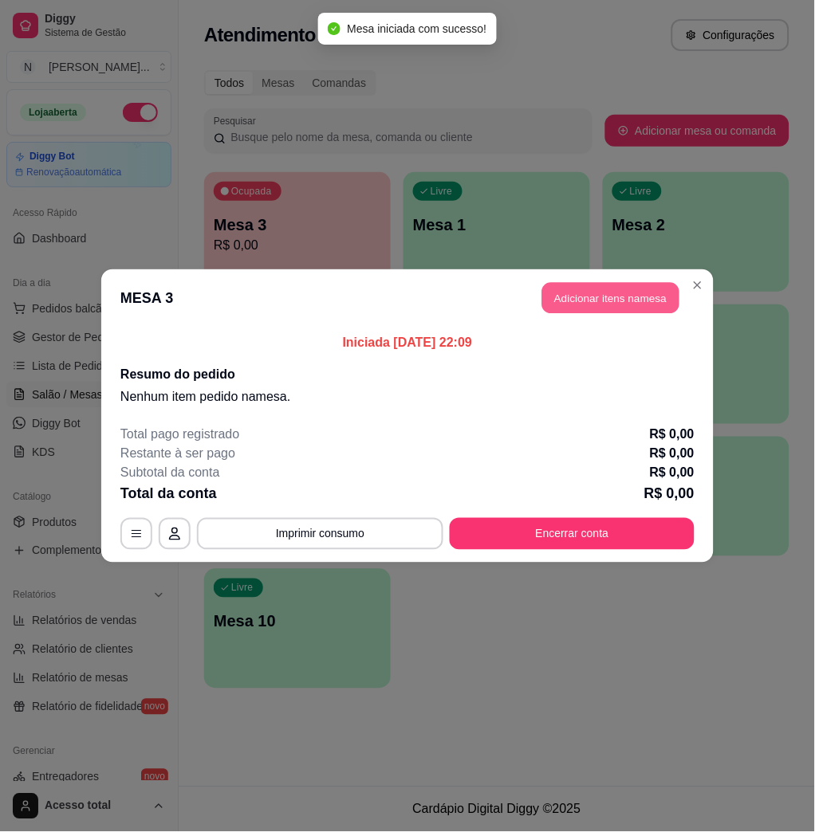
click at [625, 289] on button "Adicionar itens na mesa" at bounding box center [610, 298] width 137 height 31
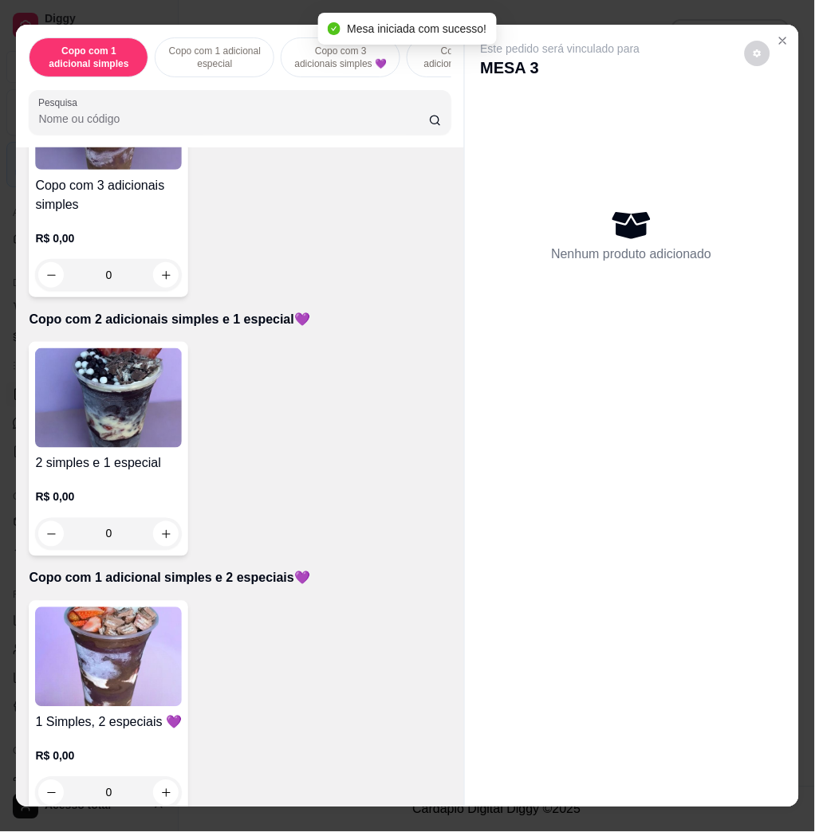
scroll to position [1063, 0]
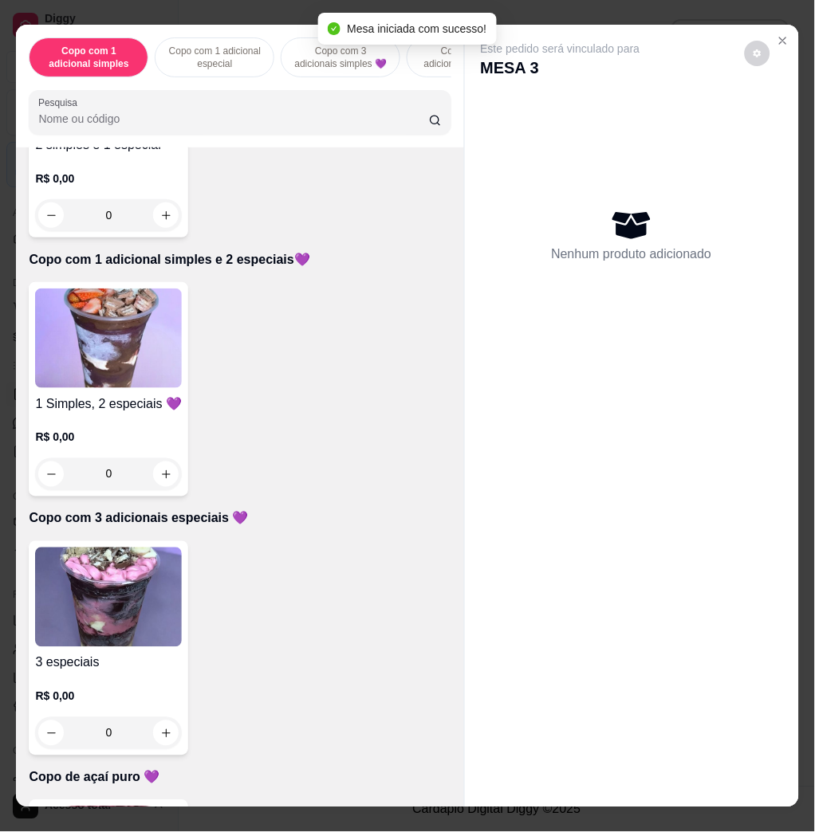
click at [104, 616] on img at bounding box center [108, 598] width 147 height 100
click at [155, 352] on img at bounding box center [108, 339] width 147 height 100
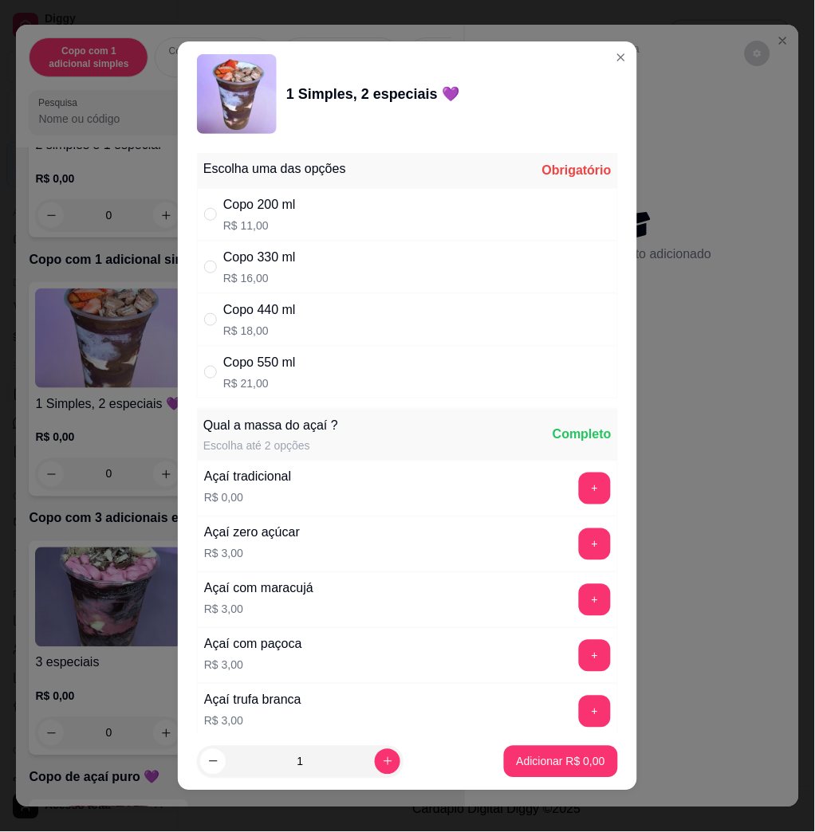
click at [349, 369] on div "Copo 550 ml R$ 21,00" at bounding box center [407, 372] width 421 height 53
radio input "true"
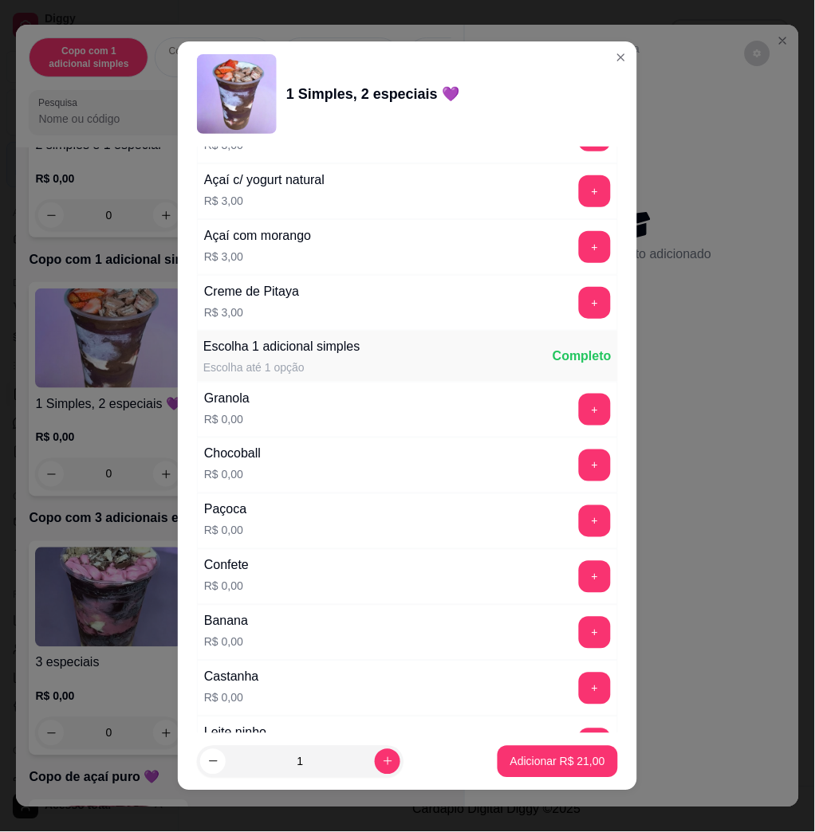
scroll to position [957, 0]
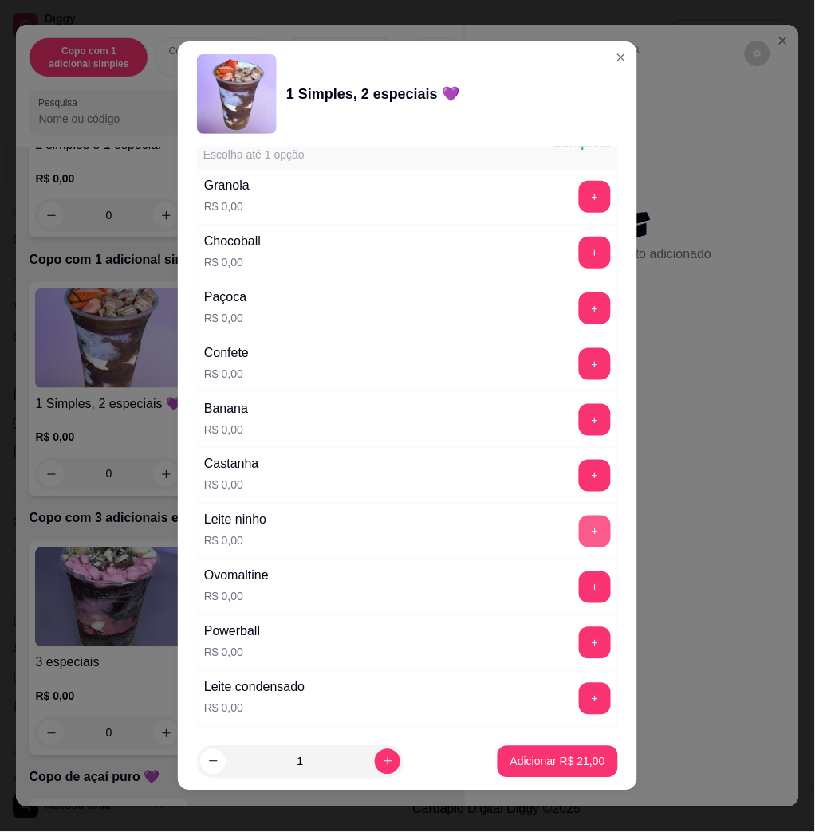
click at [579, 529] on button "+" at bounding box center [595, 532] width 32 height 32
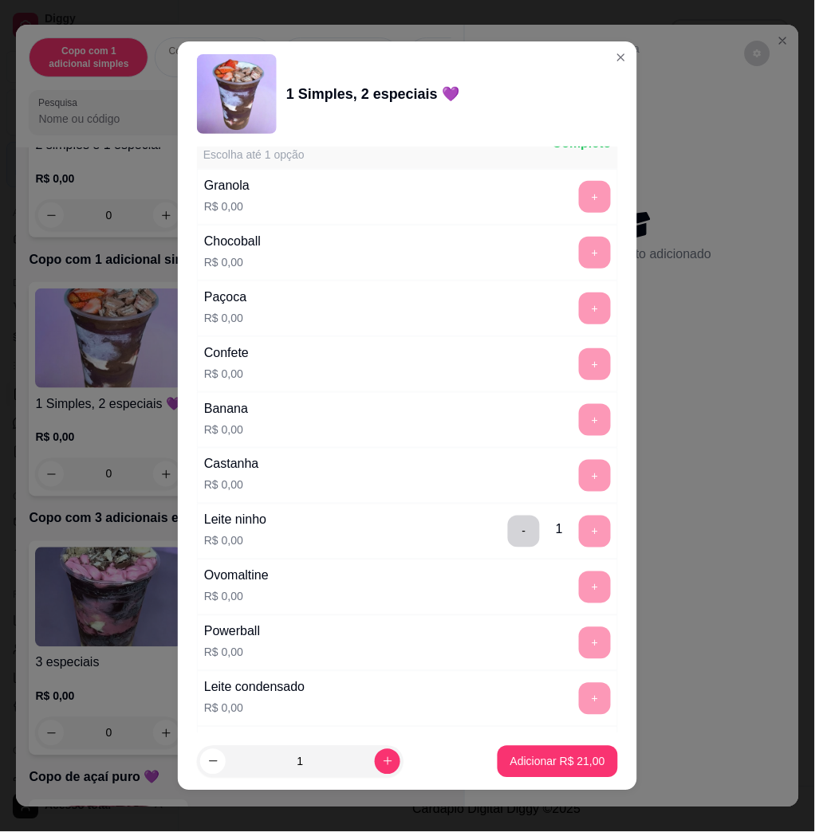
scroll to position [1488, 0]
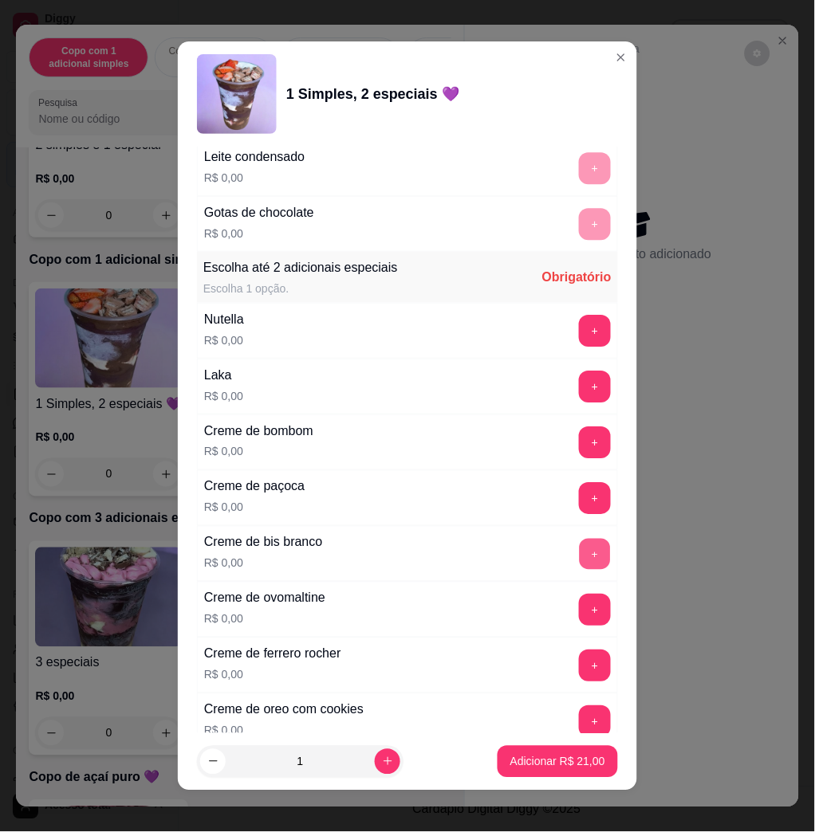
click at [580, 550] on button "+" at bounding box center [595, 554] width 31 height 31
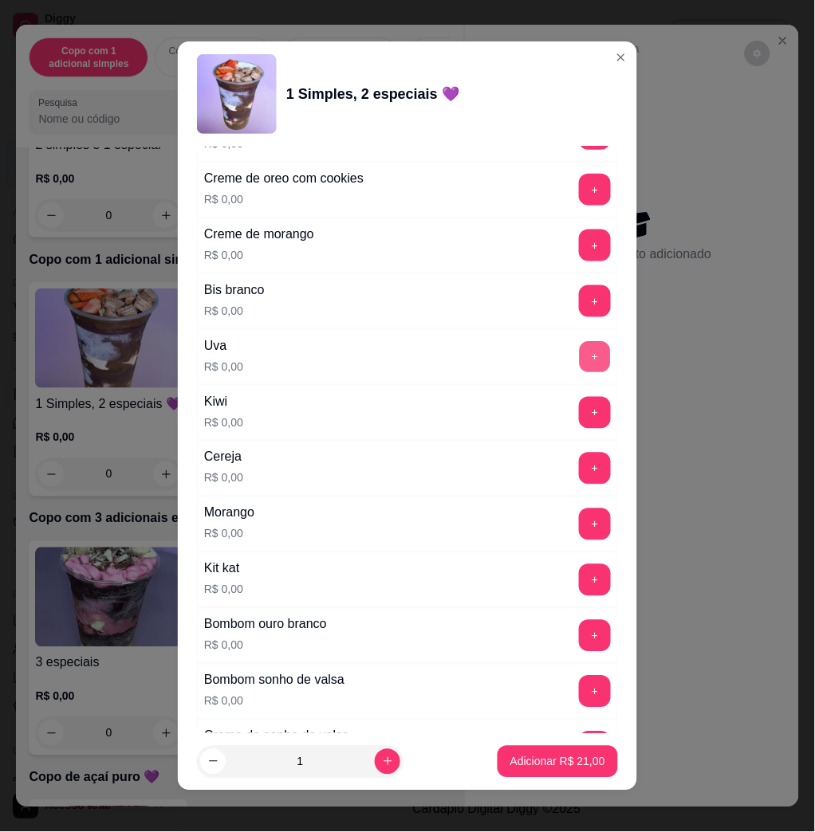
click at [580, 363] on button "+" at bounding box center [595, 357] width 31 height 31
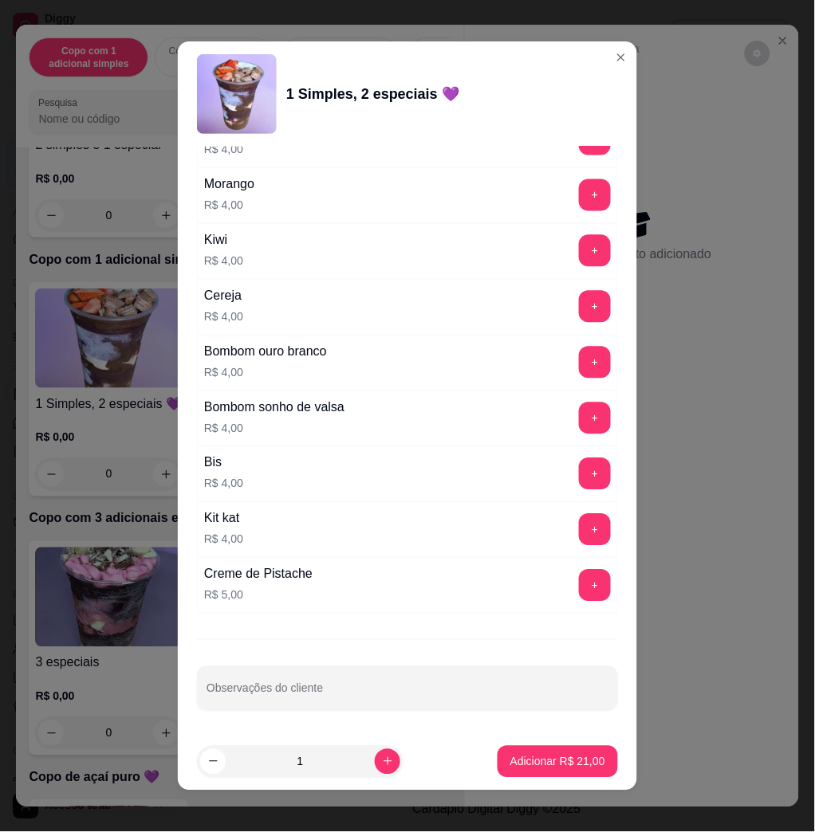
scroll to position [9, 0]
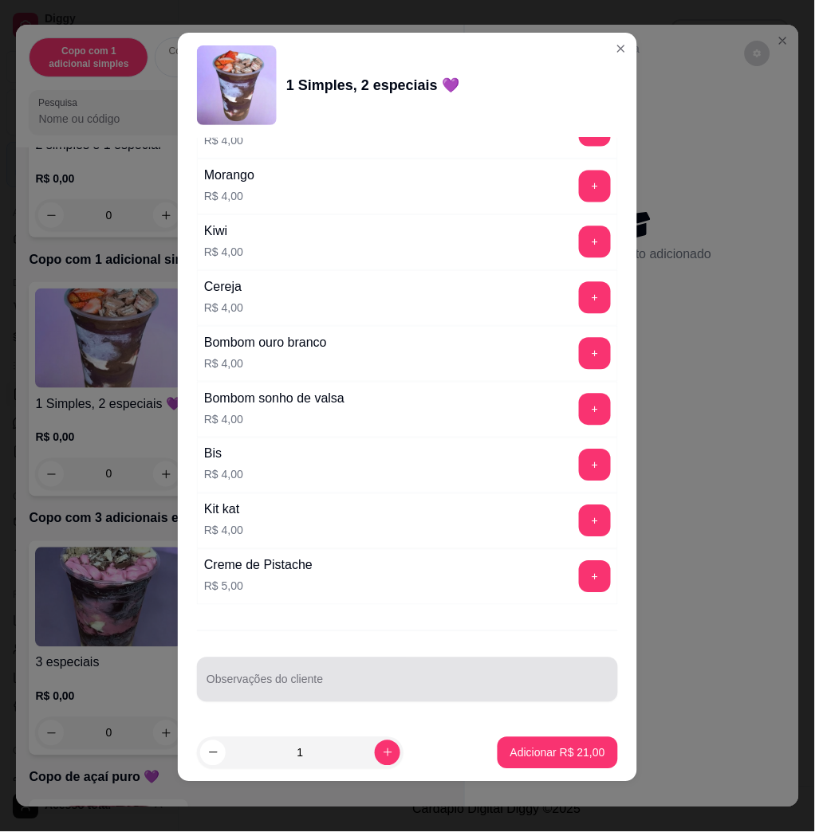
drag, startPoint x: 423, startPoint y: 674, endPoint x: 396, endPoint y: 683, distance: 28.7
click at [407, 683] on div at bounding box center [408, 680] width 402 height 32
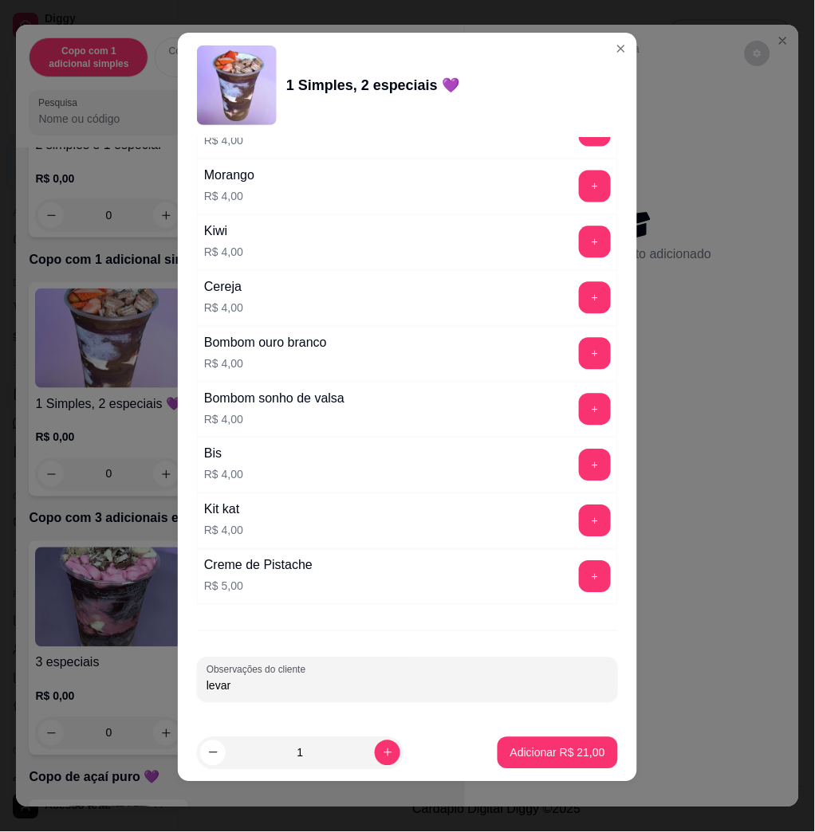
type input "levar"
click at [524, 754] on p "Adicionar R$ 21,00" at bounding box center [558, 753] width 92 height 15
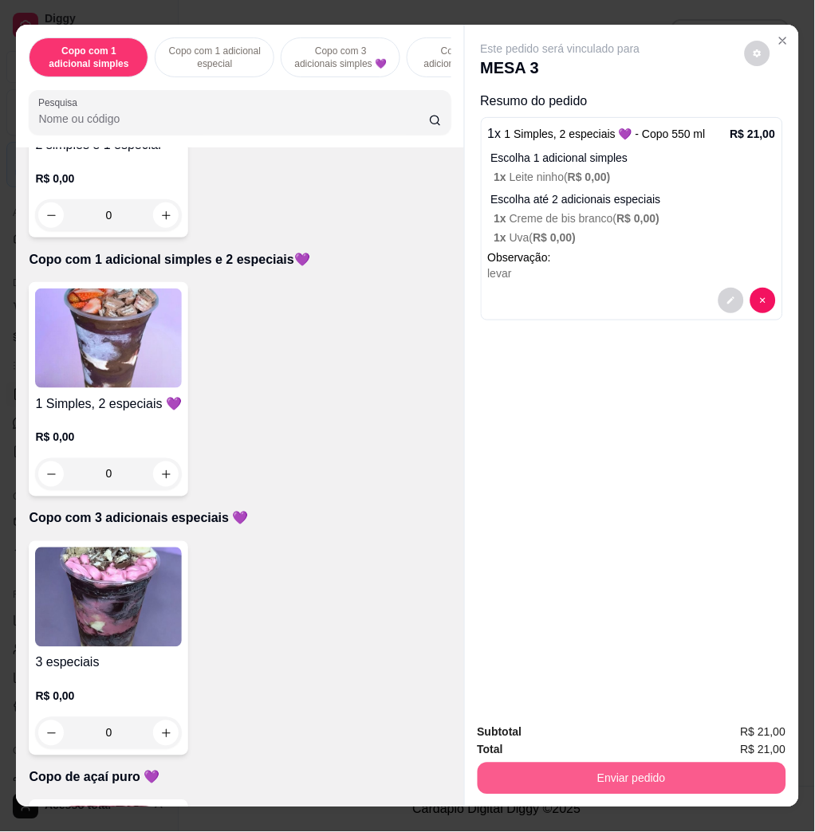
click at [595, 765] on button "Enviar pedido" at bounding box center [632, 779] width 309 height 32
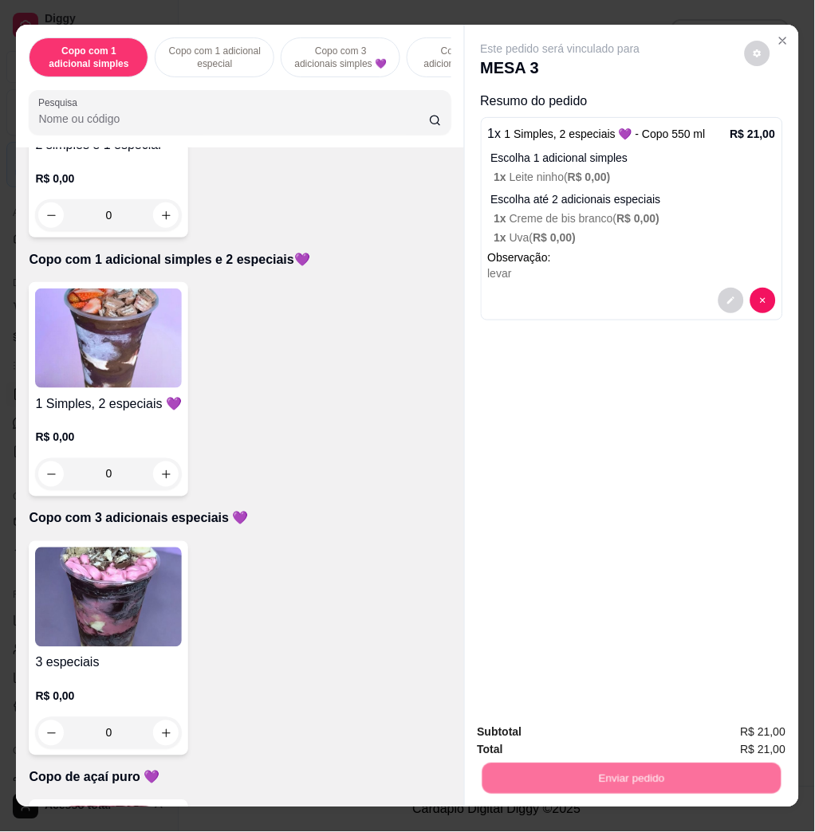
click at [595, 744] on button "Não registrar e enviar pedido" at bounding box center [577, 732] width 166 height 30
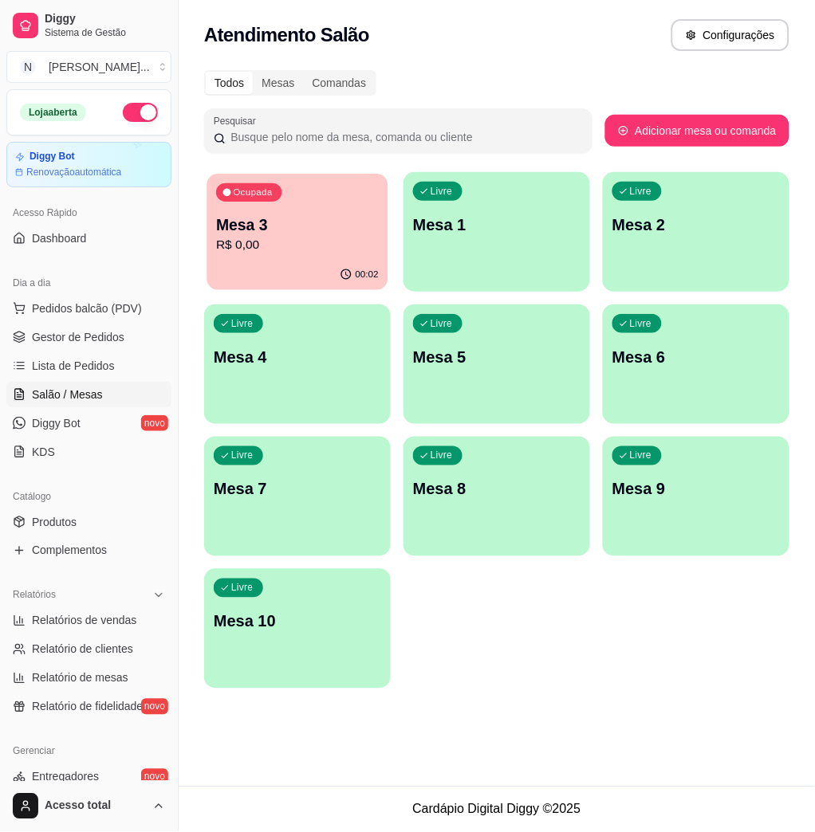
click at [310, 211] on div "Ocupada Mesa 3 R$ 0,00" at bounding box center [297, 217] width 181 height 86
click at [84, 365] on span "Lista de Pedidos" at bounding box center [73, 366] width 83 height 16
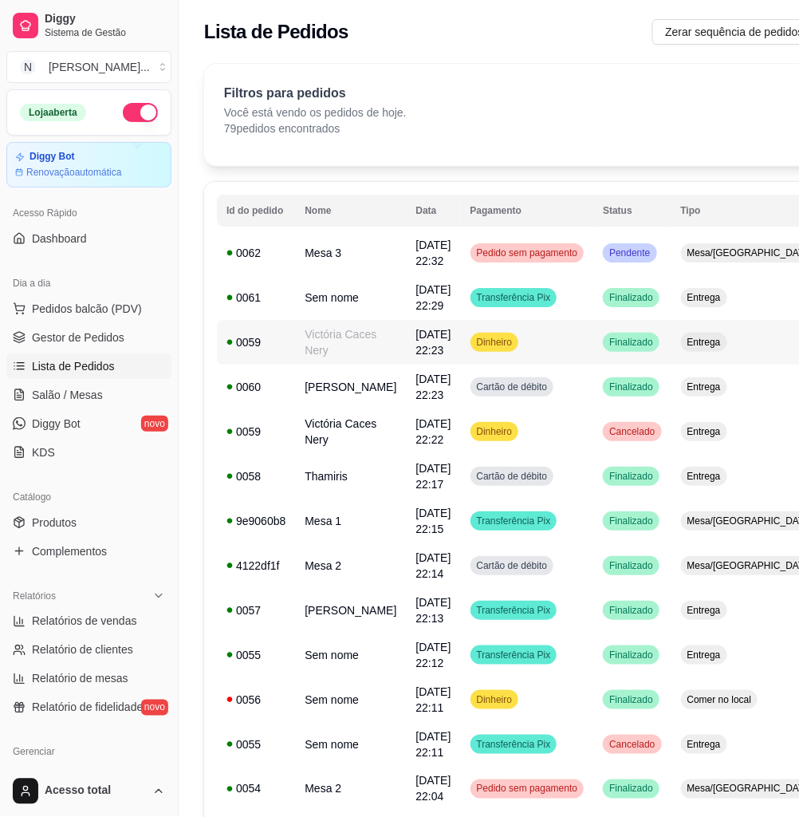
click at [704, 356] on td "Entrega" at bounding box center [750, 342] width 158 height 45
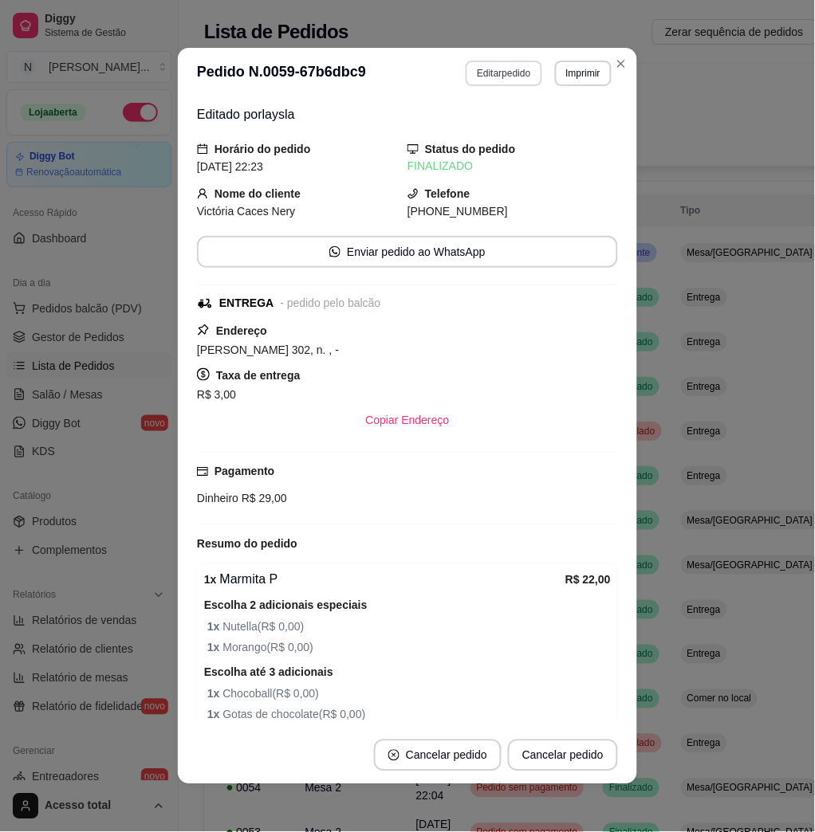
click at [495, 82] on button "Editar pedido" at bounding box center [504, 74] width 76 height 26
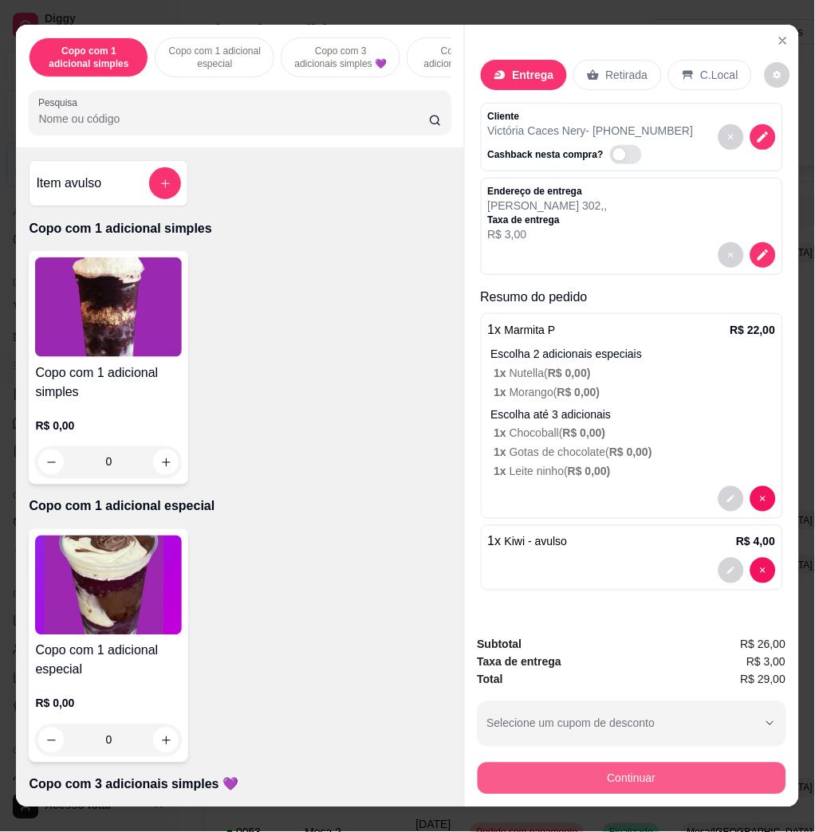
click at [690, 769] on button "Continuar" at bounding box center [632, 779] width 309 height 32
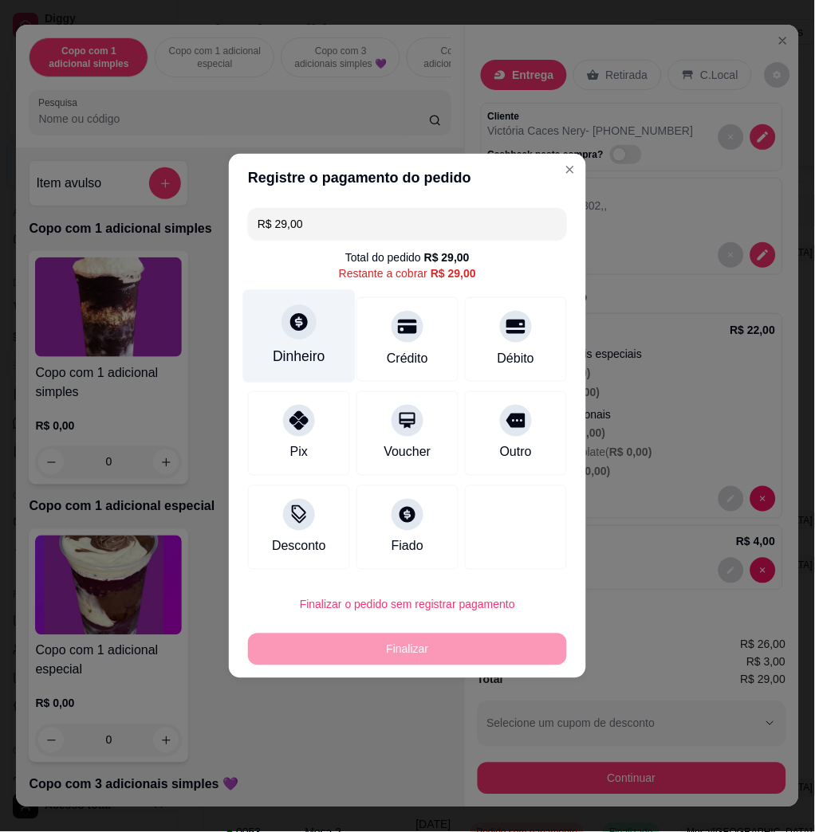
click at [299, 319] on div at bounding box center [298, 322] width 35 height 35
click at [319, 408] on input "0,00" at bounding box center [407, 401] width 319 height 32
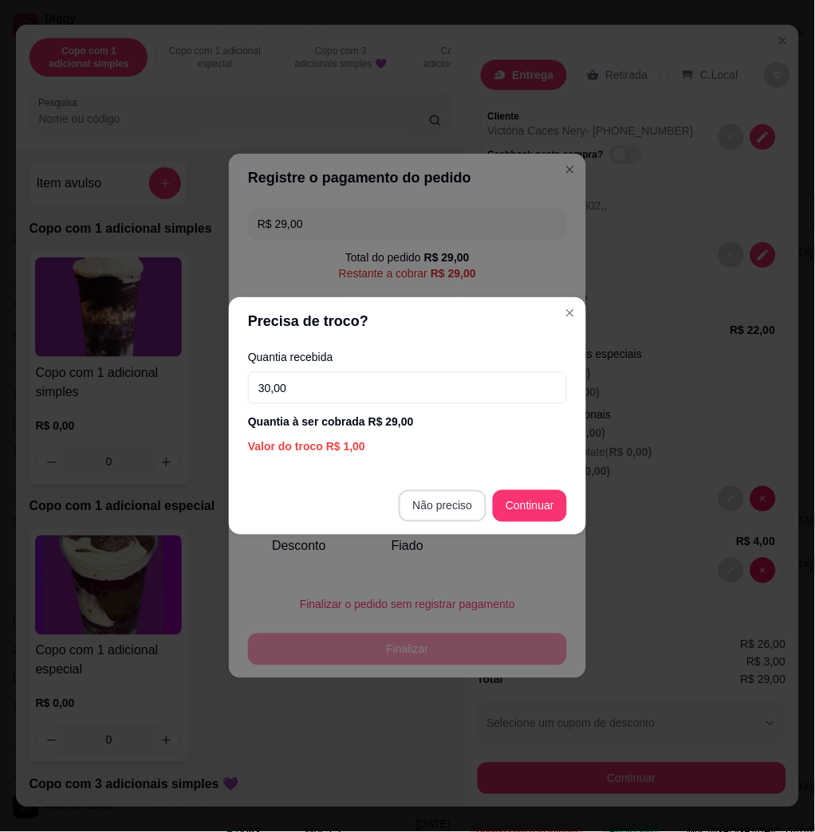
type input "30,00"
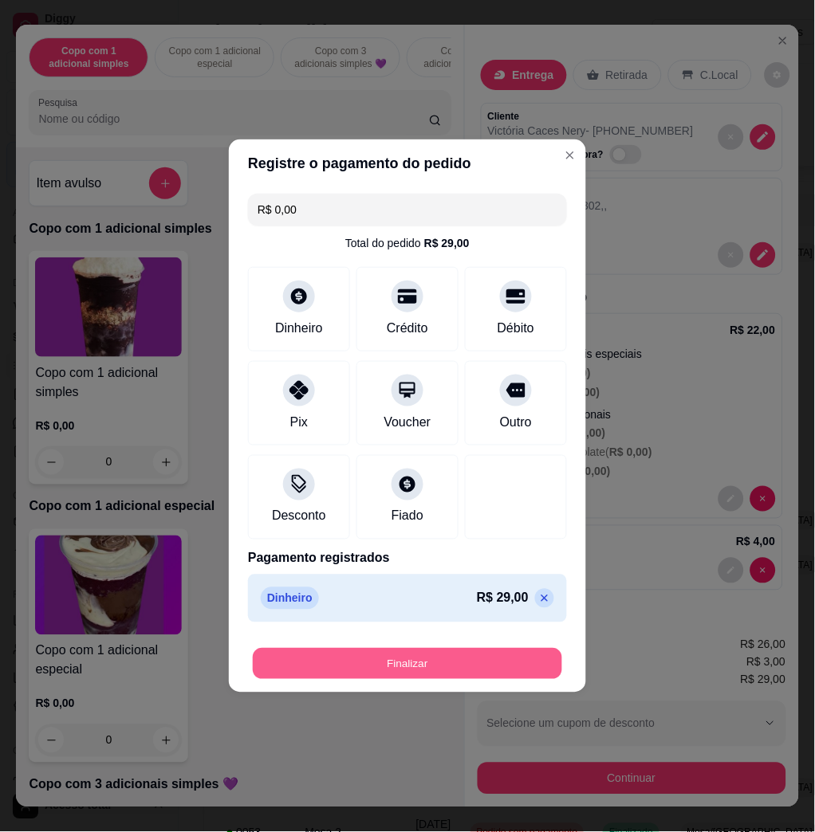
click at [458, 663] on button "Finalizar" at bounding box center [407, 664] width 309 height 31
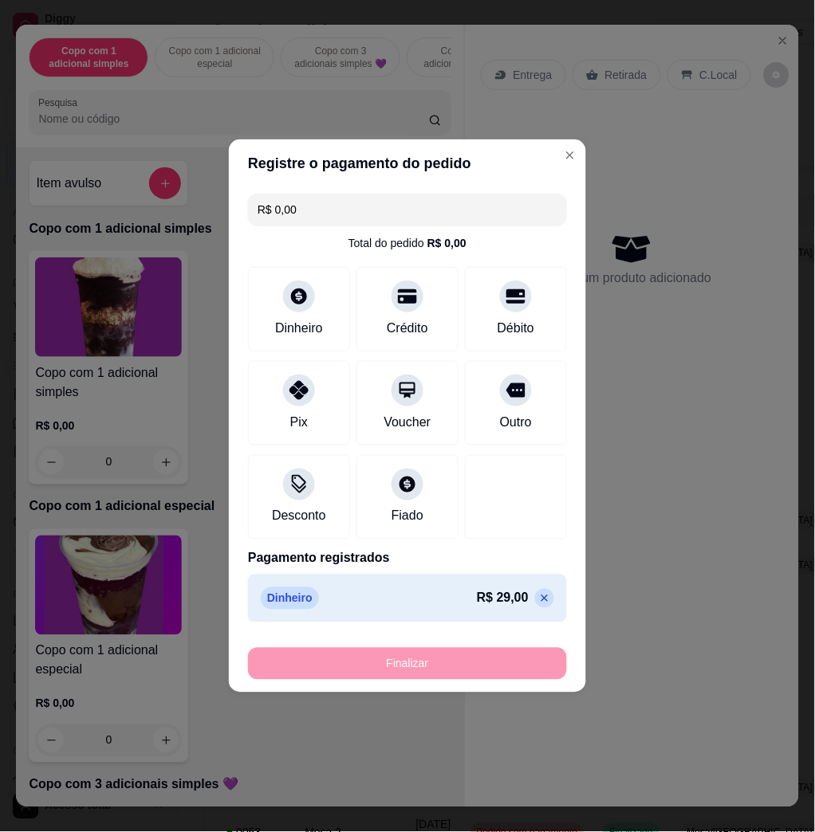
type input "-R$ 29,00"
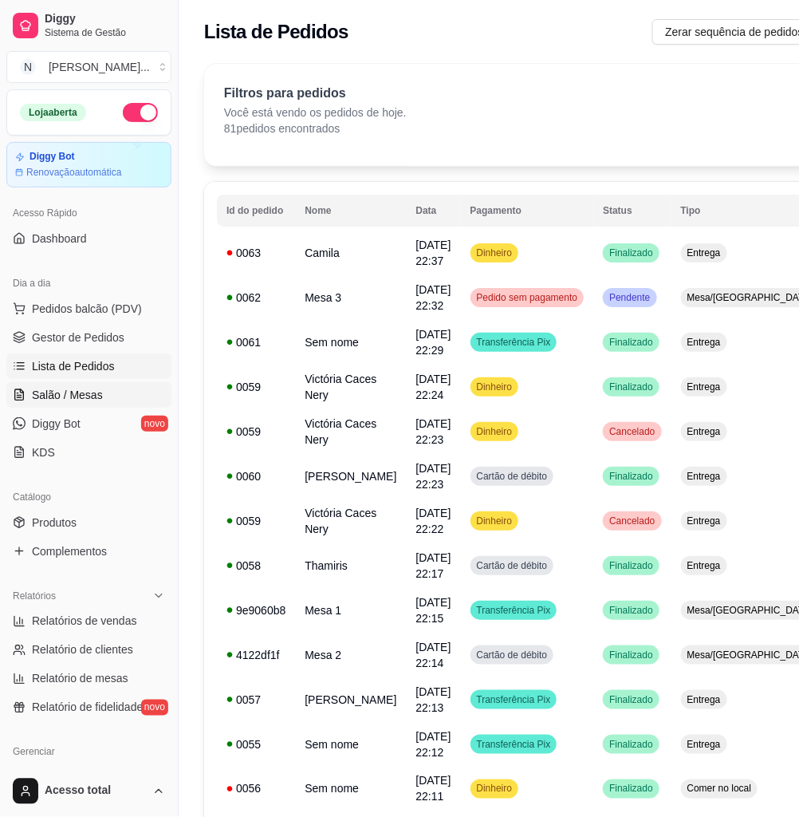
click at [106, 386] on link "Salão / Mesas" at bounding box center [88, 395] width 165 height 26
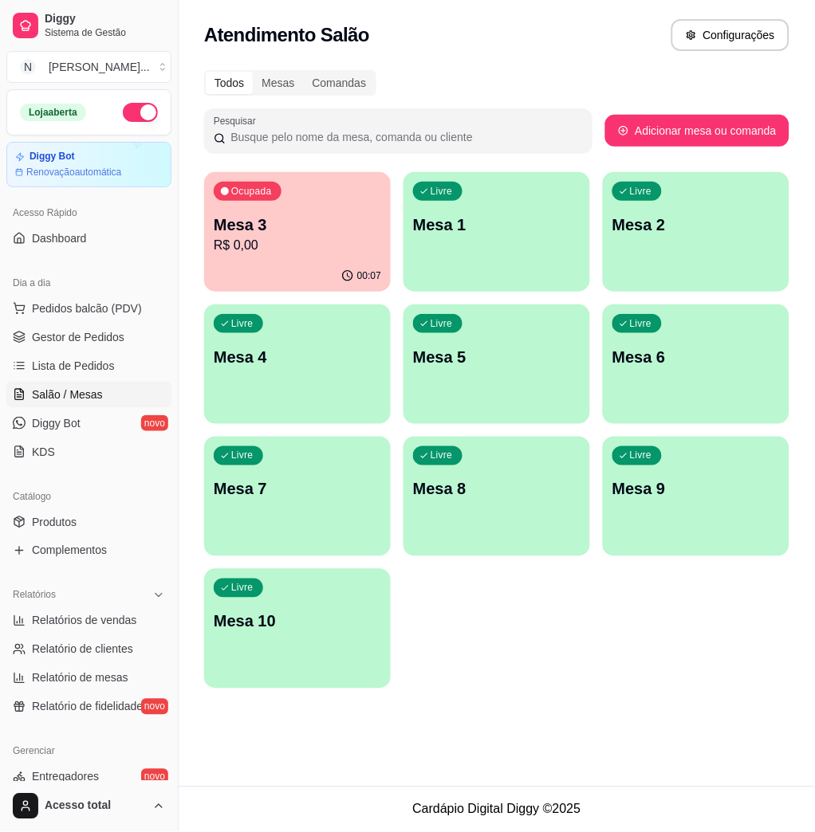
click at [296, 239] on p "R$ 0,00" at bounding box center [297, 245] width 167 height 19
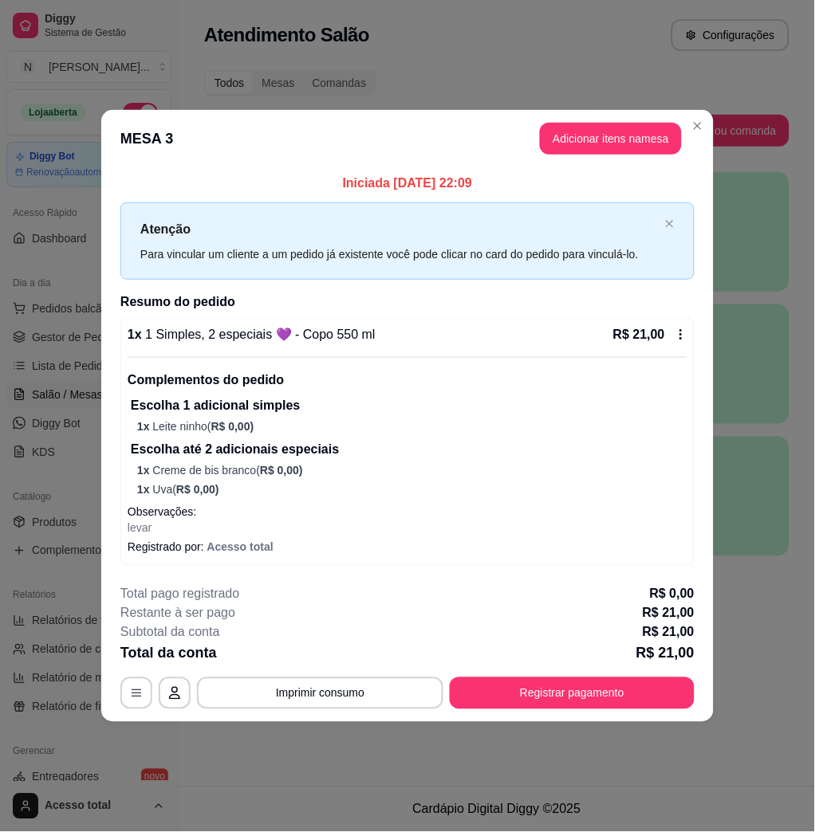
click at [614, 673] on div "**********" at bounding box center [407, 647] width 574 height 124
click at [618, 687] on button "Registrar pagamento" at bounding box center [573, 694] width 238 height 31
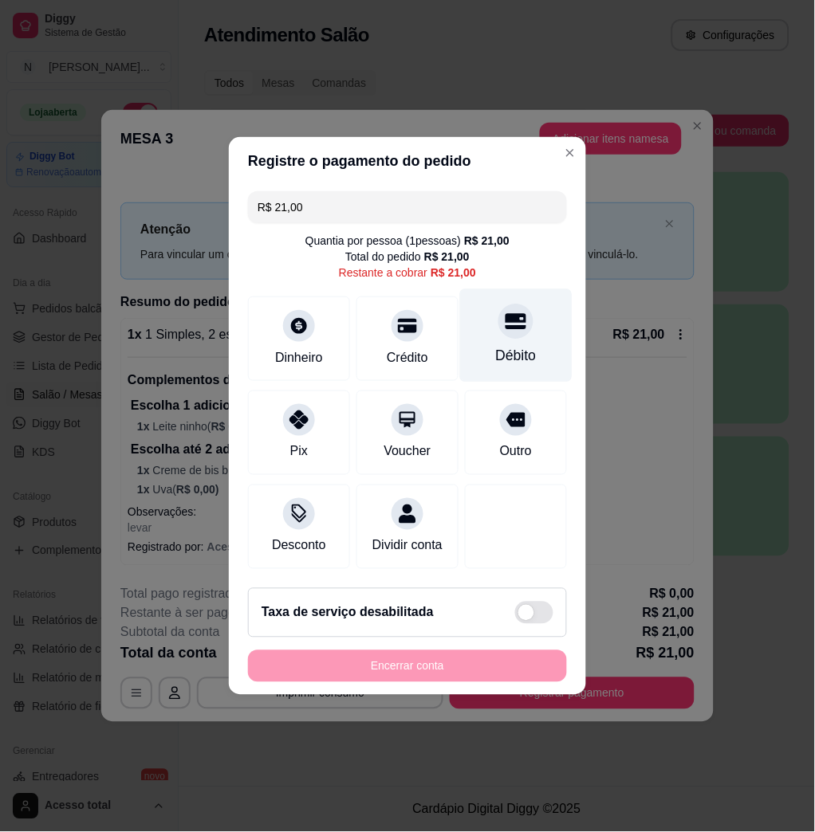
click at [514, 327] on div "Débito" at bounding box center [516, 335] width 112 height 93
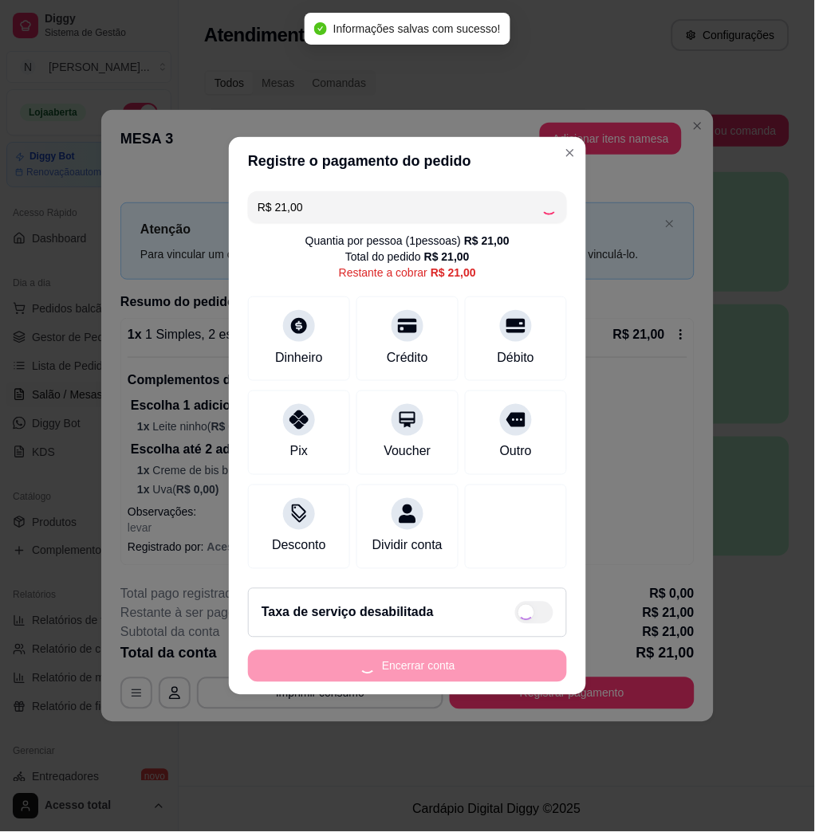
type input "R$ 0,00"
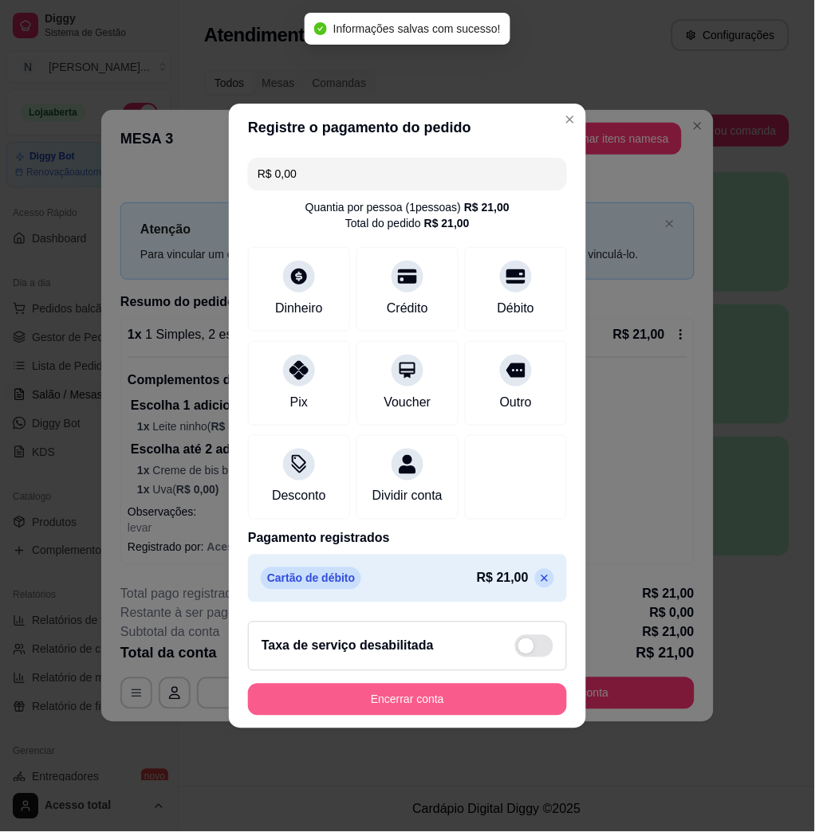
click at [537, 698] on button "Encerrar conta" at bounding box center [407, 700] width 319 height 32
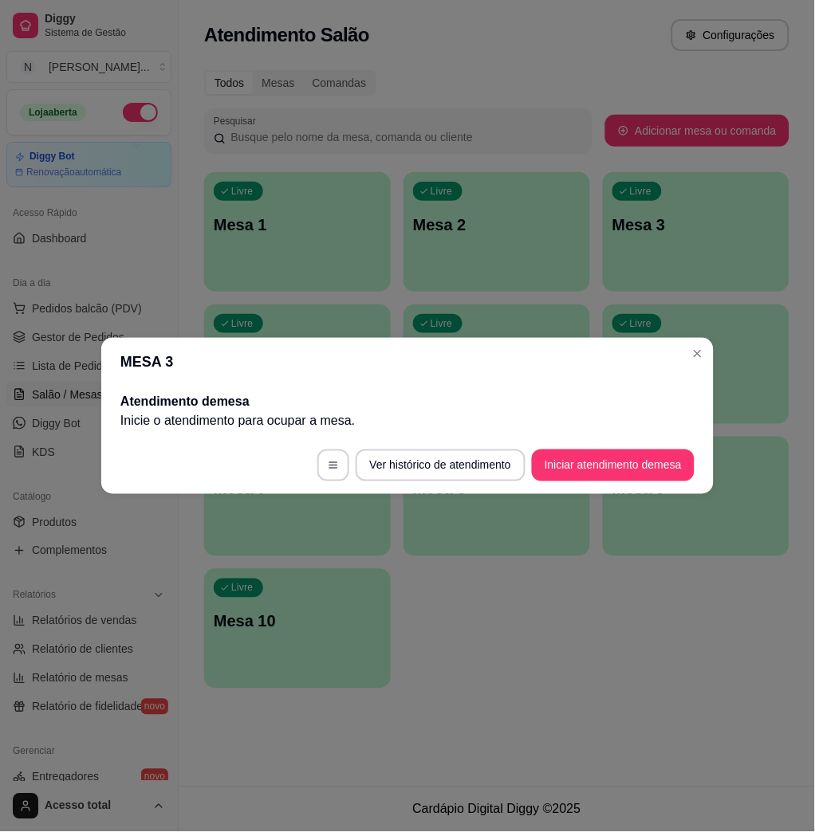
click at [684, 376] on header "MESA 3" at bounding box center [407, 362] width 612 height 48
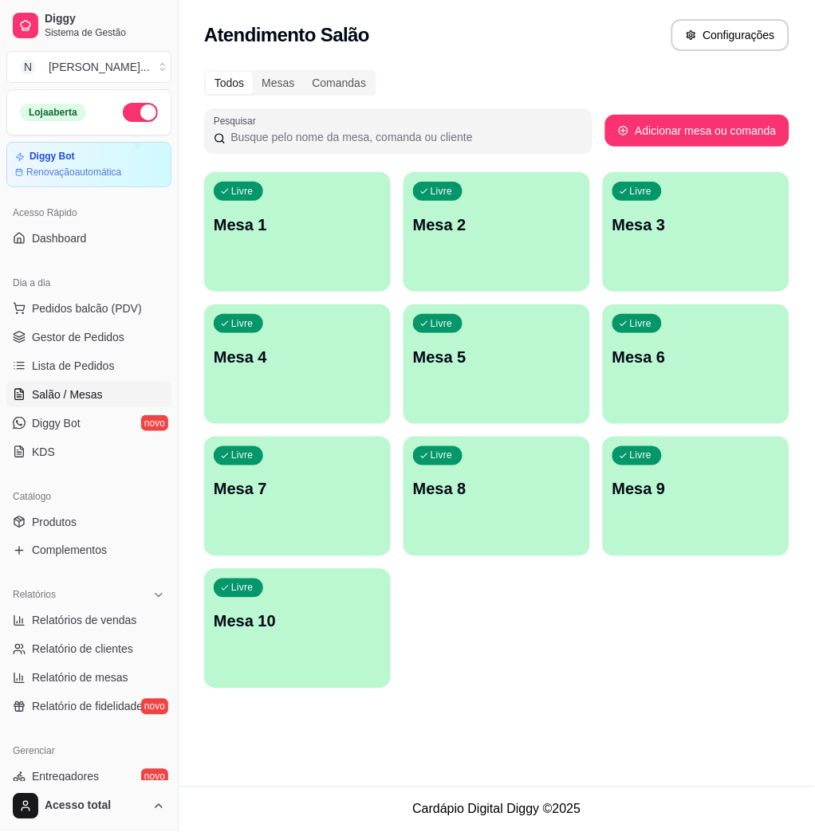
click at [341, 255] on div "Livre Mesa 1" at bounding box center [297, 222] width 187 height 100
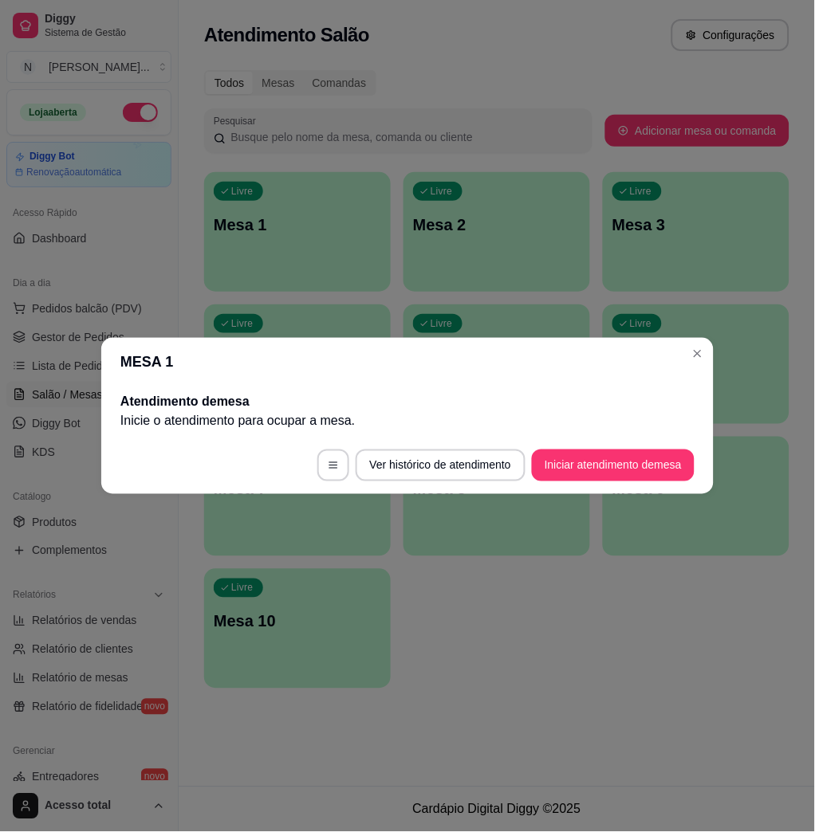
drag, startPoint x: 587, startPoint y: 483, endPoint x: 581, endPoint y: 470, distance: 13.9
click at [588, 483] on footer "Ver histórico de atendimento Iniciar atendimento de mesa" at bounding box center [407, 465] width 612 height 57
click at [582, 470] on button "Iniciar atendimento de mesa" at bounding box center [613, 466] width 163 height 32
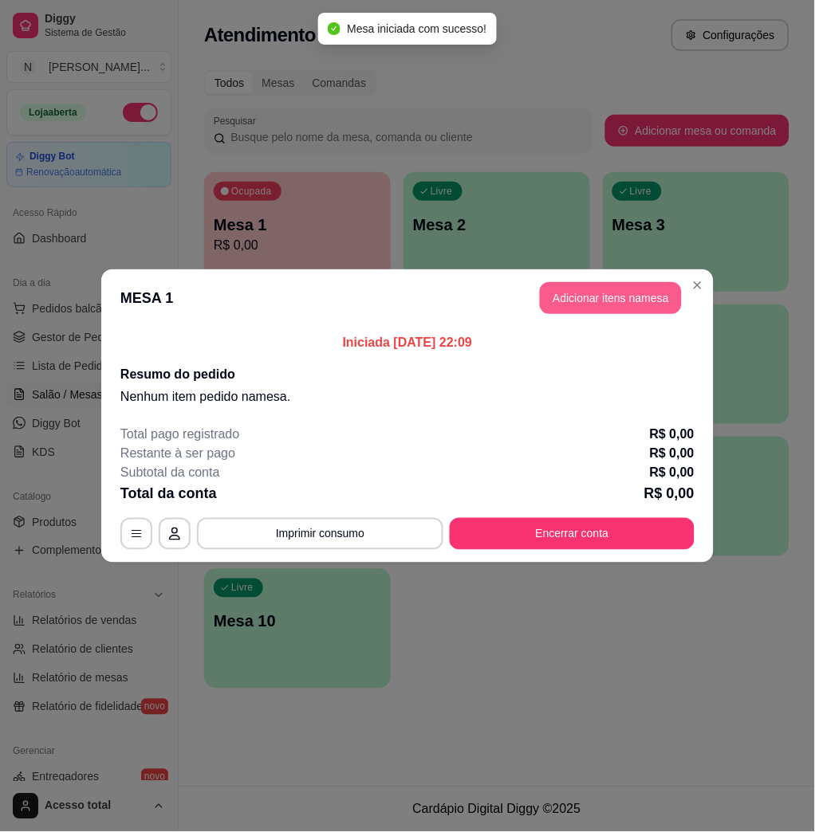
click at [651, 301] on button "Adicionar itens na mesa" at bounding box center [611, 298] width 142 height 32
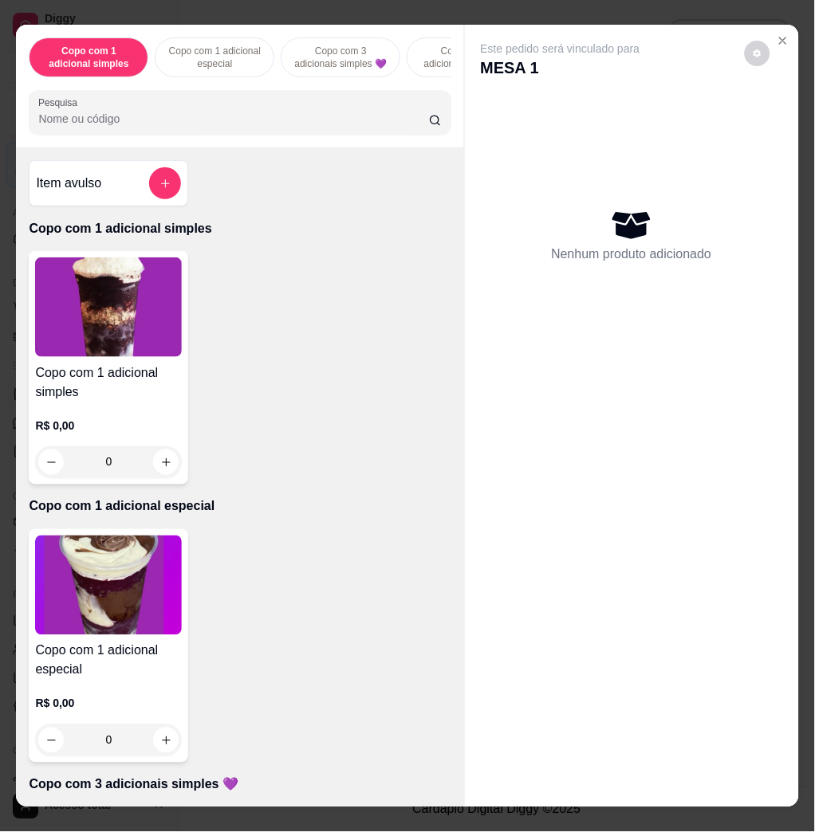
scroll to position [425, 0]
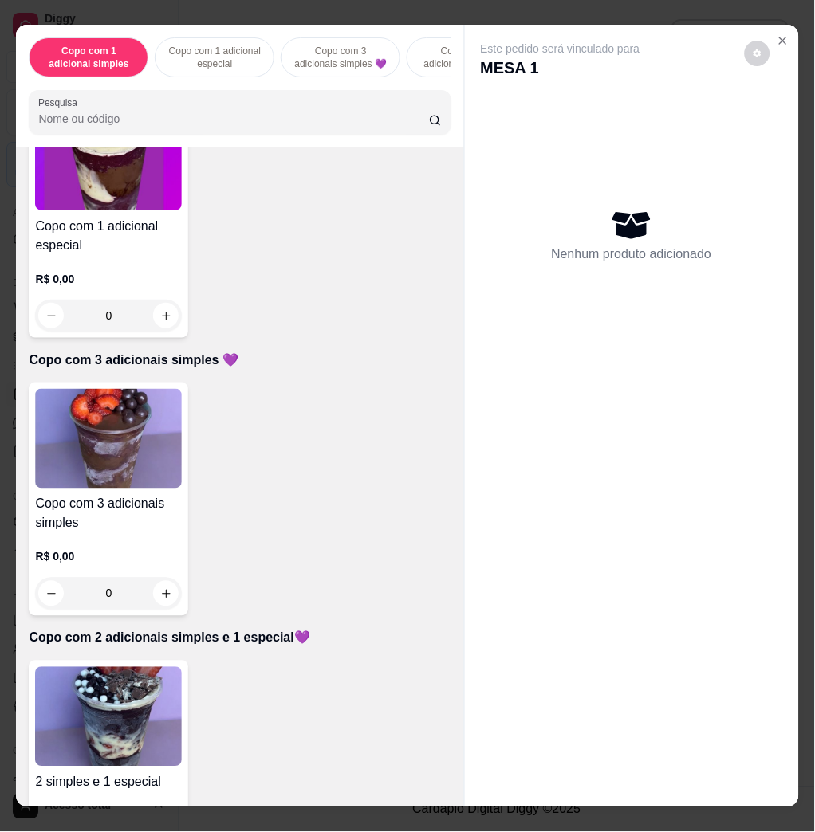
click at [128, 699] on img at bounding box center [108, 717] width 147 height 100
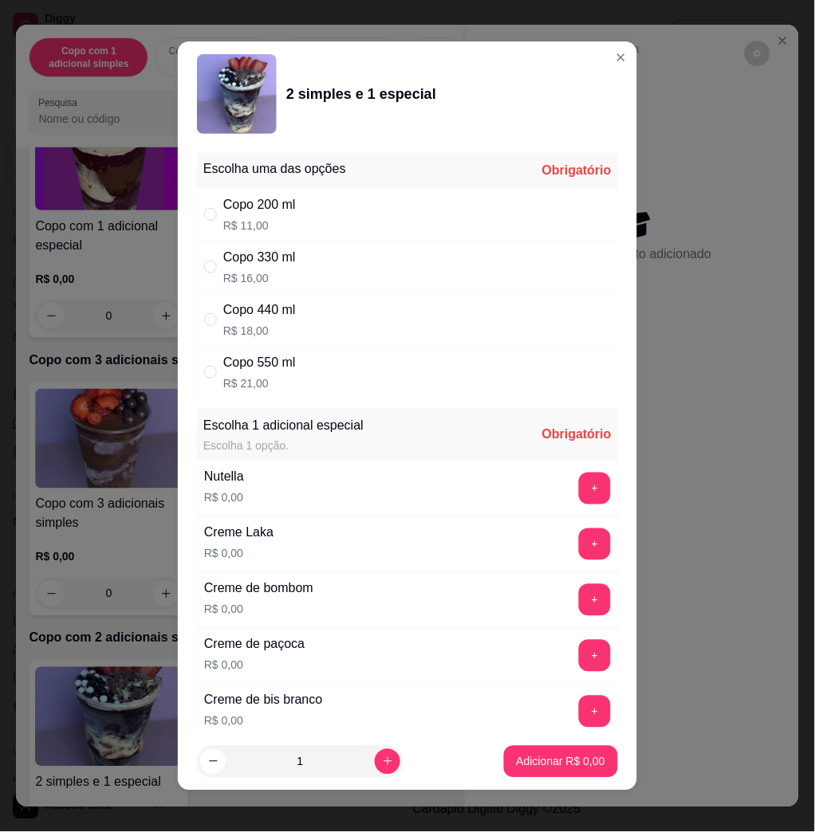
click at [303, 249] on div "Copo 330 ml R$ 16,00" at bounding box center [407, 267] width 421 height 53
radio input "true"
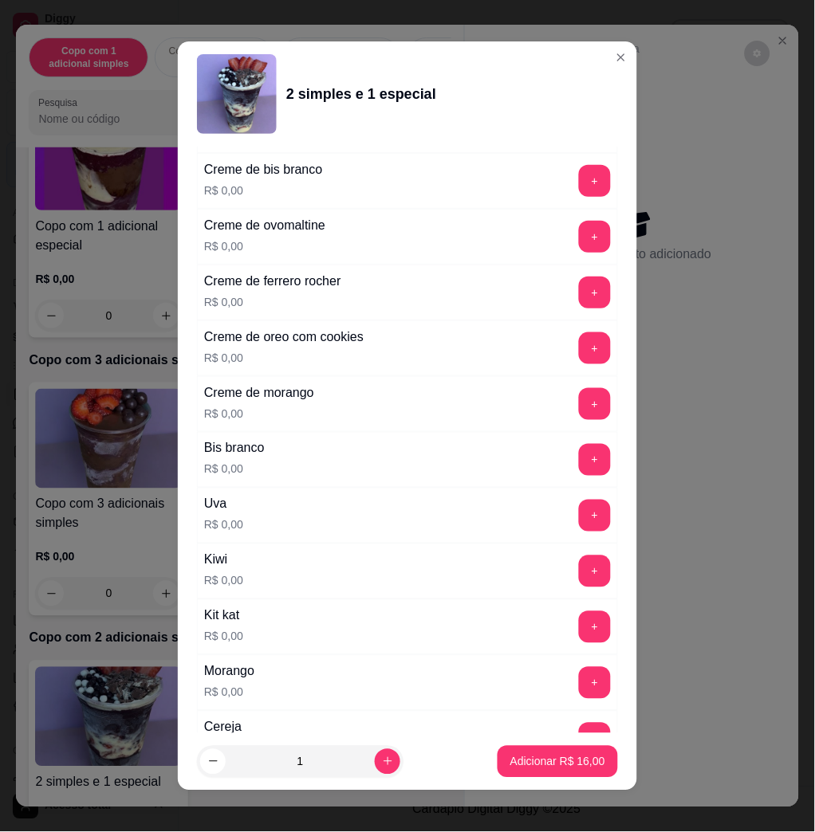
scroll to position [638, 0]
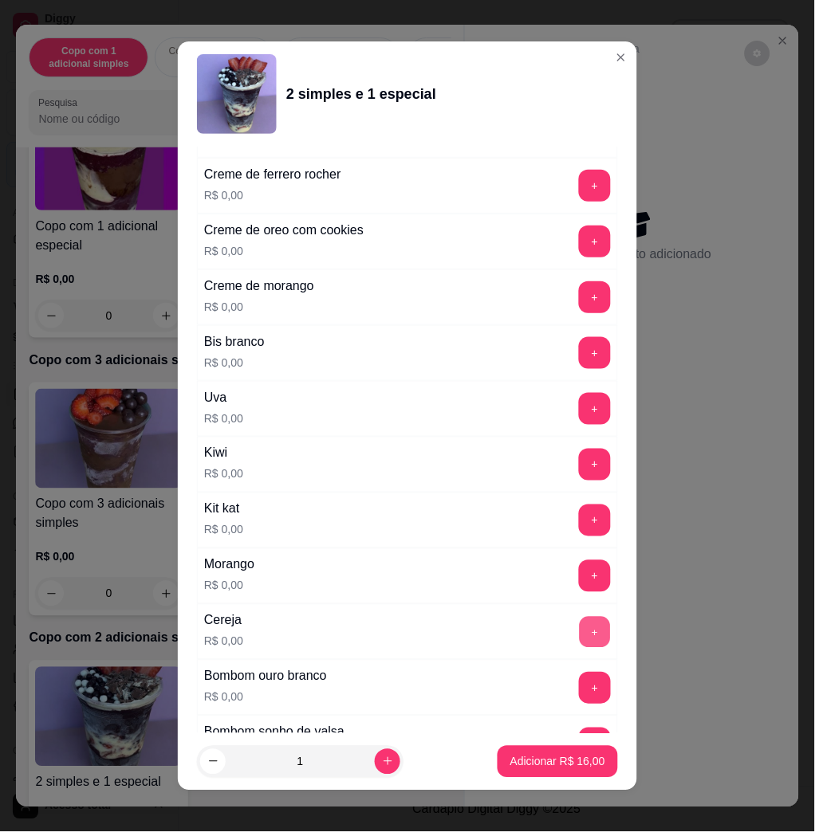
click at [580, 638] on button "+" at bounding box center [595, 632] width 31 height 31
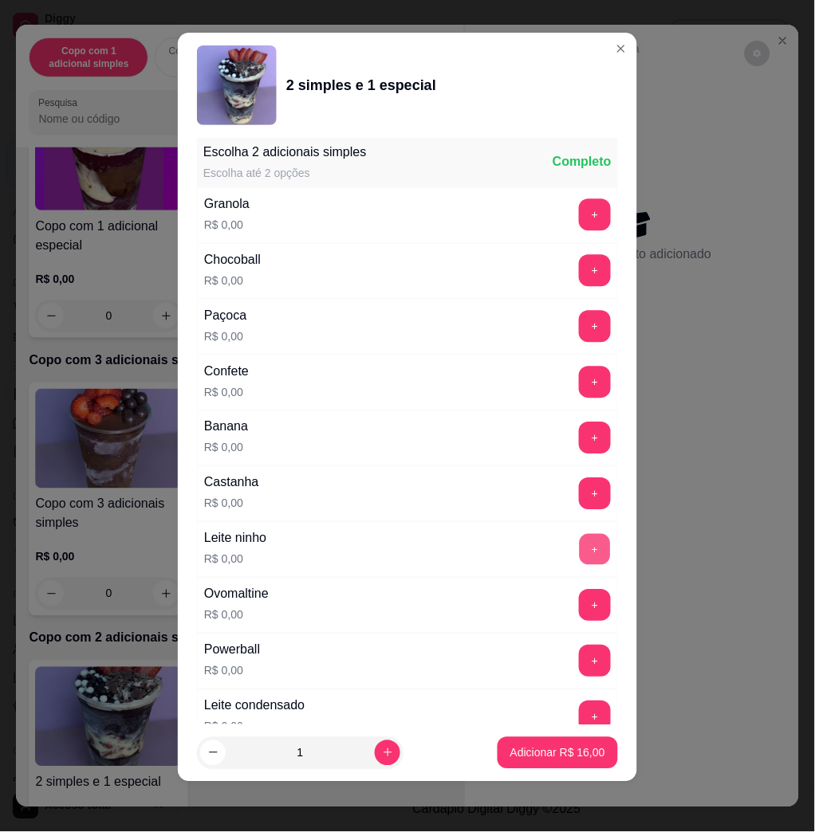
click at [580, 546] on button "+" at bounding box center [595, 550] width 31 height 31
click at [579, 710] on button "+" at bounding box center [595, 718] width 32 height 32
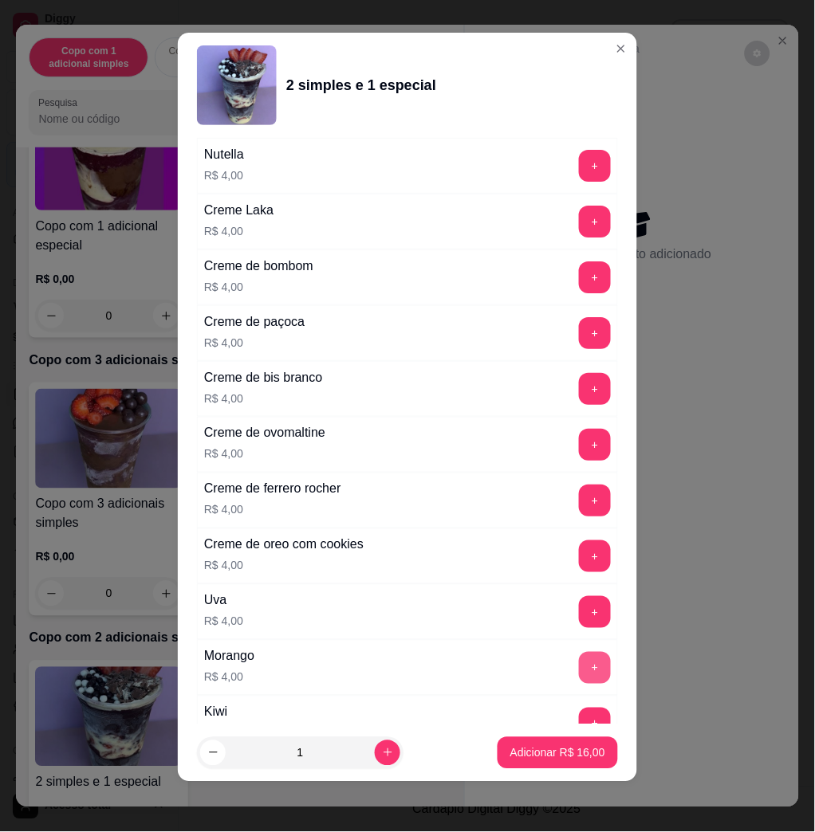
scroll to position [3971, 0]
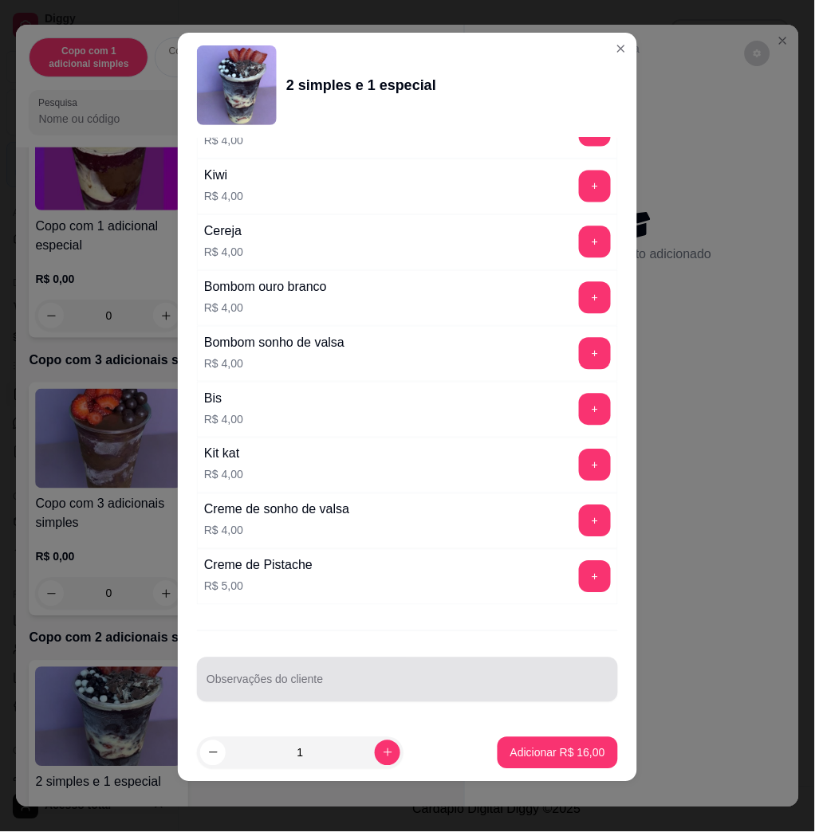
click at [507, 697] on div "Observações do cliente" at bounding box center [407, 680] width 421 height 45
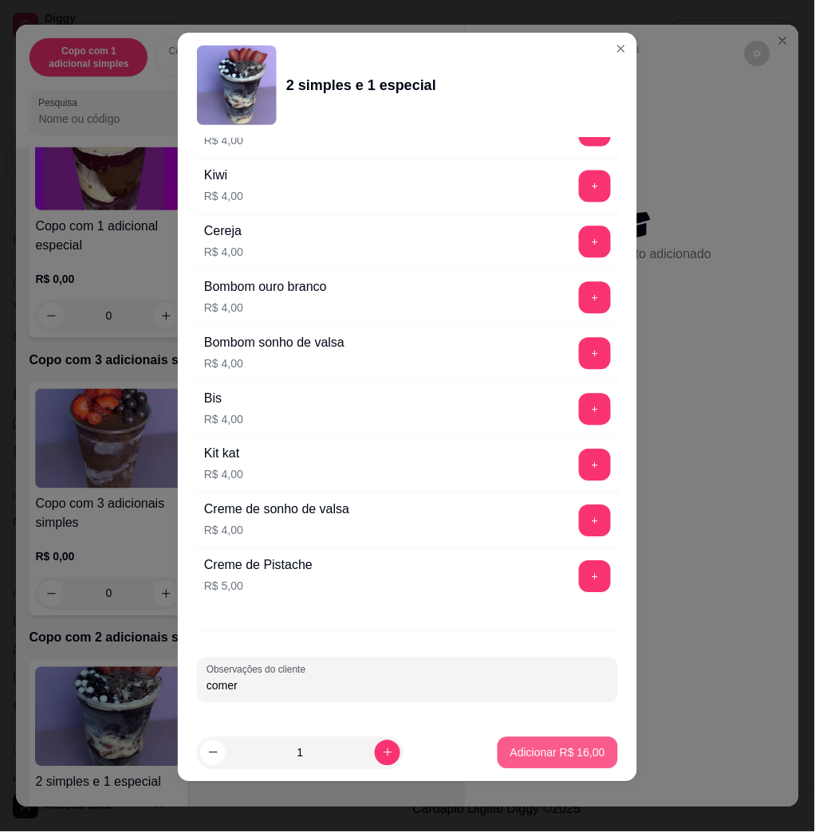
type input "comer"
click at [545, 765] on button "Adicionar R$ 16,00" at bounding box center [558, 754] width 120 height 32
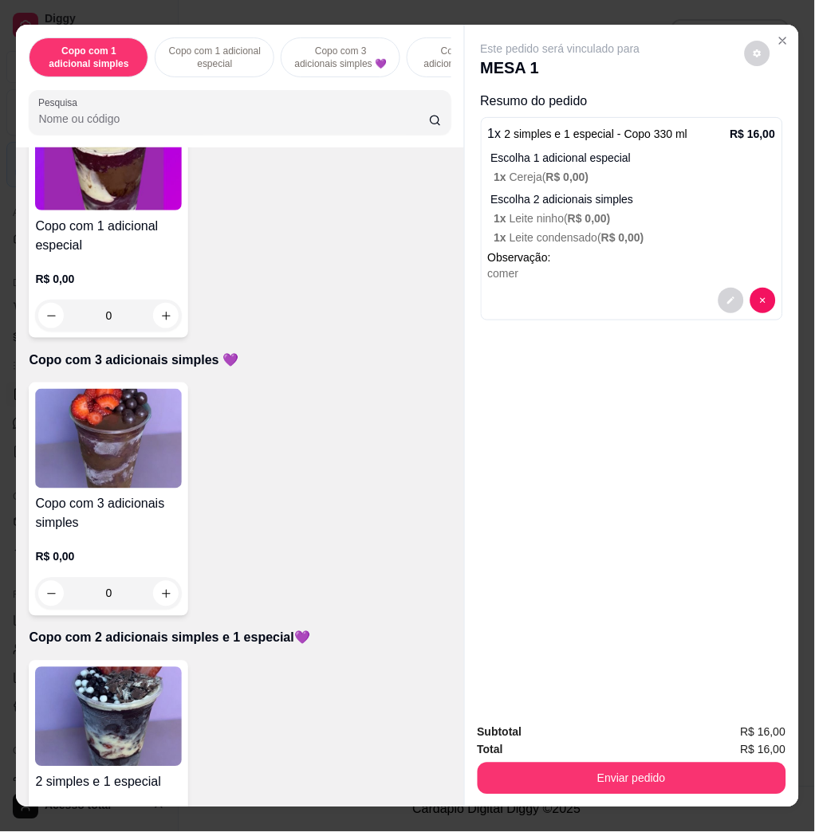
click at [98, 725] on img at bounding box center [108, 717] width 147 height 100
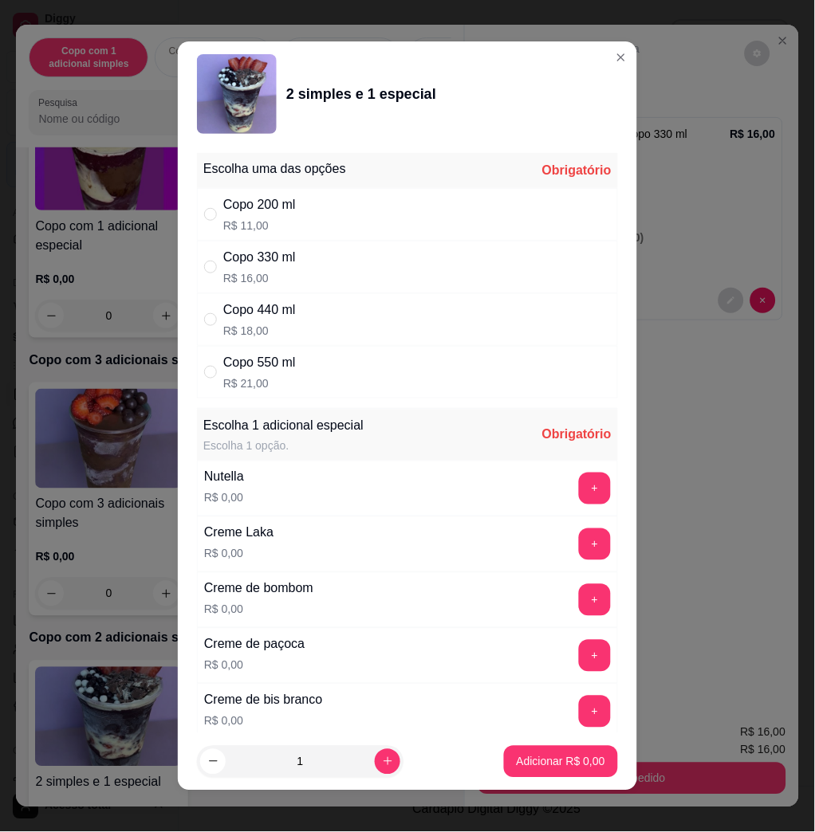
click at [348, 269] on div "Copo 330 ml R$ 16,00" at bounding box center [407, 267] width 421 height 53
radio input "true"
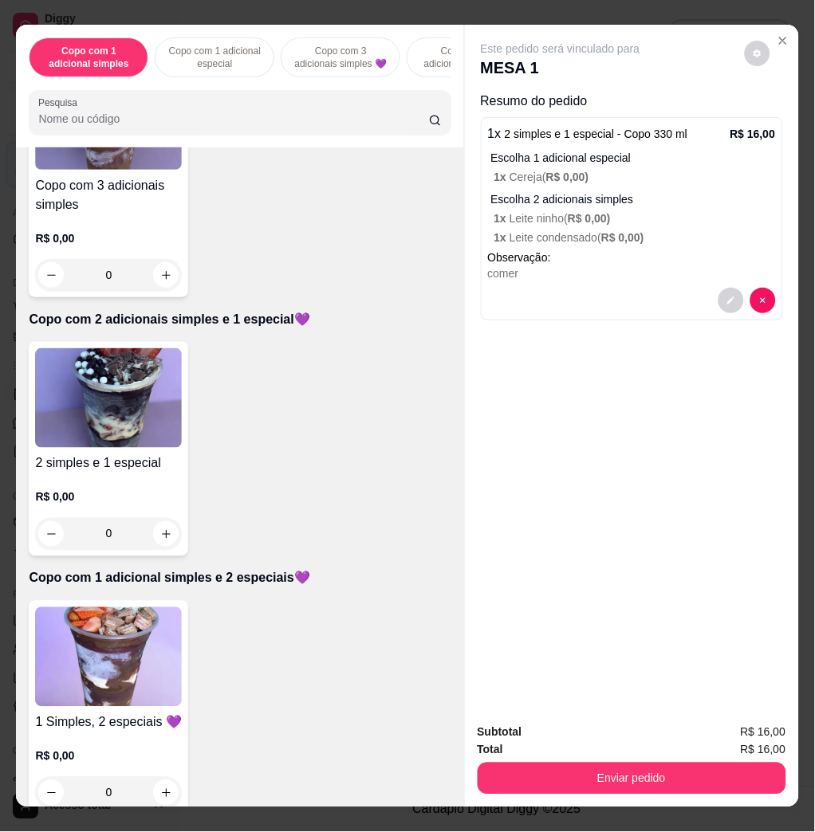
scroll to position [1063, 0]
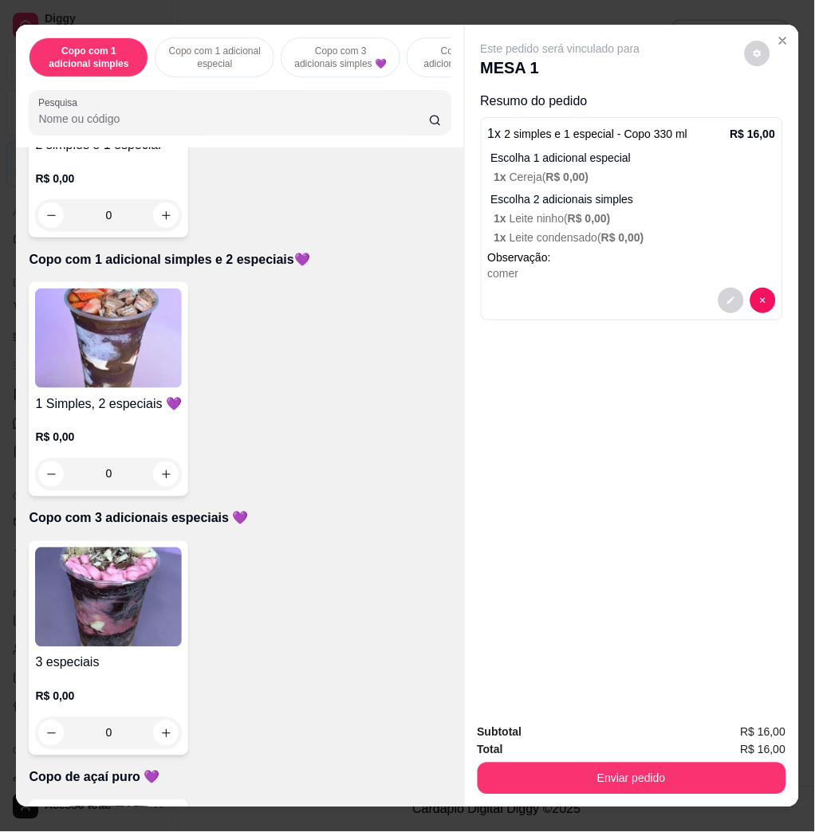
click at [105, 647] on img at bounding box center [108, 598] width 147 height 100
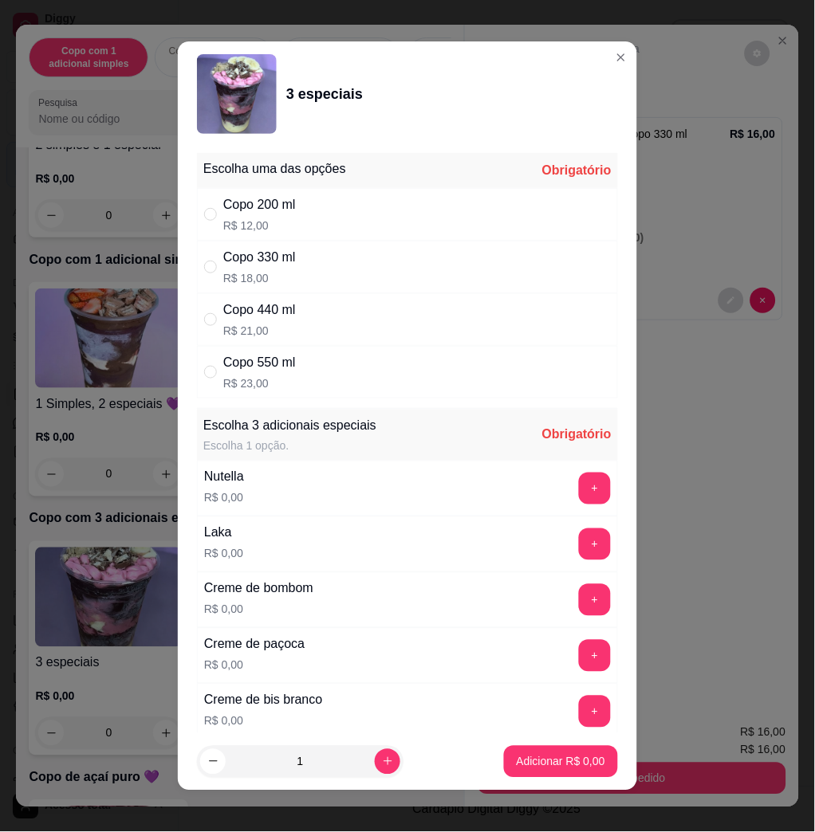
click at [341, 267] on div "Copo 330 ml R$ 18,00" at bounding box center [407, 267] width 421 height 53
radio input "true"
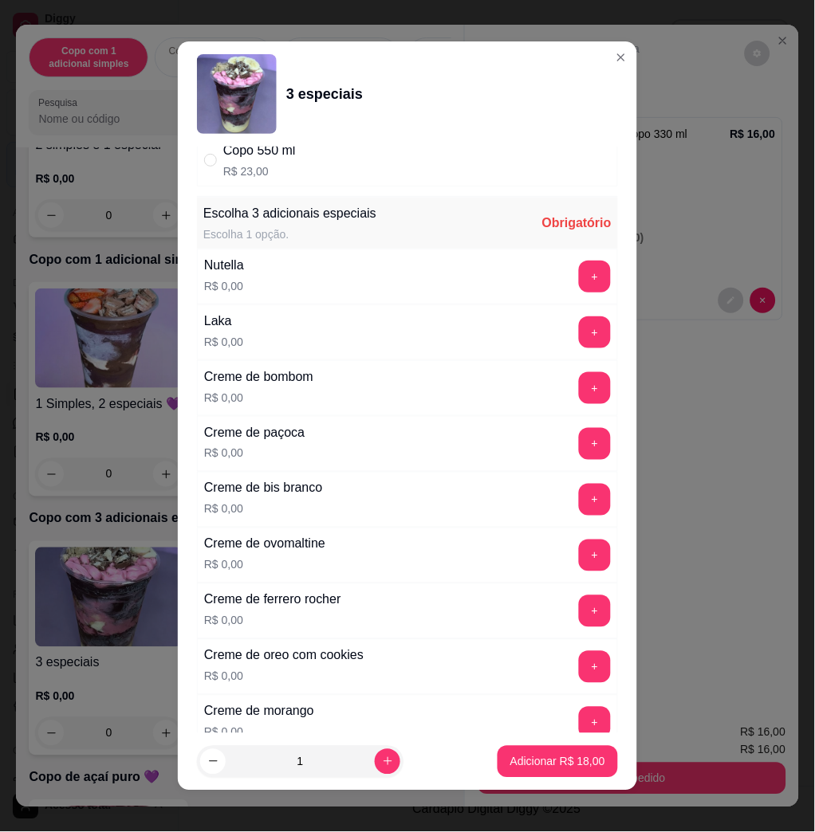
scroll to position [319, 0]
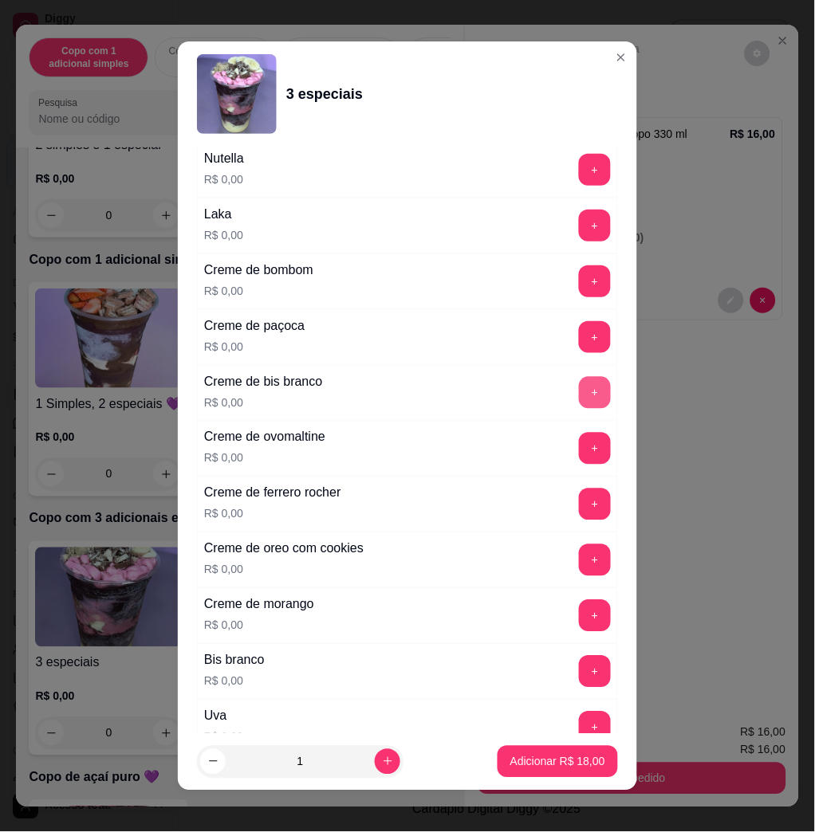
click at [579, 399] on button "+" at bounding box center [595, 393] width 32 height 32
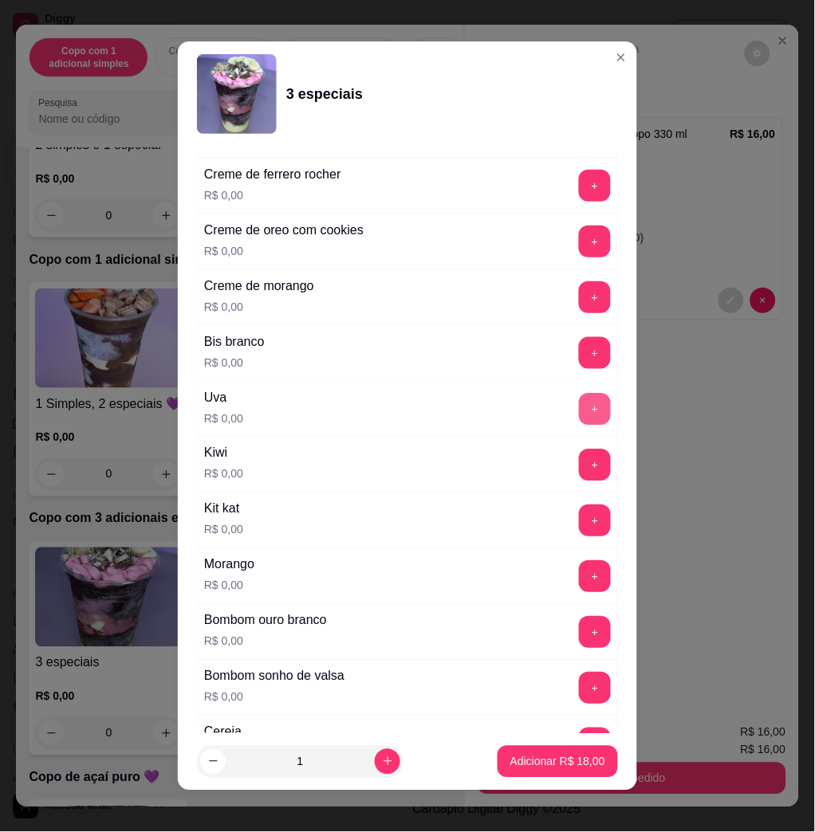
scroll to position [744, 0]
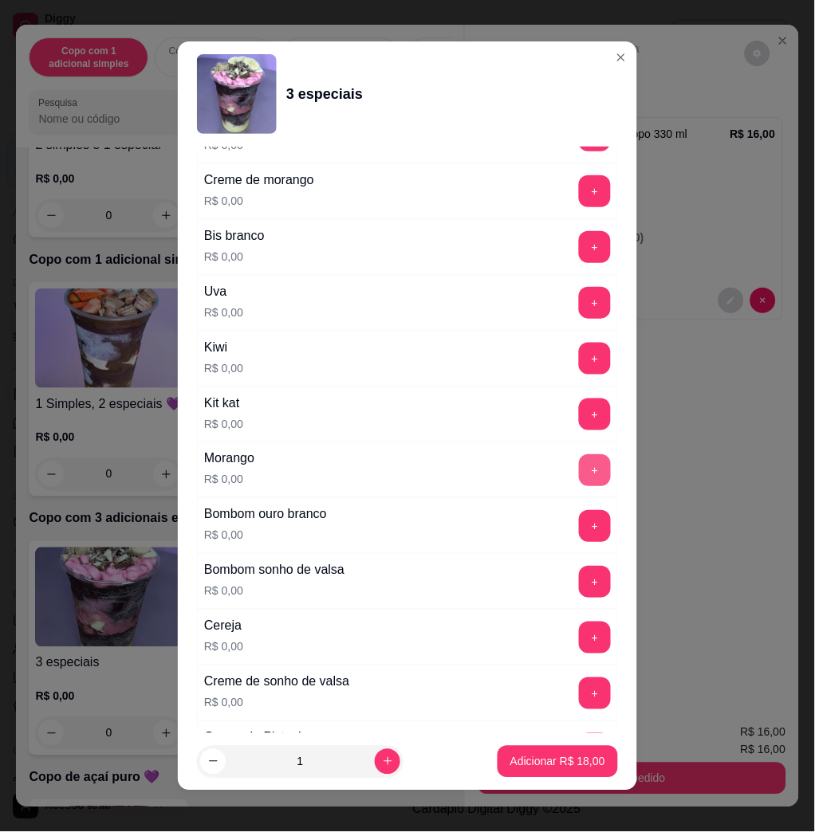
click at [579, 460] on button "+" at bounding box center [595, 470] width 32 height 32
click at [579, 646] on button "+" at bounding box center [595, 638] width 32 height 32
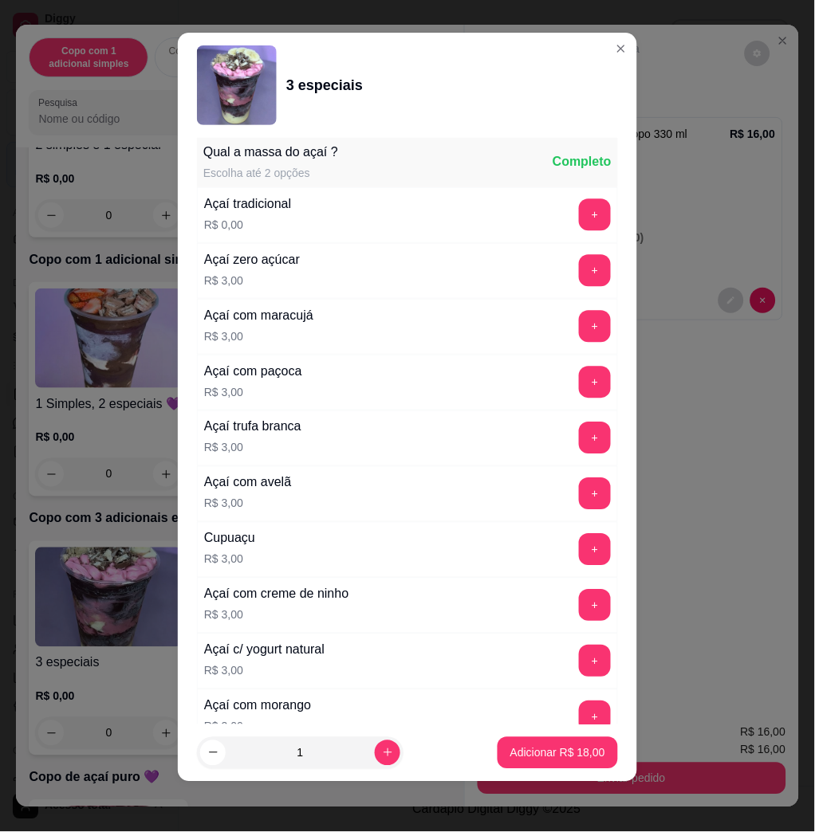
scroll to position [2014, 0]
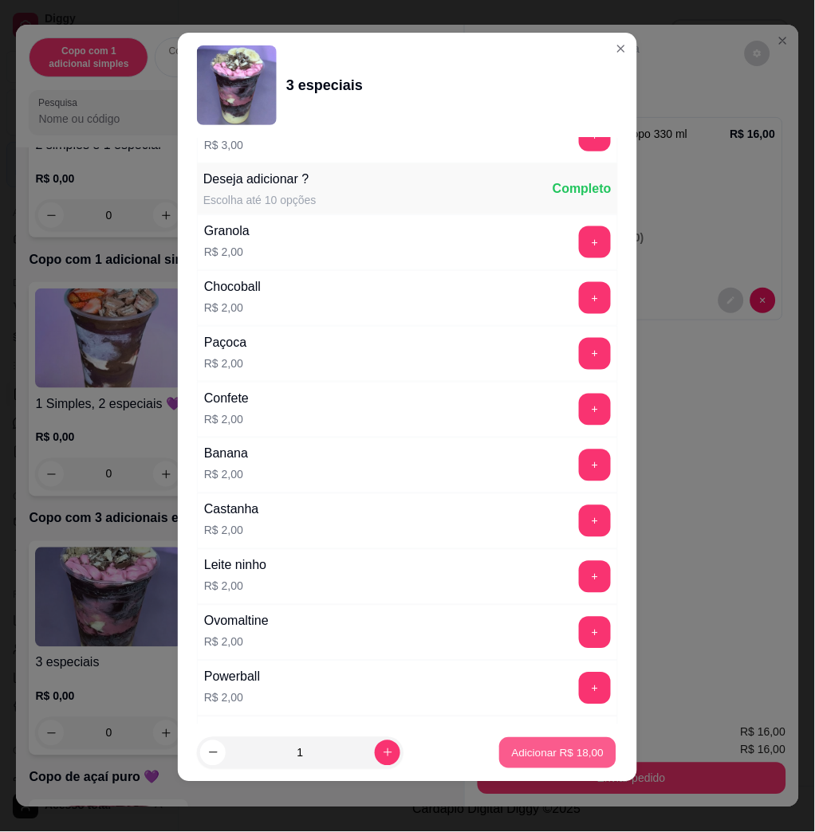
click at [580, 742] on button "Adicionar R$ 18,00" at bounding box center [557, 753] width 117 height 31
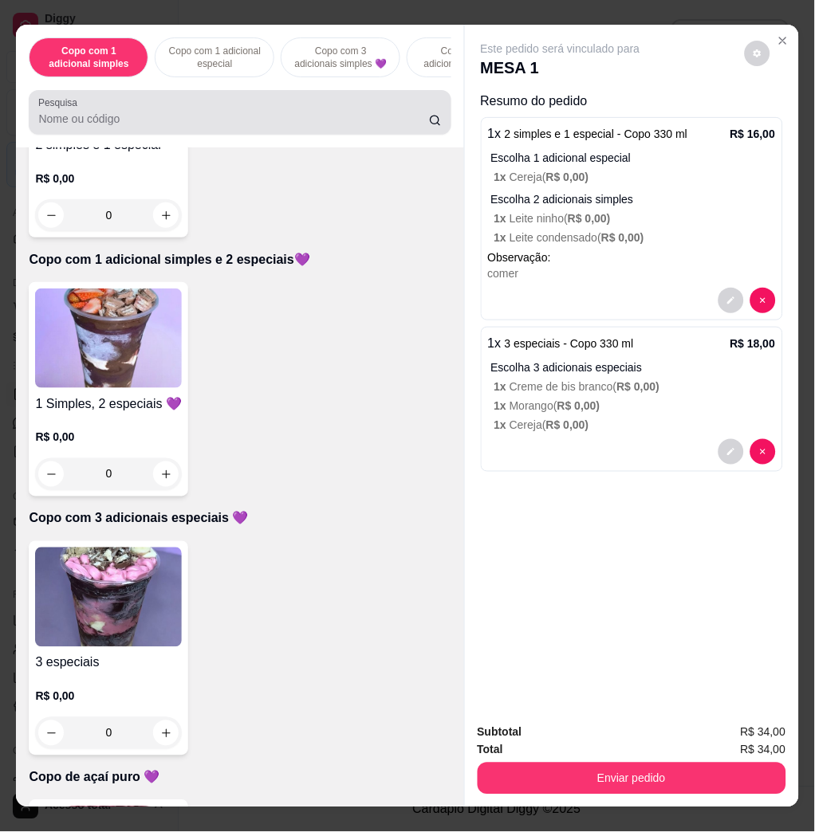
click at [246, 128] on div at bounding box center [239, 112] width 403 height 32
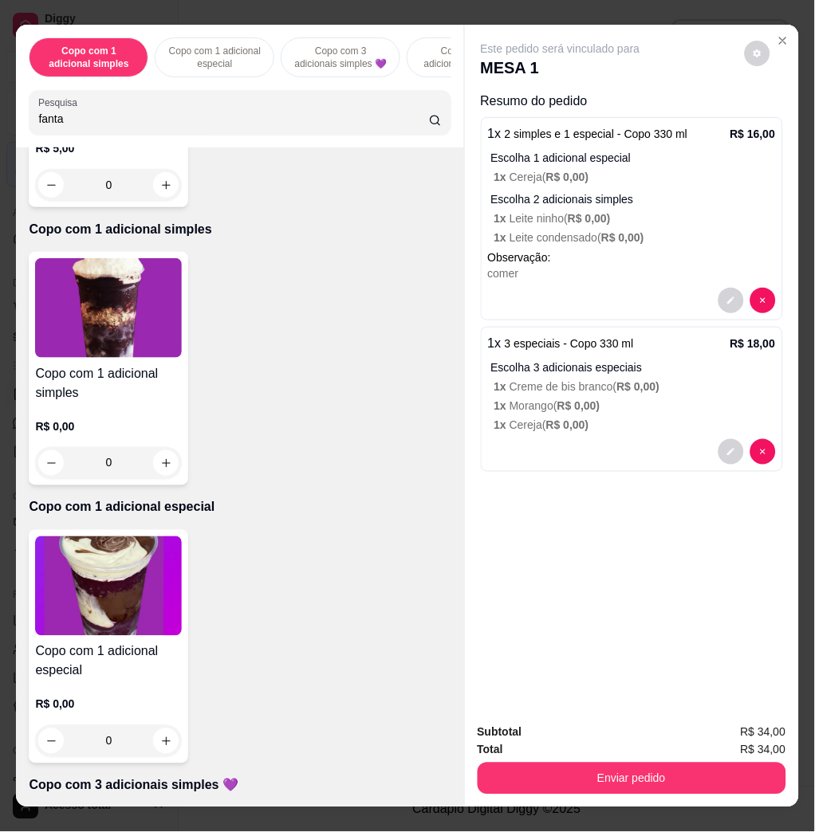
scroll to position [0, 0]
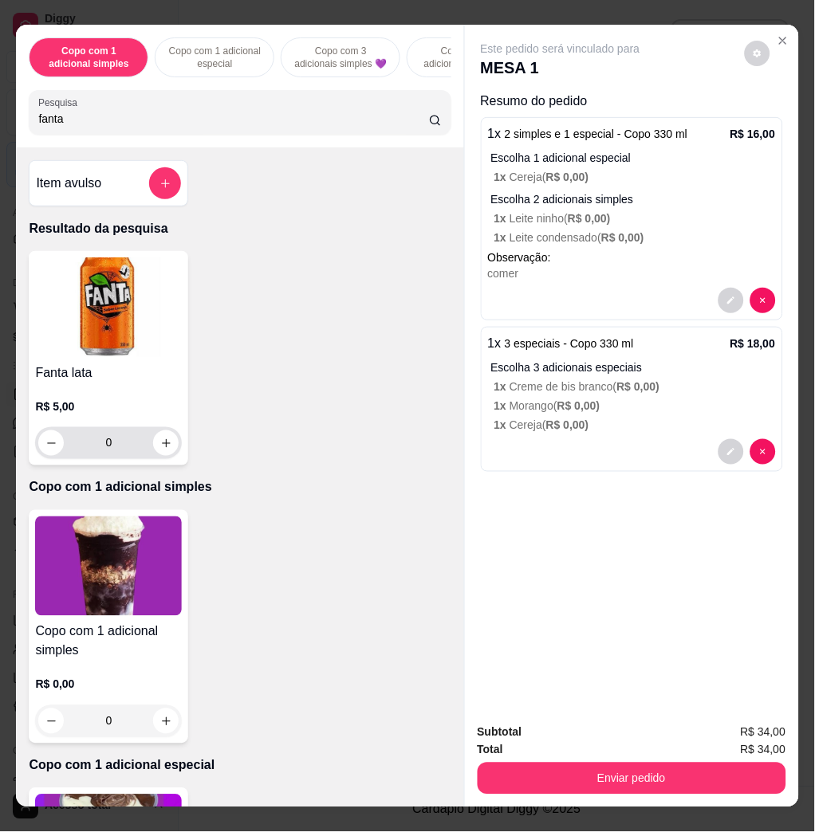
type input "fanta"
click at [162, 450] on icon "increase-product-quantity" at bounding box center [166, 444] width 12 height 12
type input "1"
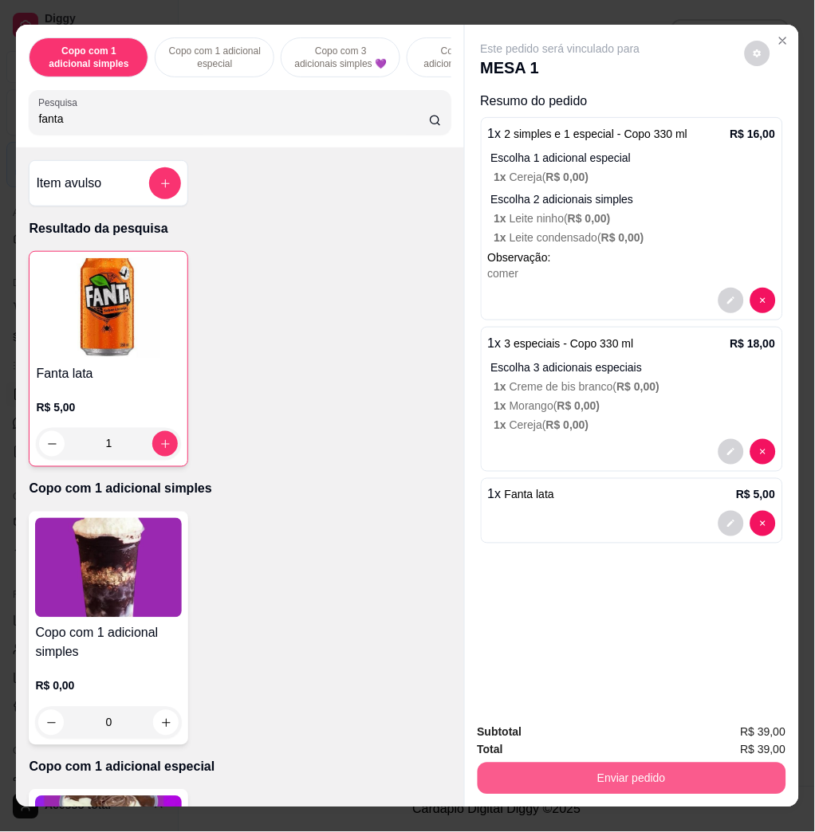
click at [602, 767] on button "Enviar pedido" at bounding box center [632, 779] width 309 height 32
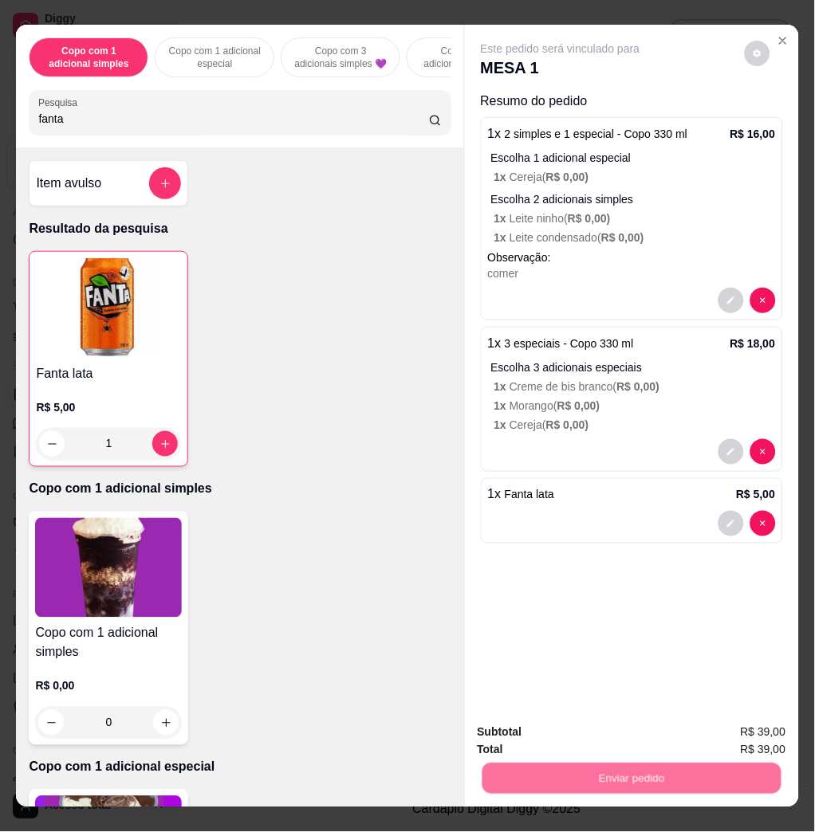
click at [596, 742] on button "Não registrar e enviar pedido" at bounding box center [577, 732] width 166 height 30
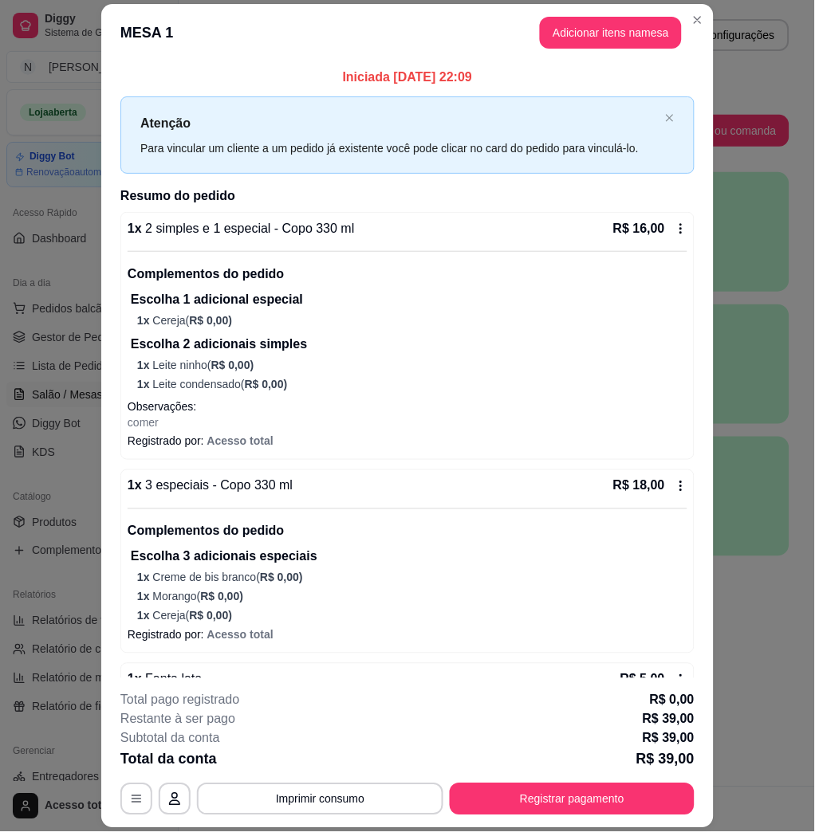
scroll to position [46, 0]
